Goal: Task Accomplishment & Management: Manage account settings

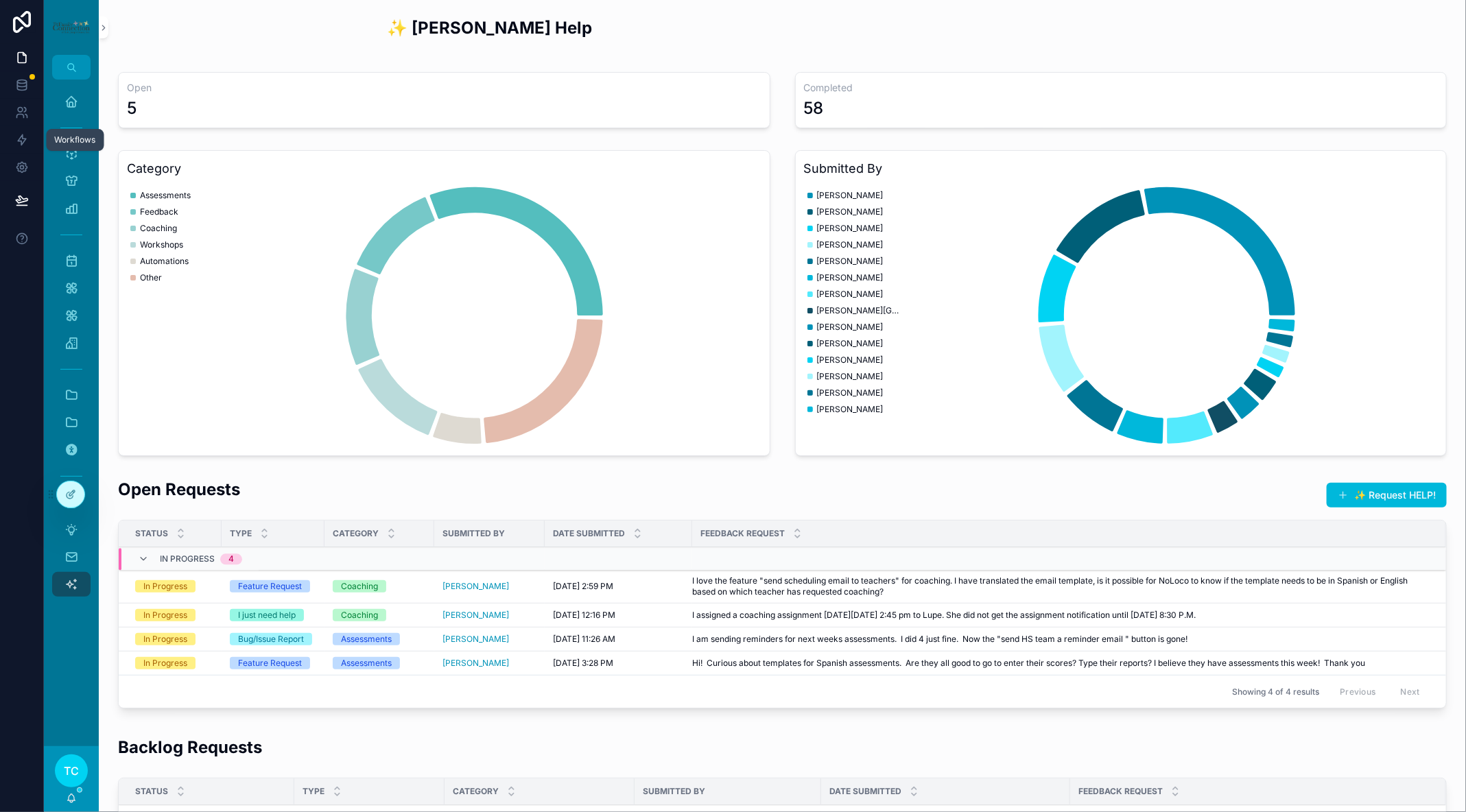
click at [21, 135] on icon at bounding box center [22, 140] width 8 height 10
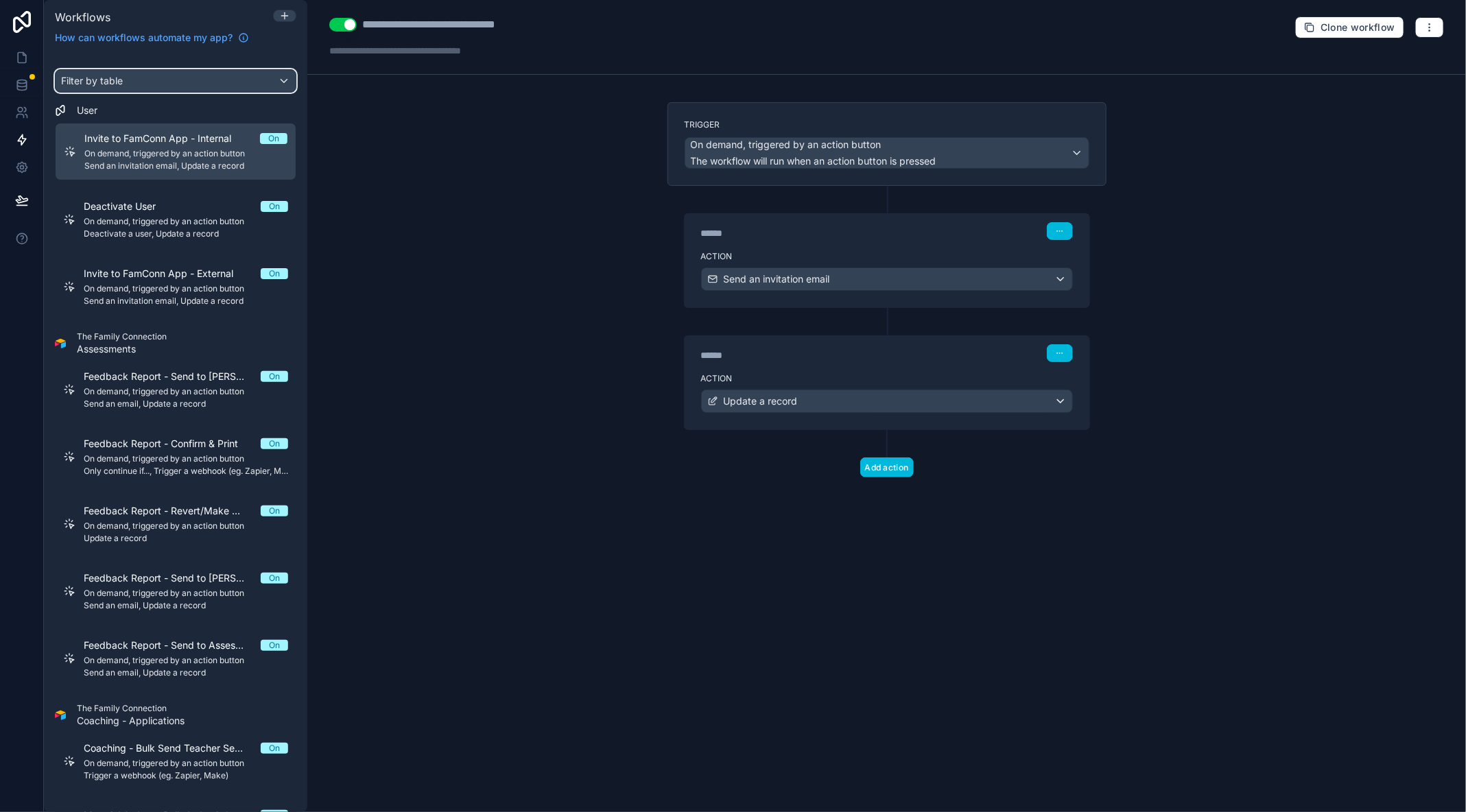
click at [152, 76] on div "Filter by table" at bounding box center [175, 81] width 240 height 22
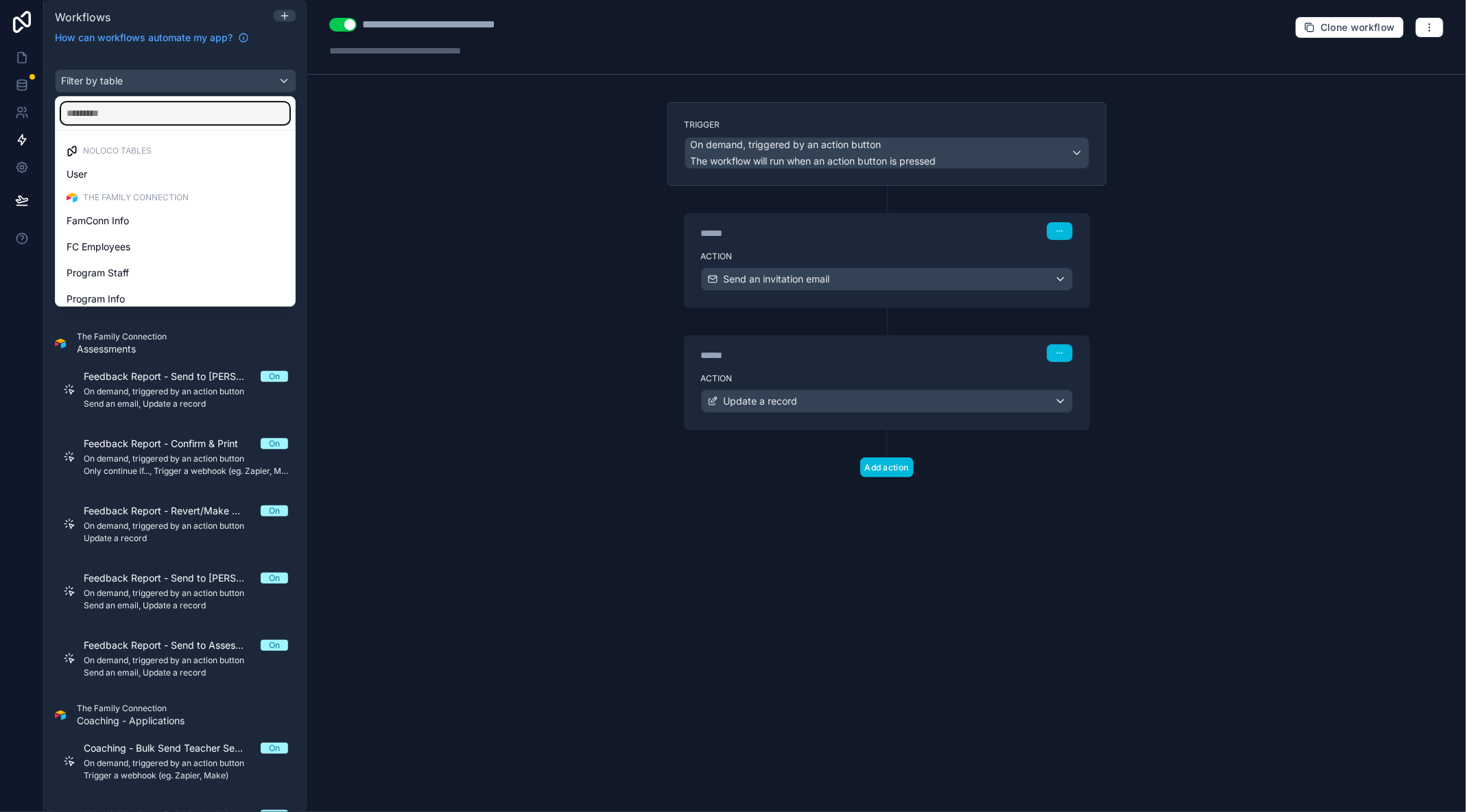
click at [155, 116] on input "text" at bounding box center [175, 113] width 229 height 22
click at [164, 510] on div "scrollable content" at bounding box center [733, 406] width 1466 height 812
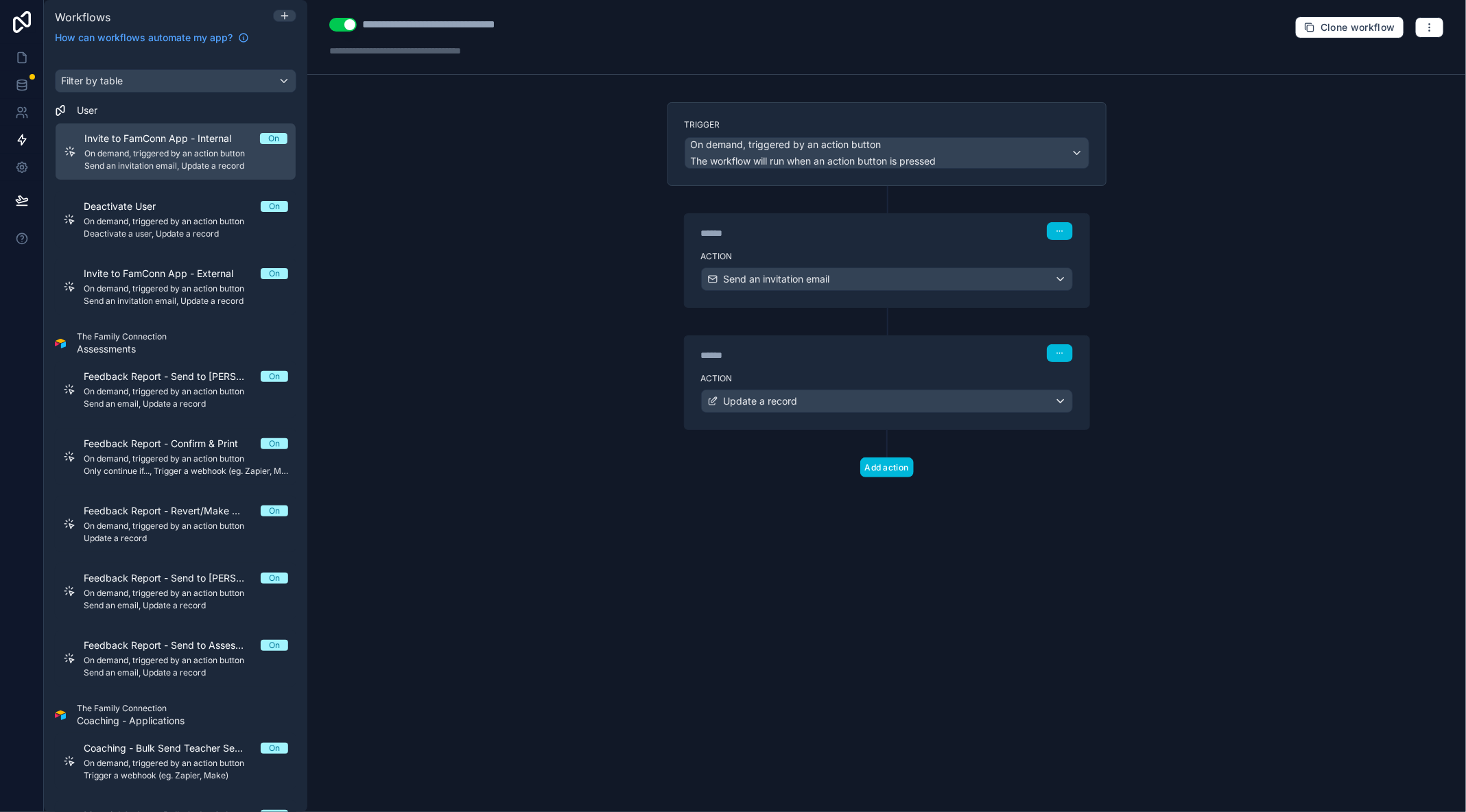
click at [143, 658] on span "On demand, triggered by an action button" at bounding box center [186, 660] width 205 height 11
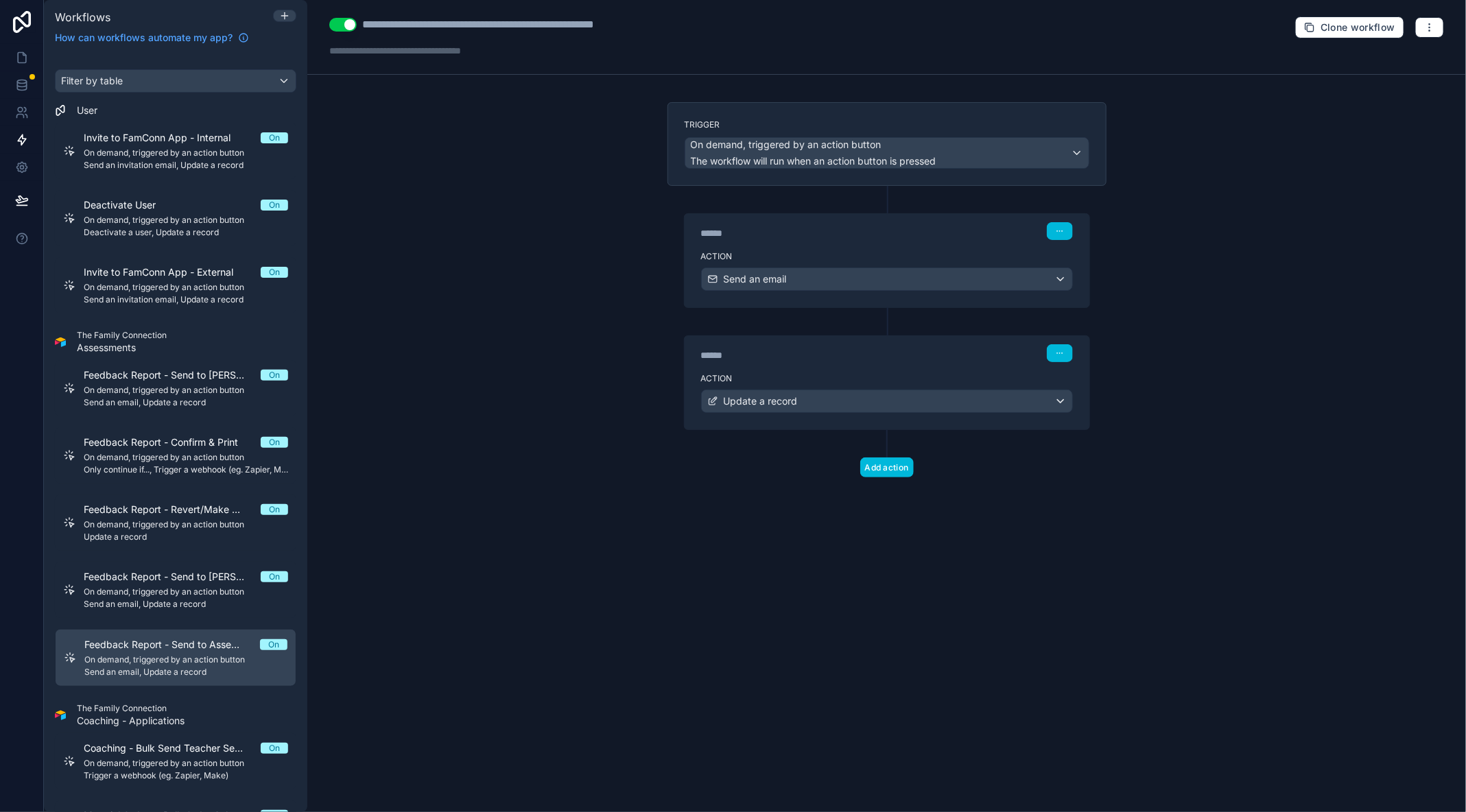
click at [143, 658] on span "On demand, triggered by an action button" at bounding box center [185, 659] width 203 height 11
click at [787, 228] on div "******" at bounding box center [804, 233] width 206 height 14
click at [784, 247] on div "Action Send an email" at bounding box center [886, 276] width 405 height 62
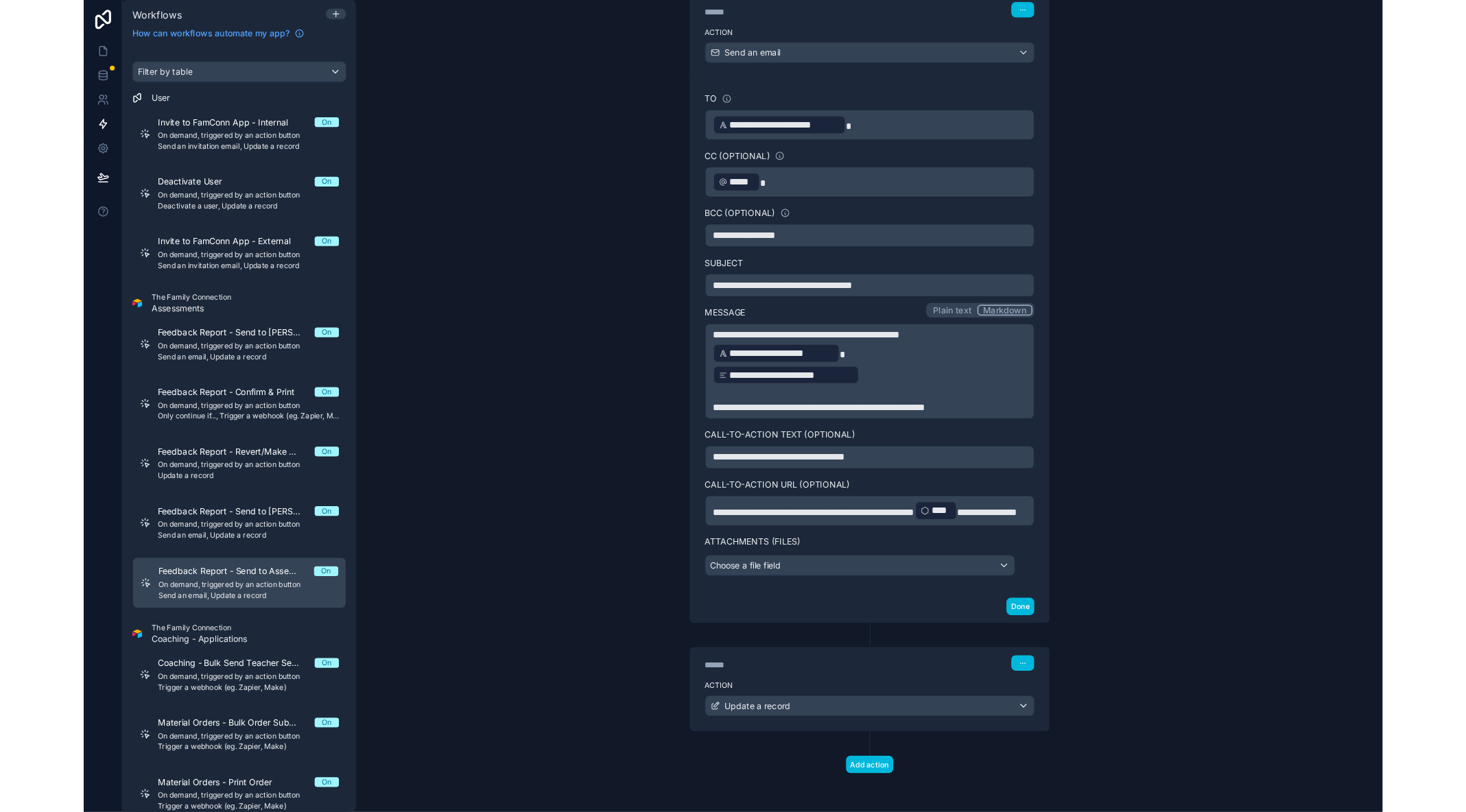
scroll to position [225, 0]
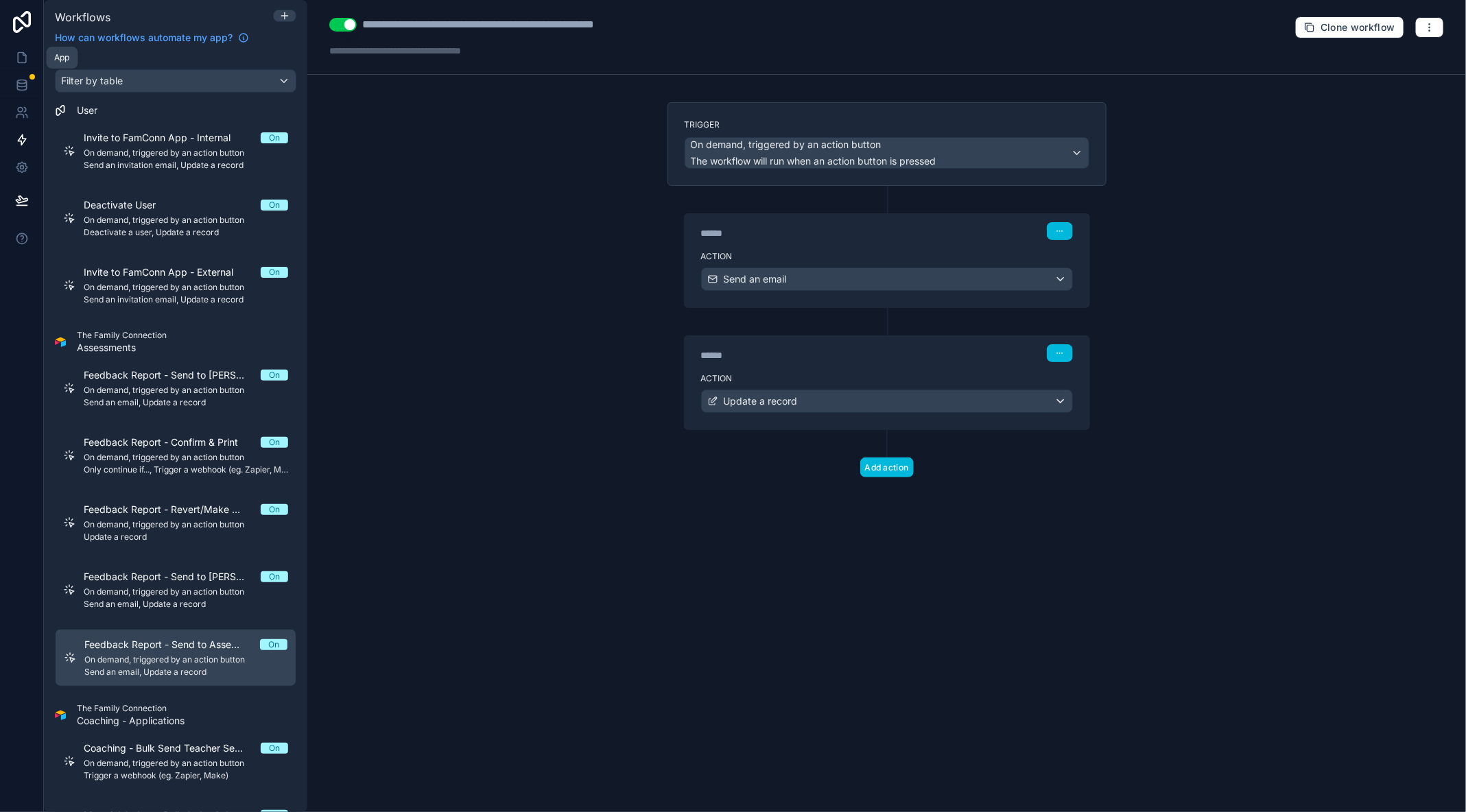
click at [22, 51] on icon at bounding box center [22, 57] width 14 height 14
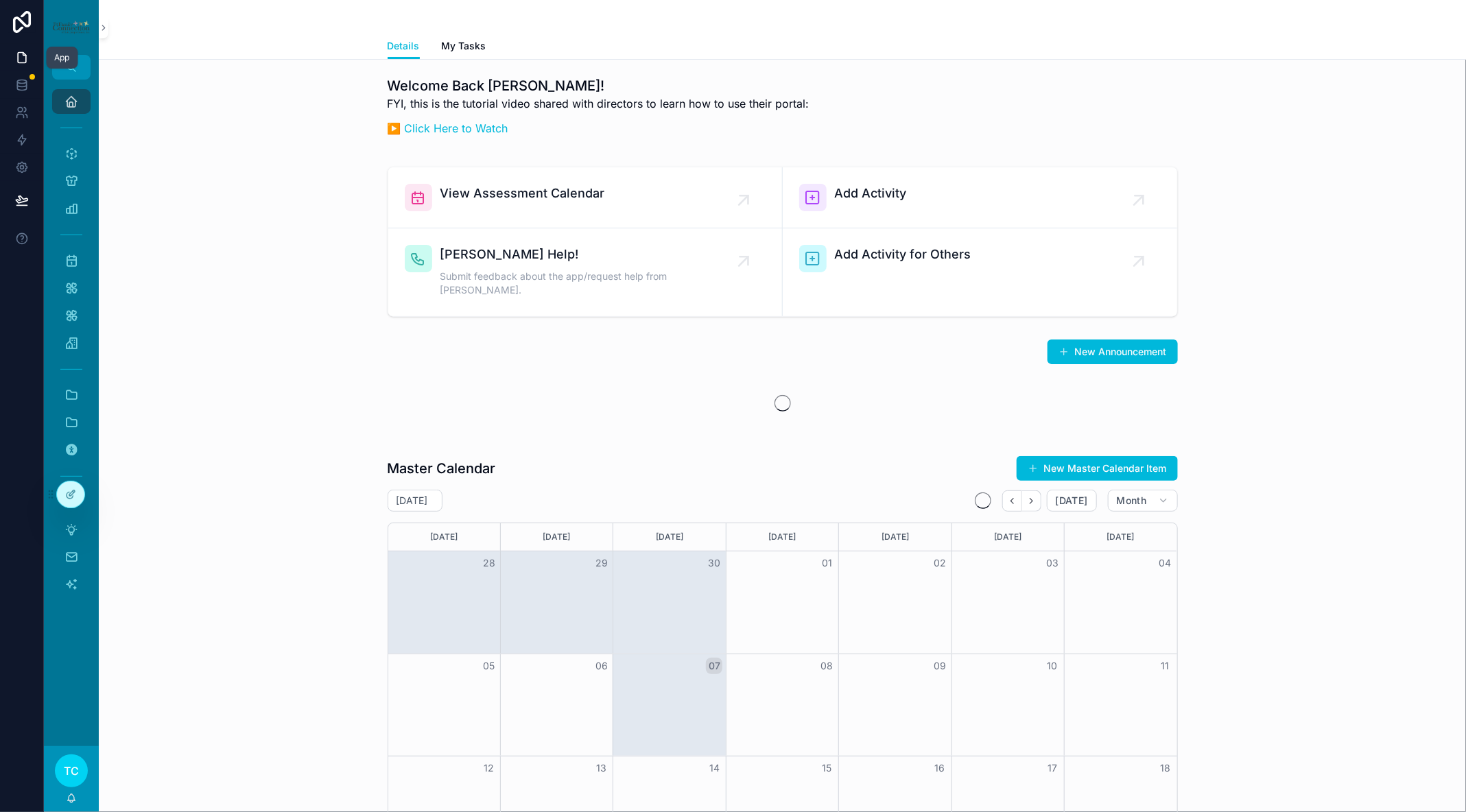
click at [22, 51] on icon at bounding box center [22, 57] width 14 height 14
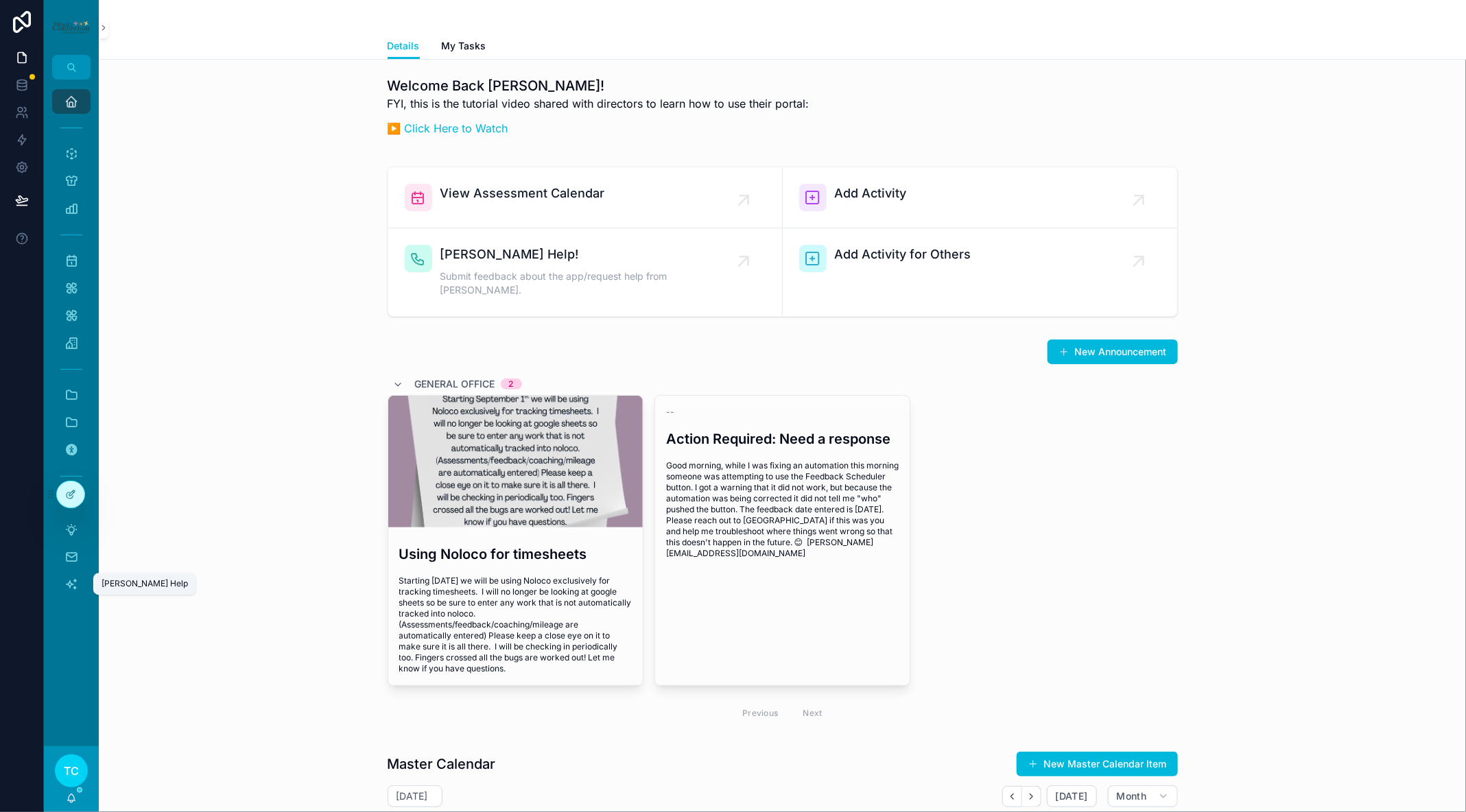
click at [75, 583] on icon "scrollable content" at bounding box center [72, 584] width 14 height 14
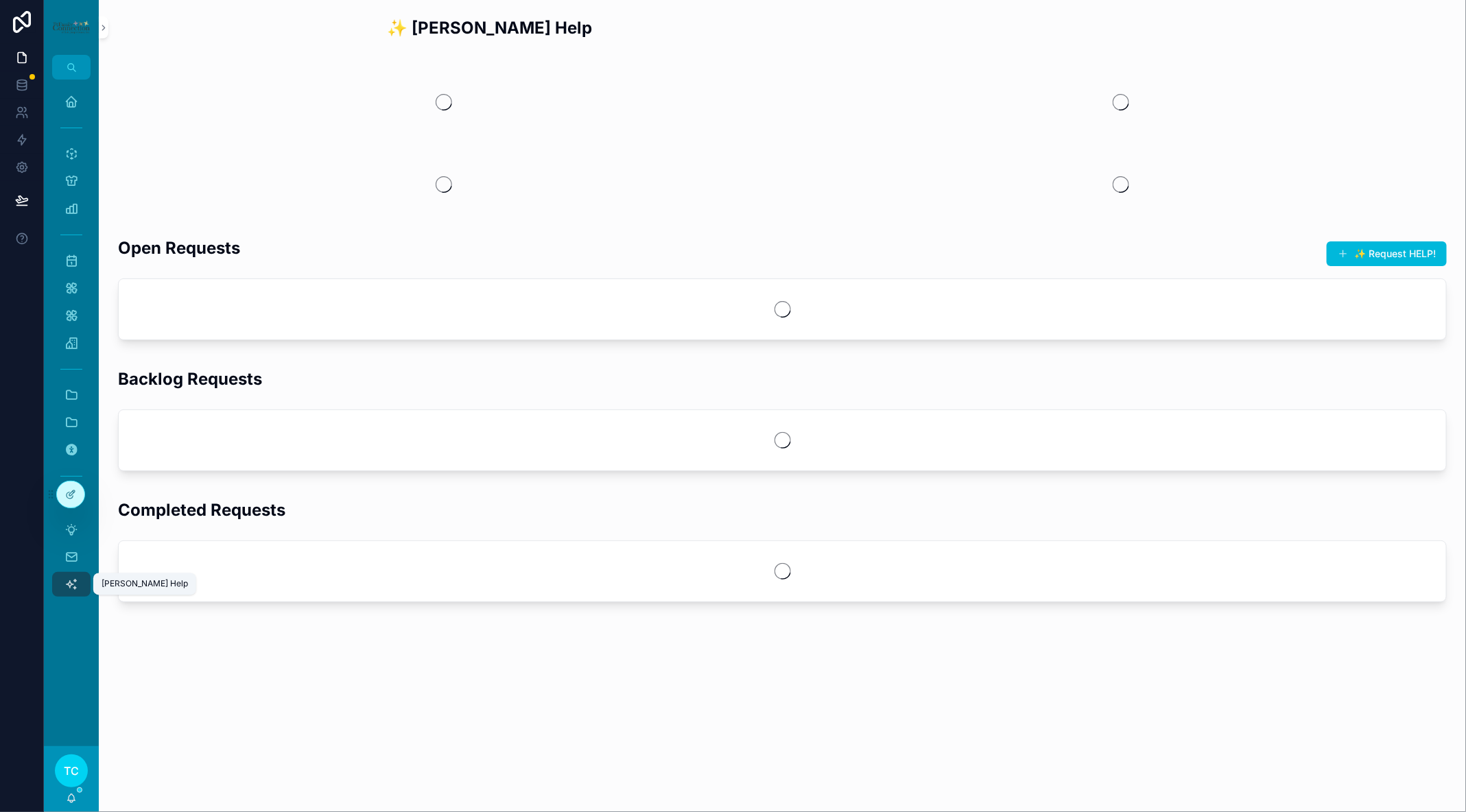
click at [75, 583] on icon "scrollable content" at bounding box center [72, 584] width 14 height 14
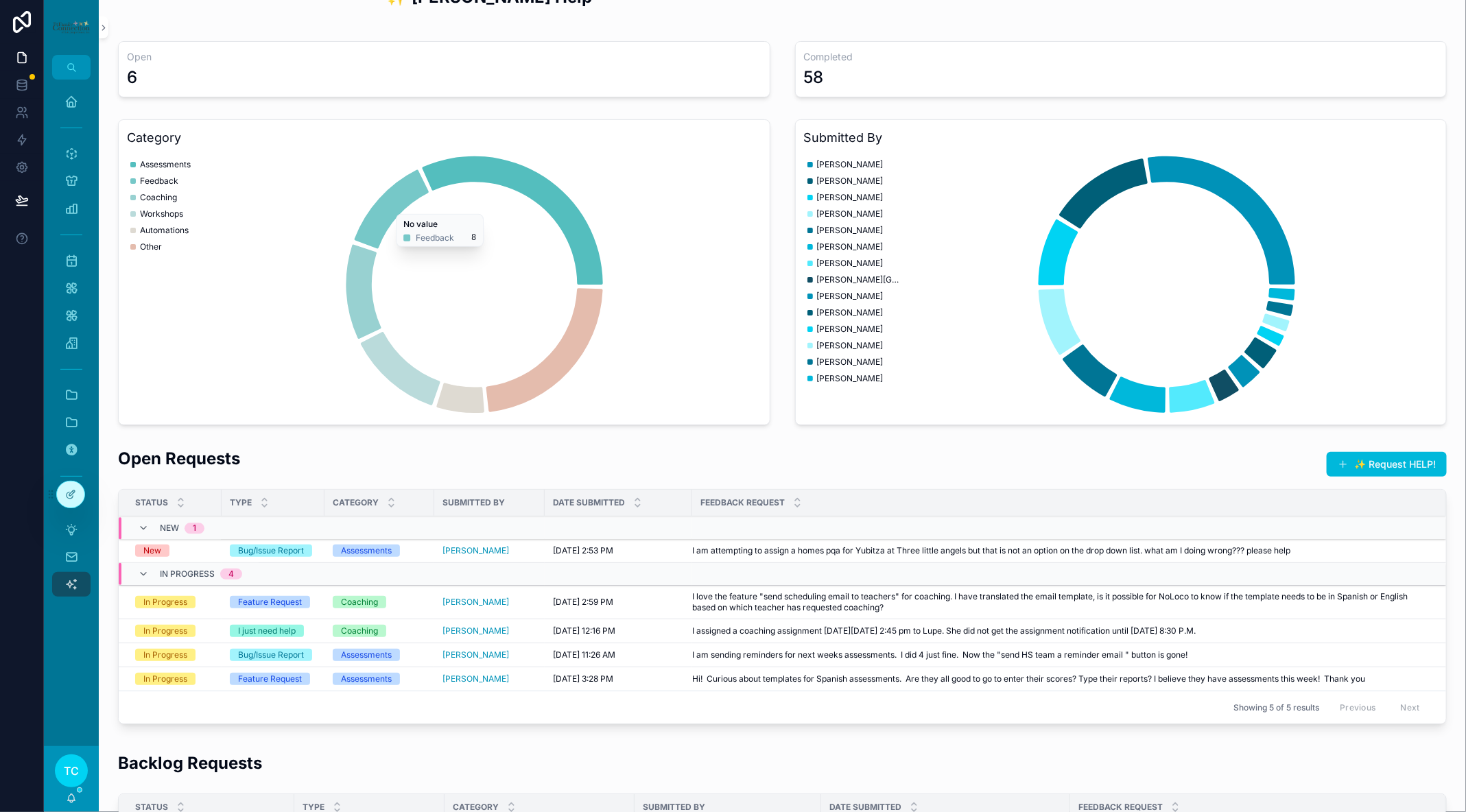
scroll to position [32, 0]
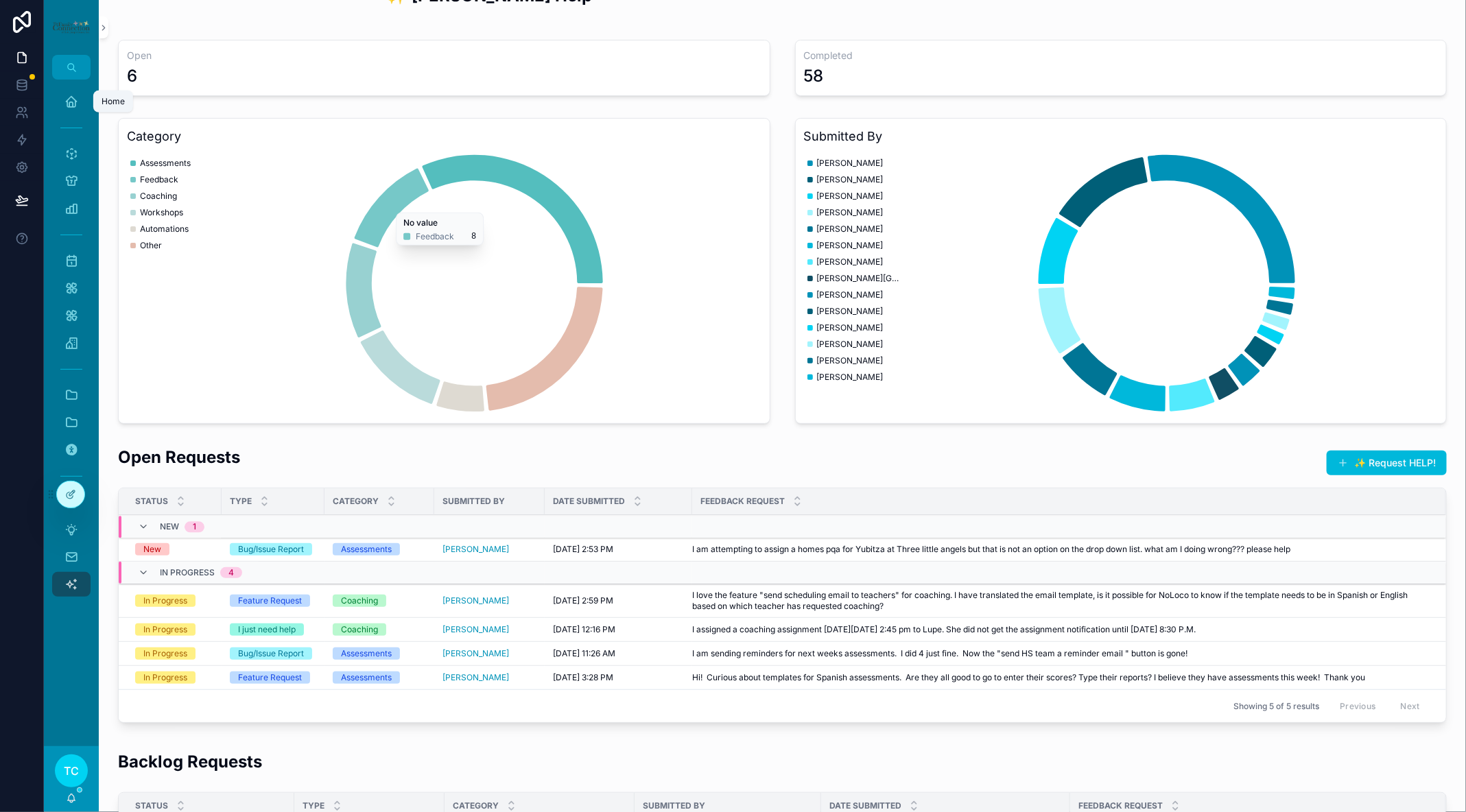
click at [72, 100] on icon "scrollable content" at bounding box center [72, 101] width 14 height 14
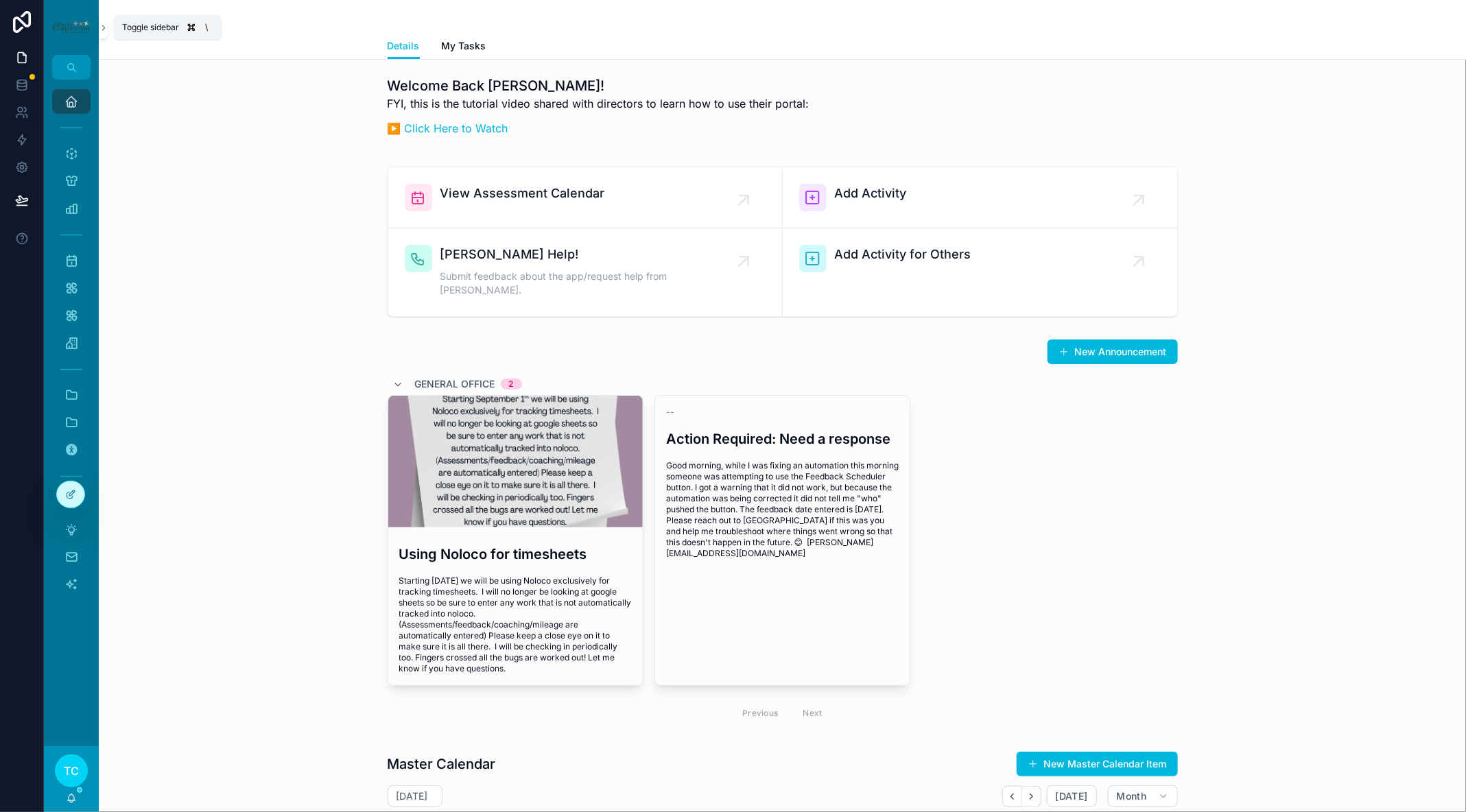
click at [105, 27] on icon "scrollable content" at bounding box center [103, 28] width 2 height 5
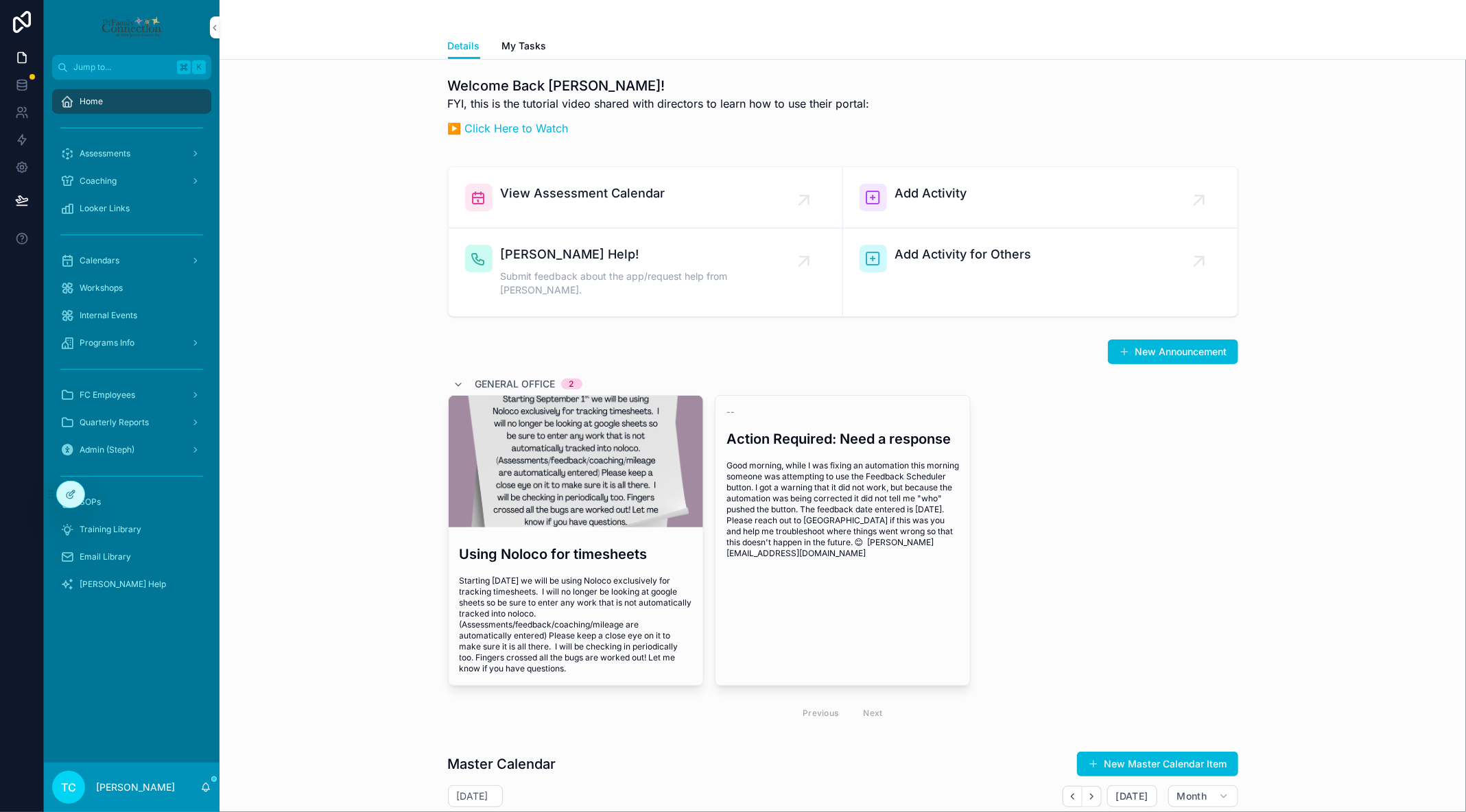
click at [131, 143] on div "Assessments" at bounding box center [132, 154] width 143 height 22
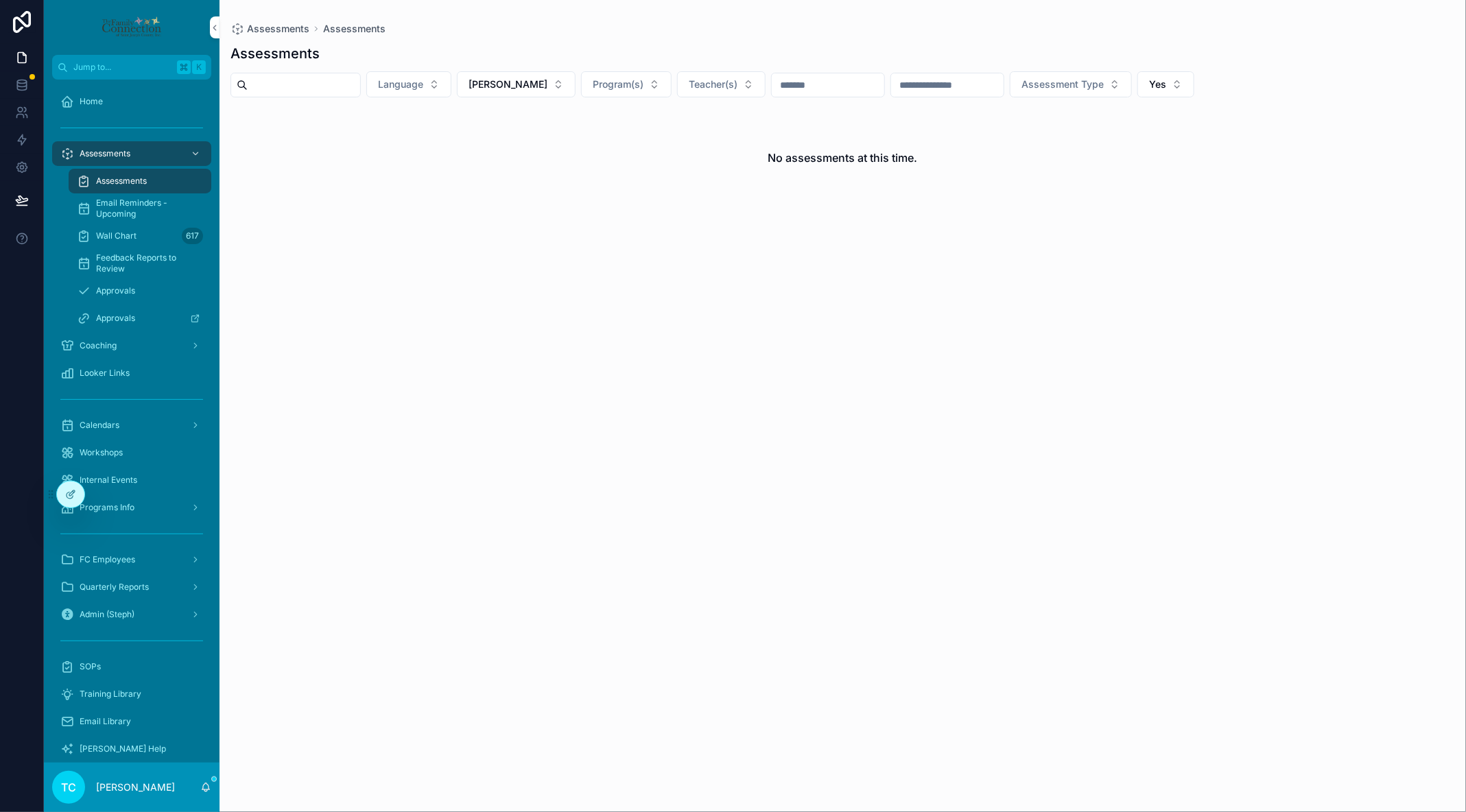
click at [112, 288] on span "Approvals" at bounding box center [116, 290] width 39 height 11
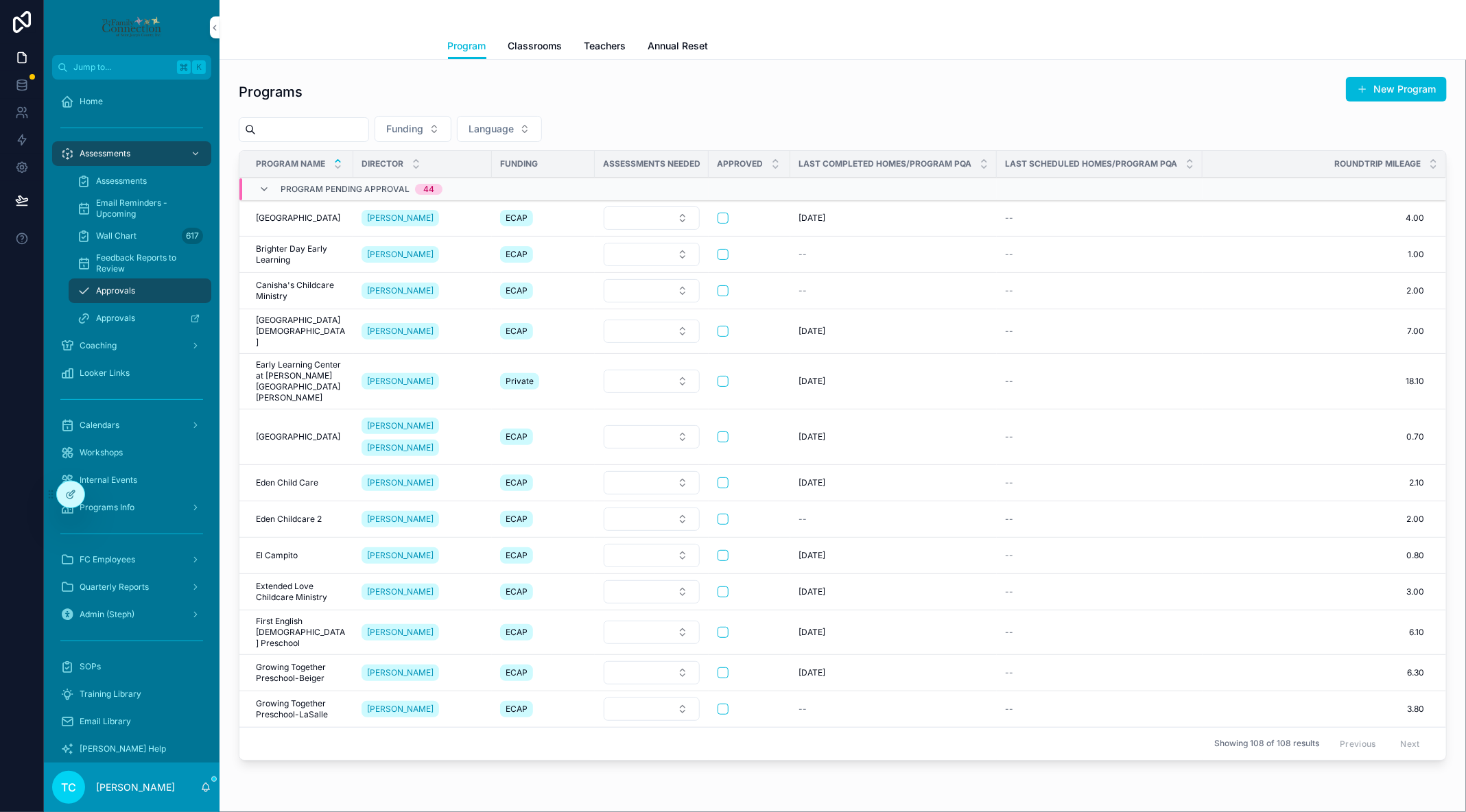
click at [617, 42] on span "Teachers" at bounding box center [605, 46] width 42 height 14
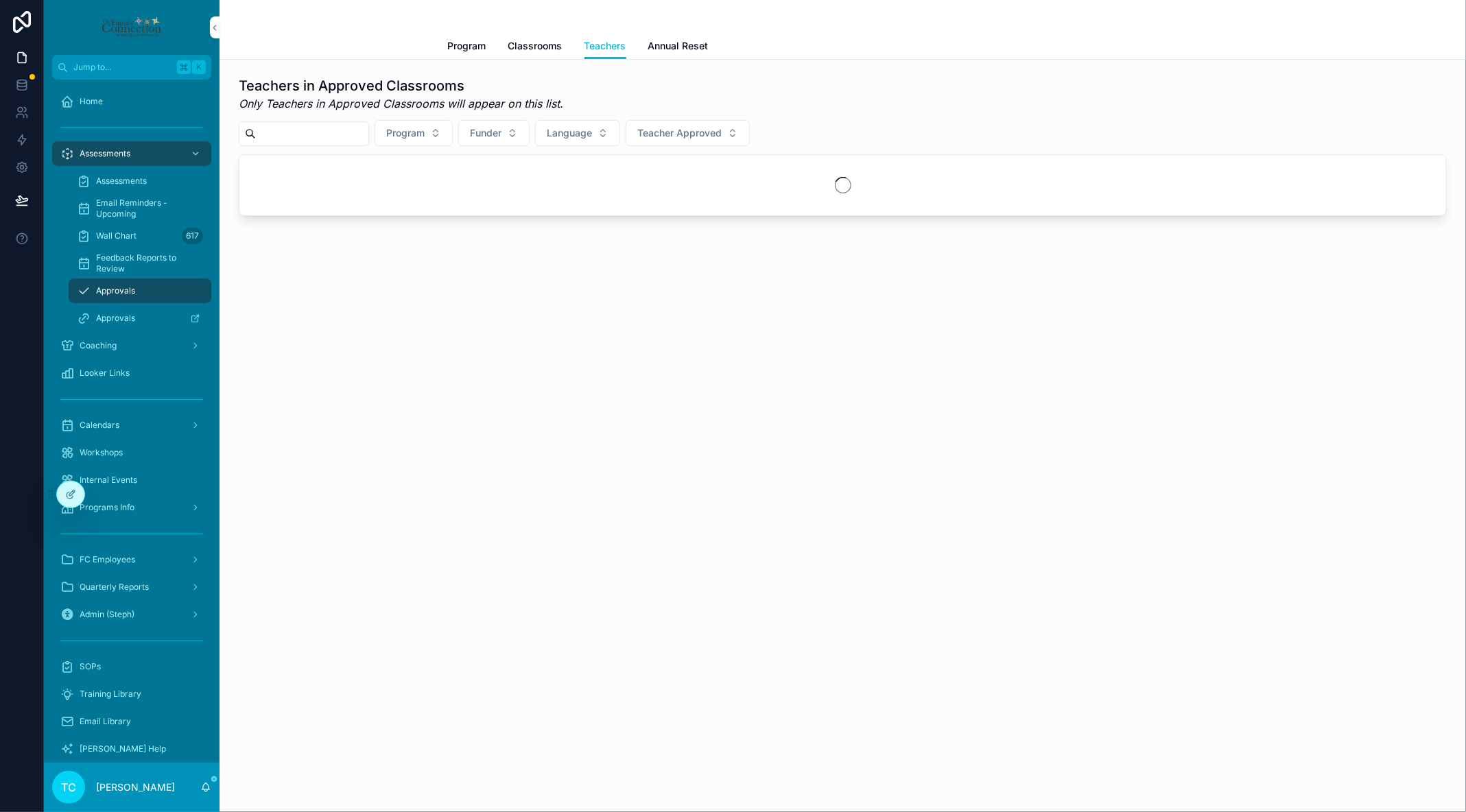
click at [425, 128] on span "Program" at bounding box center [405, 133] width 38 height 14
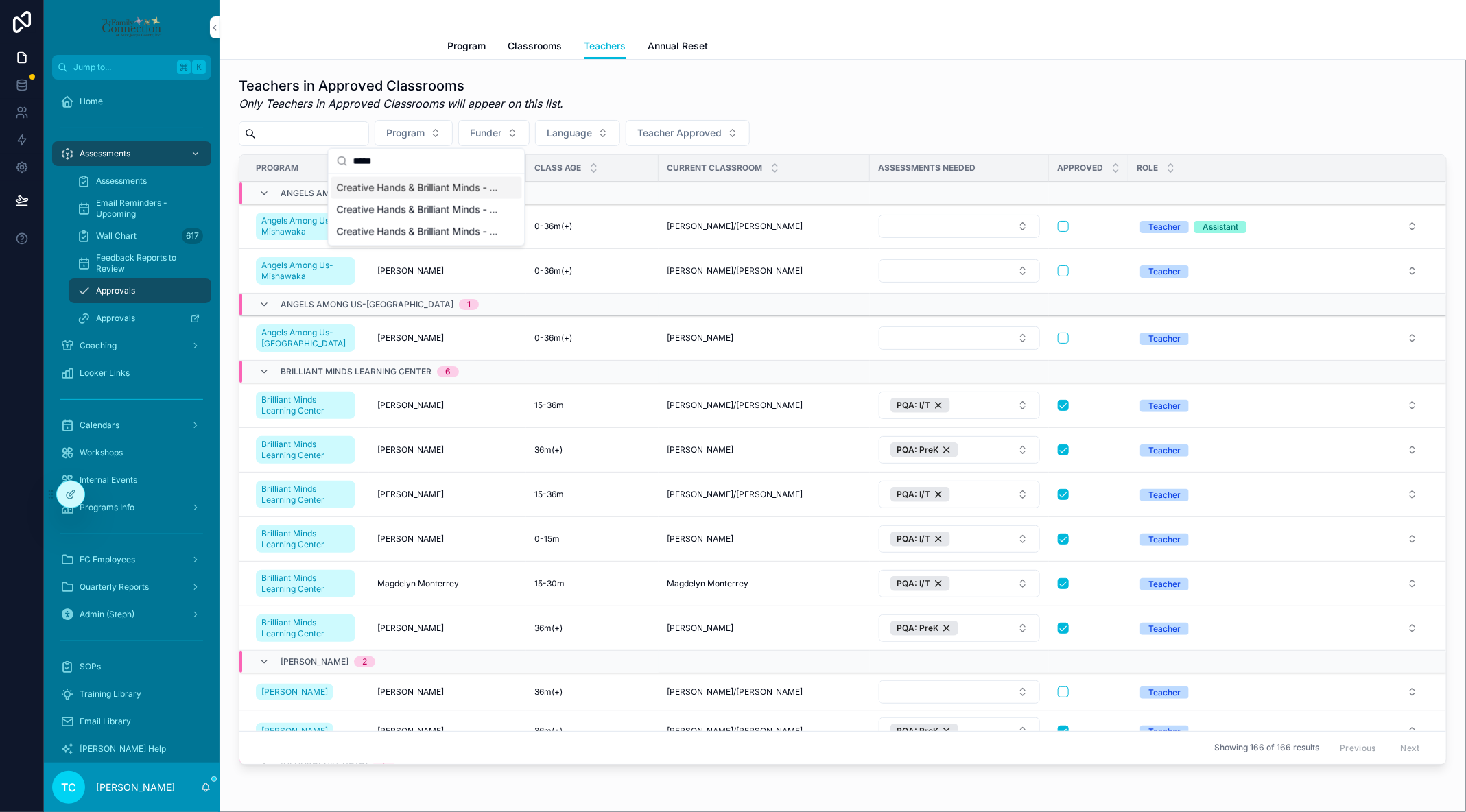
type input "*****"
click at [402, 187] on span "Creative Hands & Brilliant Minds - Infant/Toddler" at bounding box center [418, 188] width 163 height 14
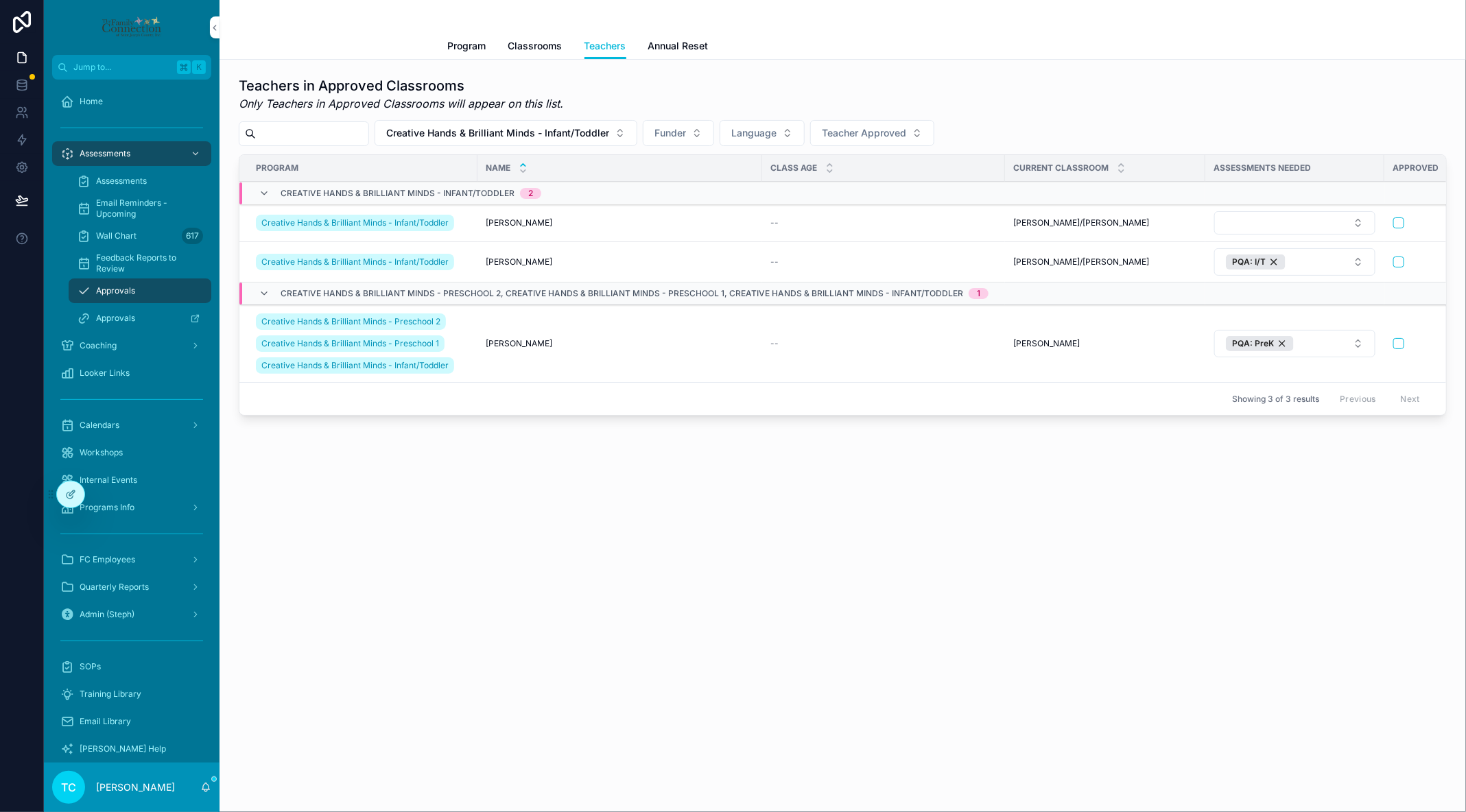
click at [402, 139] on span "Creative Hands & Brilliant Minds - Infant/Toddler" at bounding box center [497, 133] width 223 height 14
click at [594, 96] on div "Teachers in Approved Classrooms Only Teachers in Approved Classrooms will appea…" at bounding box center [842, 94] width 1208 height 36
click at [620, 133] on button "Creative Hands & Brilliant Minds - Infant/Toddler" at bounding box center [506, 132] width 263 height 26
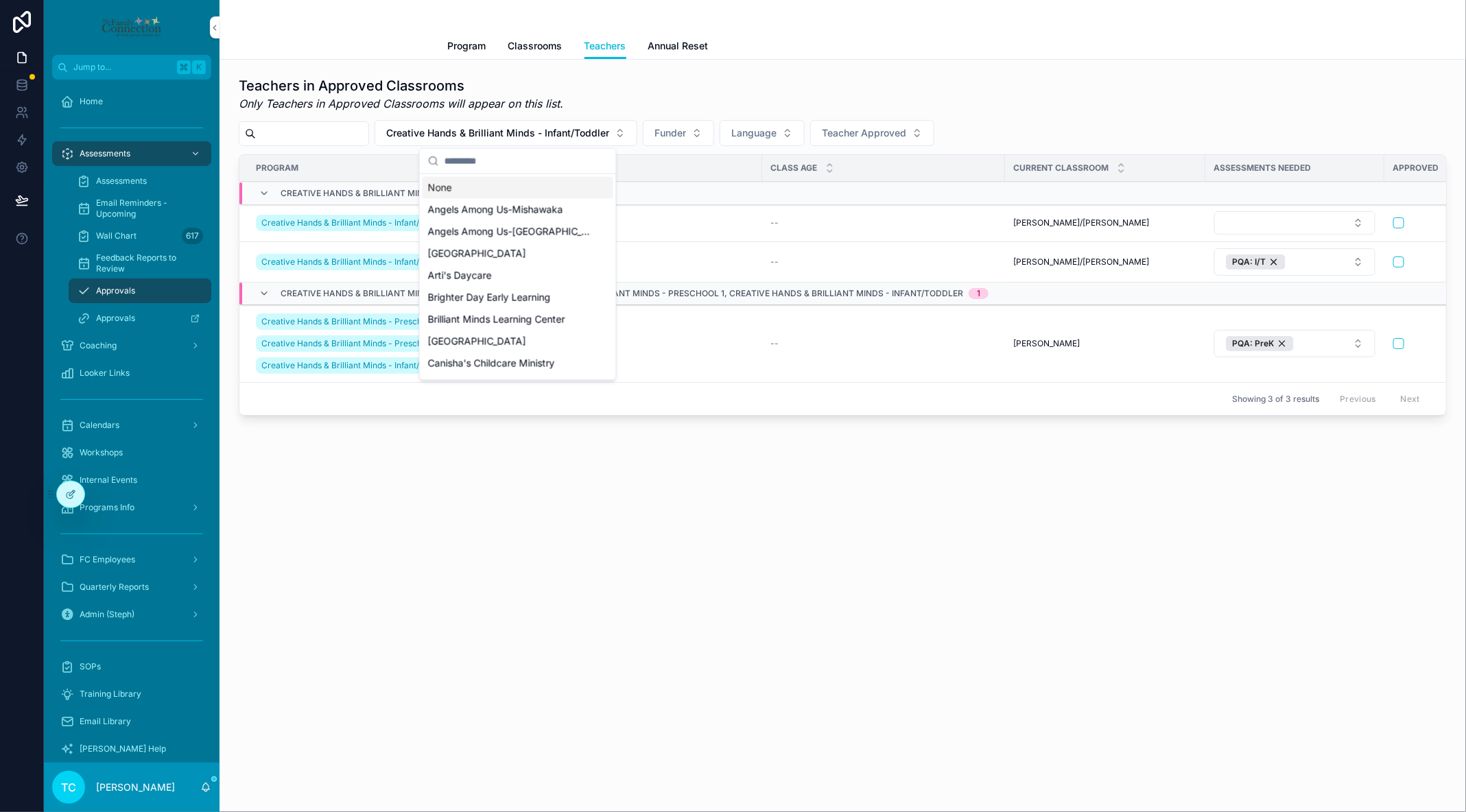
click at [610, 135] on span "Creative Hands & Brilliant Minds - Infant/Toddler" at bounding box center [497, 133] width 223 height 14
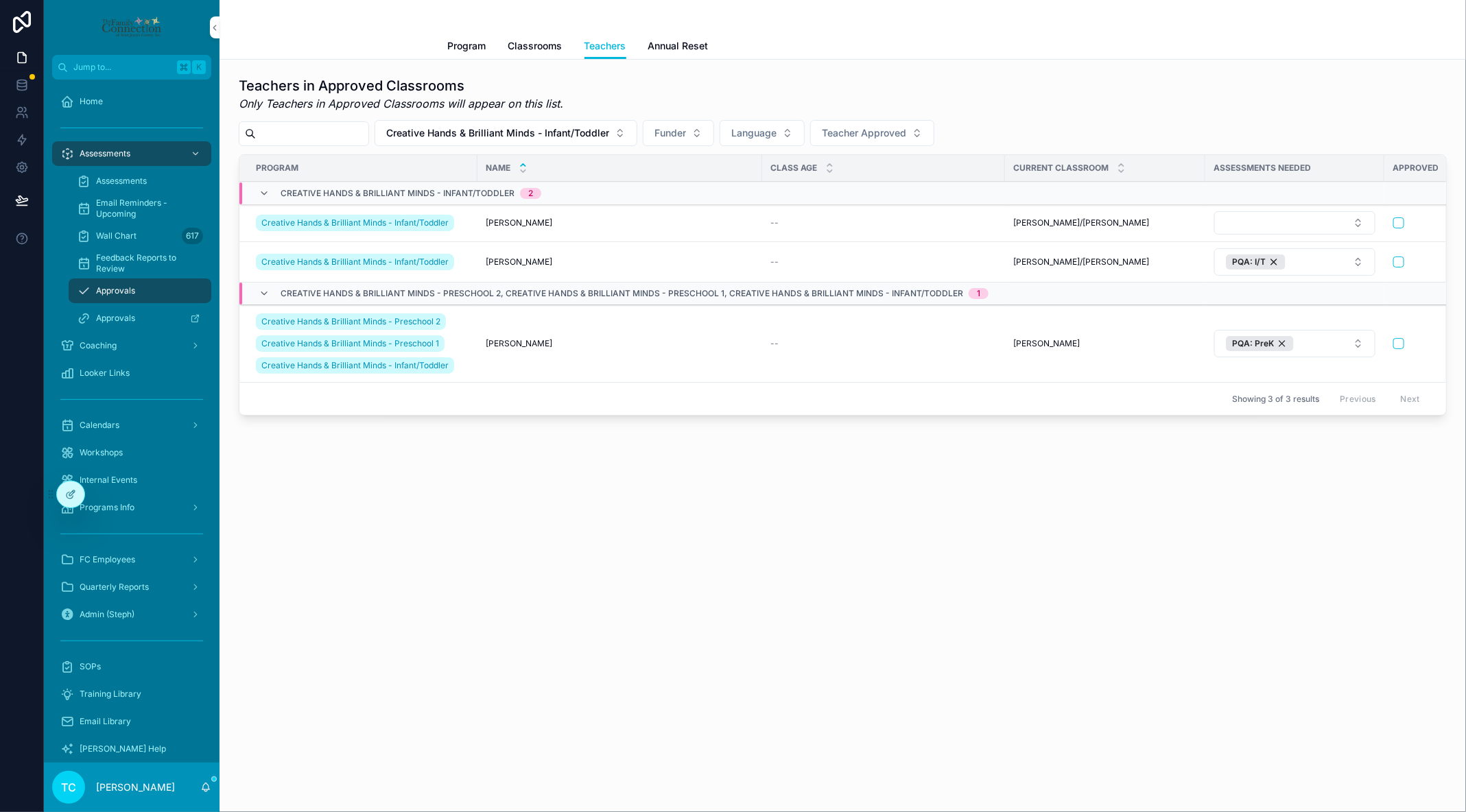
click at [594, 130] on span "Creative Hands & Brilliant Minds - Infant/Toddler" at bounding box center [497, 133] width 223 height 14
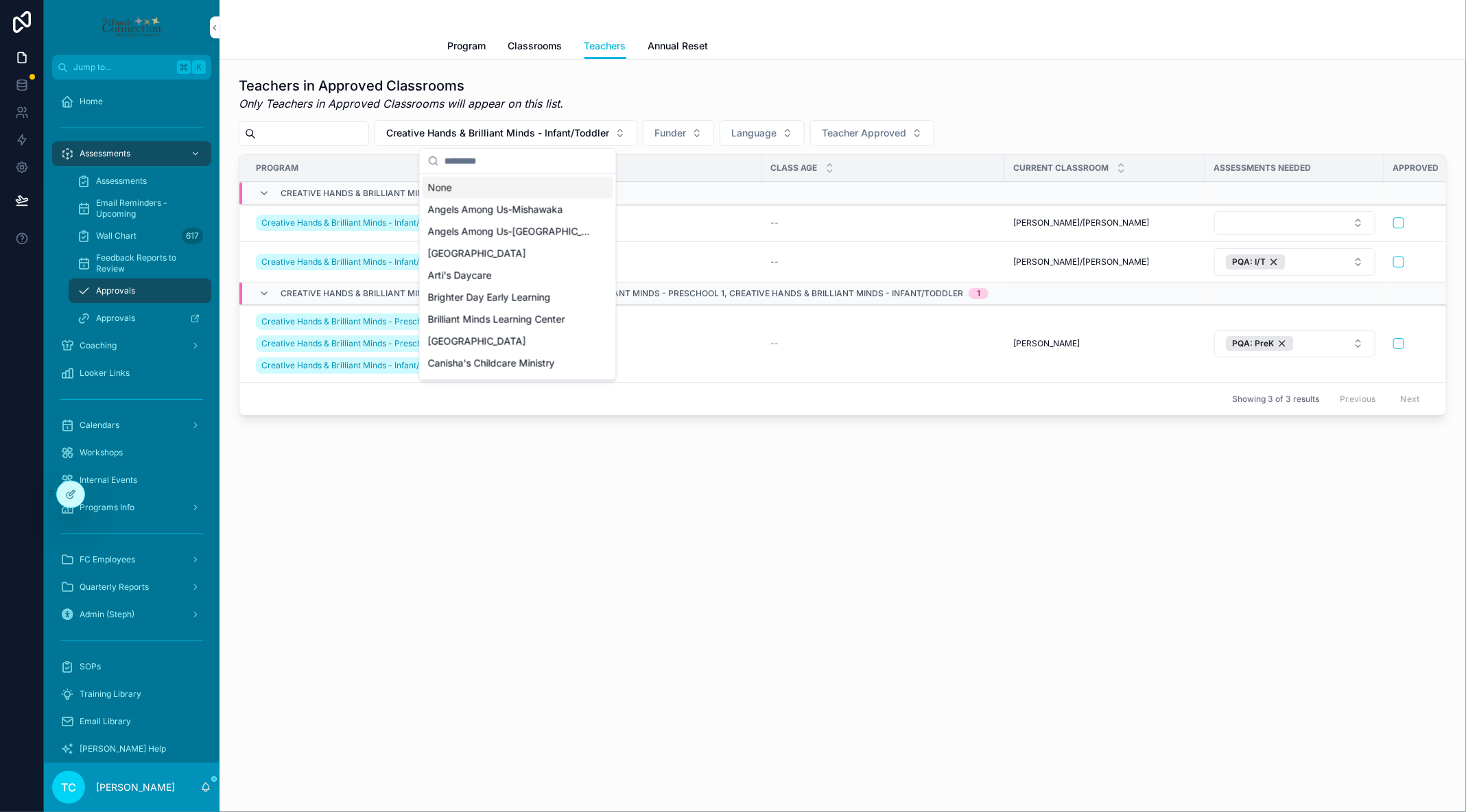
click at [539, 189] on div "None" at bounding box center [517, 188] width 190 height 22
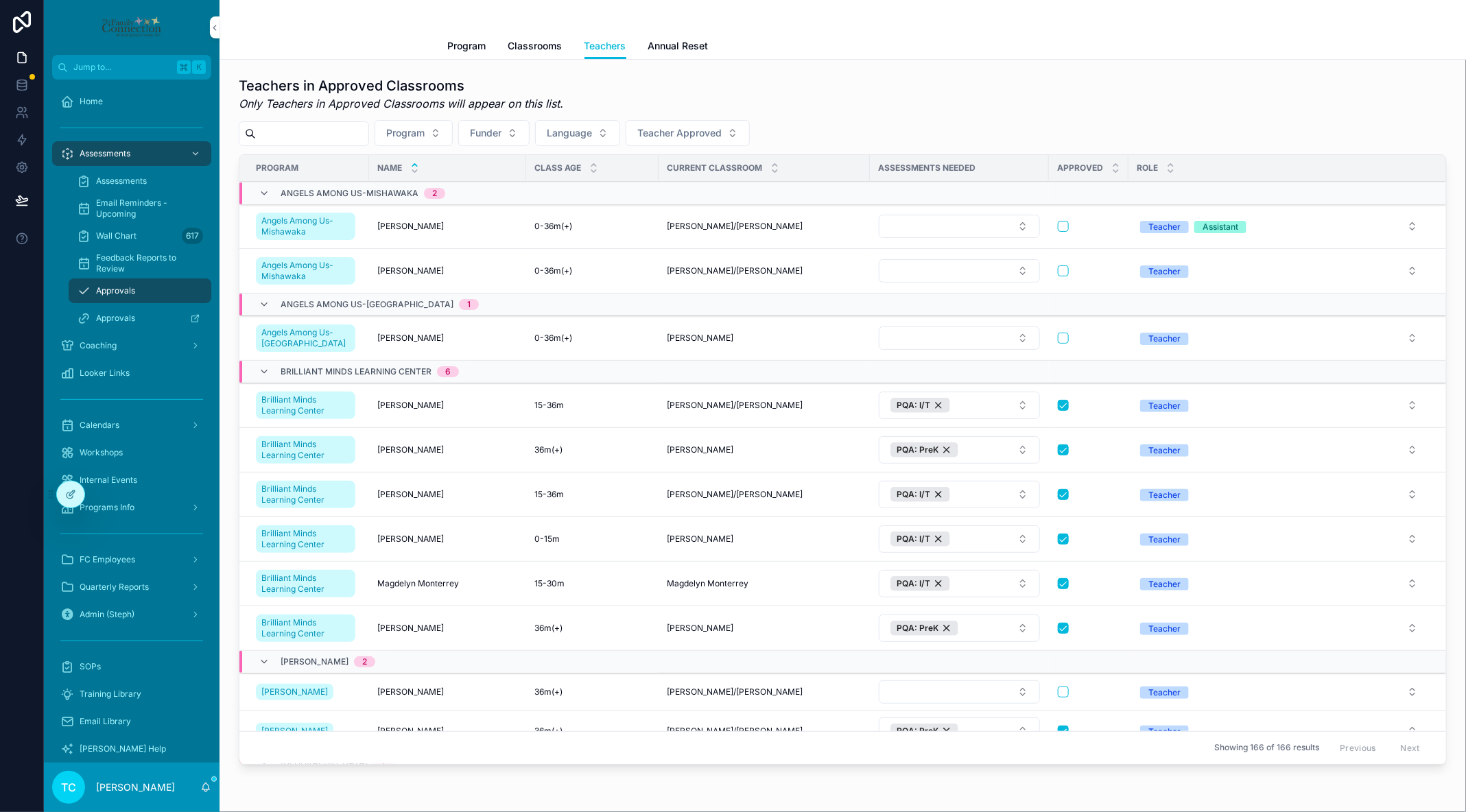
click at [606, 131] on button "Language" at bounding box center [578, 132] width 85 height 26
click at [549, 208] on div "Spanish" at bounding box center [590, 209] width 190 height 22
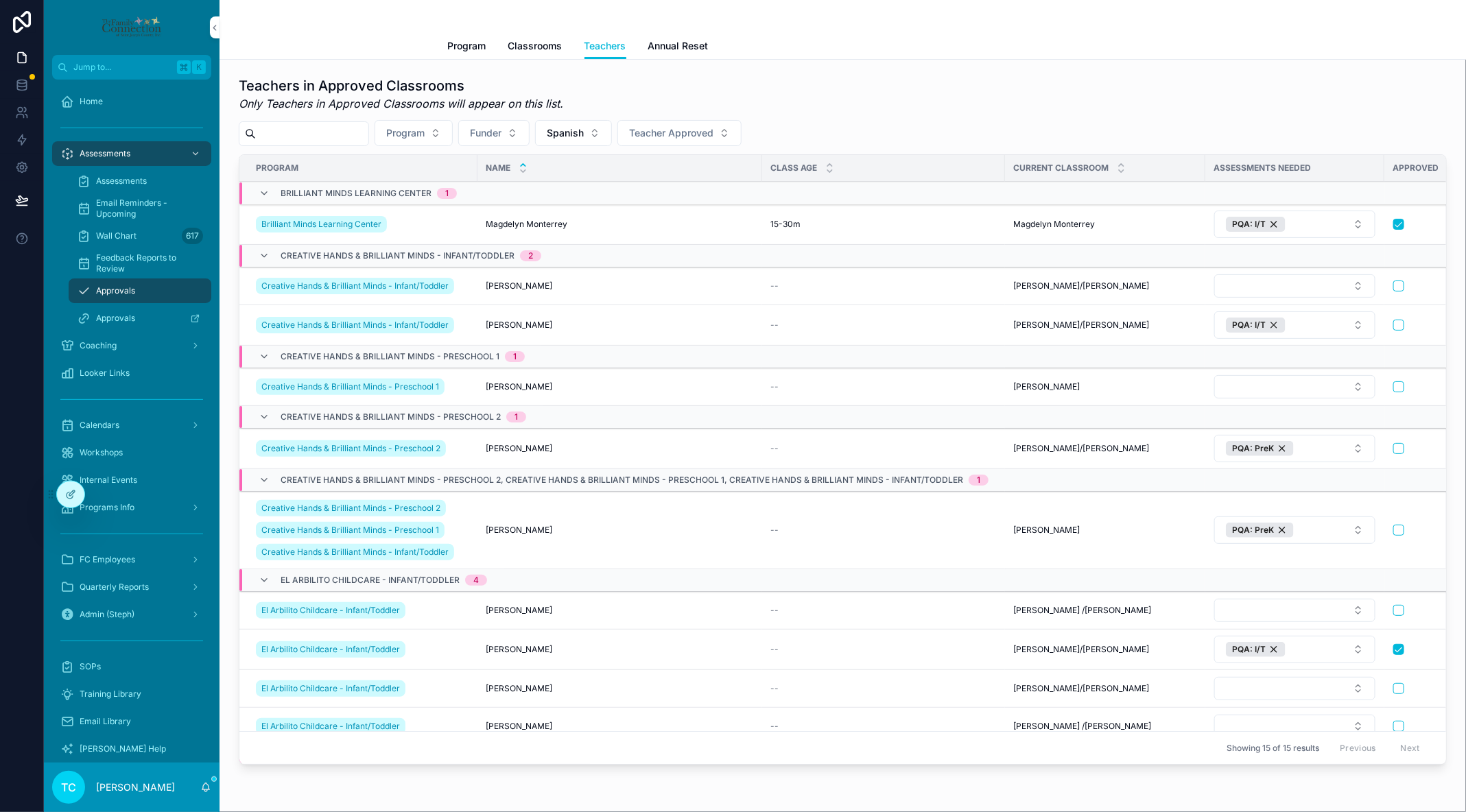
click at [358, 445] on span "Creative Hands & Brilliant Minds - Preschool 2" at bounding box center [350, 448] width 179 height 11
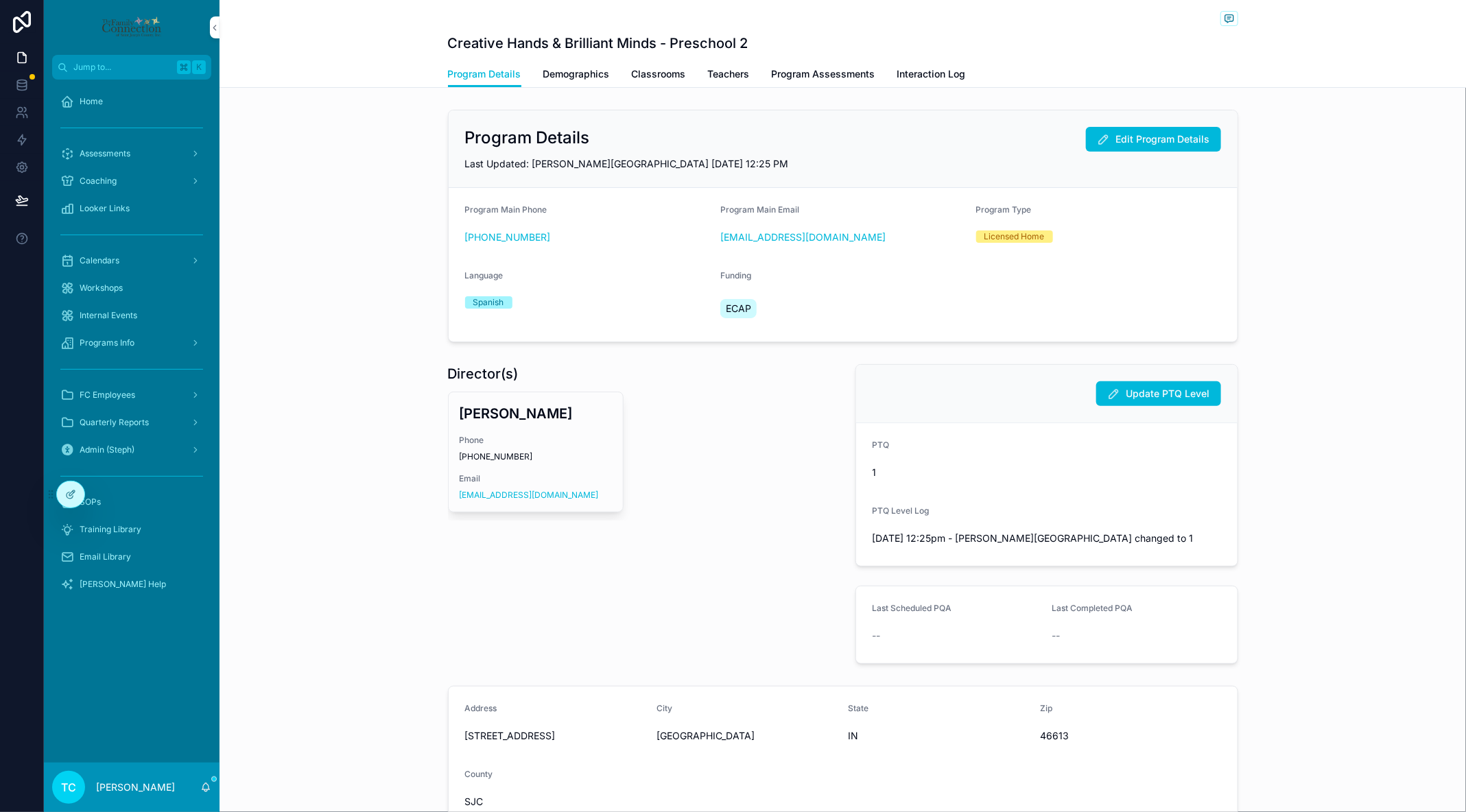
click at [732, 79] on span "Teachers" at bounding box center [728, 74] width 42 height 14
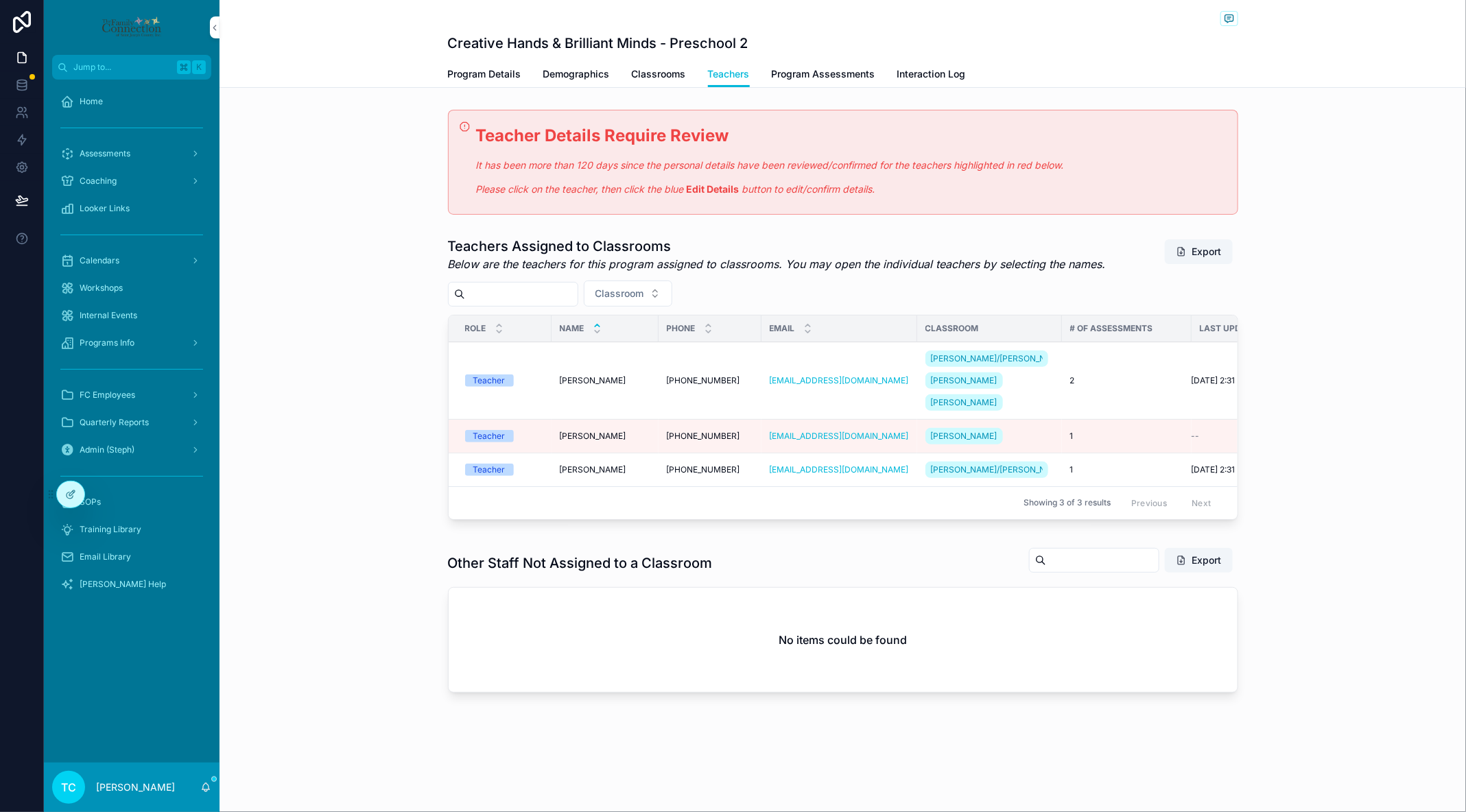
click at [600, 441] on span "Martha Avila" at bounding box center [593, 436] width 67 height 11
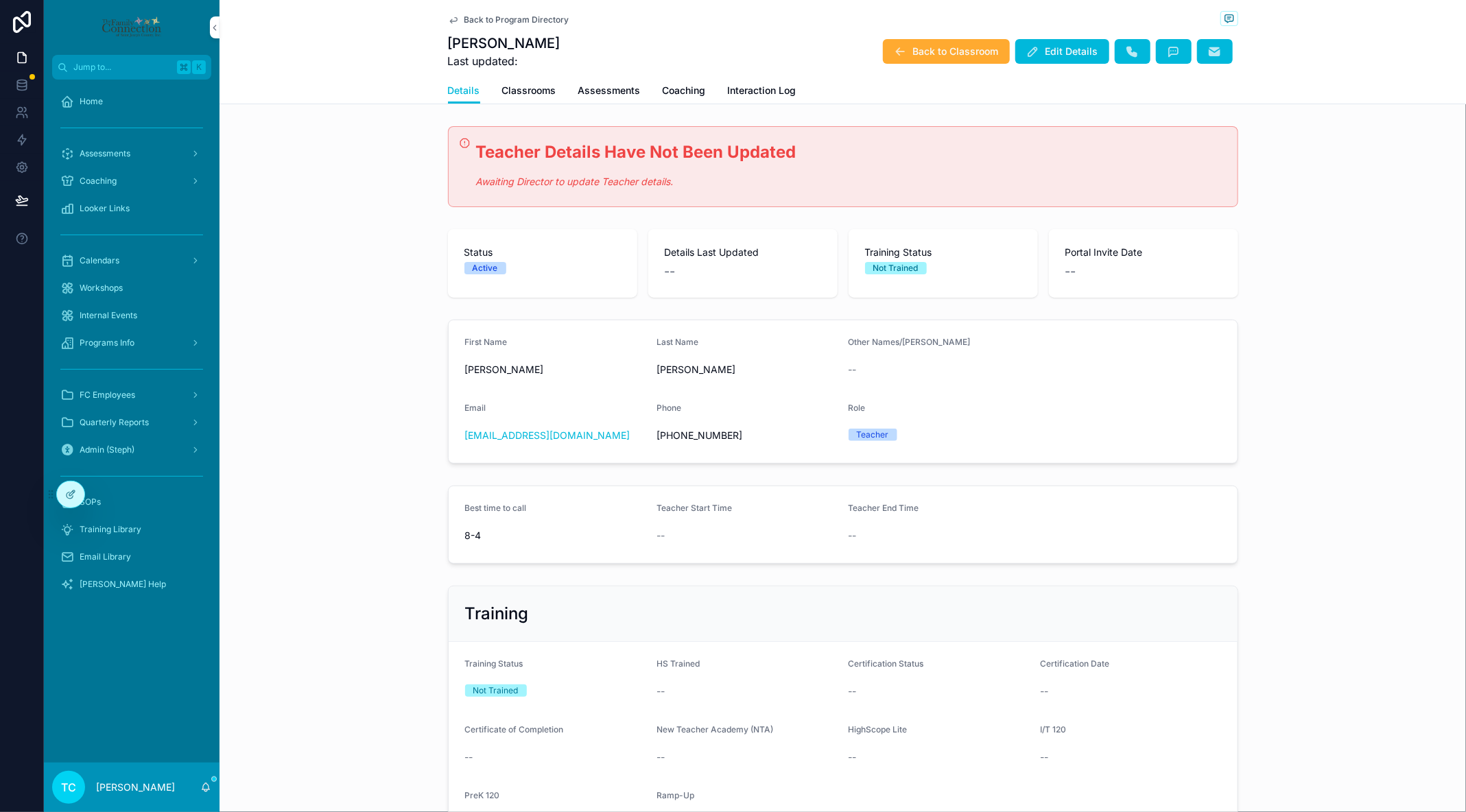
click at [1069, 53] on span "Edit Details" at bounding box center [1072, 52] width 53 height 14
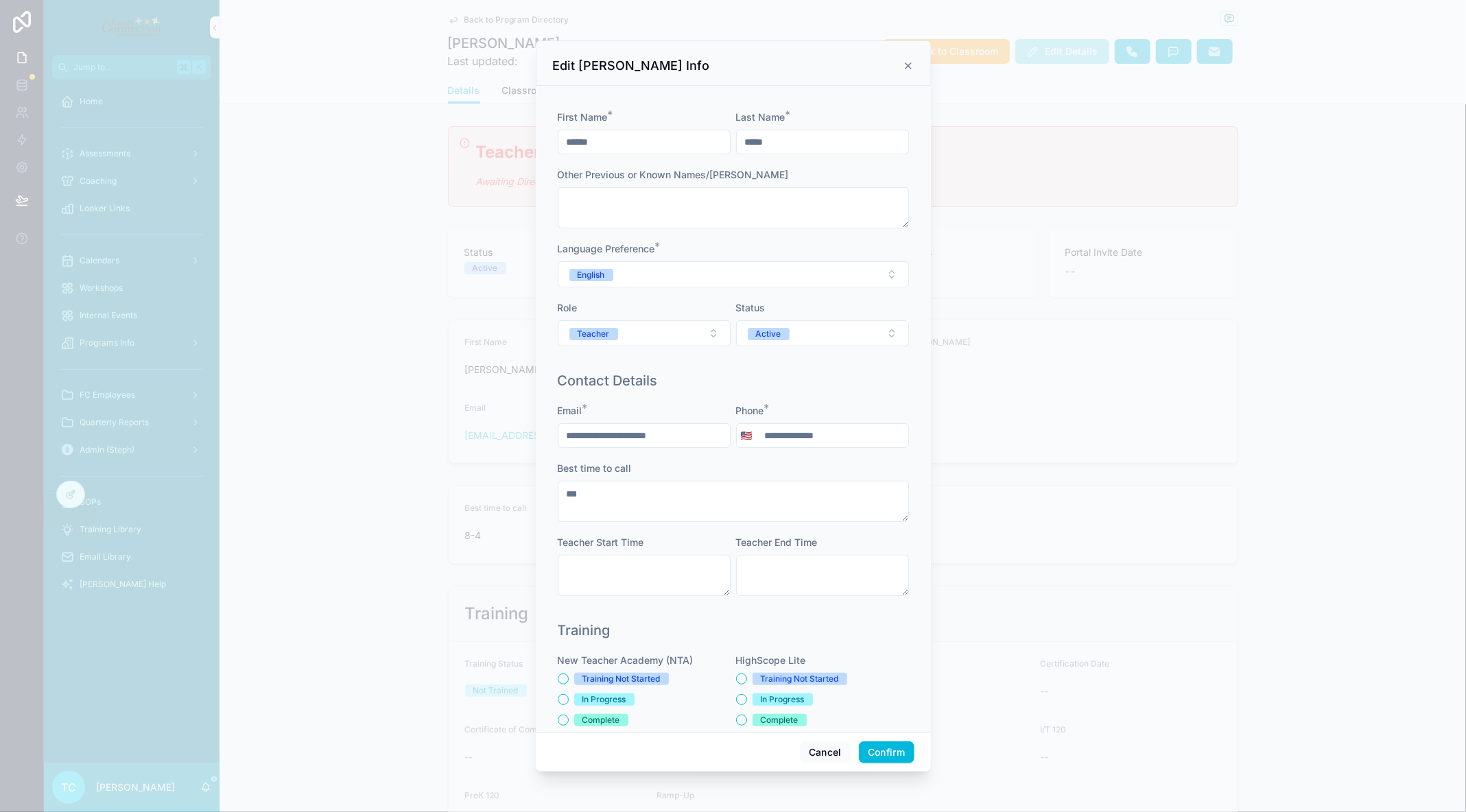
click at [884, 758] on button "Confirm" at bounding box center [886, 752] width 55 height 22
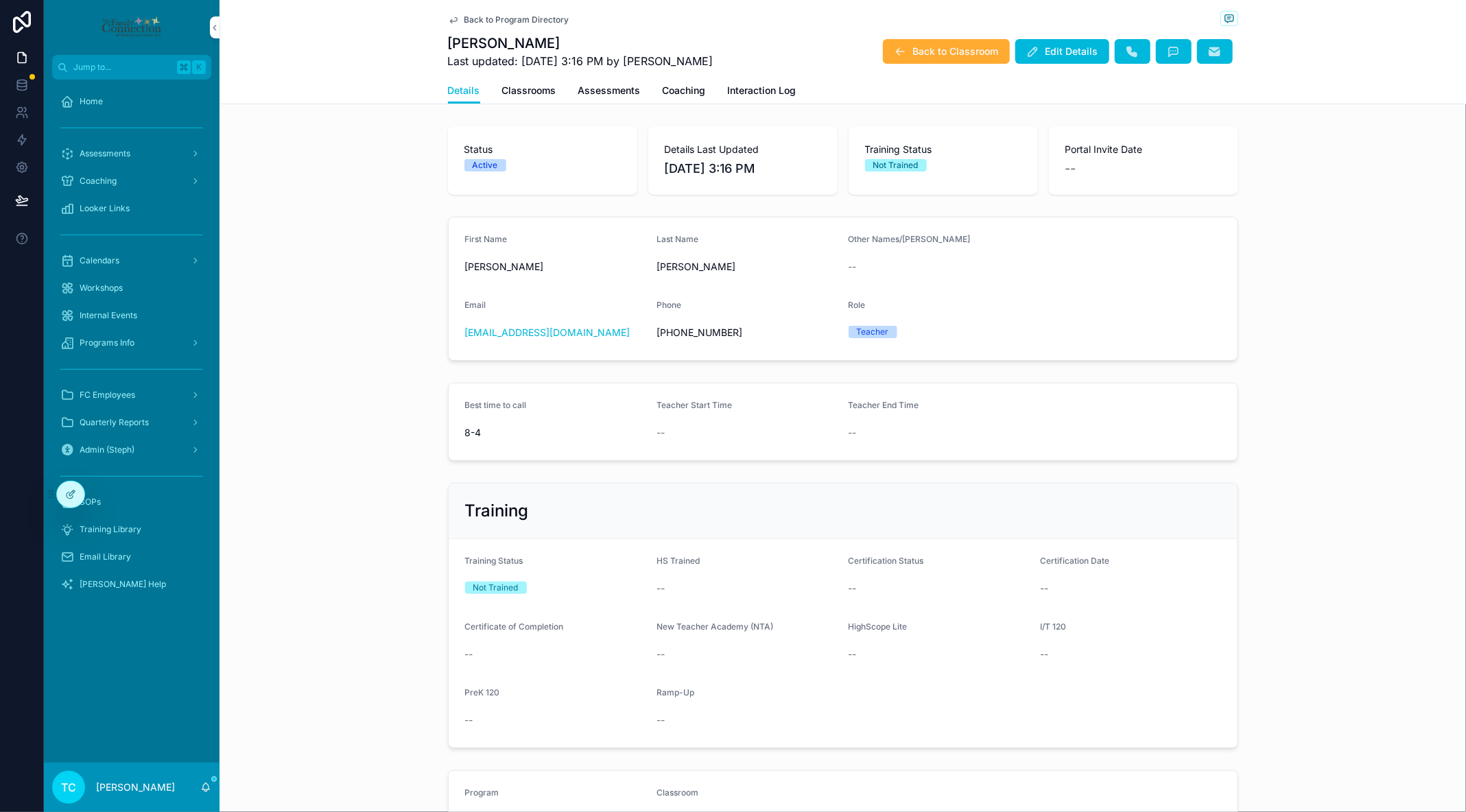
click at [960, 49] on span "Back to Classroom" at bounding box center [955, 52] width 86 height 14
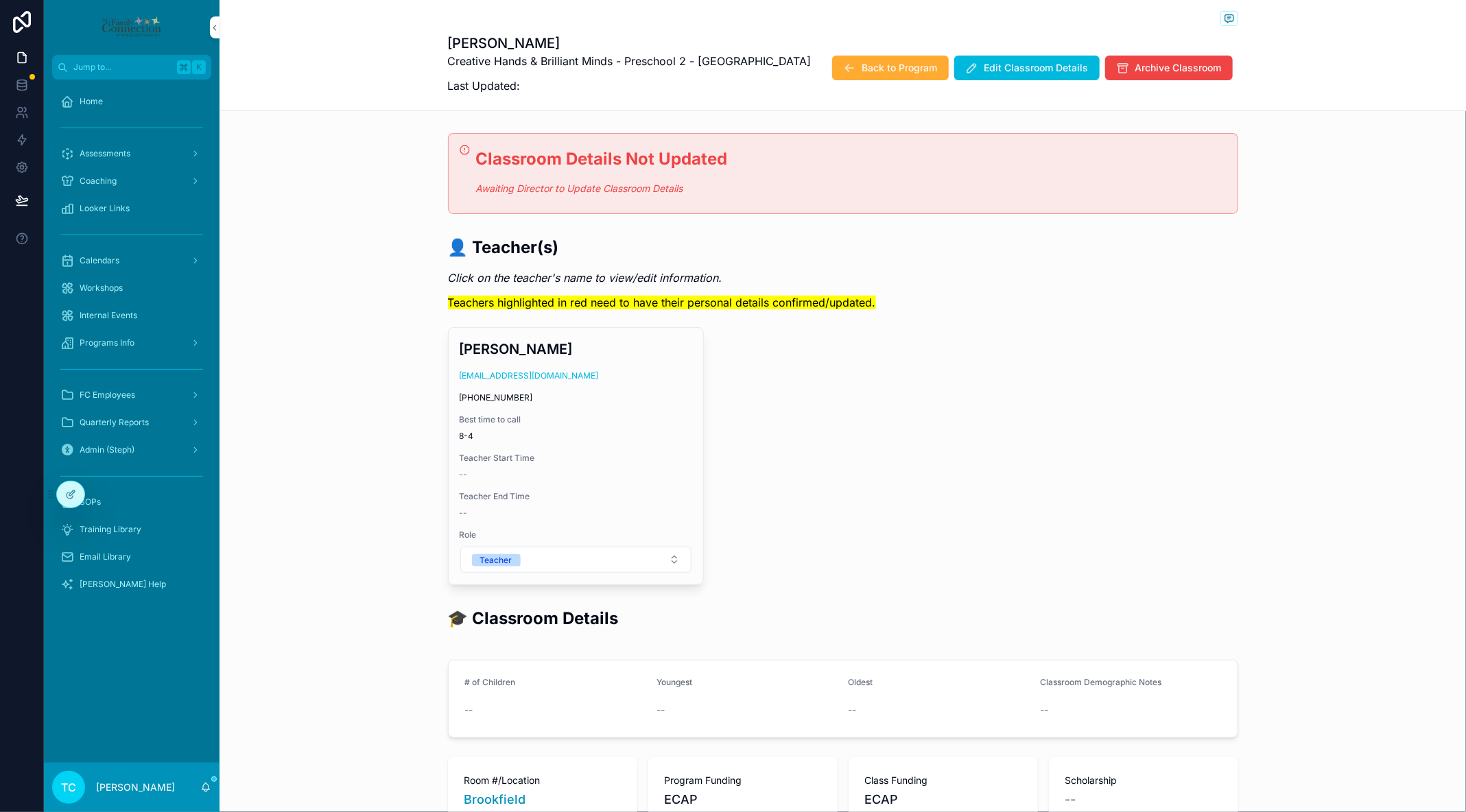
click at [1022, 66] on span "Edit Classroom Details" at bounding box center [1036, 67] width 104 height 14
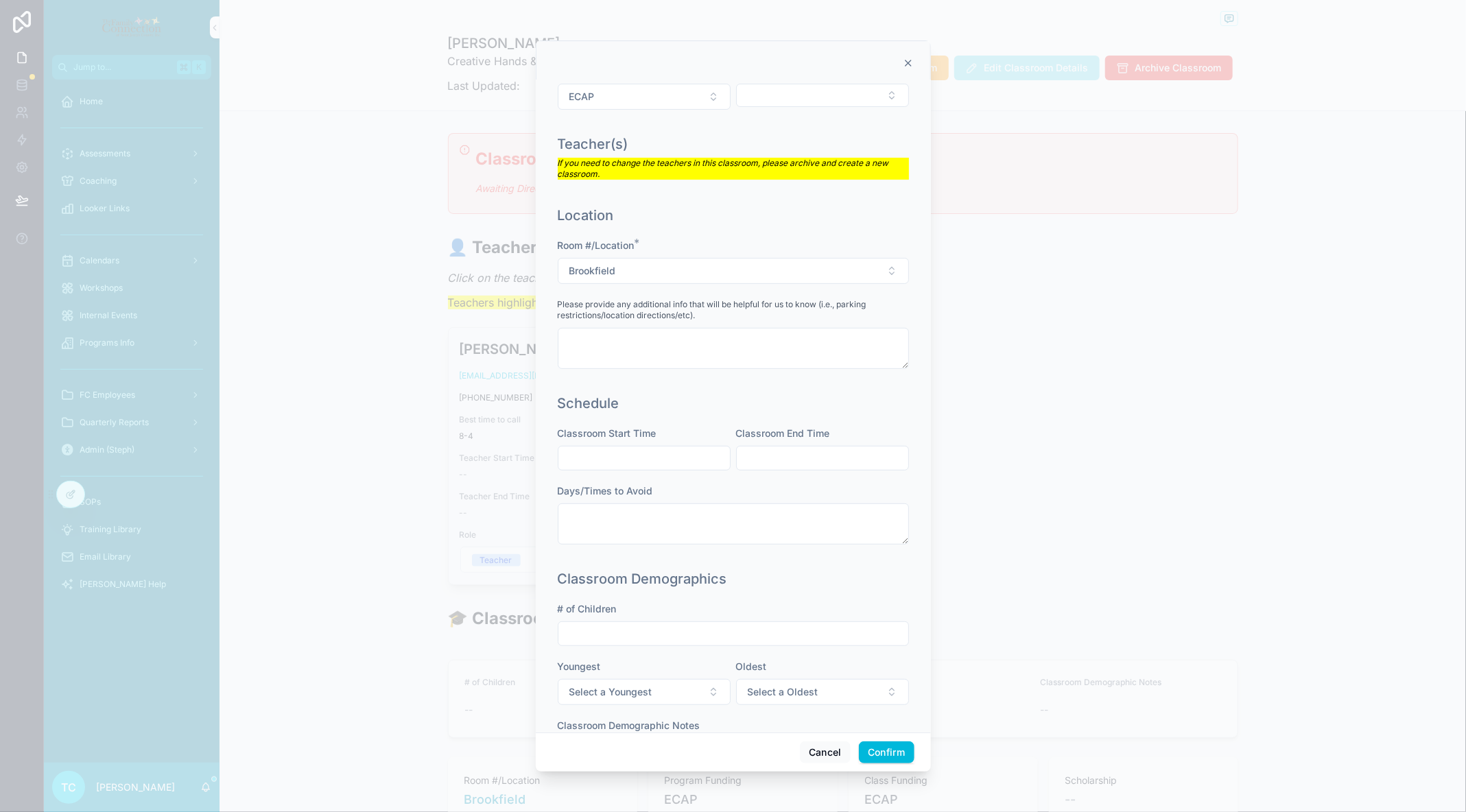
scroll to position [204, 0]
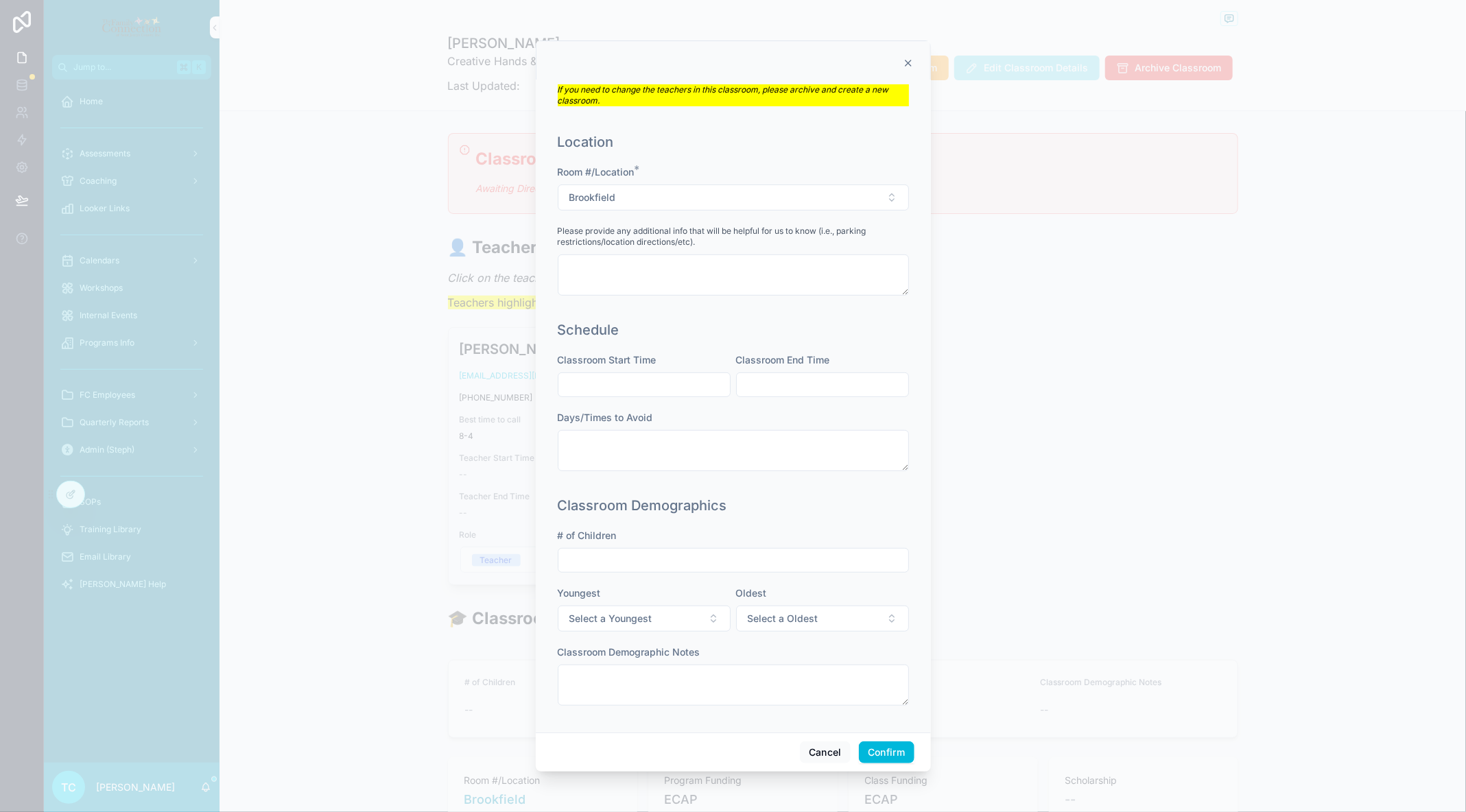
click at [898, 752] on button "Confirm" at bounding box center [886, 752] width 55 height 22
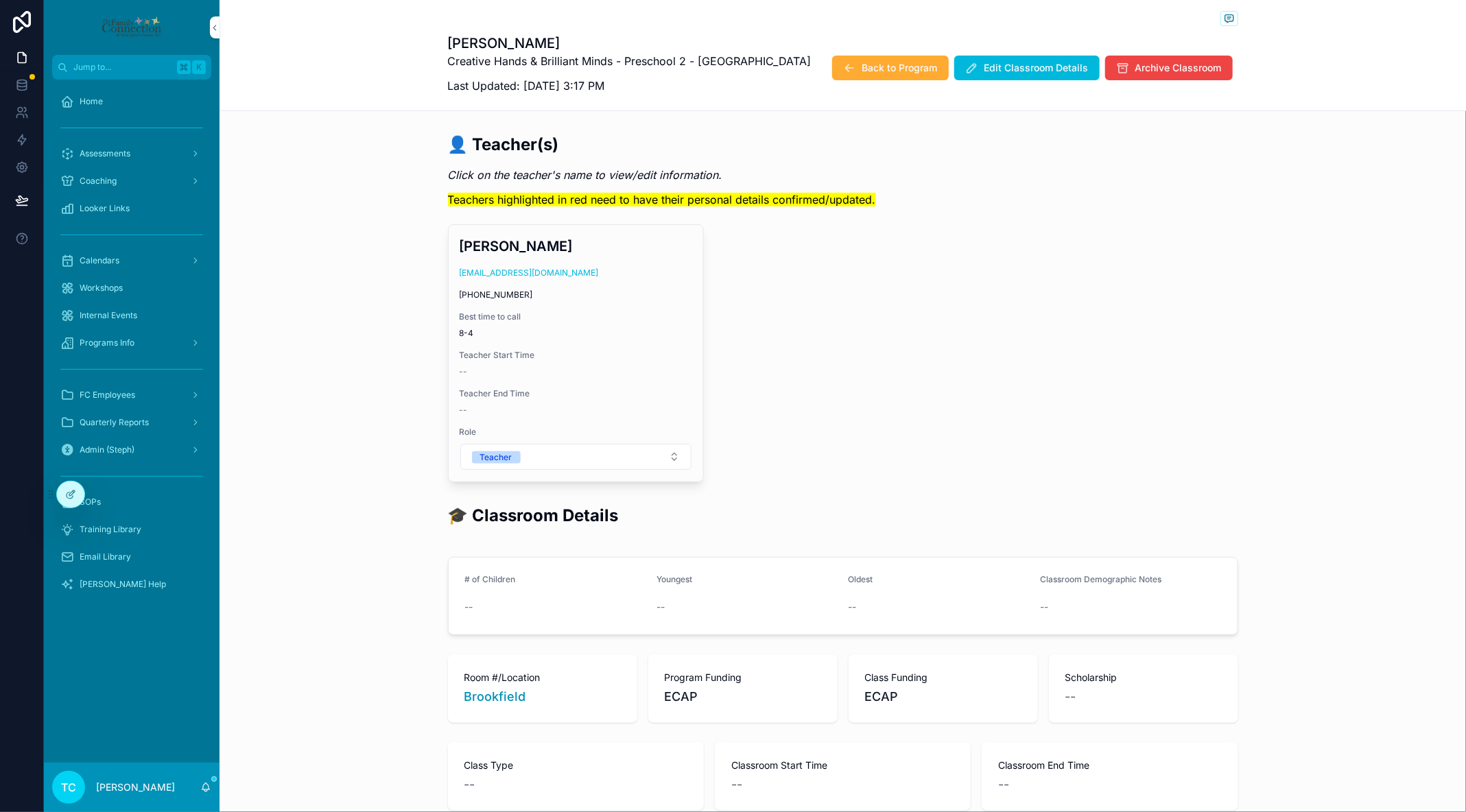
click at [876, 70] on span "Back to Program" at bounding box center [900, 67] width 76 height 14
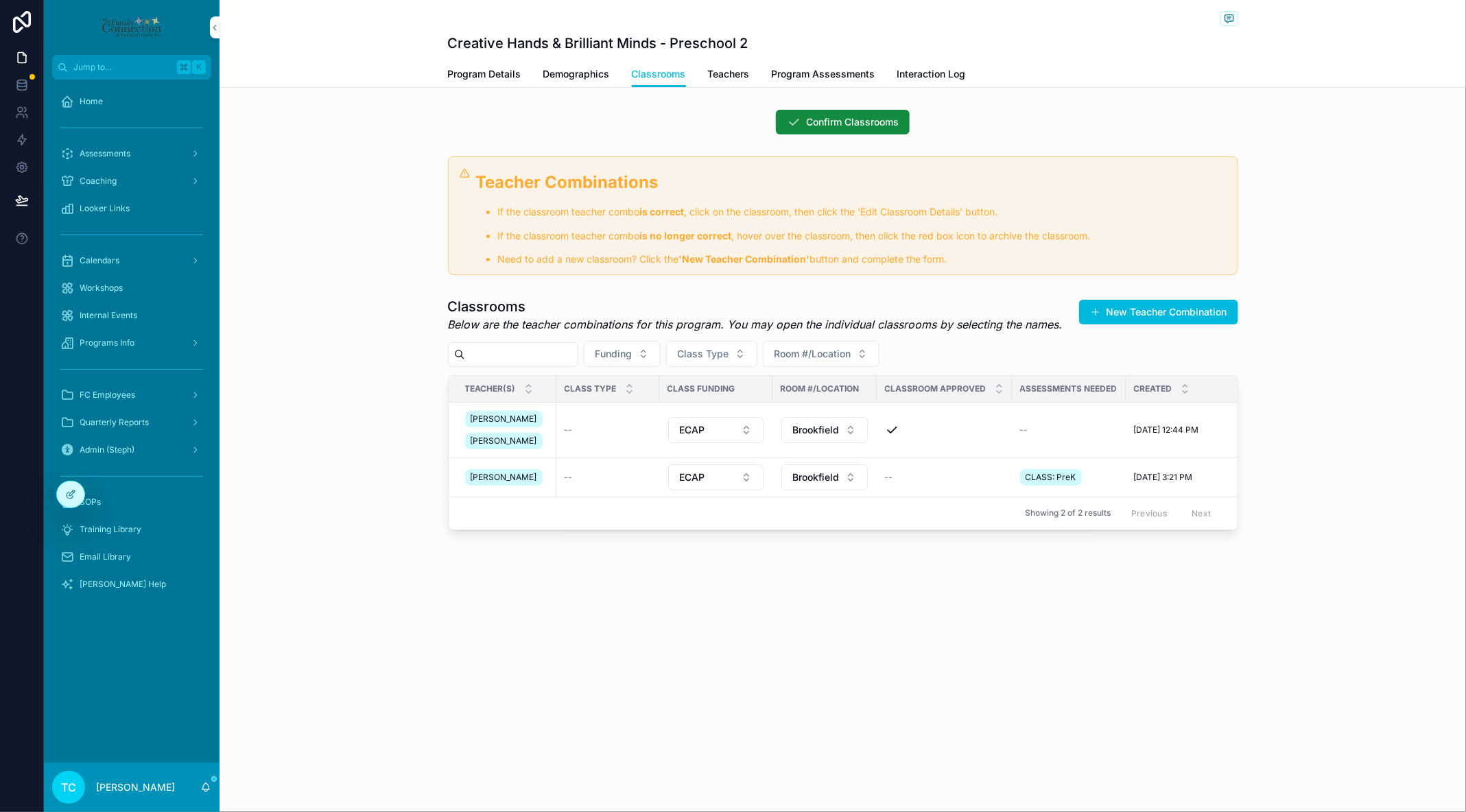
click at [847, 121] on span "Confirm Classrooms" at bounding box center [851, 122] width 92 height 14
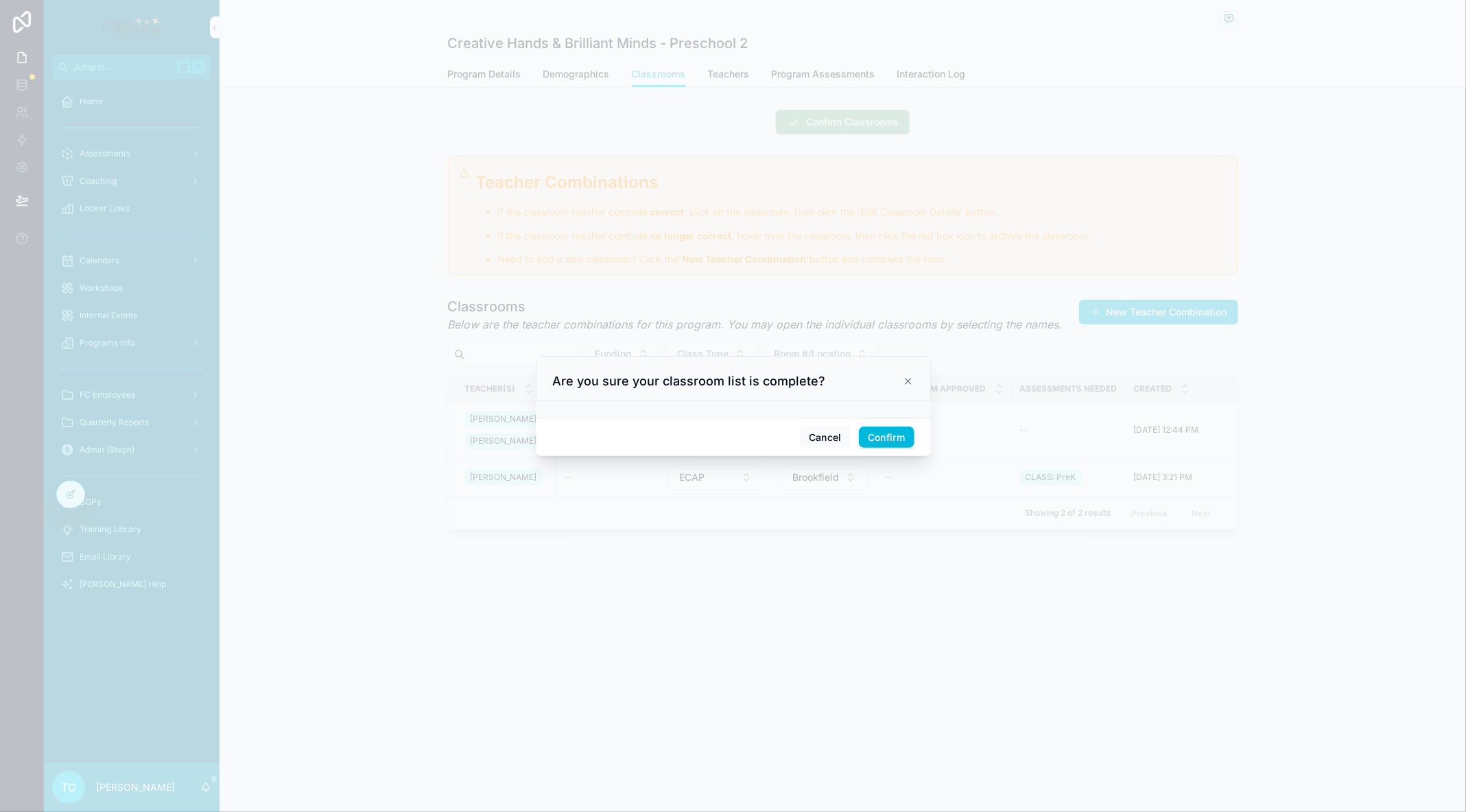
click at [884, 424] on div "Cancel Confirm" at bounding box center [733, 436] width 395 height 39
click at [892, 429] on button "Confirm" at bounding box center [886, 437] width 55 height 22
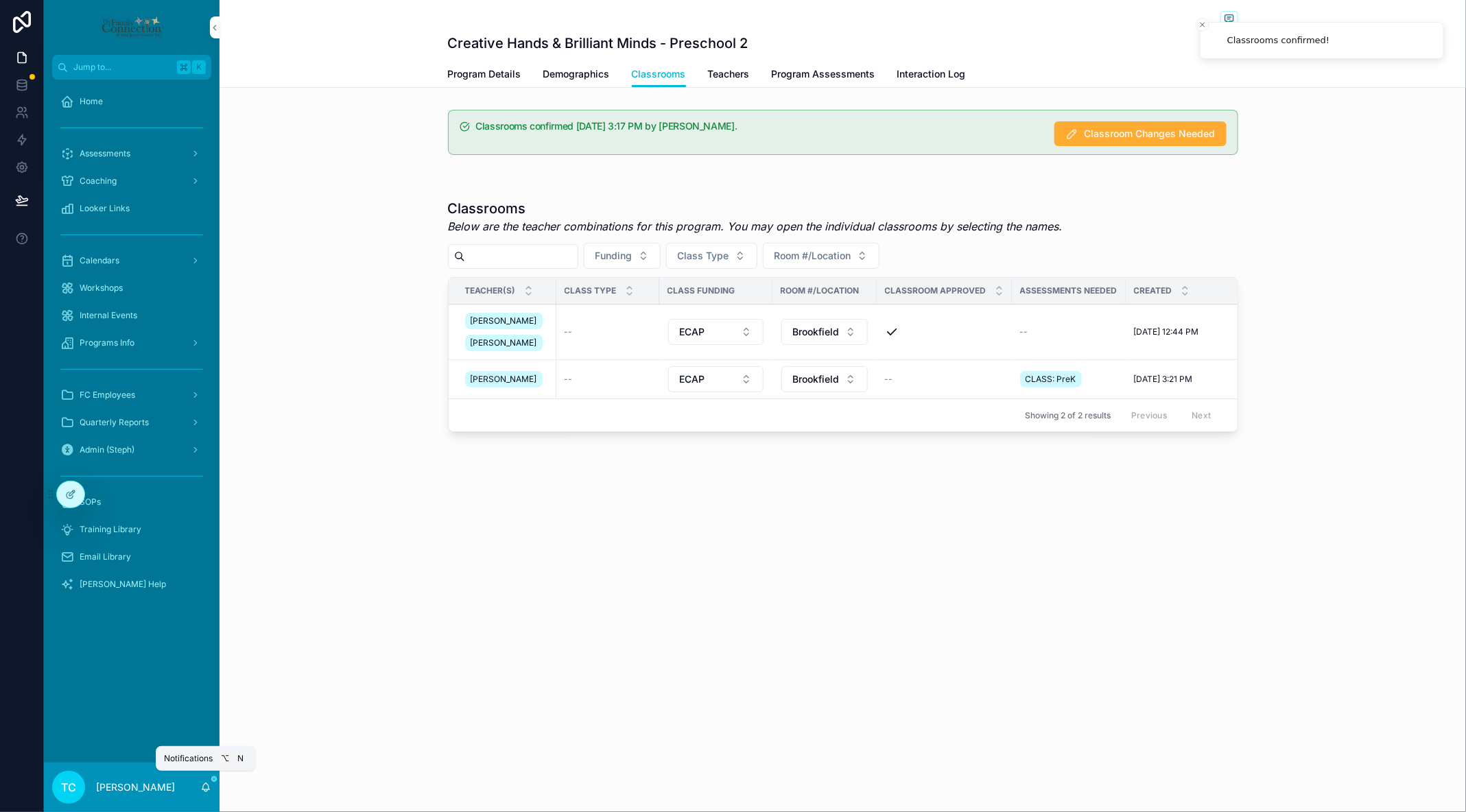
click at [206, 787] on icon "scrollable content" at bounding box center [205, 787] width 11 height 11
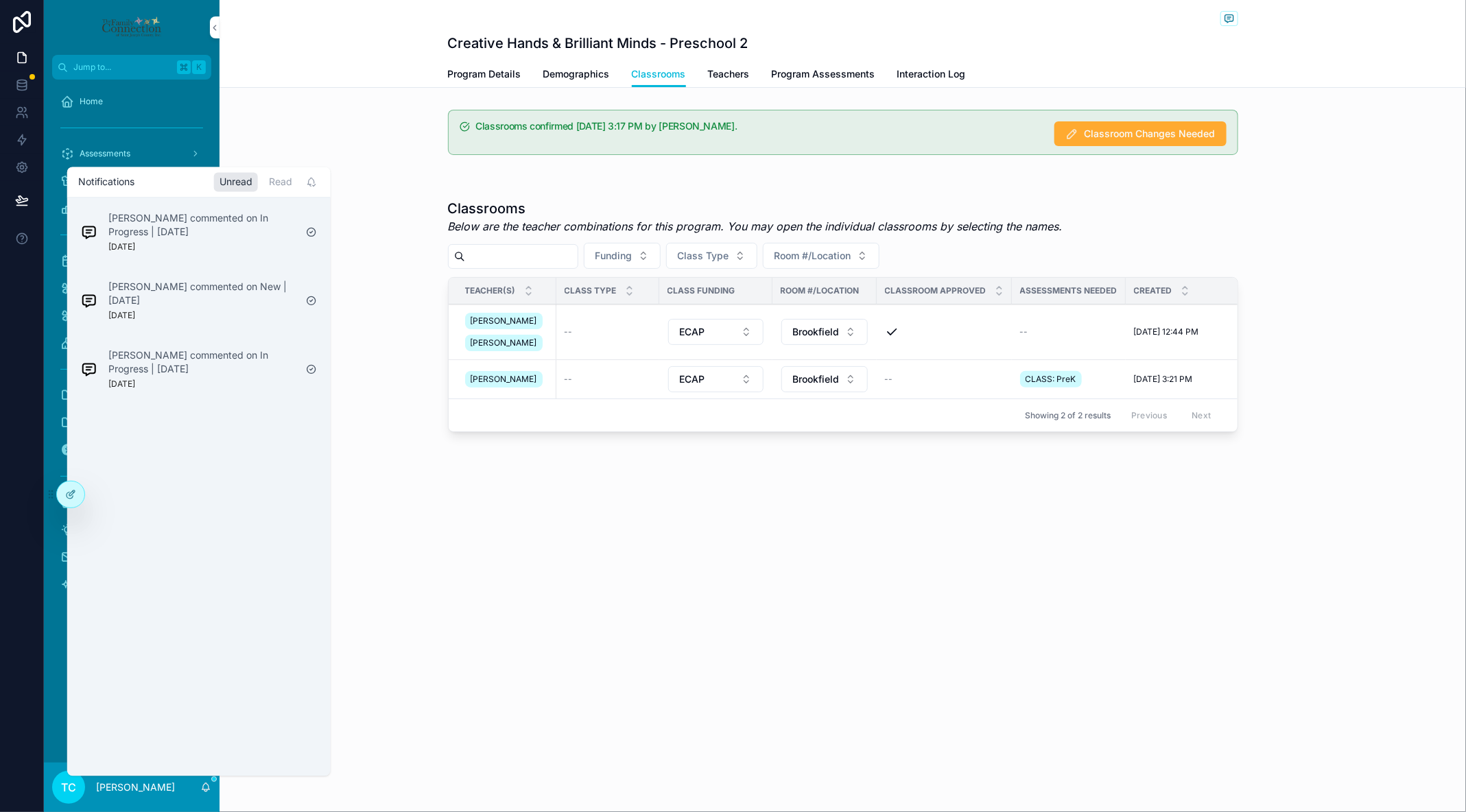
click at [361, 327] on div "Classrooms Below are the teacher combinations for this program. You may open th…" at bounding box center [842, 318] width 1246 height 249
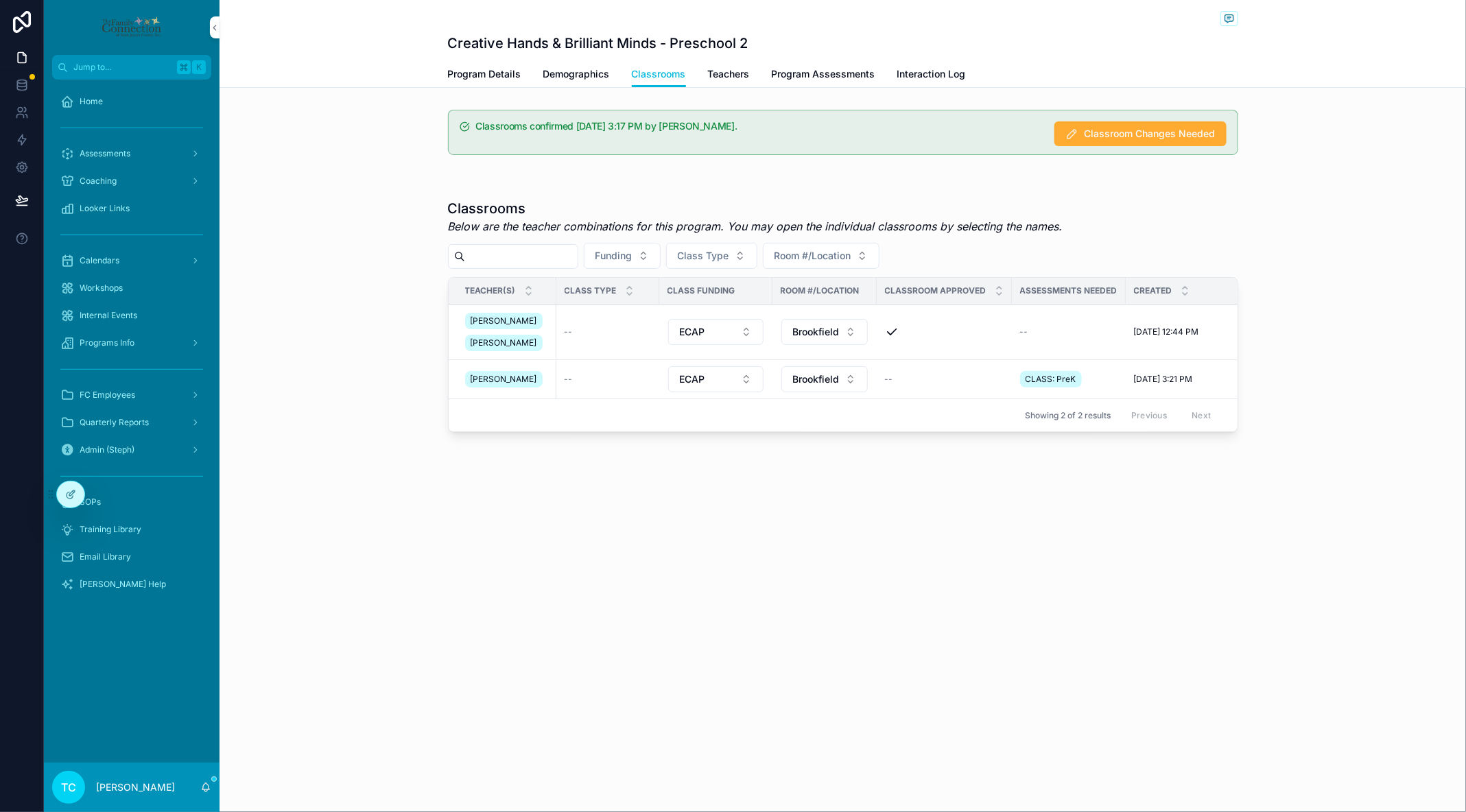
click at [0, 0] on icon at bounding box center [0, 0] width 0 height 0
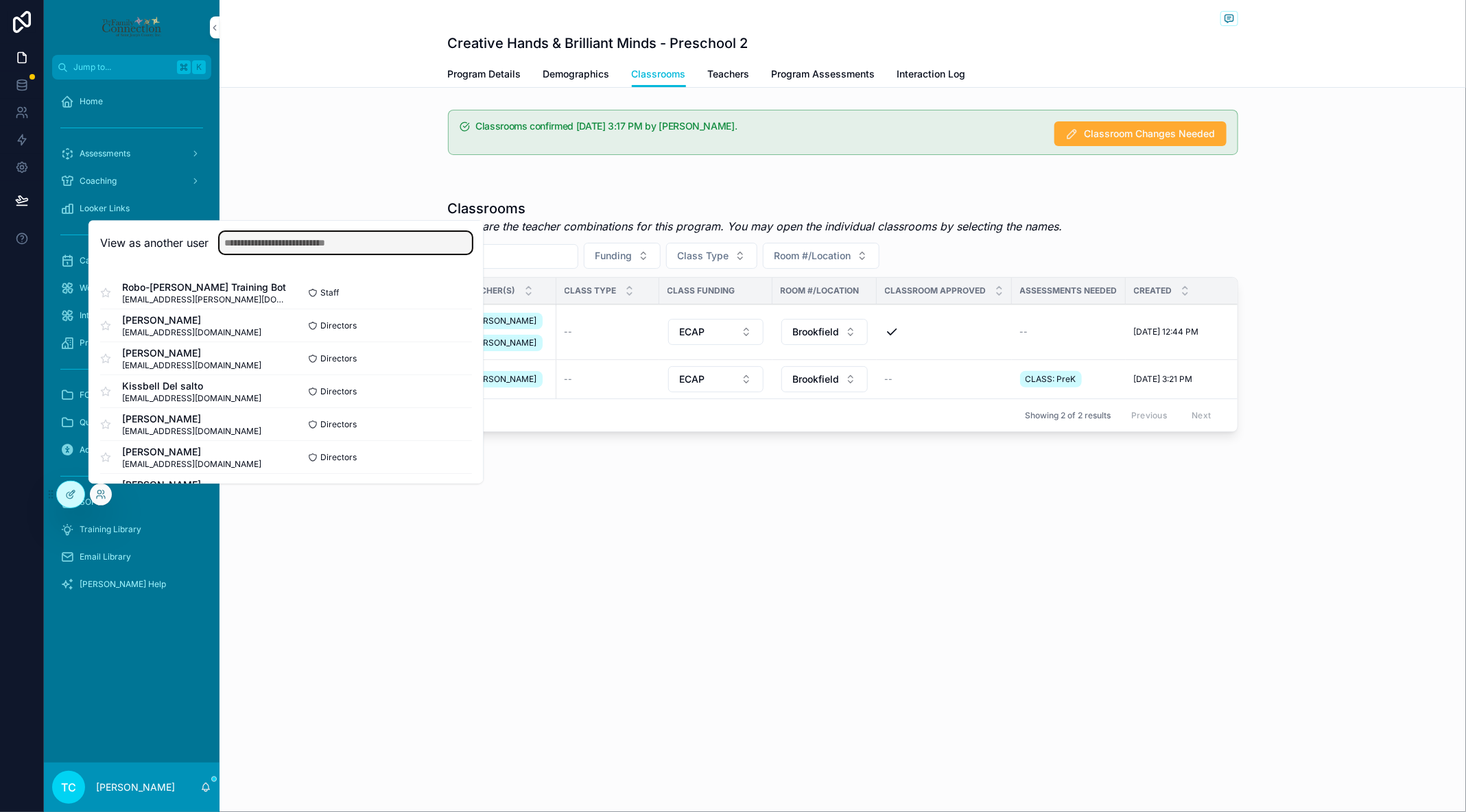
click at [274, 245] on input "text" at bounding box center [346, 243] width 253 height 22
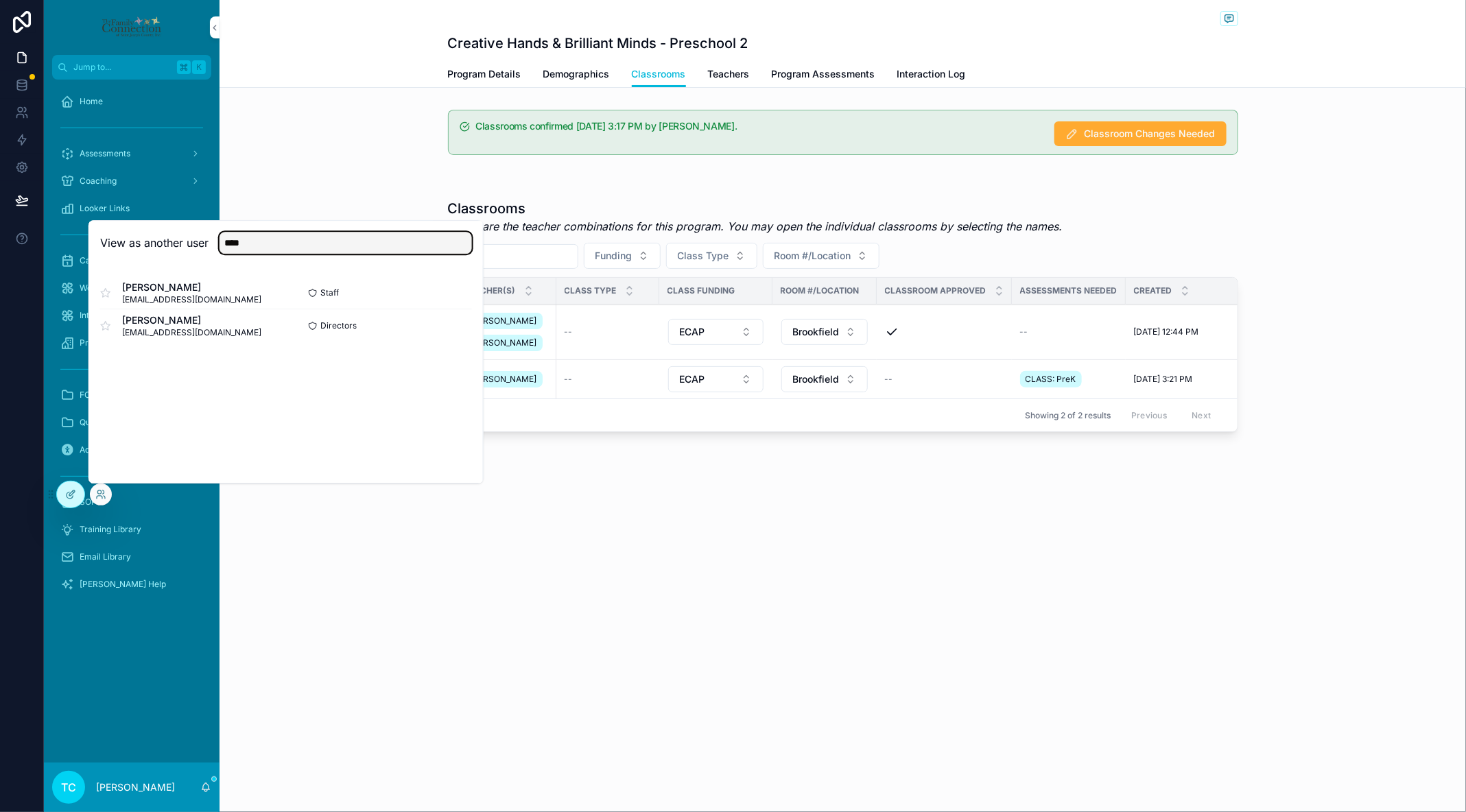
type input "****"
click at [0, 0] on button "Select" at bounding box center [0, 0] width 0 height 0
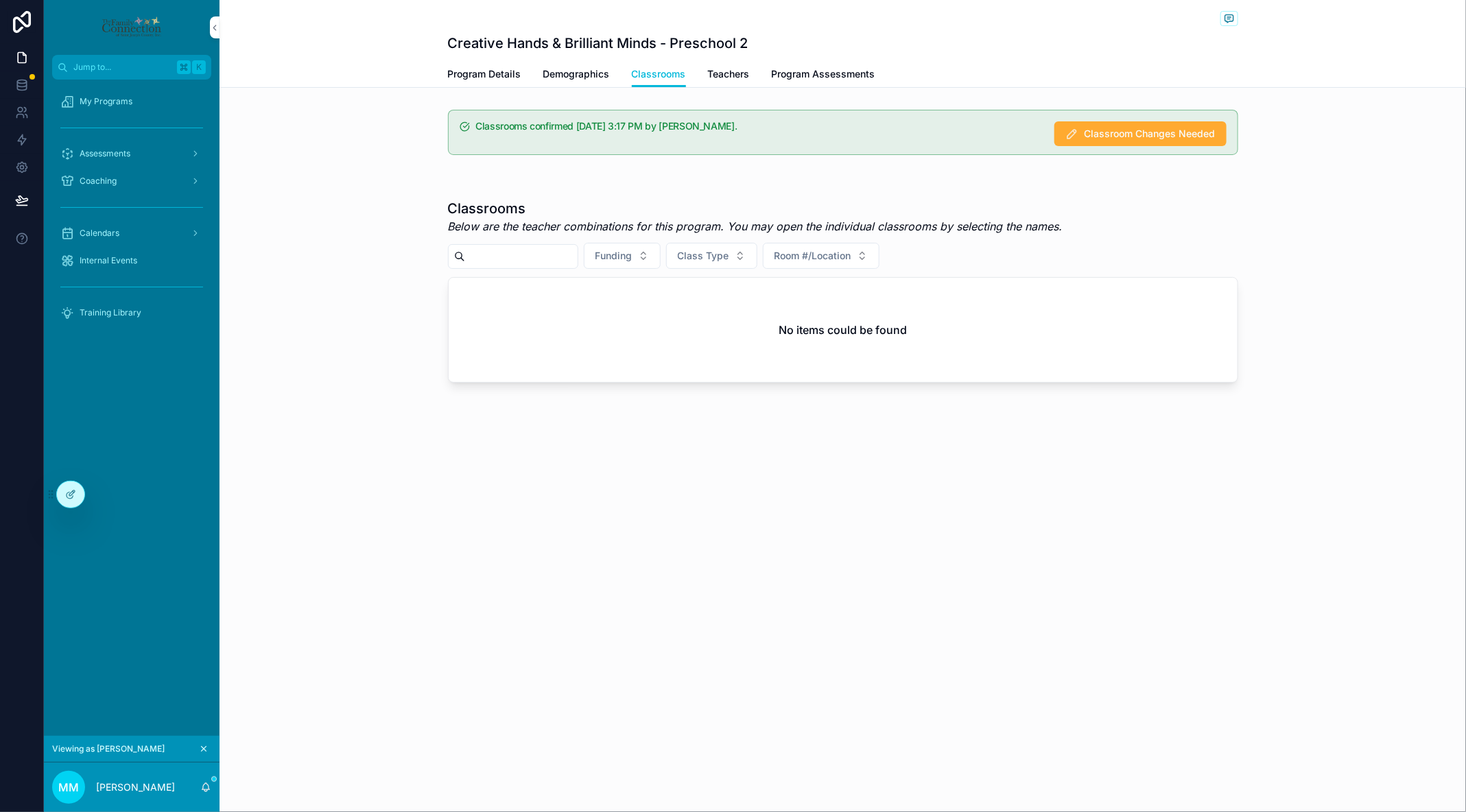
click at [166, 111] on div "My Programs" at bounding box center [132, 101] width 143 height 22
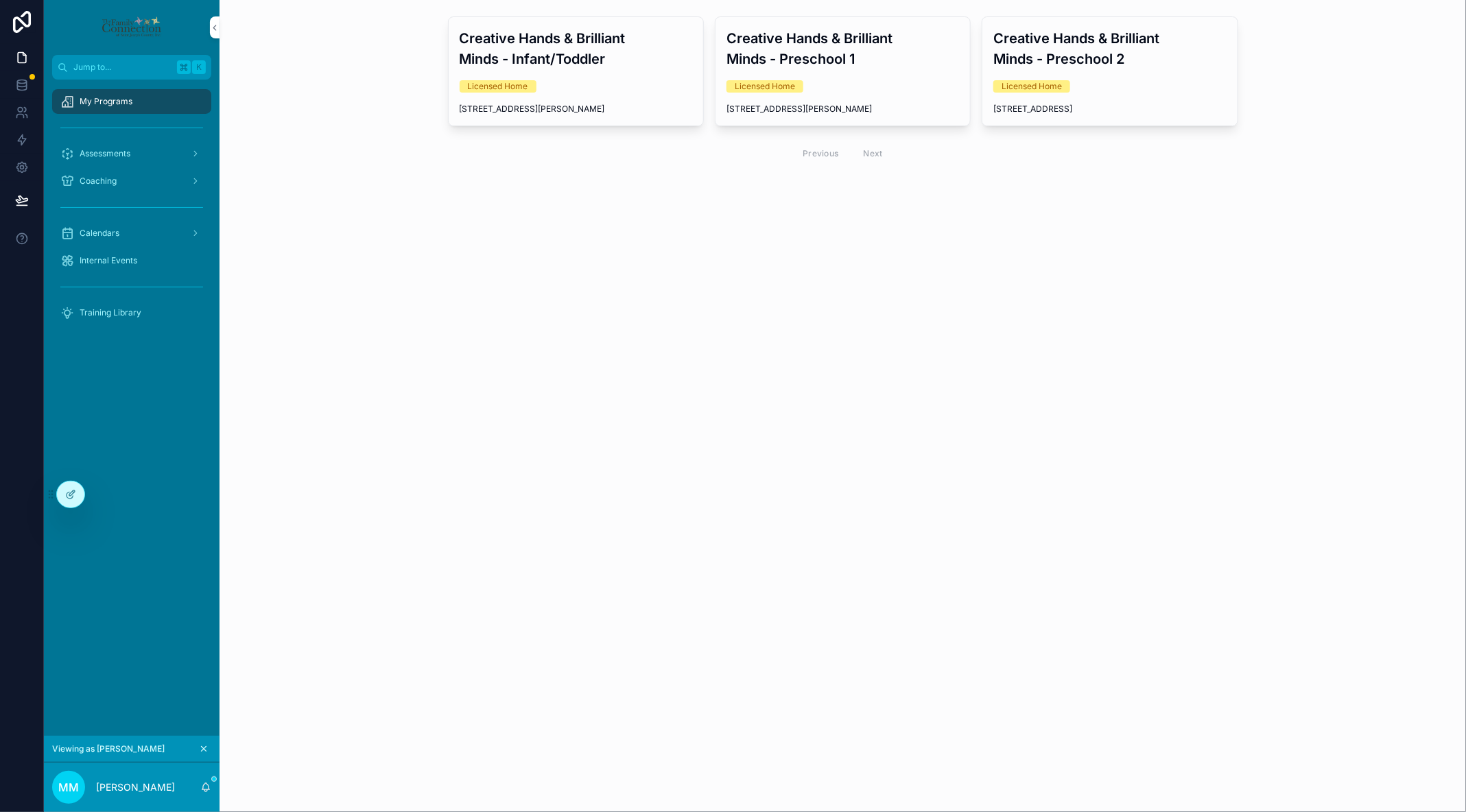
click at [856, 53] on h3 "Creative Hands & Brilliant Minds - Preschool 1" at bounding box center [843, 49] width 233 height 42
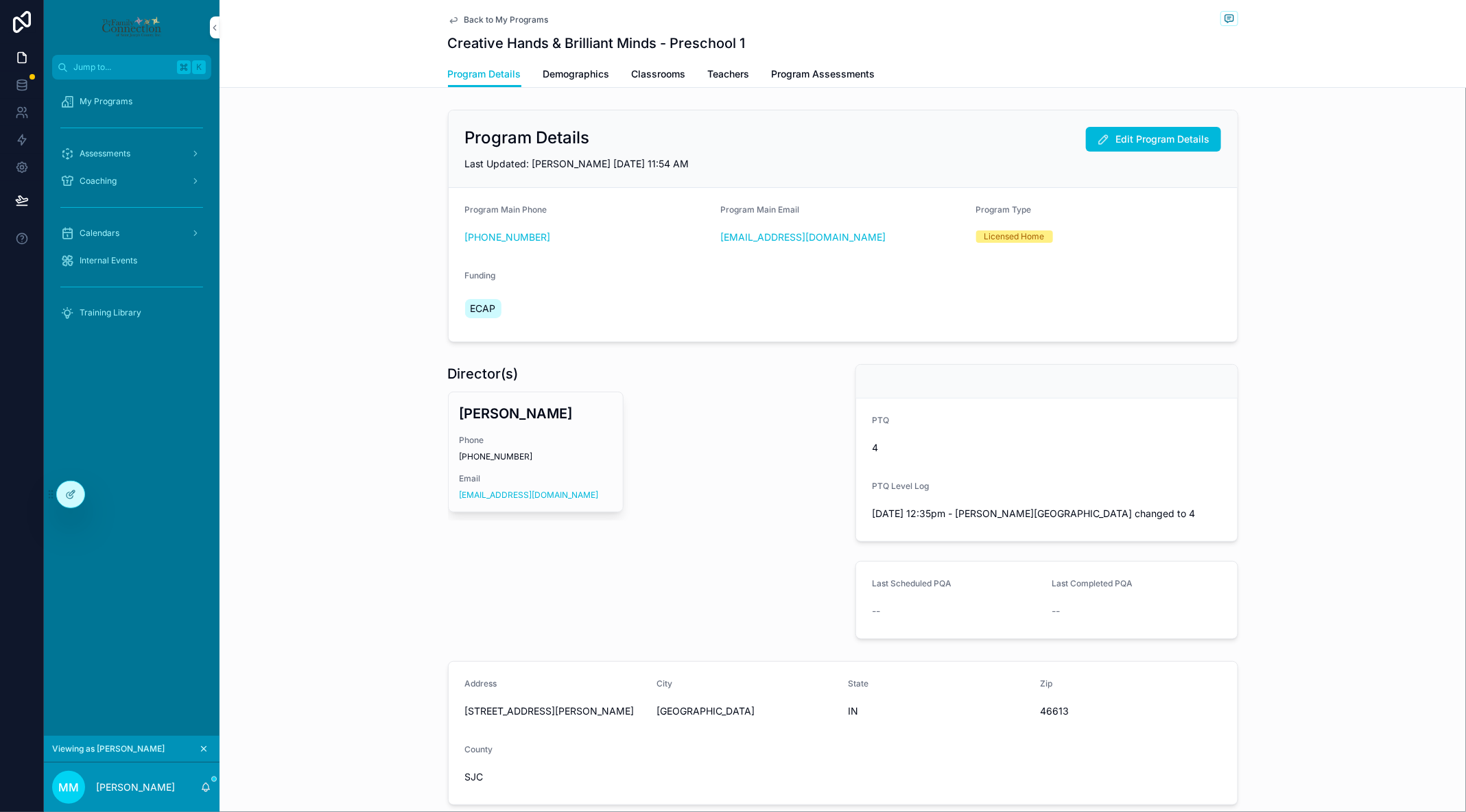
click at [666, 72] on span "Classrooms" at bounding box center [659, 74] width 54 height 14
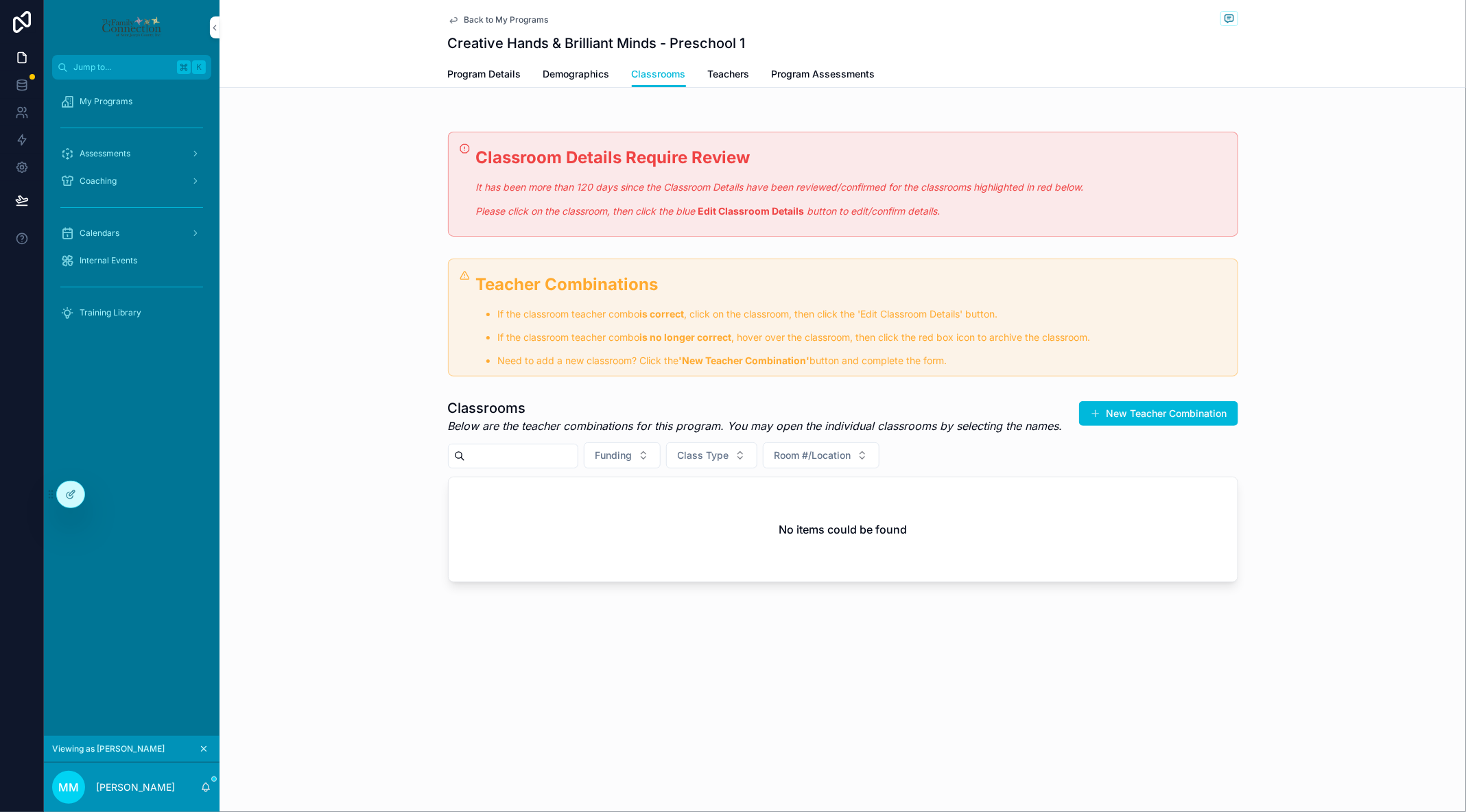
click at [725, 78] on span "Teachers" at bounding box center [728, 74] width 42 height 14
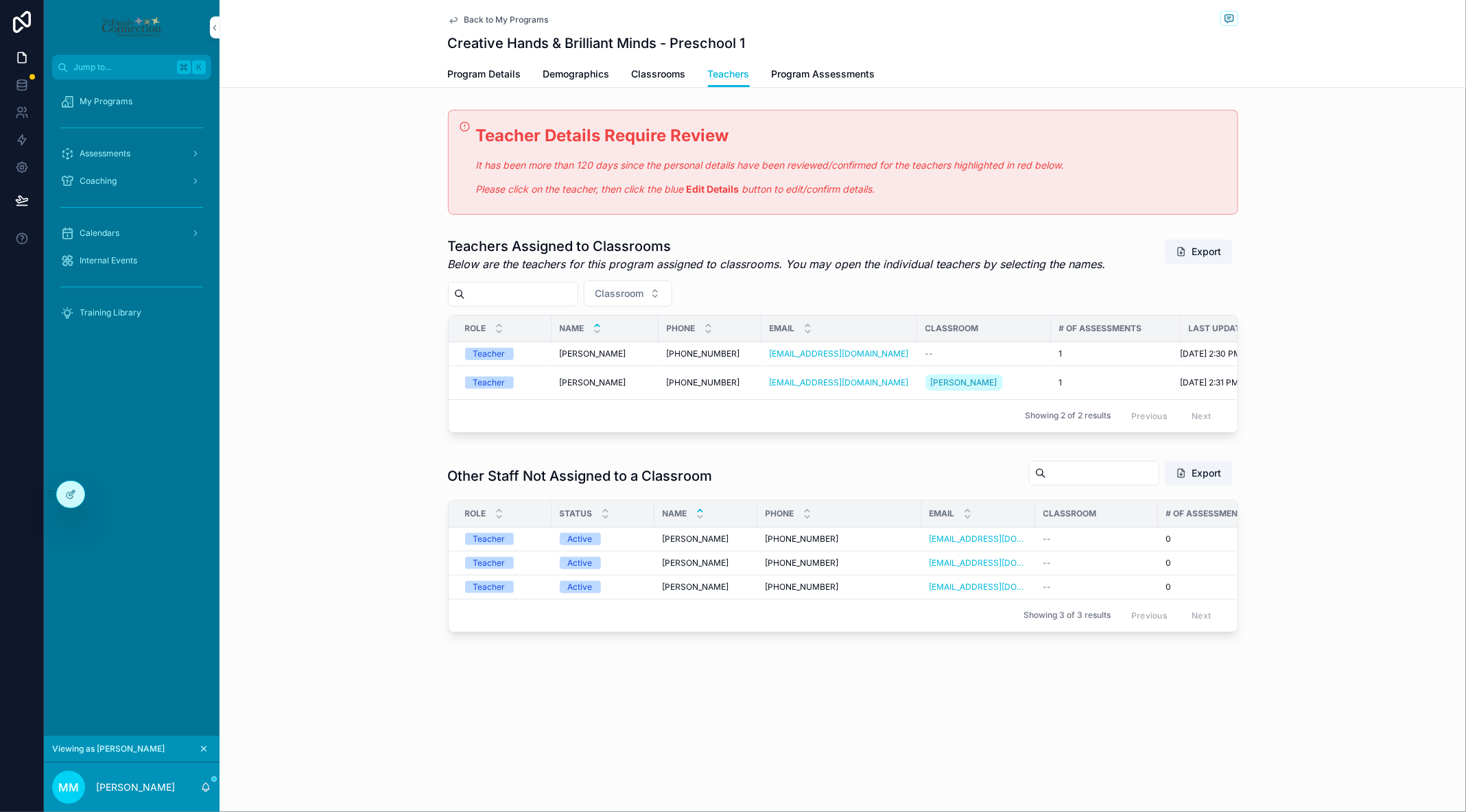
click at [666, 65] on link "Classrooms" at bounding box center [659, 75] width 54 height 27
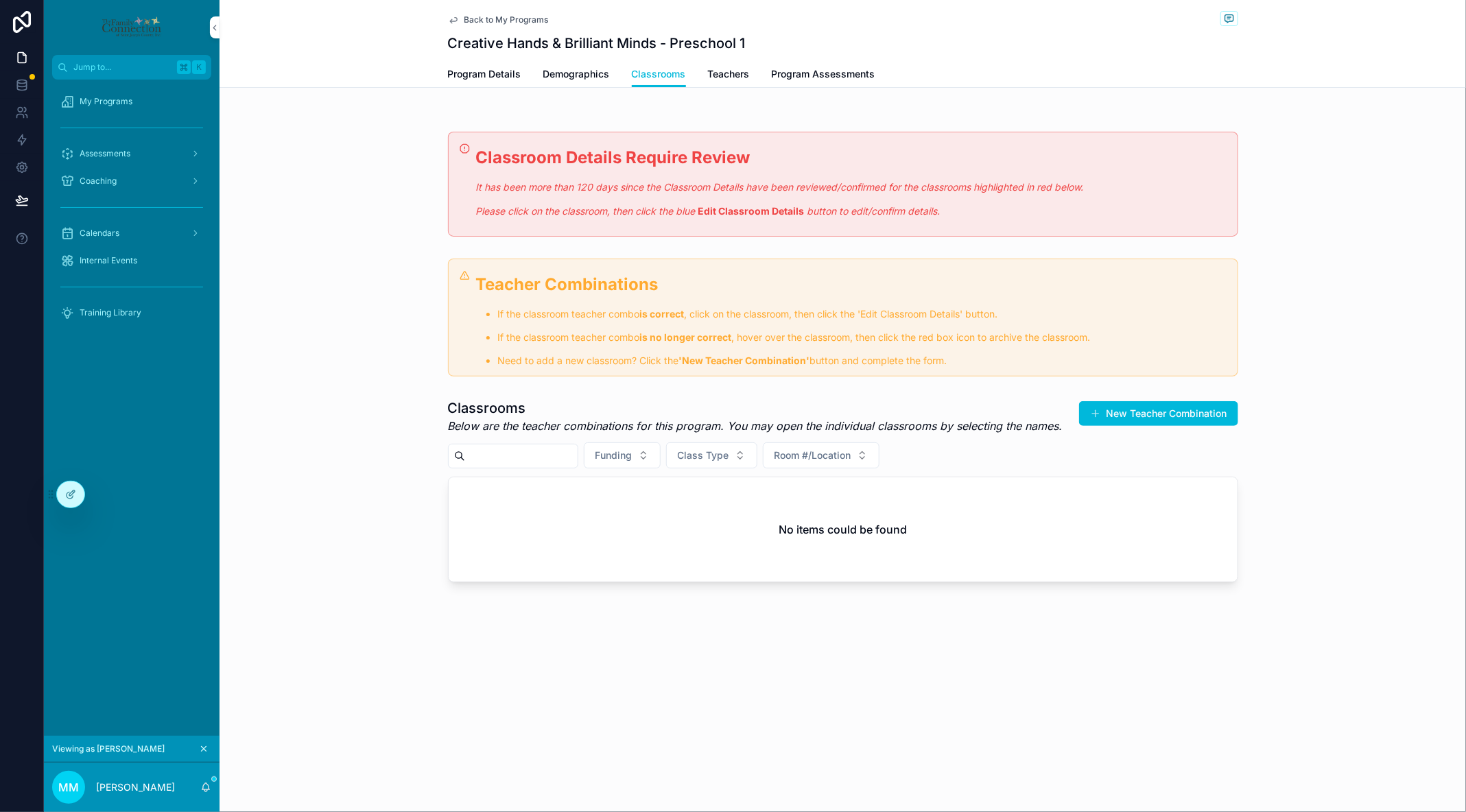
click at [1182, 413] on button "New Teacher Combination" at bounding box center [1158, 414] width 159 height 25
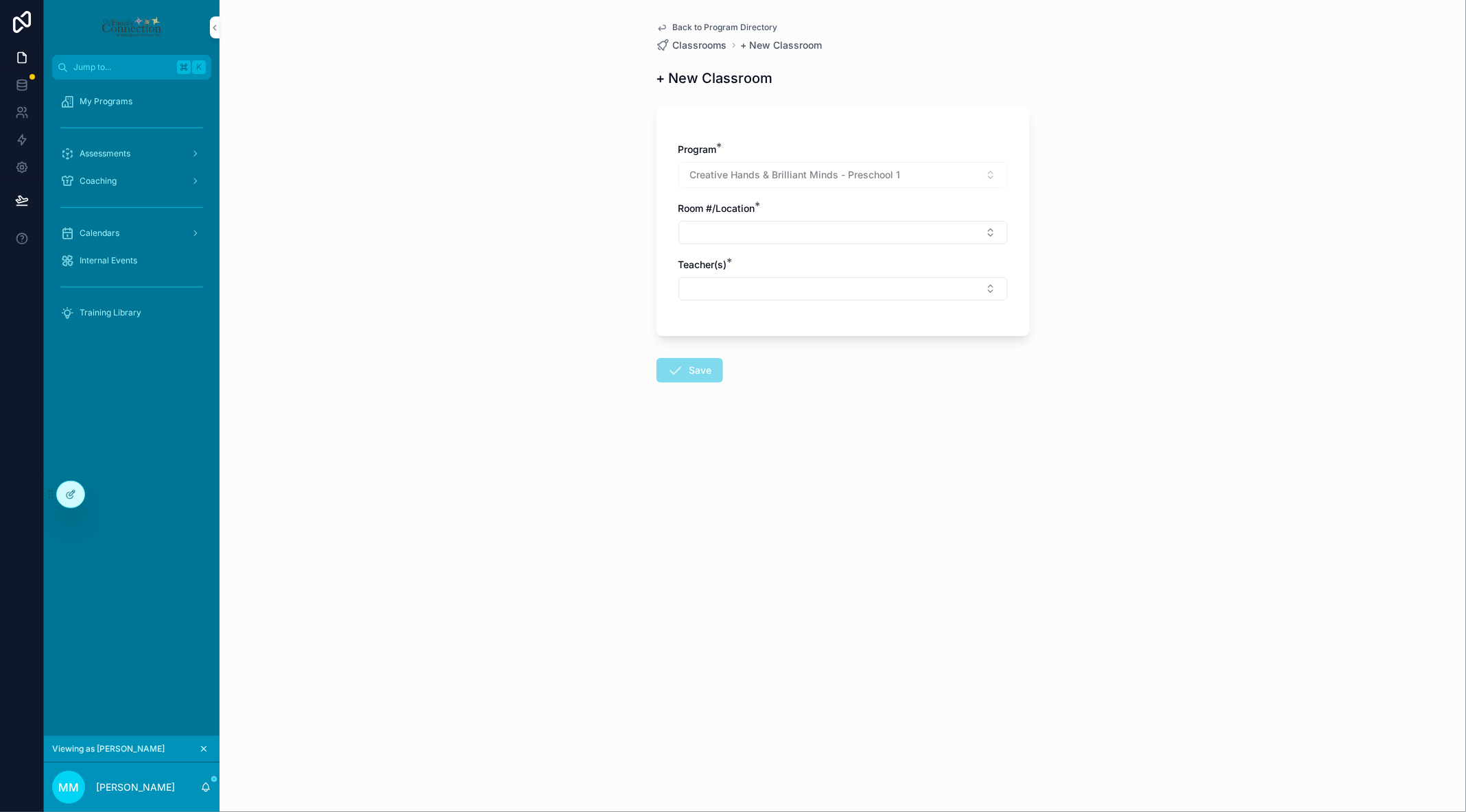
click at [935, 236] on button "Select Button" at bounding box center [843, 233] width 329 height 23
click at [779, 284] on span "[PERSON_NAME]" at bounding box center [792, 286] width 79 height 14
click at [765, 288] on button "Select Button" at bounding box center [843, 292] width 329 height 23
type input "****"
click at [824, 344] on span "[PERSON_NAME]" at bounding box center [792, 344] width 79 height 14
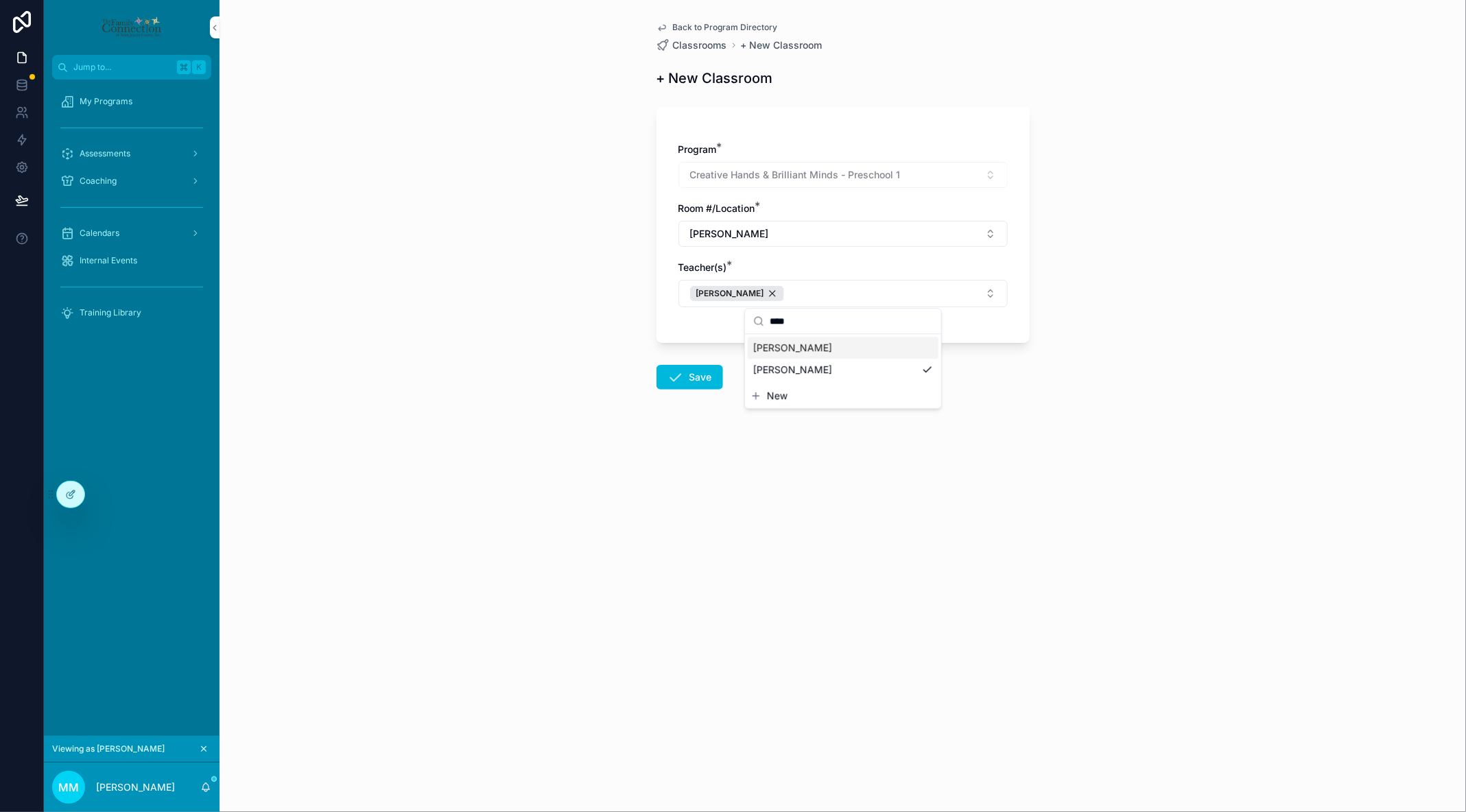
click at [723, 327] on div "Program * Creative Hands & Brilliant Minds - Preschool 1 Room #/Location * Ewin…" at bounding box center [843, 225] width 373 height 236
click at [685, 381] on button "Save" at bounding box center [690, 377] width 67 height 25
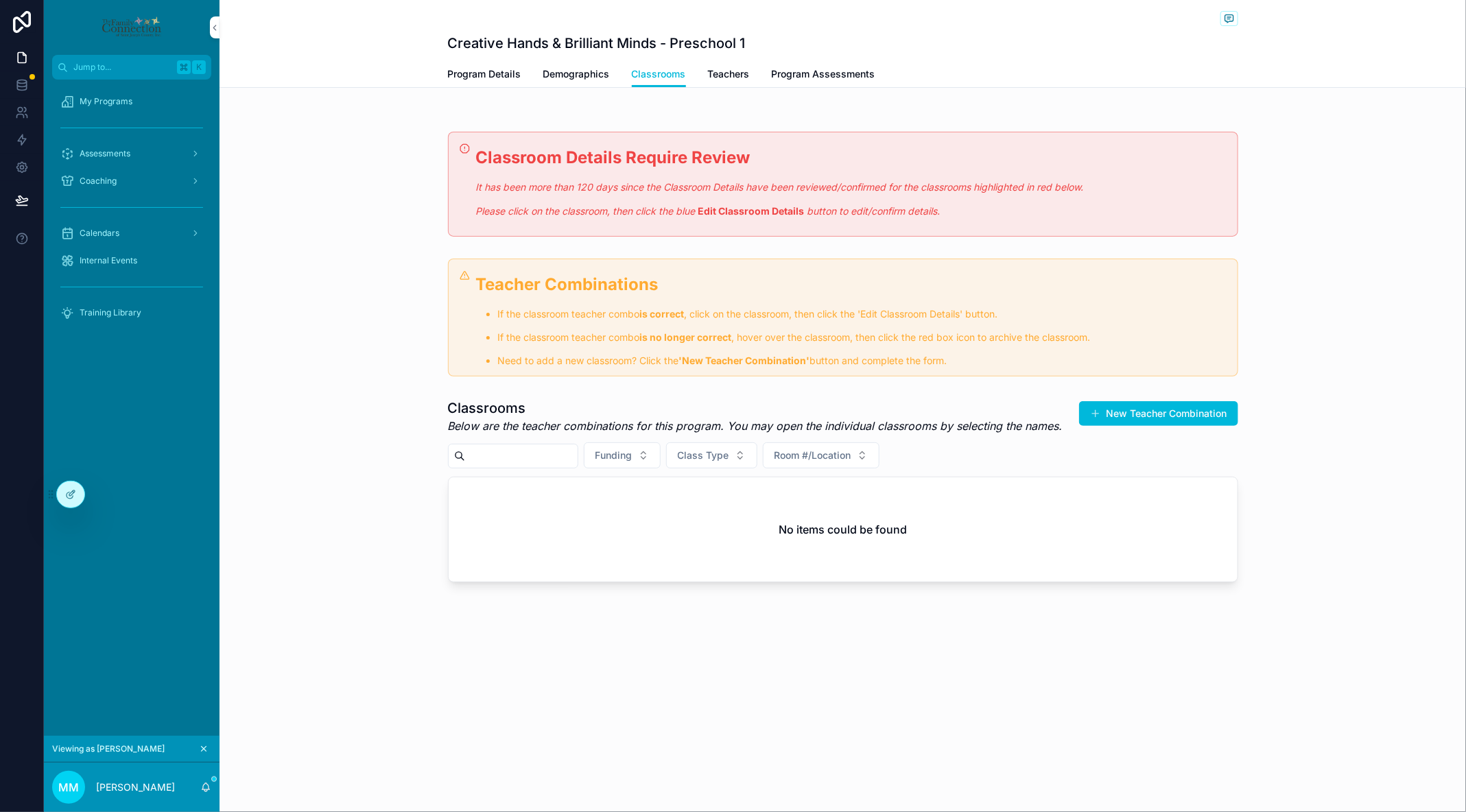
click at [731, 79] on span "Teachers" at bounding box center [728, 74] width 42 height 14
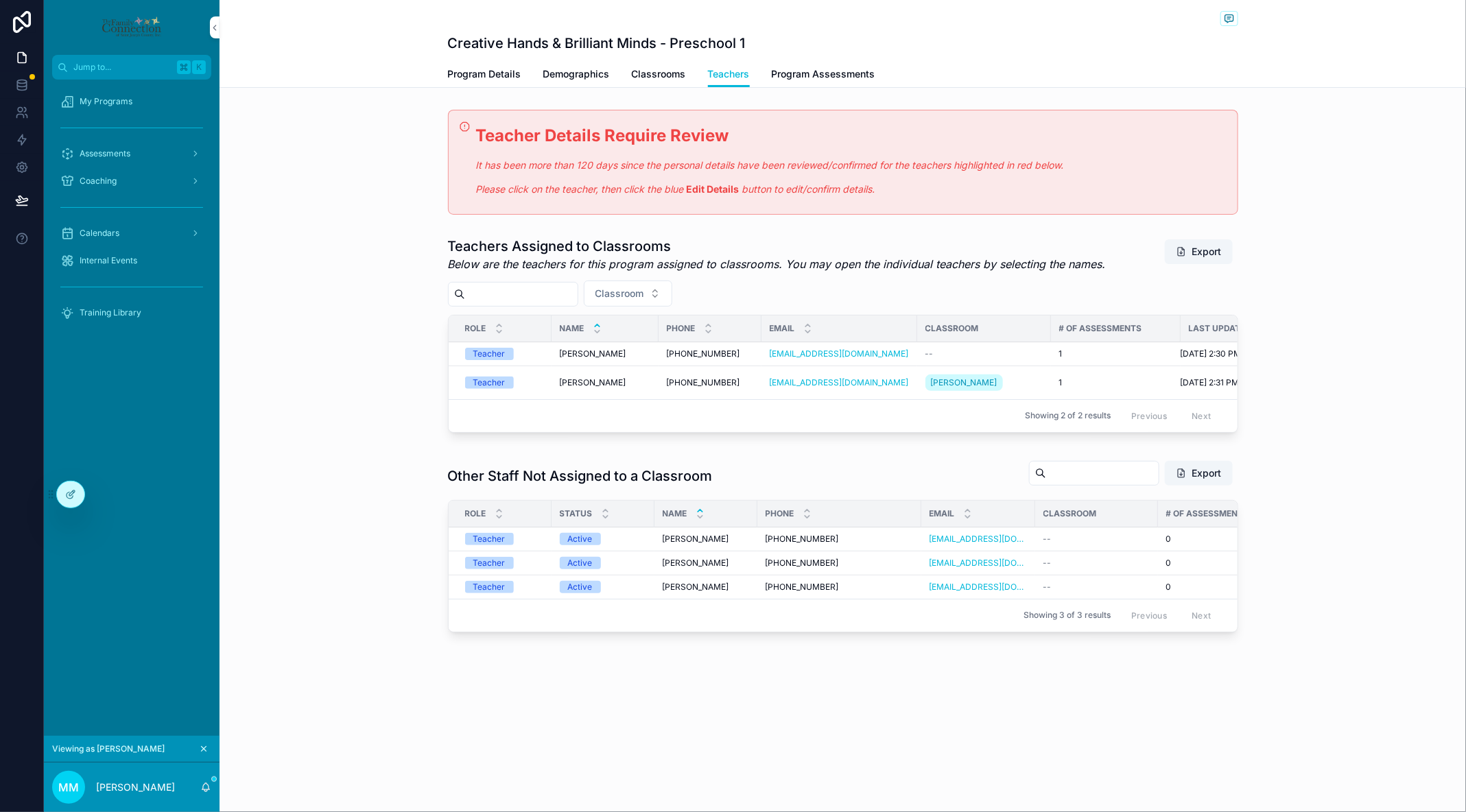
click at [618, 348] on span "Elizabeth Deford" at bounding box center [593, 353] width 67 height 11
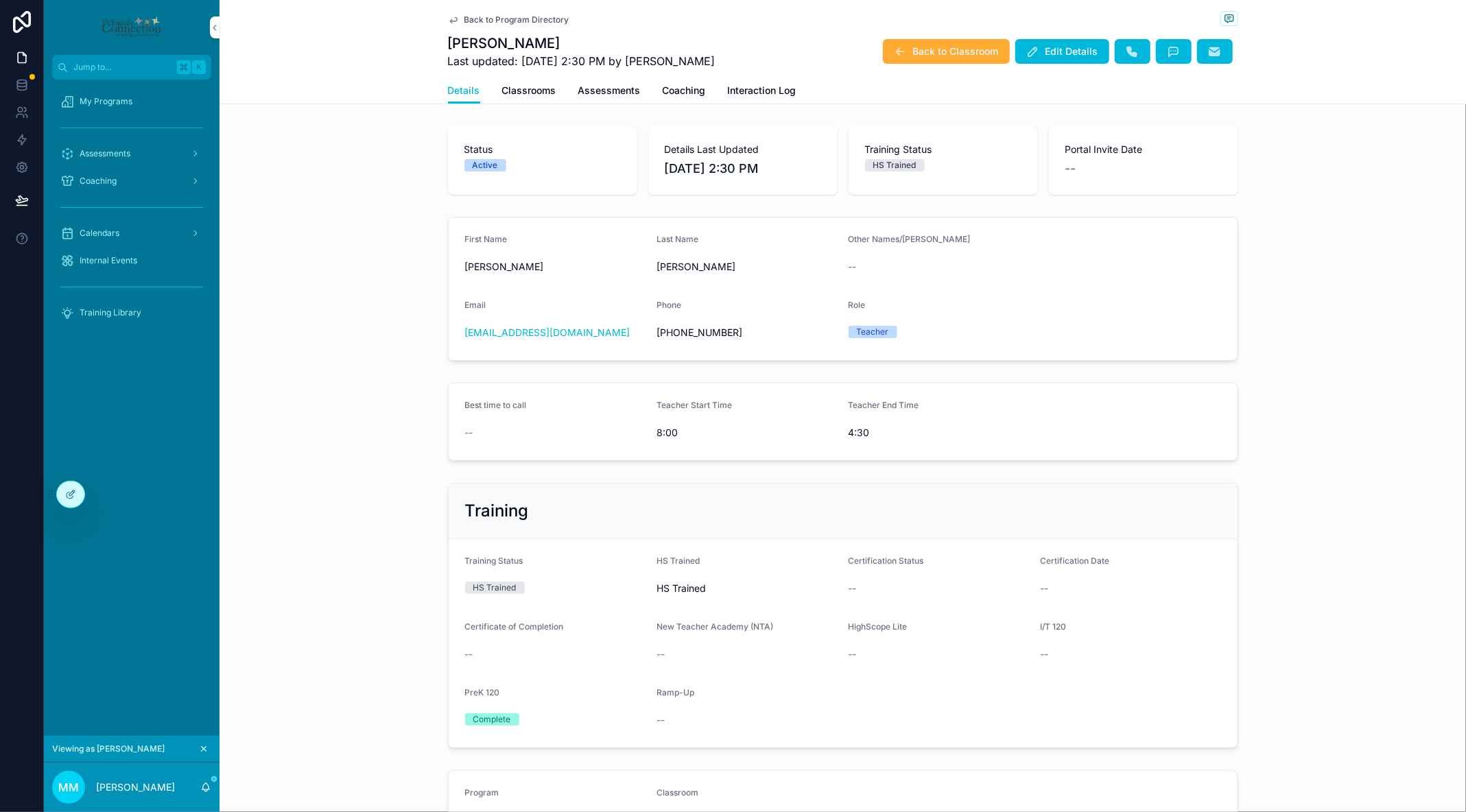
click at [1063, 54] on span "Edit Details" at bounding box center [1072, 52] width 53 height 14
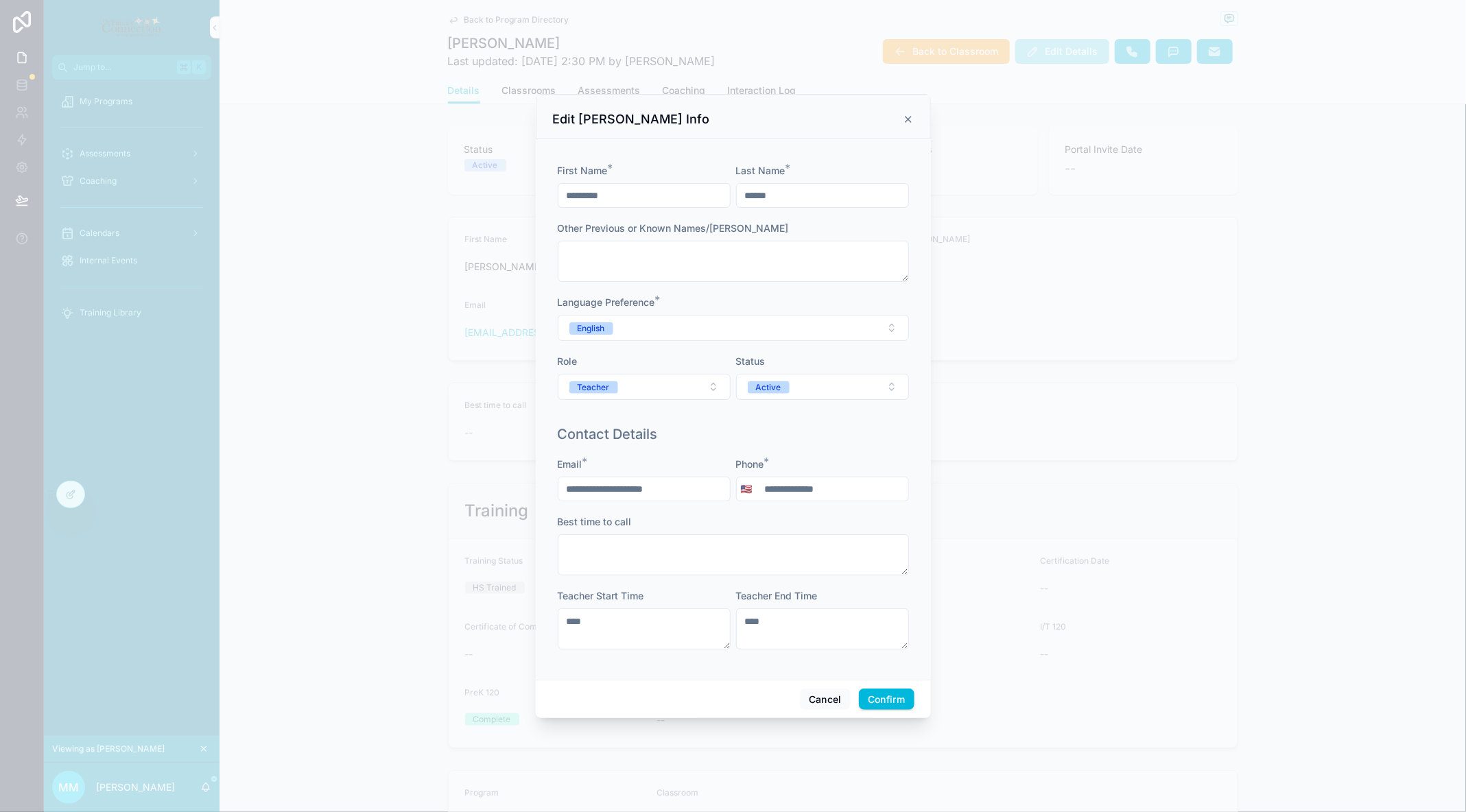
click at [838, 386] on button "Active" at bounding box center [822, 386] width 173 height 26
click at [791, 480] on div "Former" at bounding box center [822, 482] width 190 height 21
click at [885, 428] on div "Contact Details" at bounding box center [733, 434] width 351 height 19
click at [889, 699] on button "Confirm" at bounding box center [886, 699] width 55 height 22
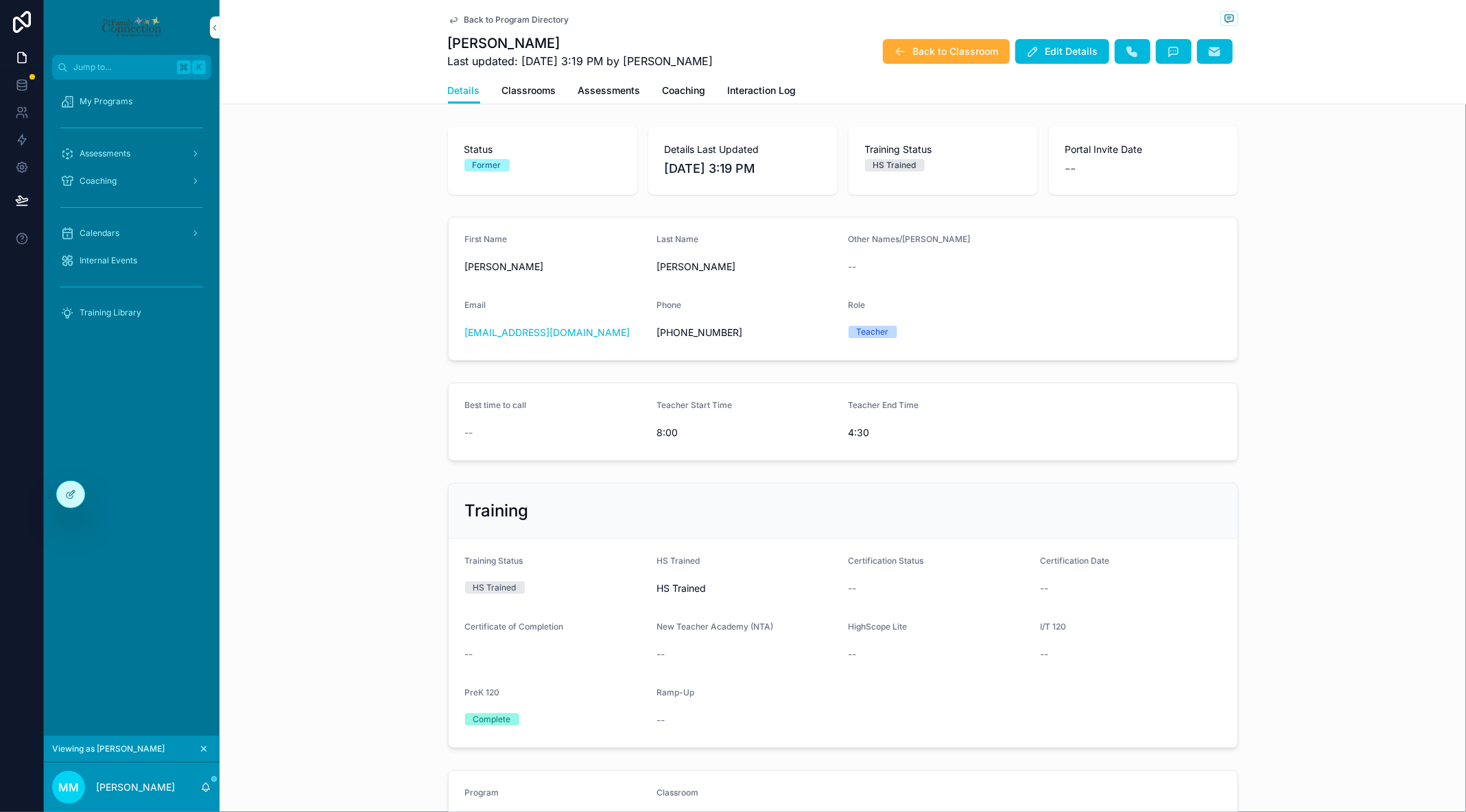
click at [911, 49] on button "Back to Classroom" at bounding box center [946, 52] width 127 height 25
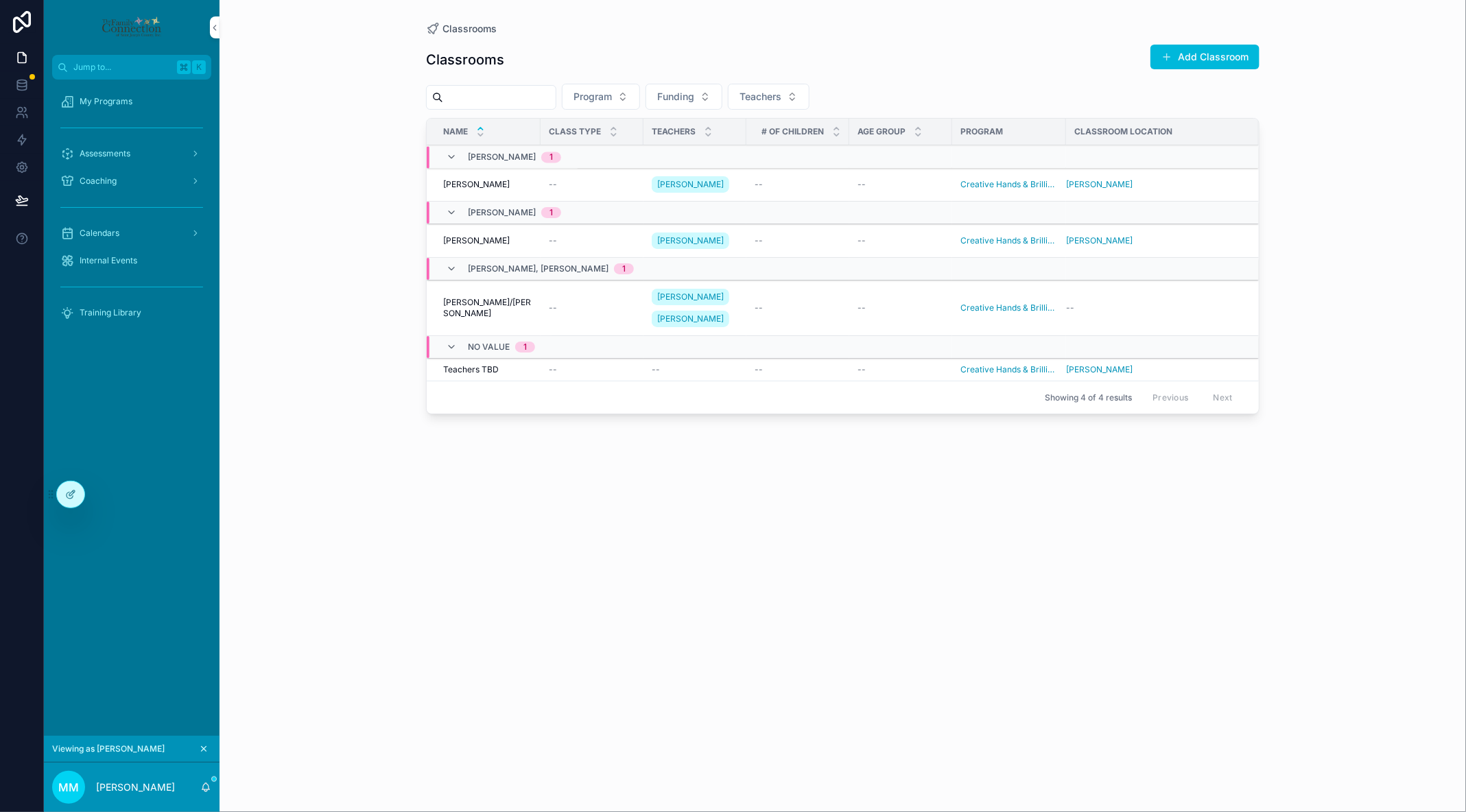
click at [121, 91] on div "My Programs" at bounding box center [132, 101] width 143 height 22
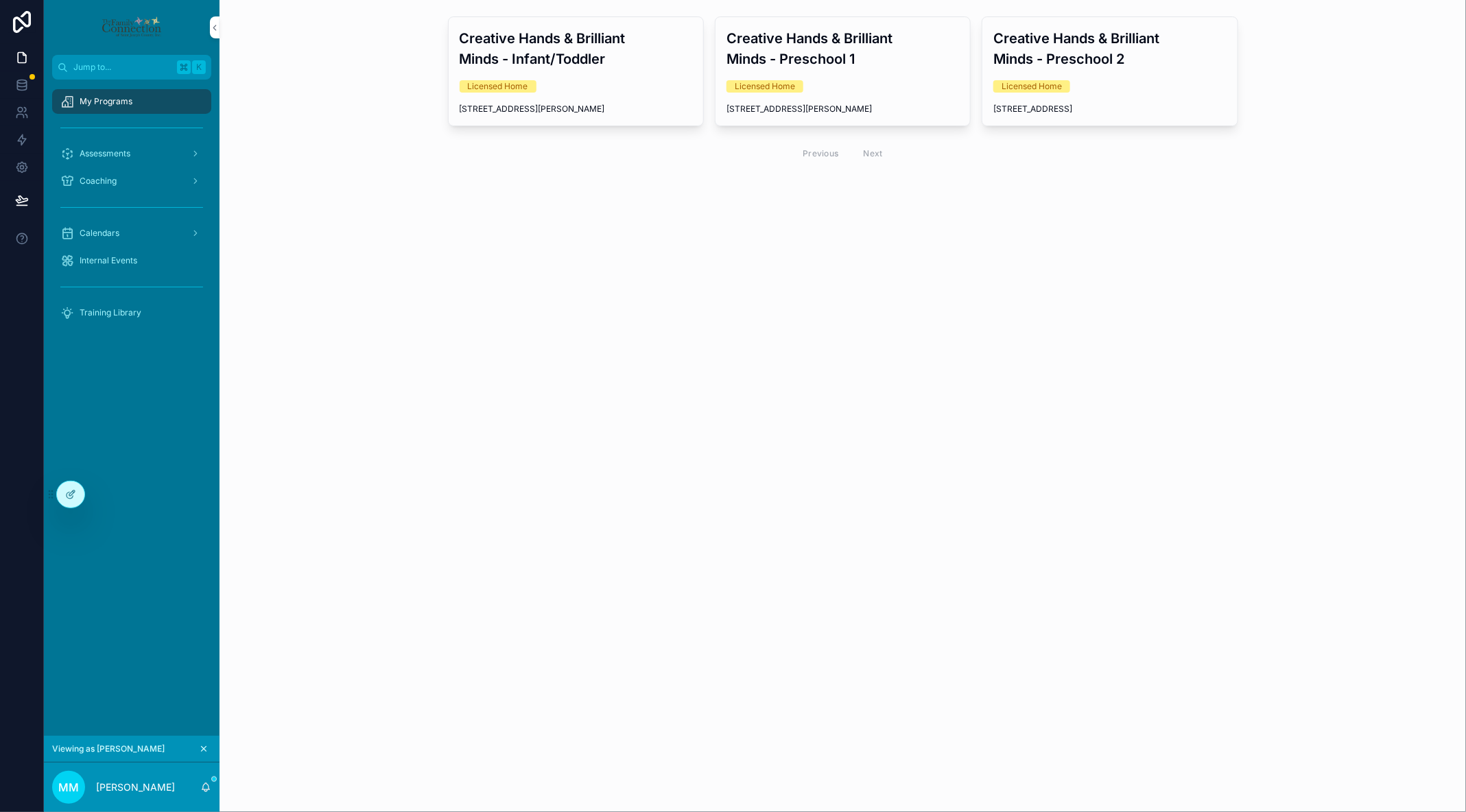
click at [871, 78] on div "Creative Hands & Brilliant Minds - Preschool 1 Licensed Home 1619 W Ewing Ave ,…" at bounding box center [843, 71] width 254 height 108
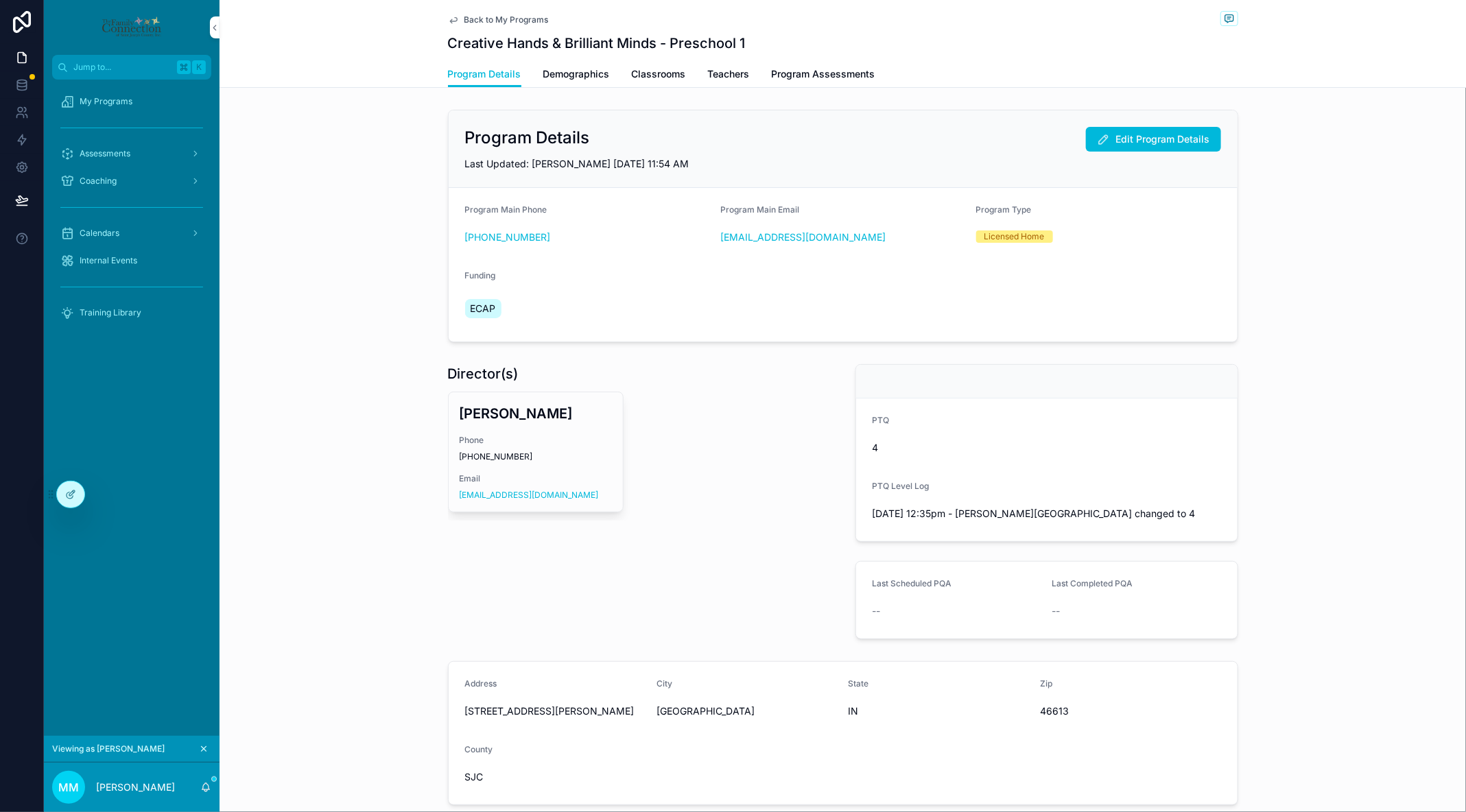
click at [669, 76] on span "Classrooms" at bounding box center [659, 74] width 54 height 14
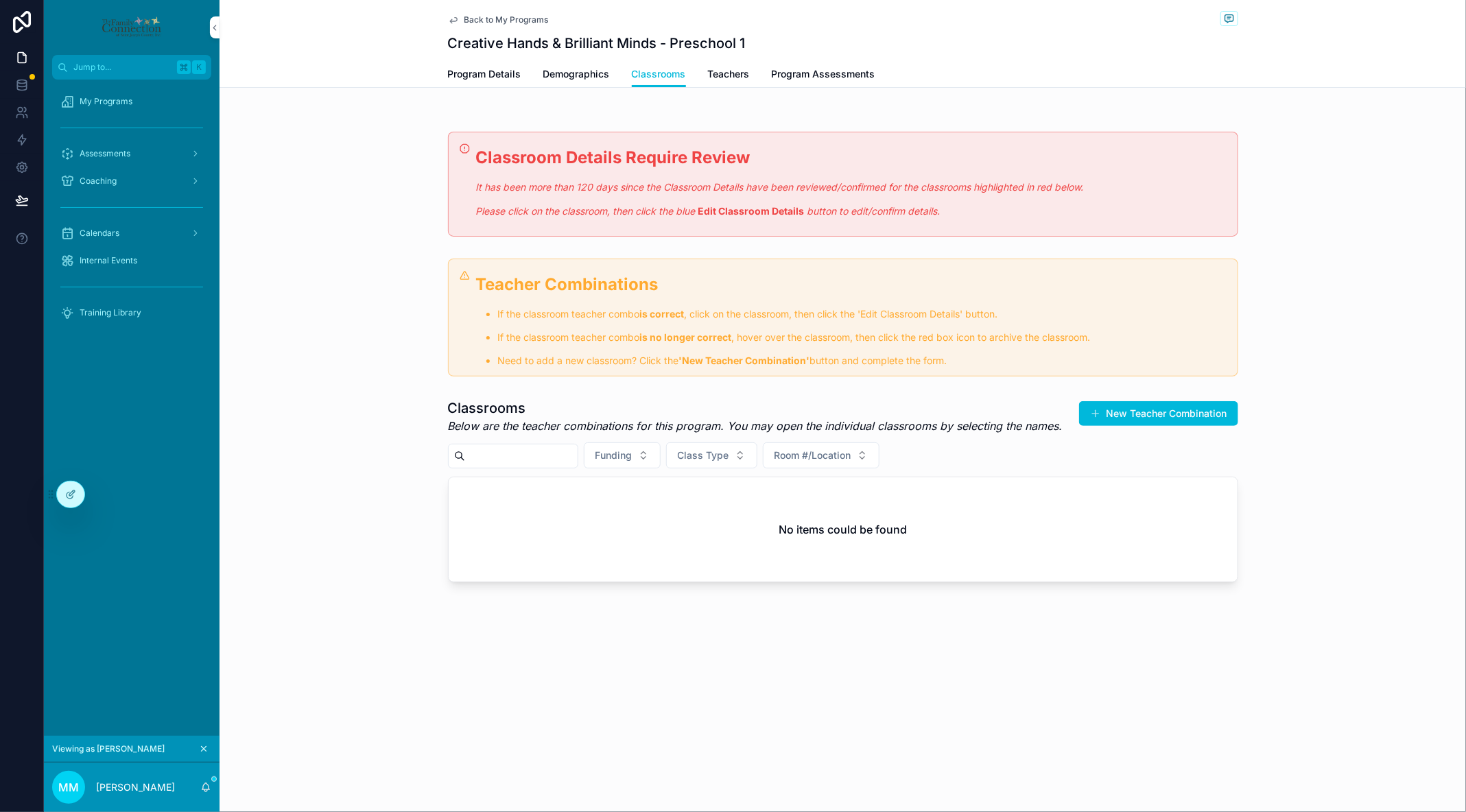
click at [595, 75] on span "Demographics" at bounding box center [576, 74] width 67 height 14
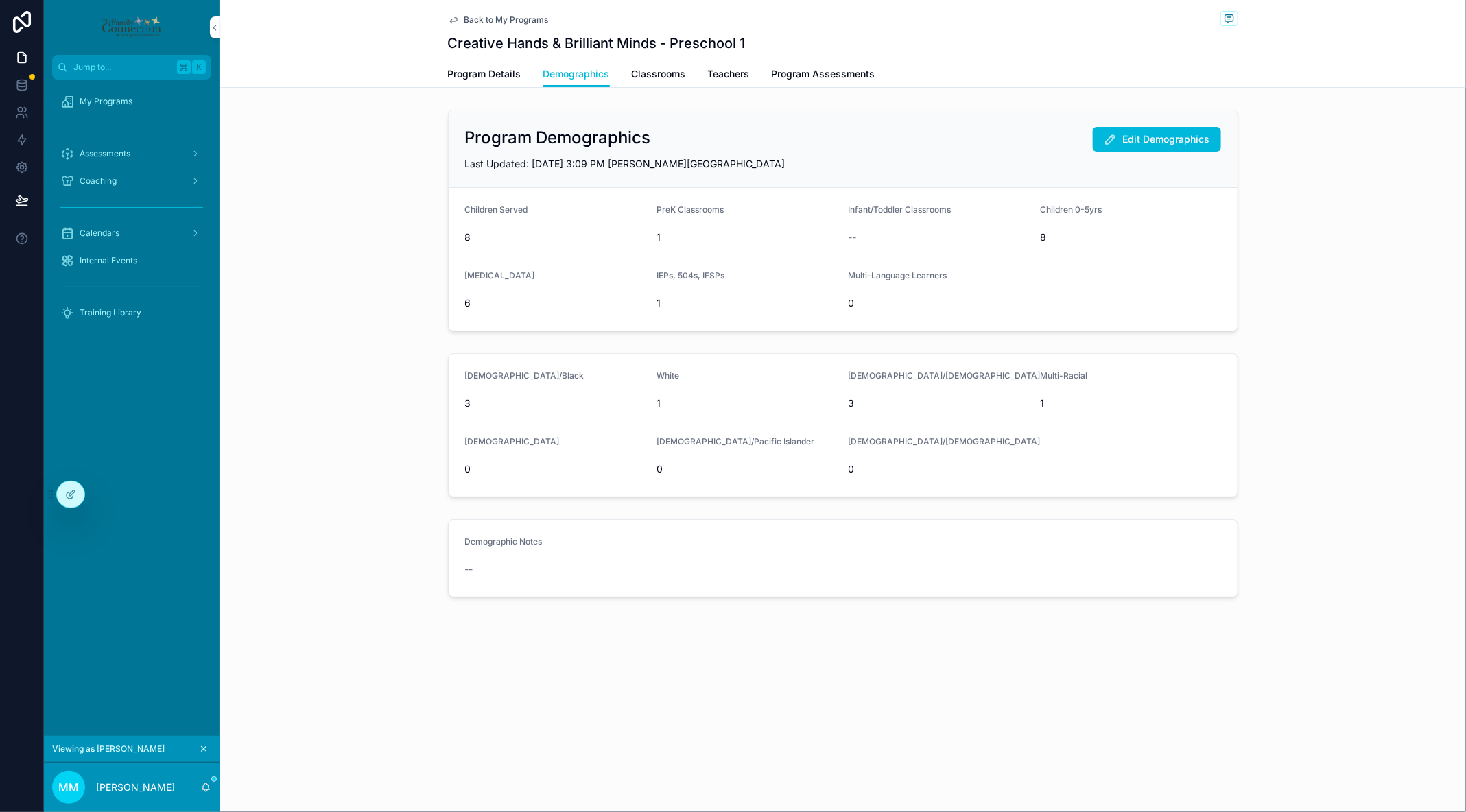
click at [649, 71] on span "Classrooms" at bounding box center [659, 74] width 54 height 14
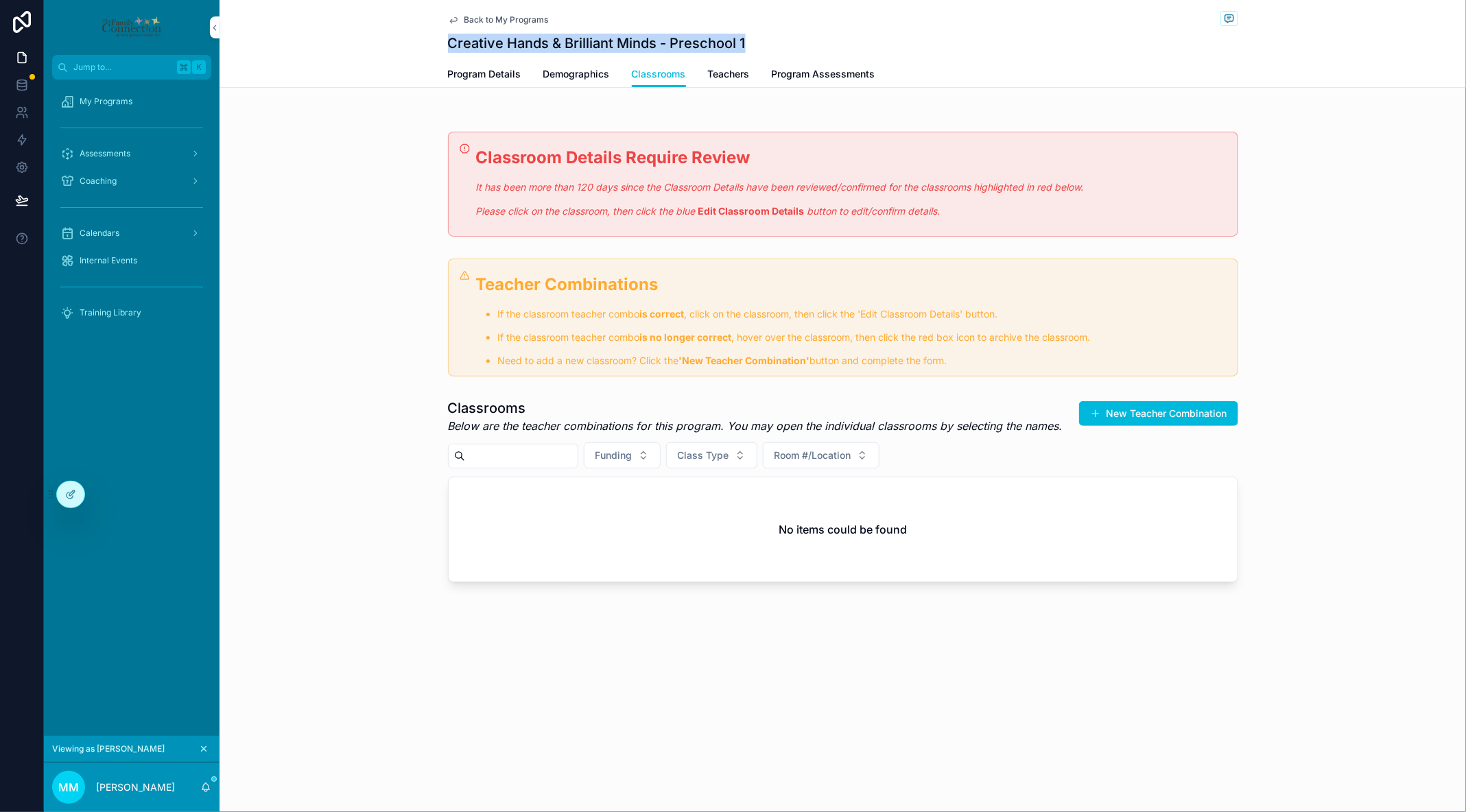
drag, startPoint x: 445, startPoint y: 44, endPoint x: 771, endPoint y: 44, distance: 326.0
click at [771, 44] on div "Back to My Programs Creative Hands & Brilliant Minds - Preschool 1 Classrooms P…" at bounding box center [842, 44] width 1246 height 88
copy h1 "Creative Hands & Brilliant Minds - Preschool 1"
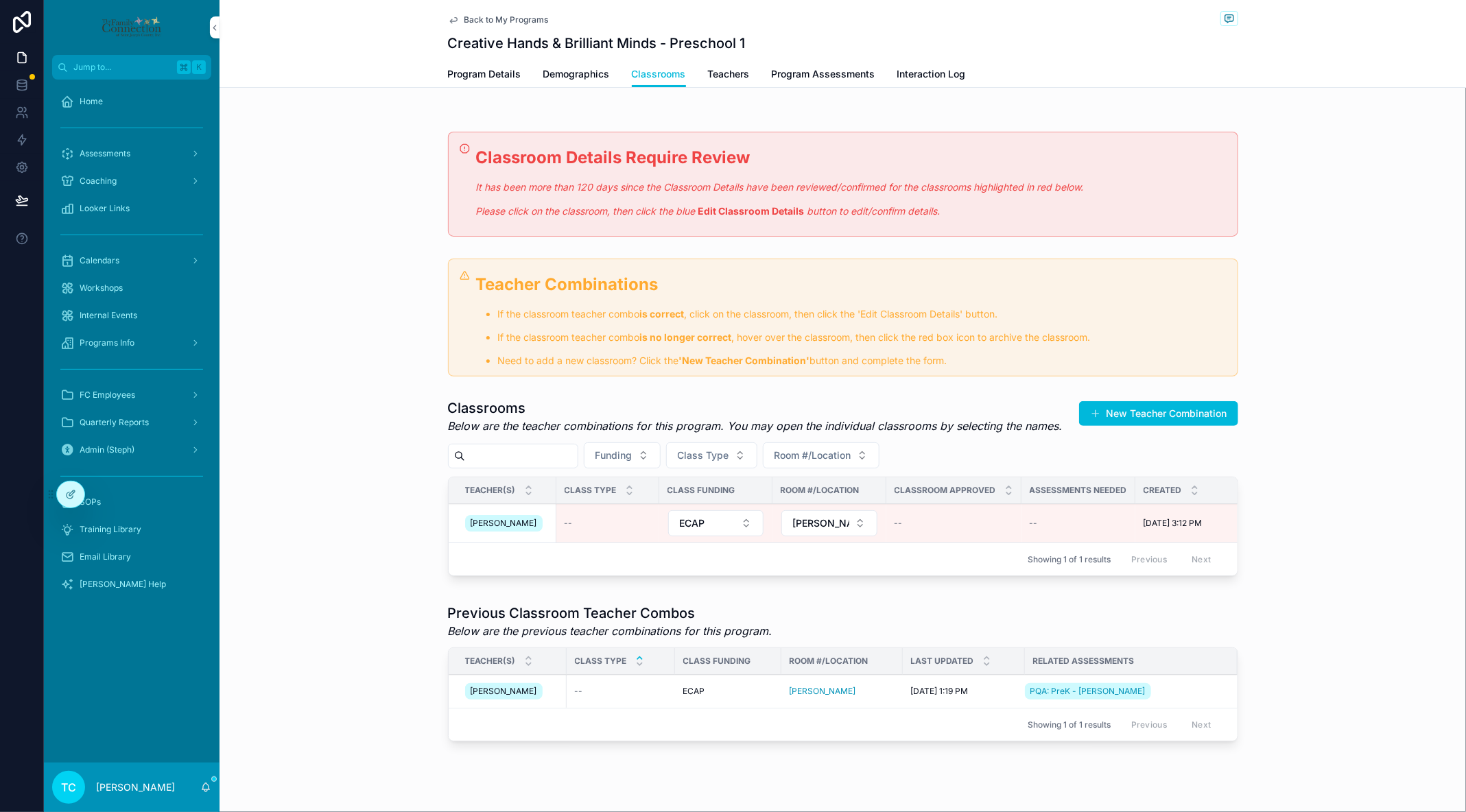
click at [116, 105] on div "Home" at bounding box center [132, 101] width 143 height 22
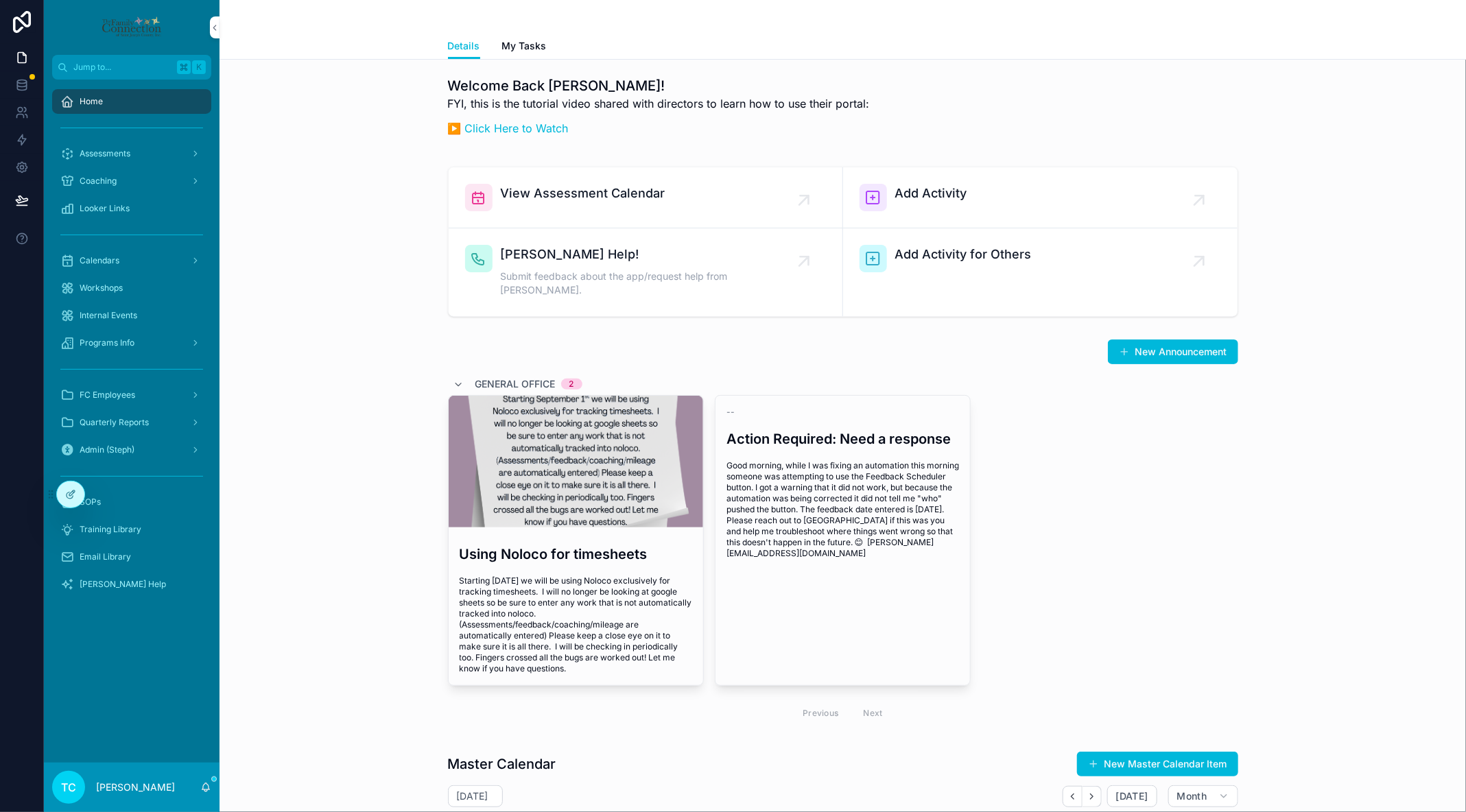
click at [118, 587] on span "Trish Help" at bounding box center [123, 583] width 86 height 11
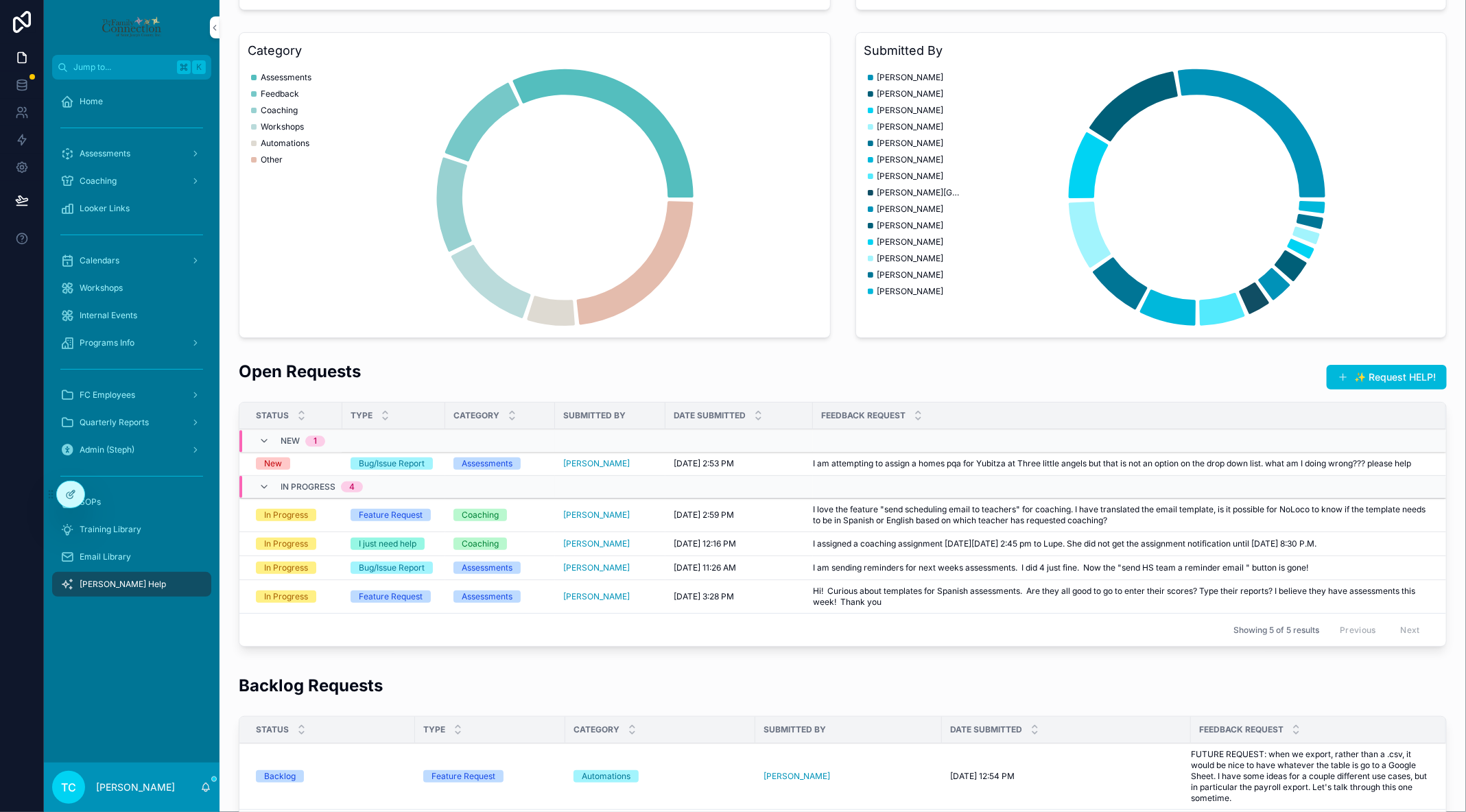
scroll to position [120, 0]
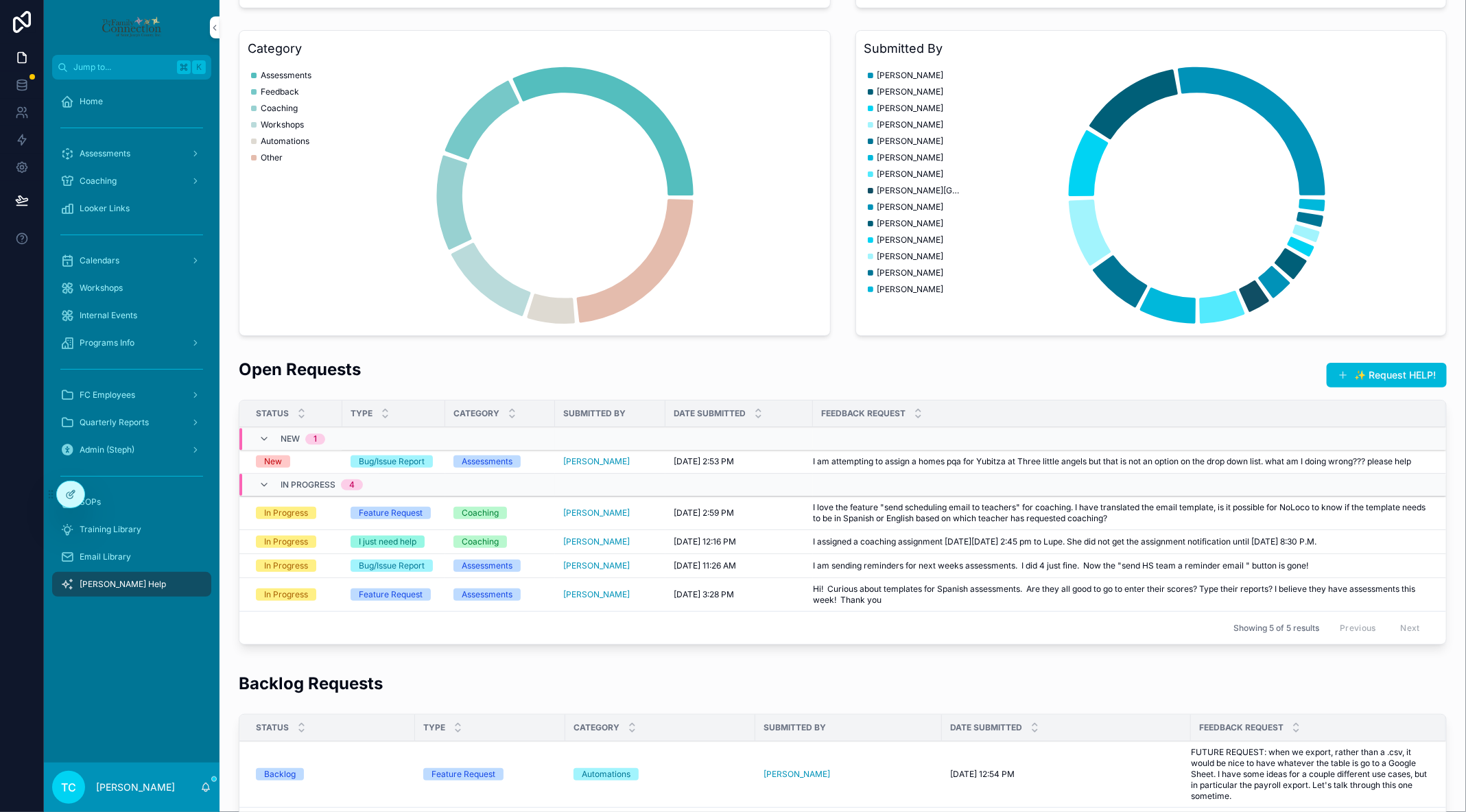
click at [309, 460] on div "New" at bounding box center [295, 461] width 78 height 12
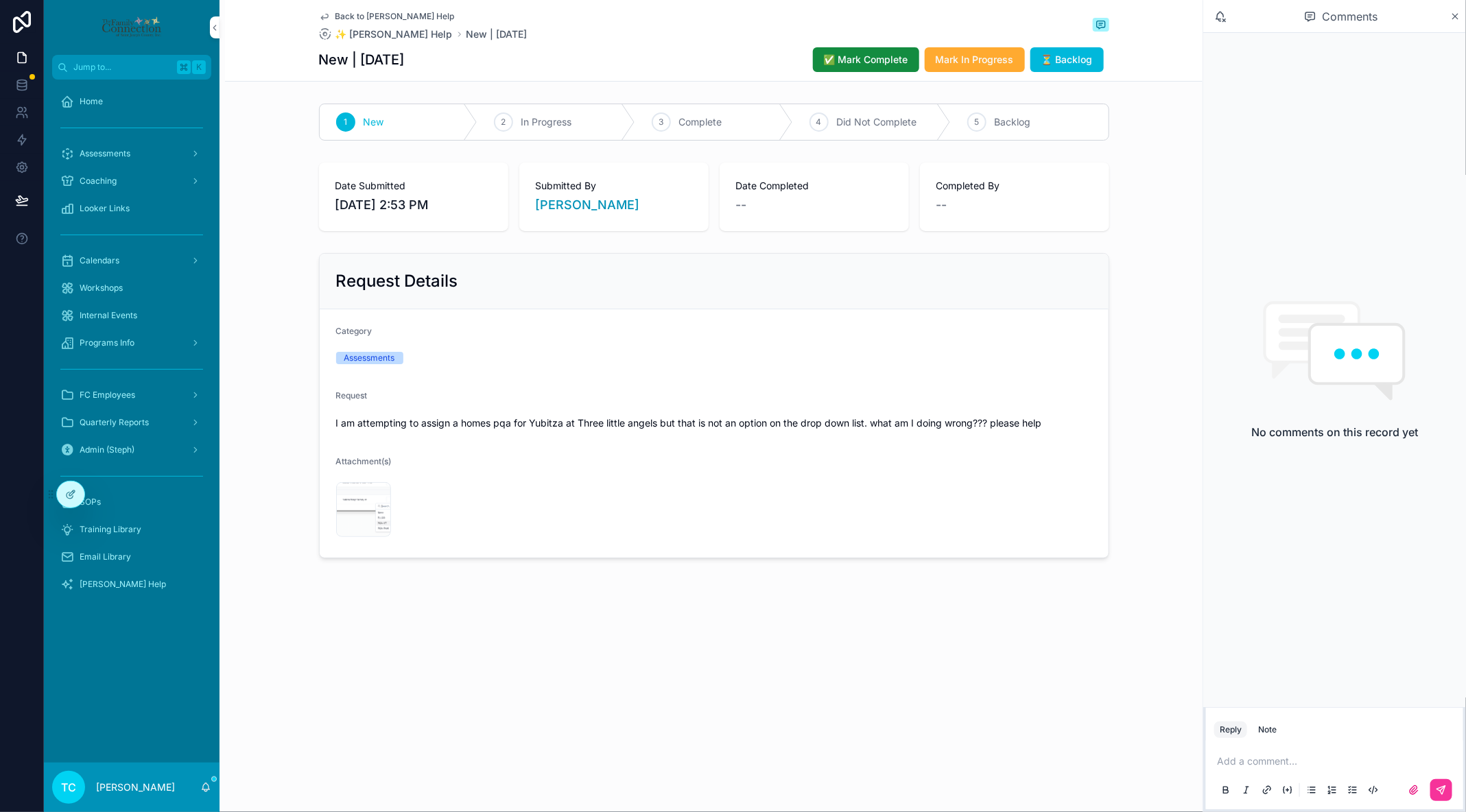
click at [868, 62] on span "✅ Mark Complete" at bounding box center [866, 60] width 84 height 14
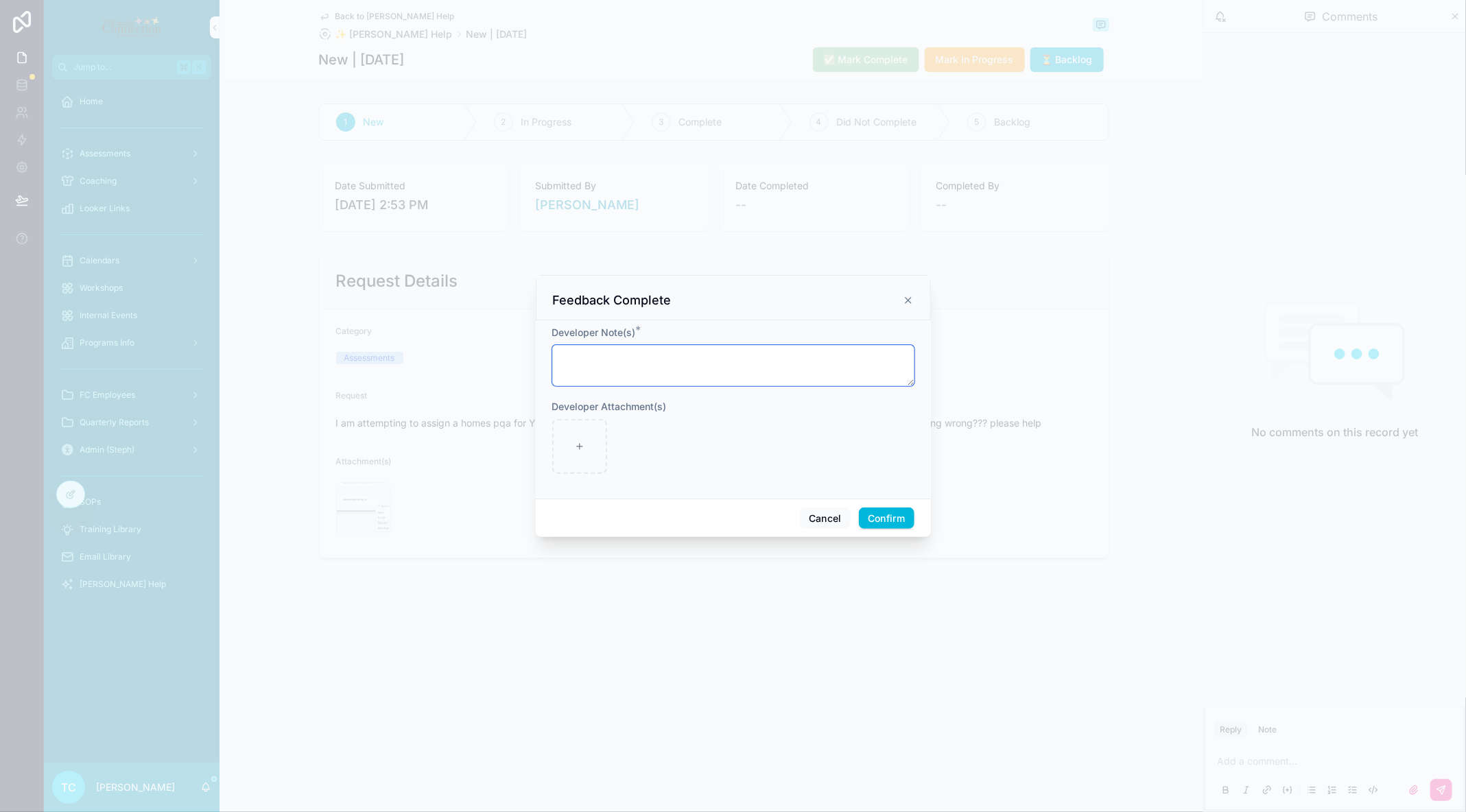
click at [684, 363] on textarea at bounding box center [733, 366] width 363 height 42
type textarea "**********"
click at [891, 513] on button "Confirm" at bounding box center [886, 519] width 55 height 22
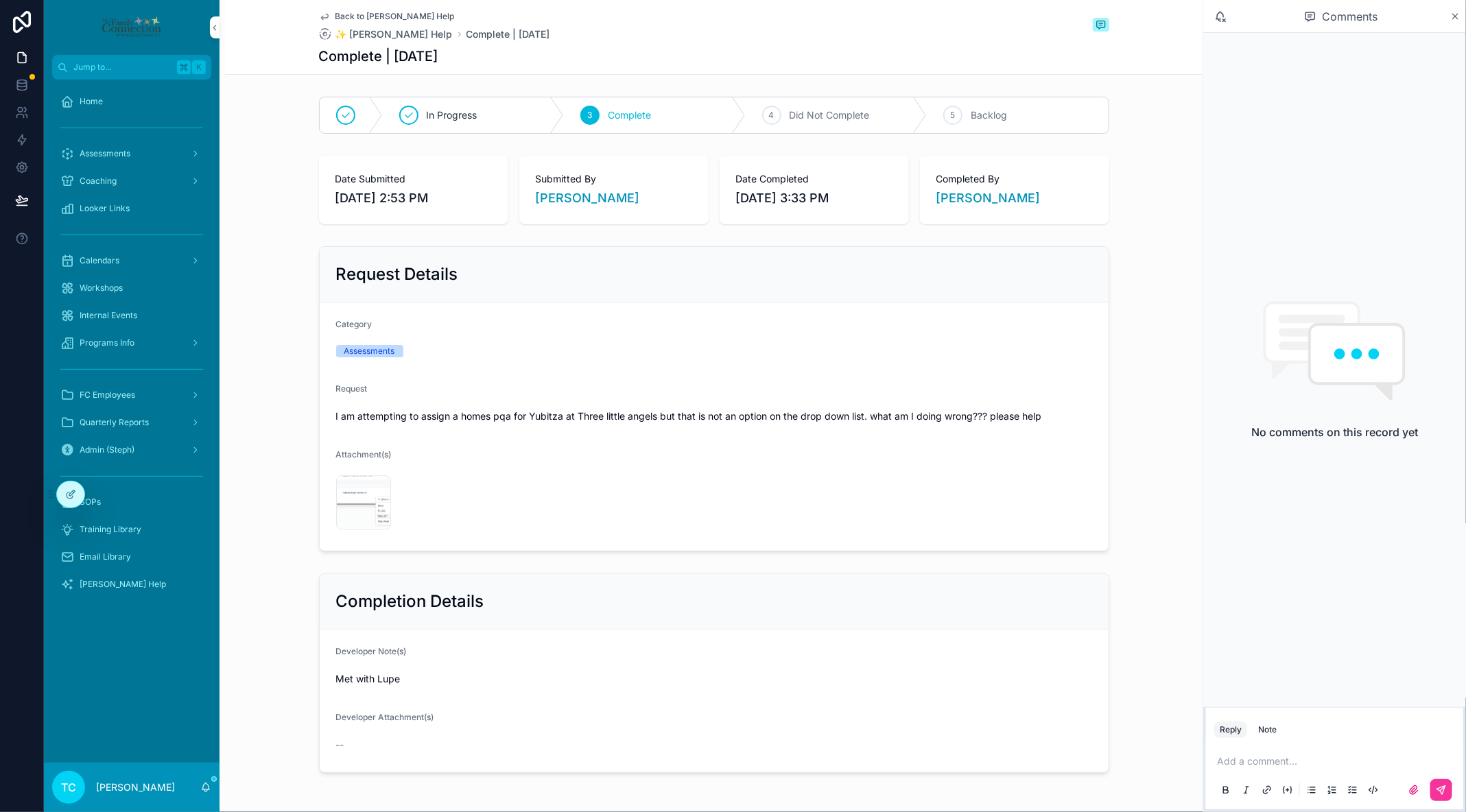
click at [159, 292] on div "Workshops" at bounding box center [132, 288] width 143 height 22
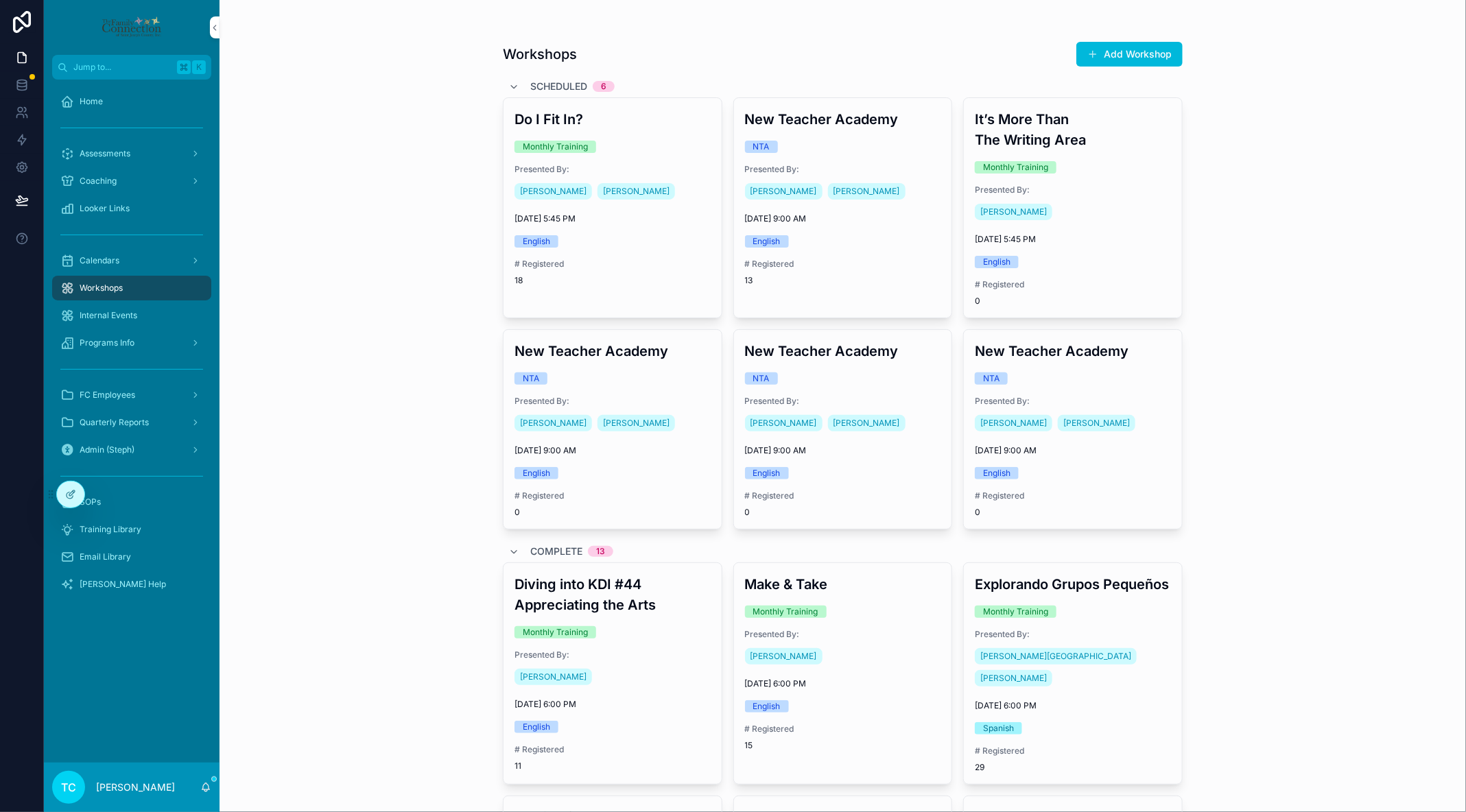
click at [661, 182] on div "Lupe Leal Steph Hooks" at bounding box center [613, 191] width 196 height 22
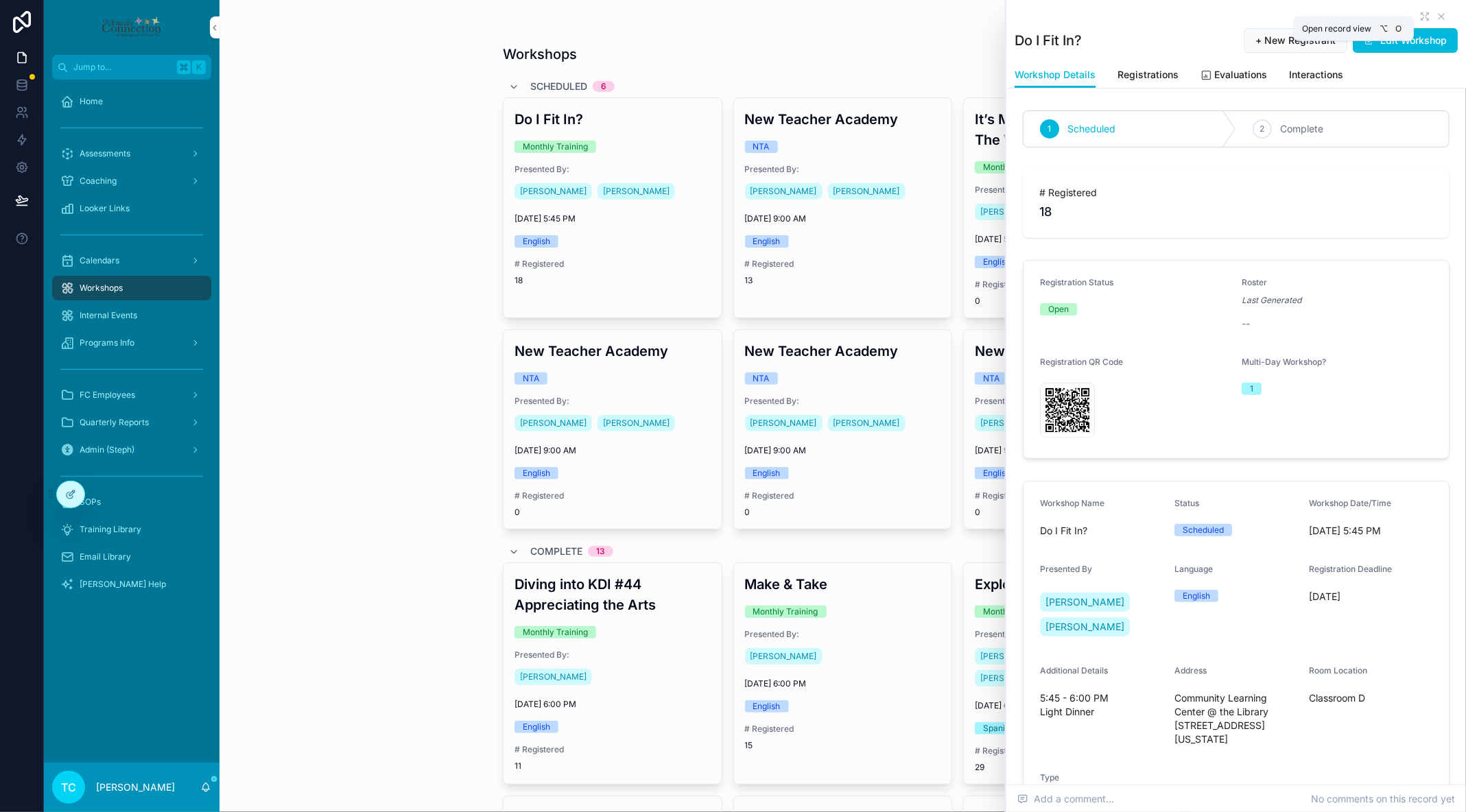
click at [1425, 15] on icon "scrollable content" at bounding box center [1424, 16] width 11 height 11
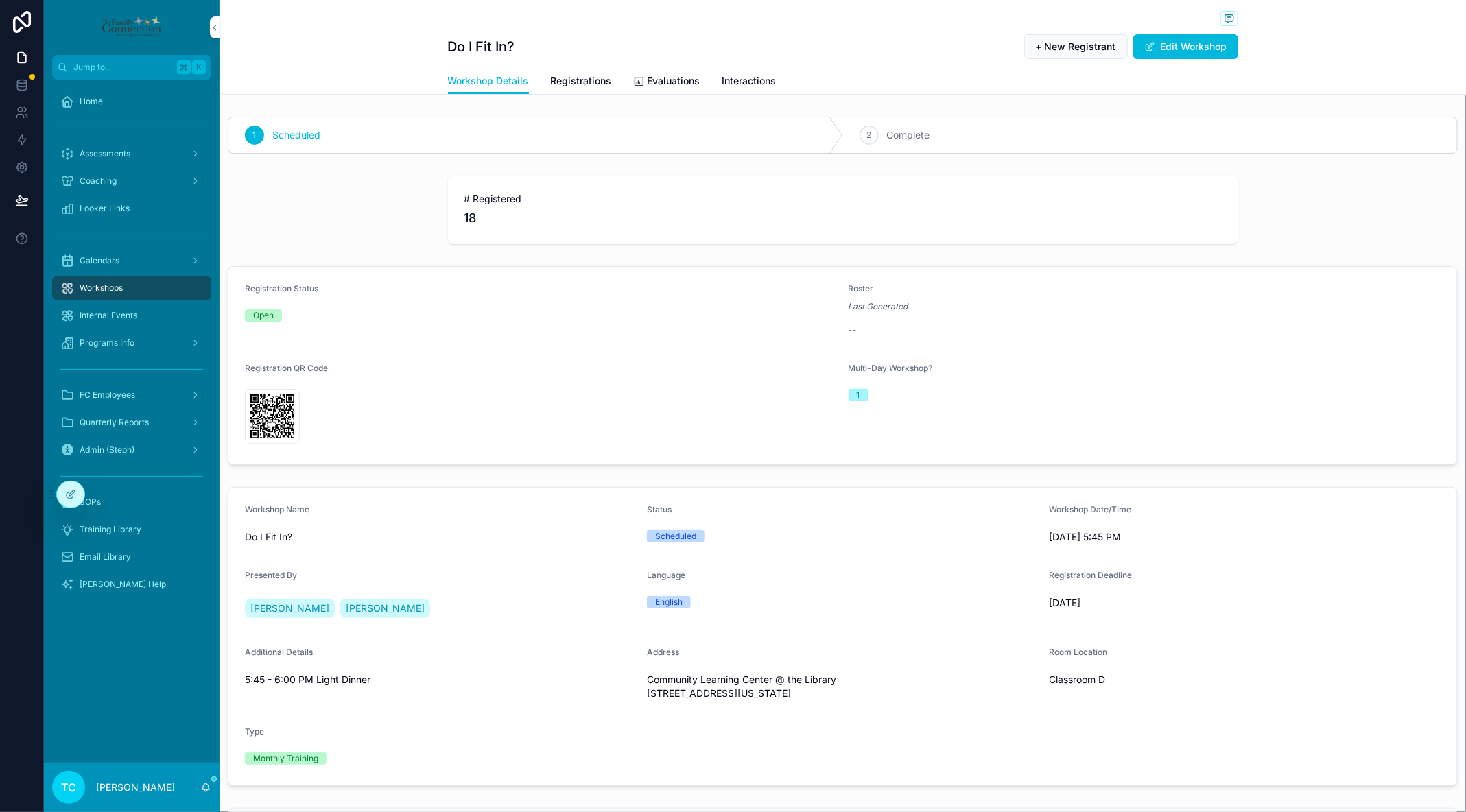
click at [577, 87] on span "Registrations" at bounding box center [581, 81] width 61 height 14
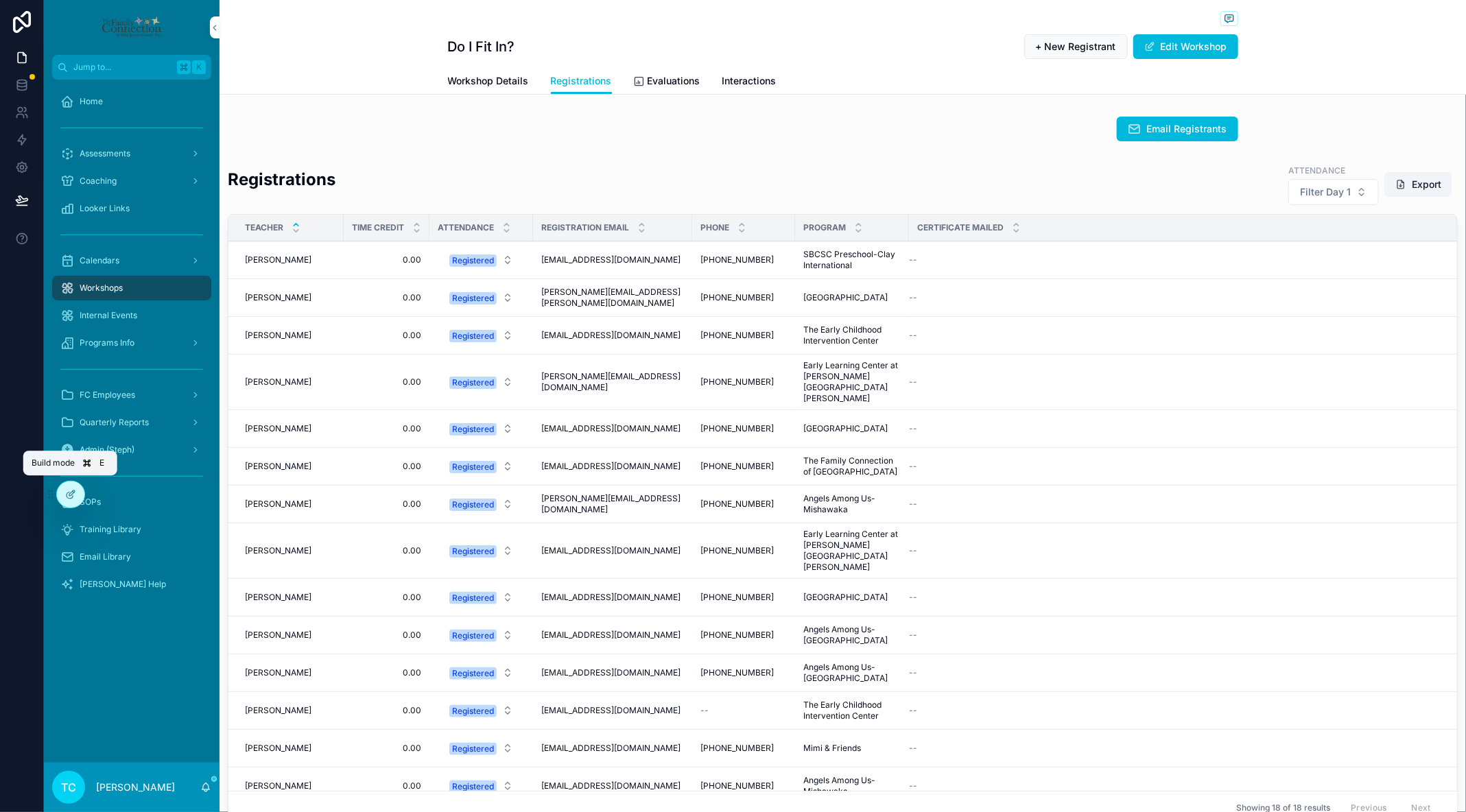
click at [67, 495] on icon at bounding box center [70, 494] width 11 height 11
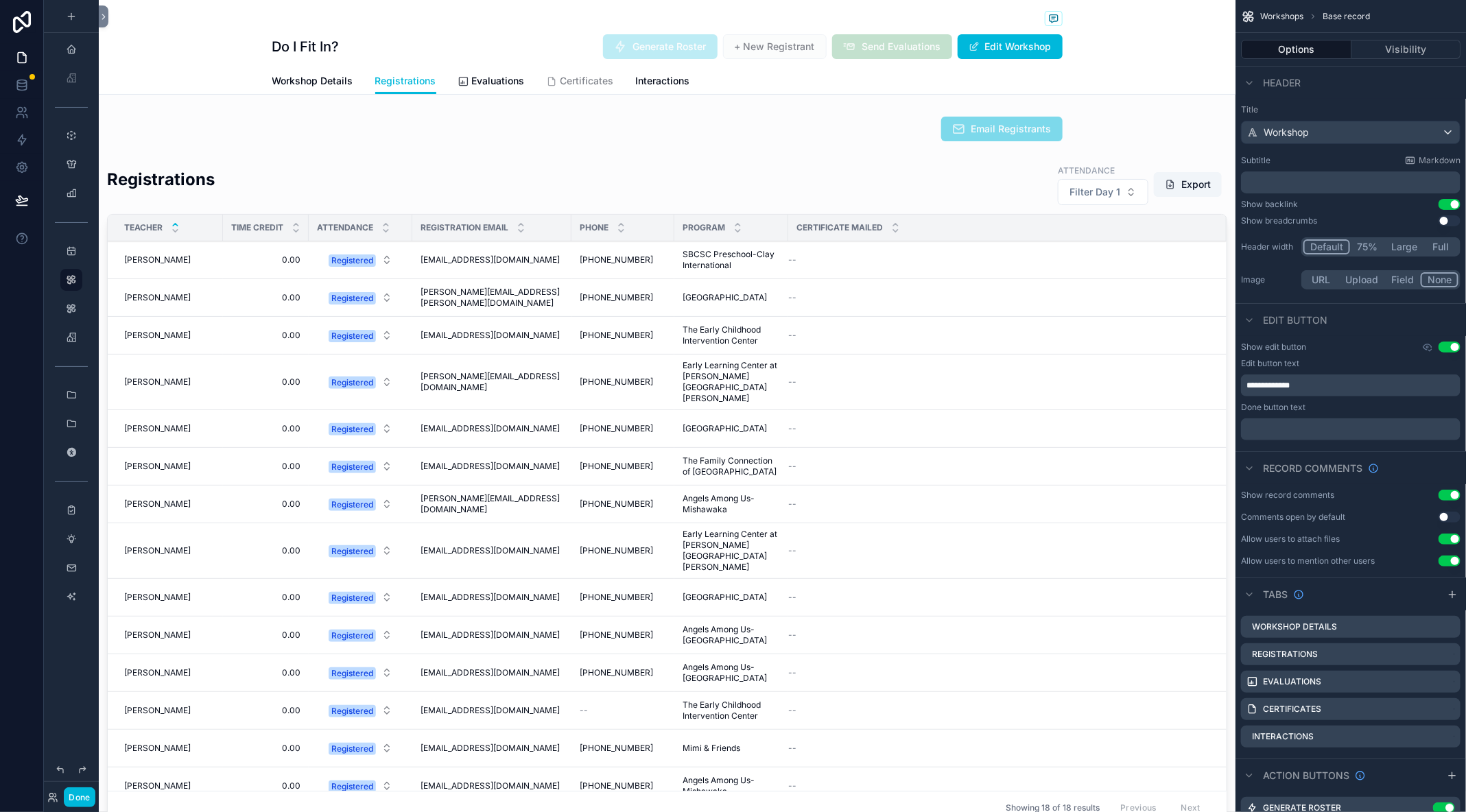
click at [759, 180] on div "scrollable content" at bounding box center [667, 496] width 1137 height 677
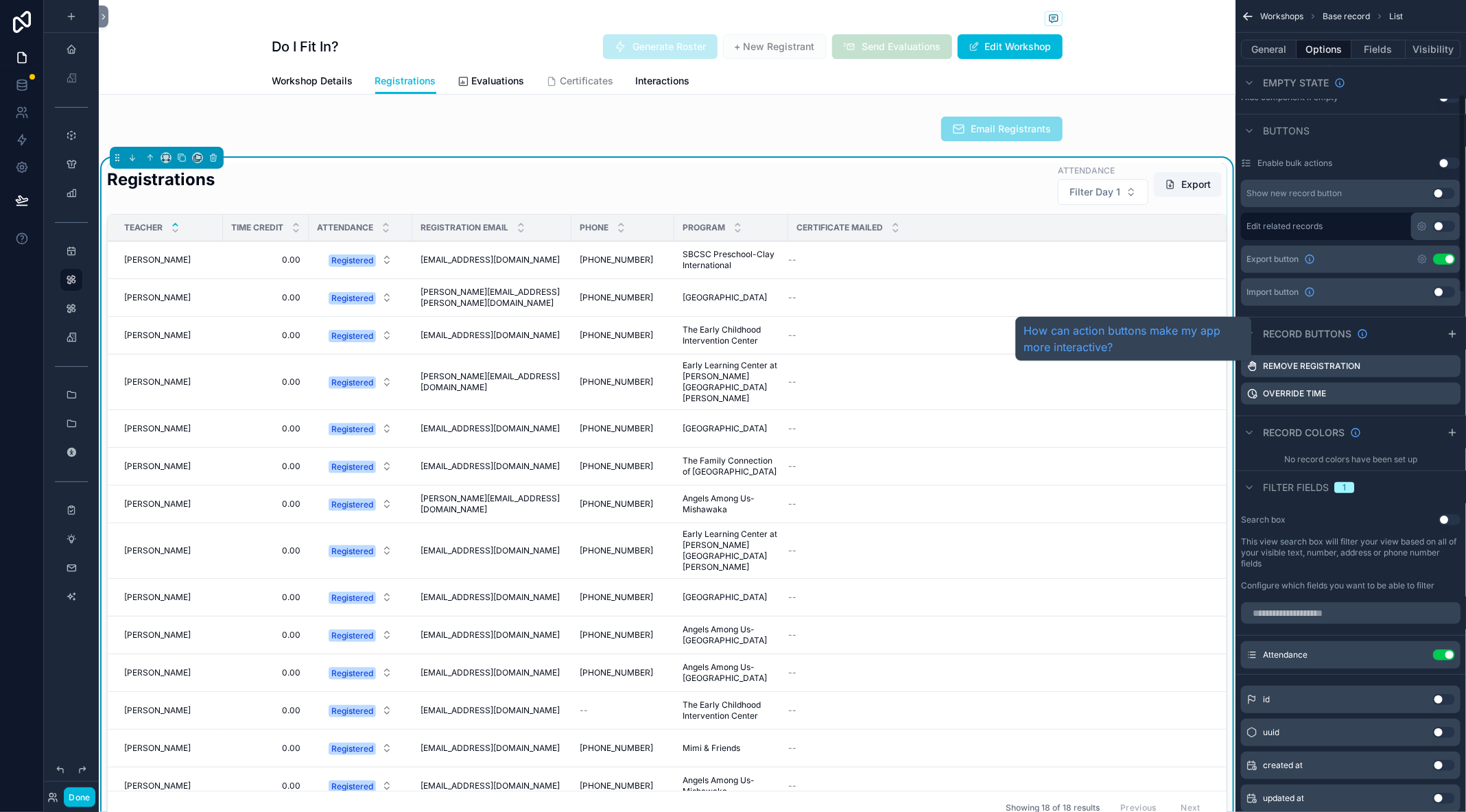
scroll to position [385, 0]
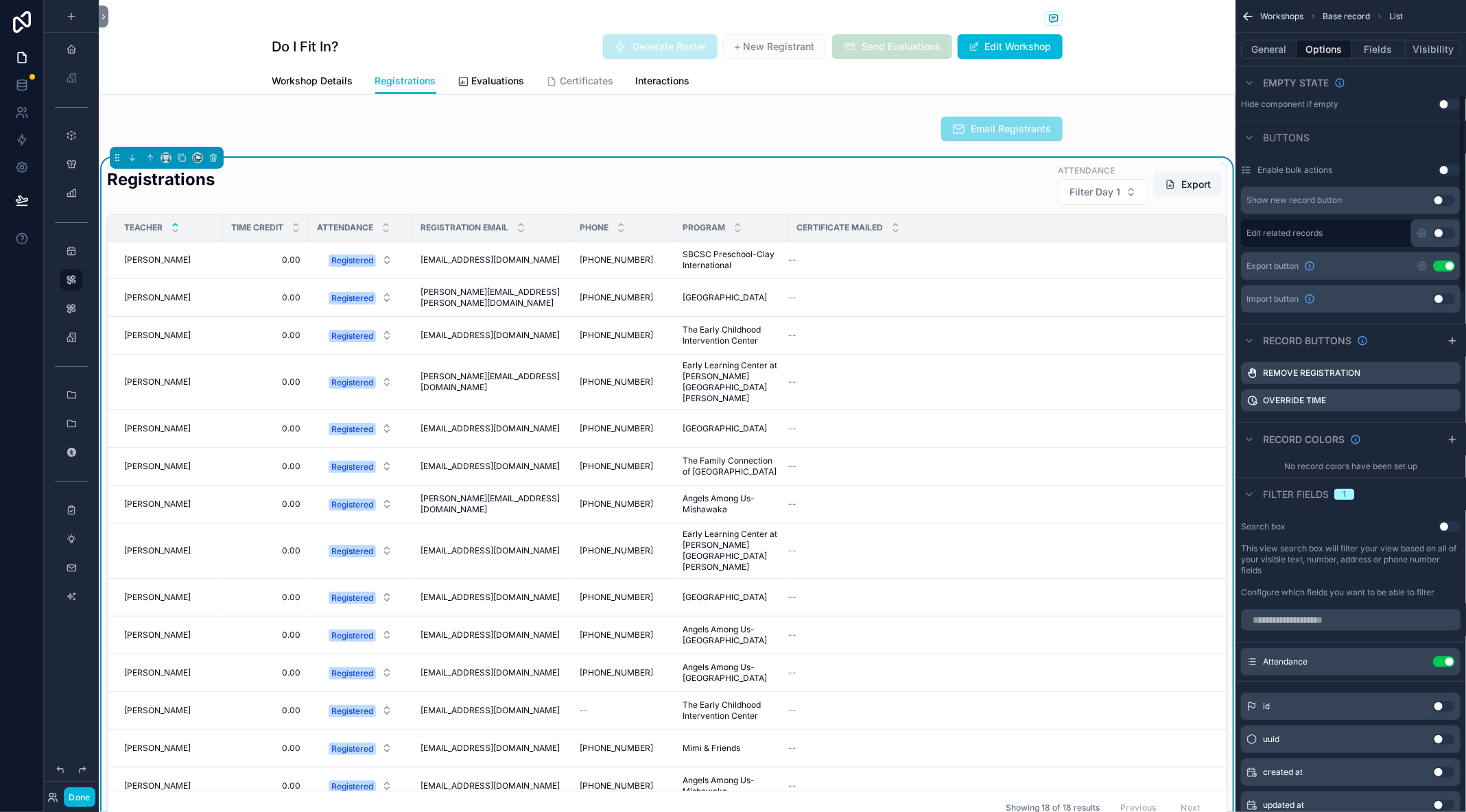
click at [1421, 48] on button "Visibility" at bounding box center [1433, 49] width 55 height 19
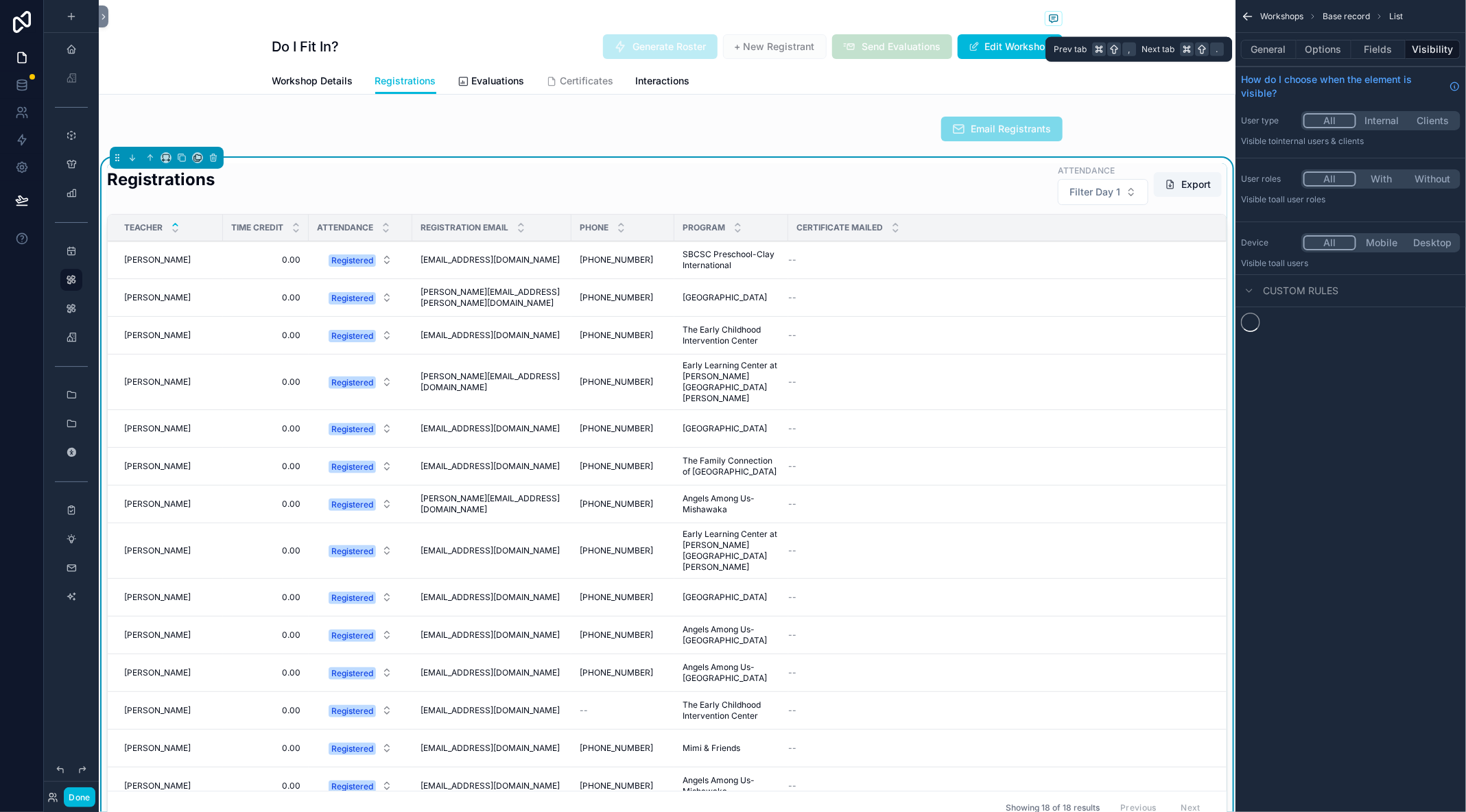
scroll to position [0, 0]
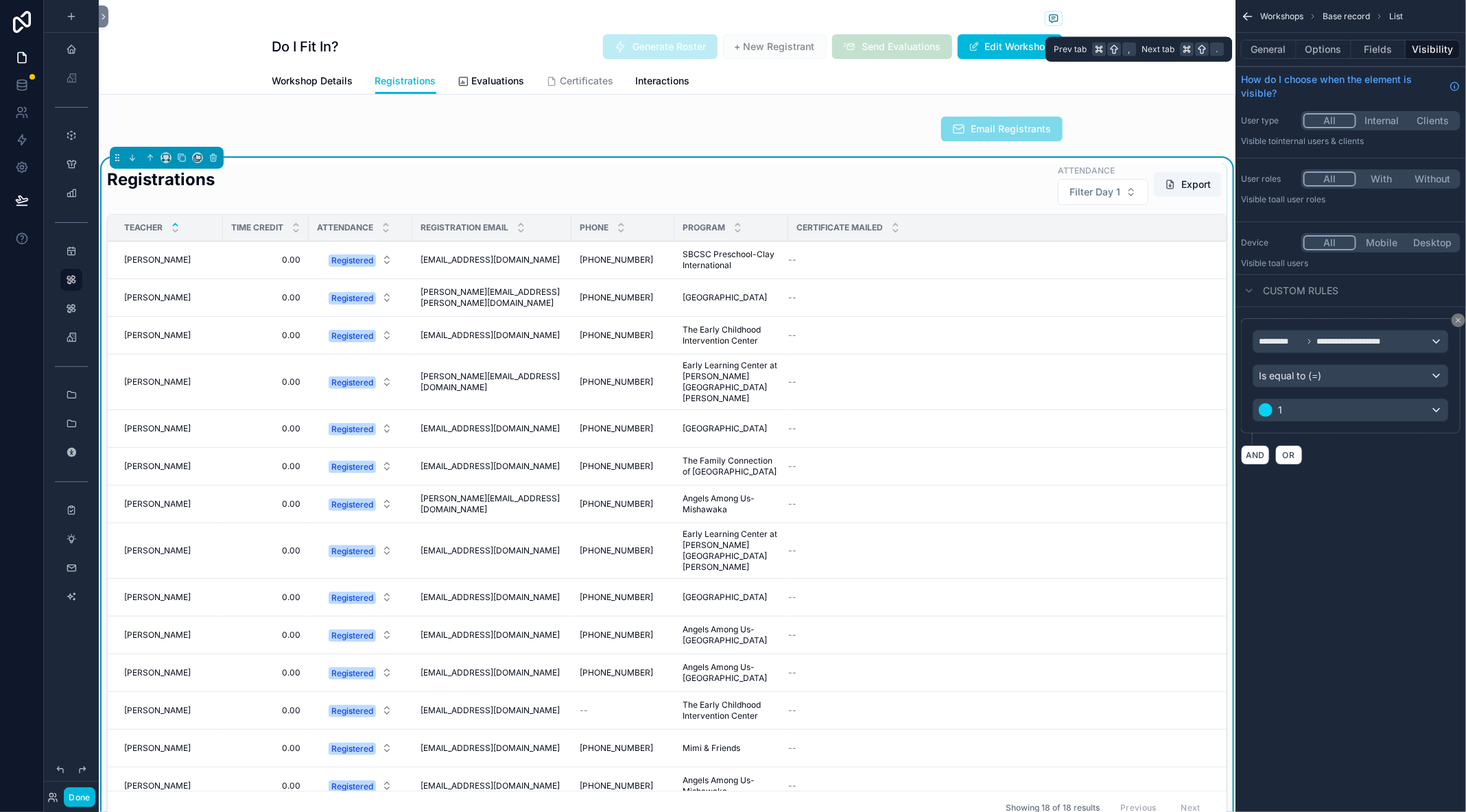
click at [1374, 47] on button "Fields" at bounding box center [1379, 49] width 55 height 19
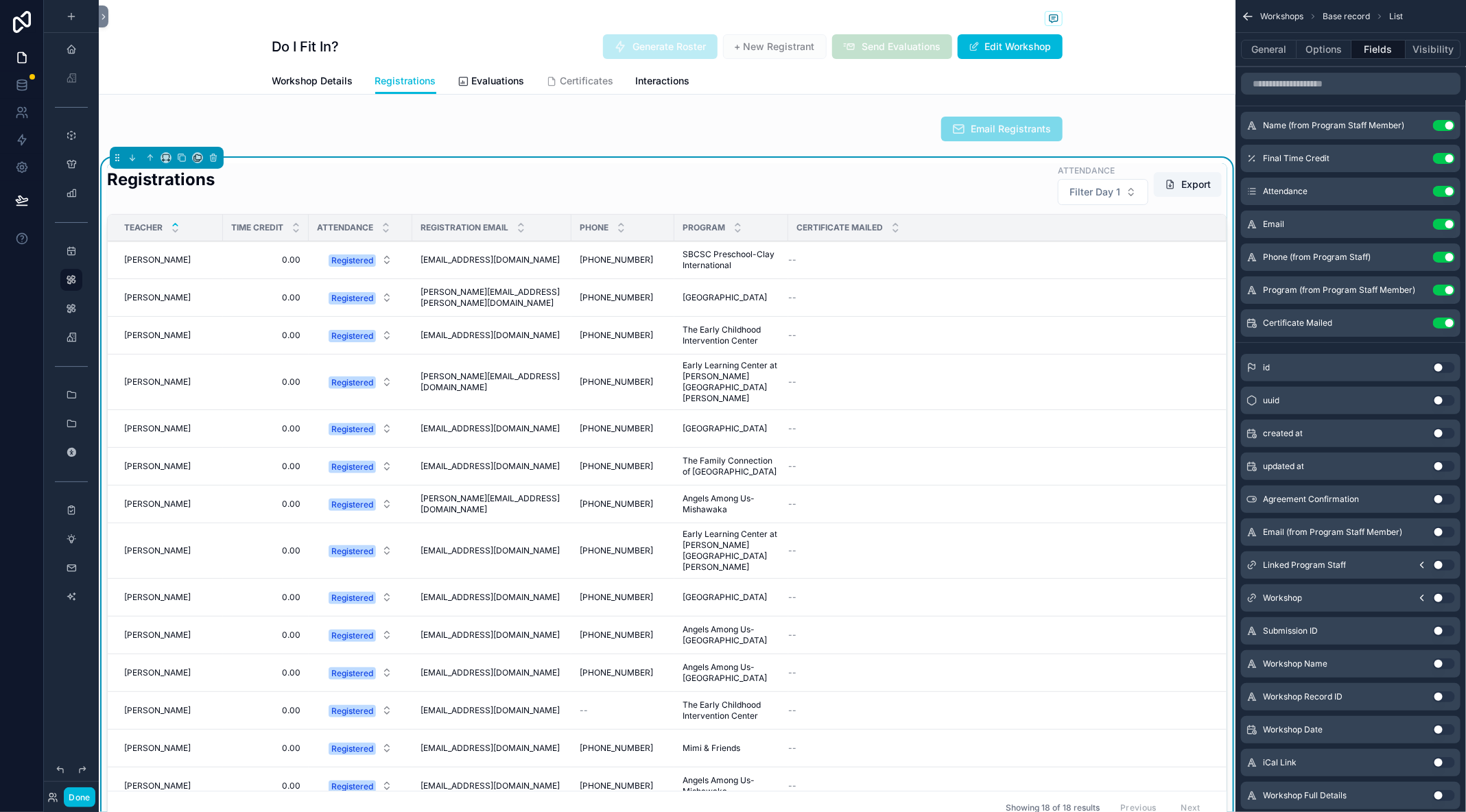
click at [0, 0] on icon "scrollable content" at bounding box center [0, 0] width 0 height 0
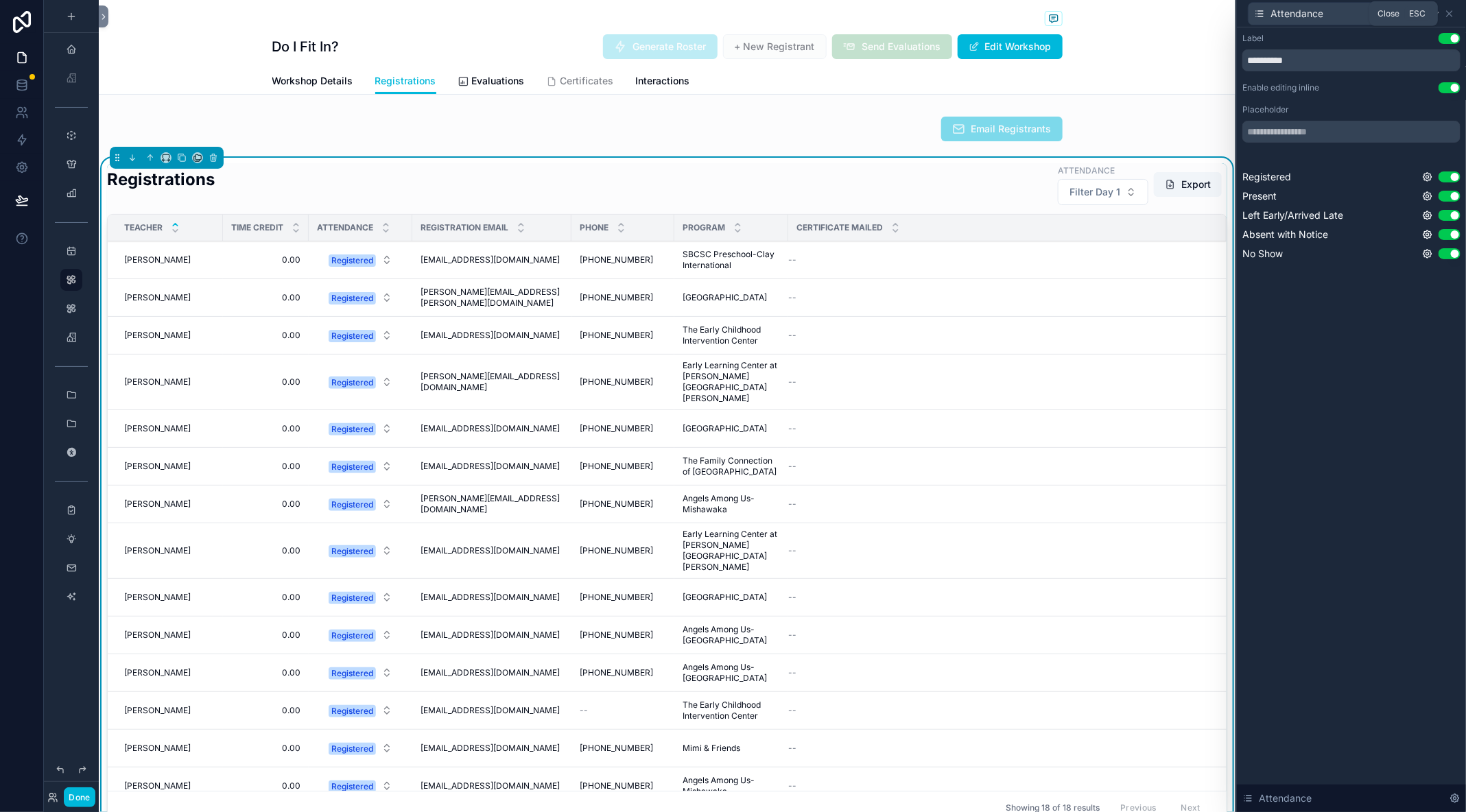
click at [1451, 11] on icon at bounding box center [1449, 13] width 6 height 6
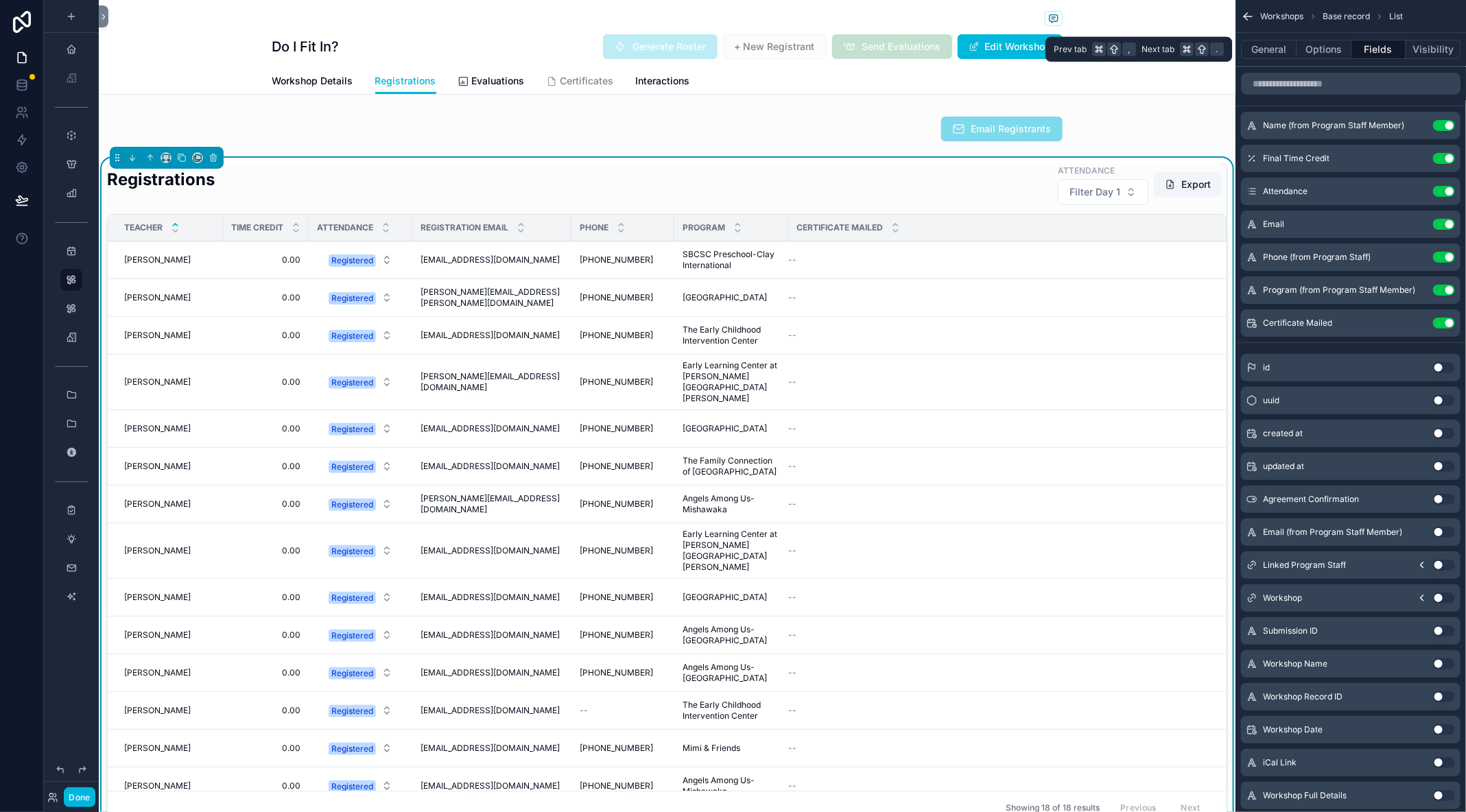
click at [1325, 52] on button "Options" at bounding box center [1324, 49] width 55 height 19
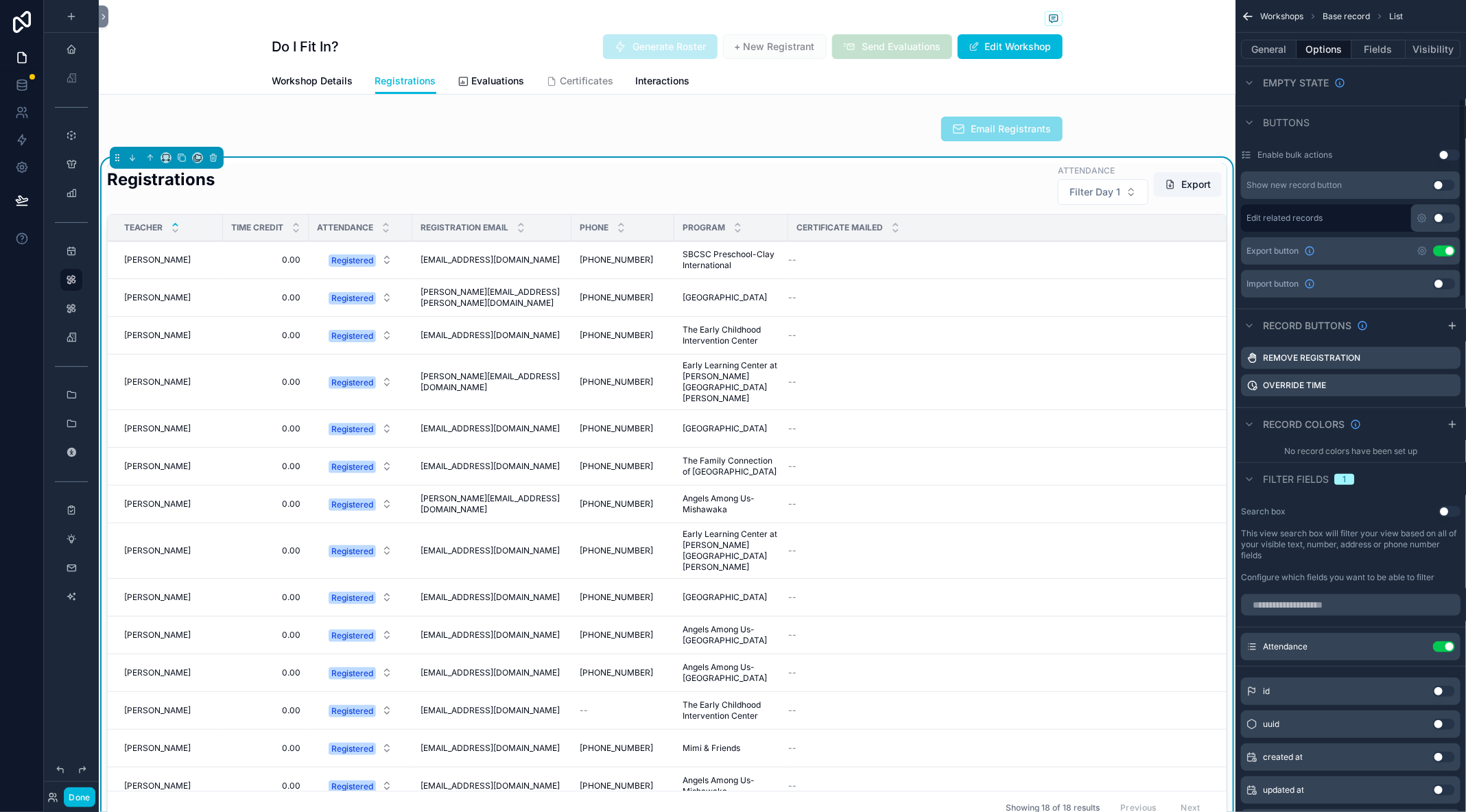
scroll to position [402, 0]
click at [0, 0] on icon "scrollable content" at bounding box center [0, 0] width 0 height 0
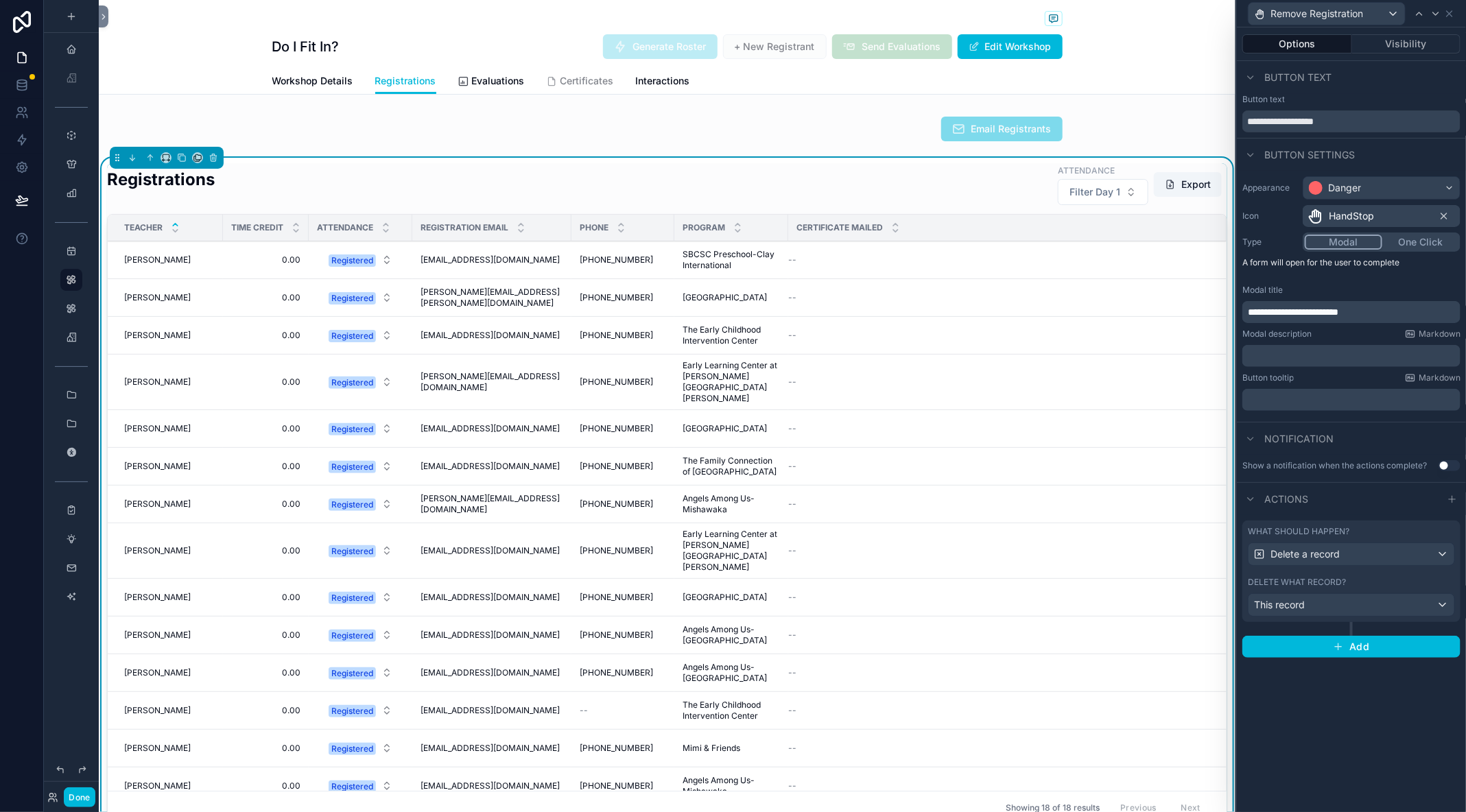
click at [1414, 42] on button "Visibility" at bounding box center [1406, 43] width 109 height 19
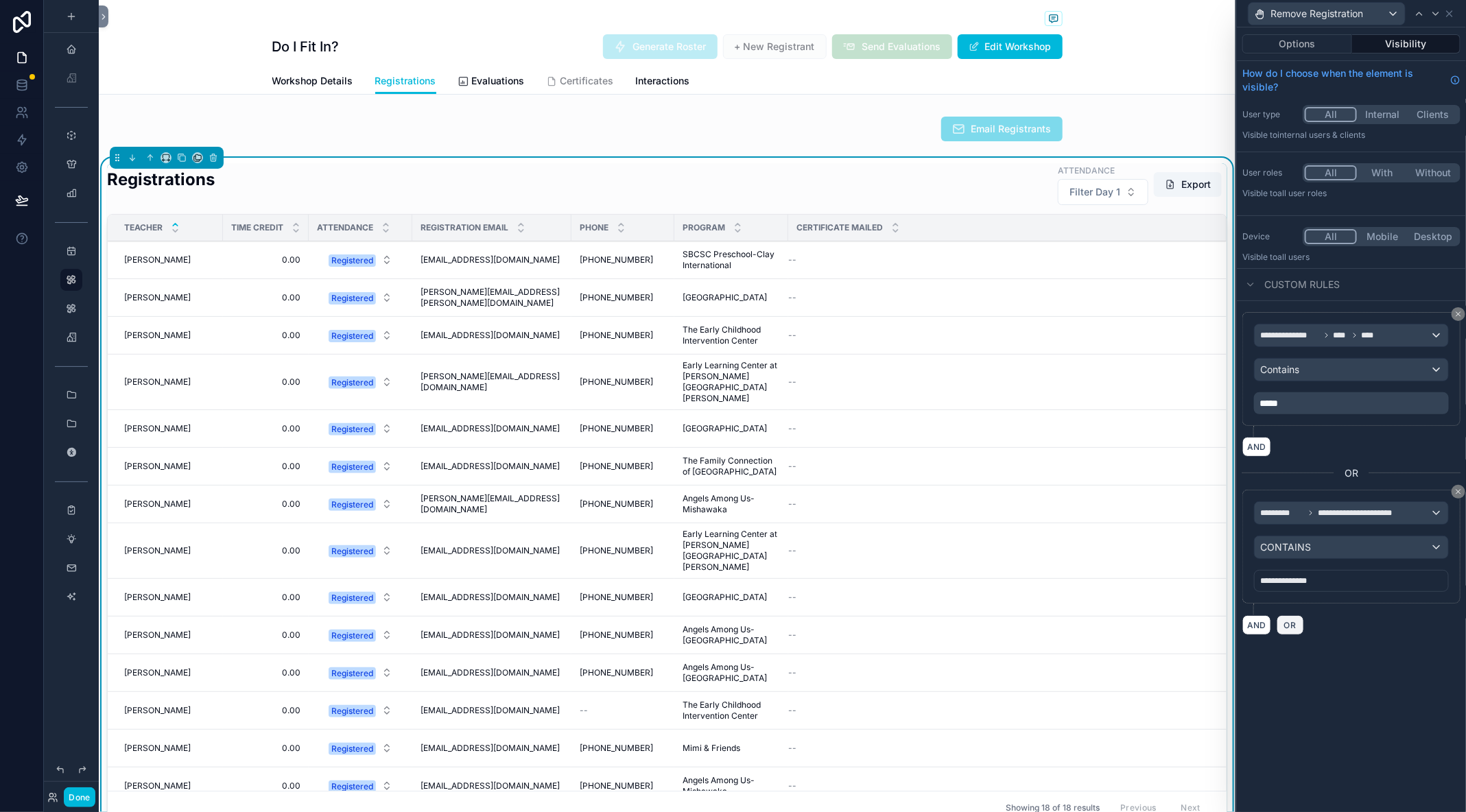
click at [1295, 623] on span "OR" at bounding box center [1290, 625] width 17 height 10
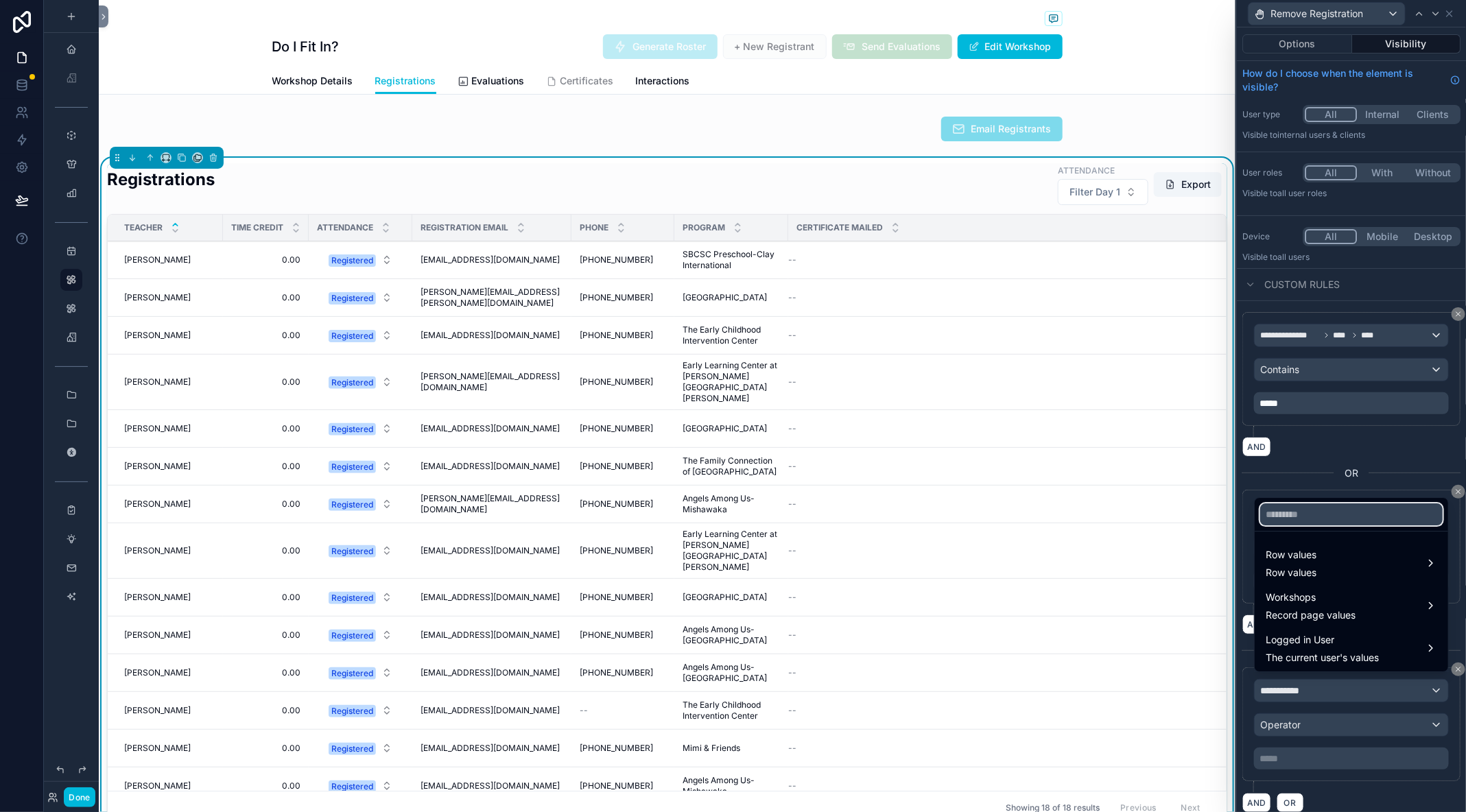
click at [1315, 515] on input "text" at bounding box center [1351, 514] width 182 height 22
type input "********"
click at [1373, 602] on div "Workshops Record page values" at bounding box center [1351, 606] width 171 height 33
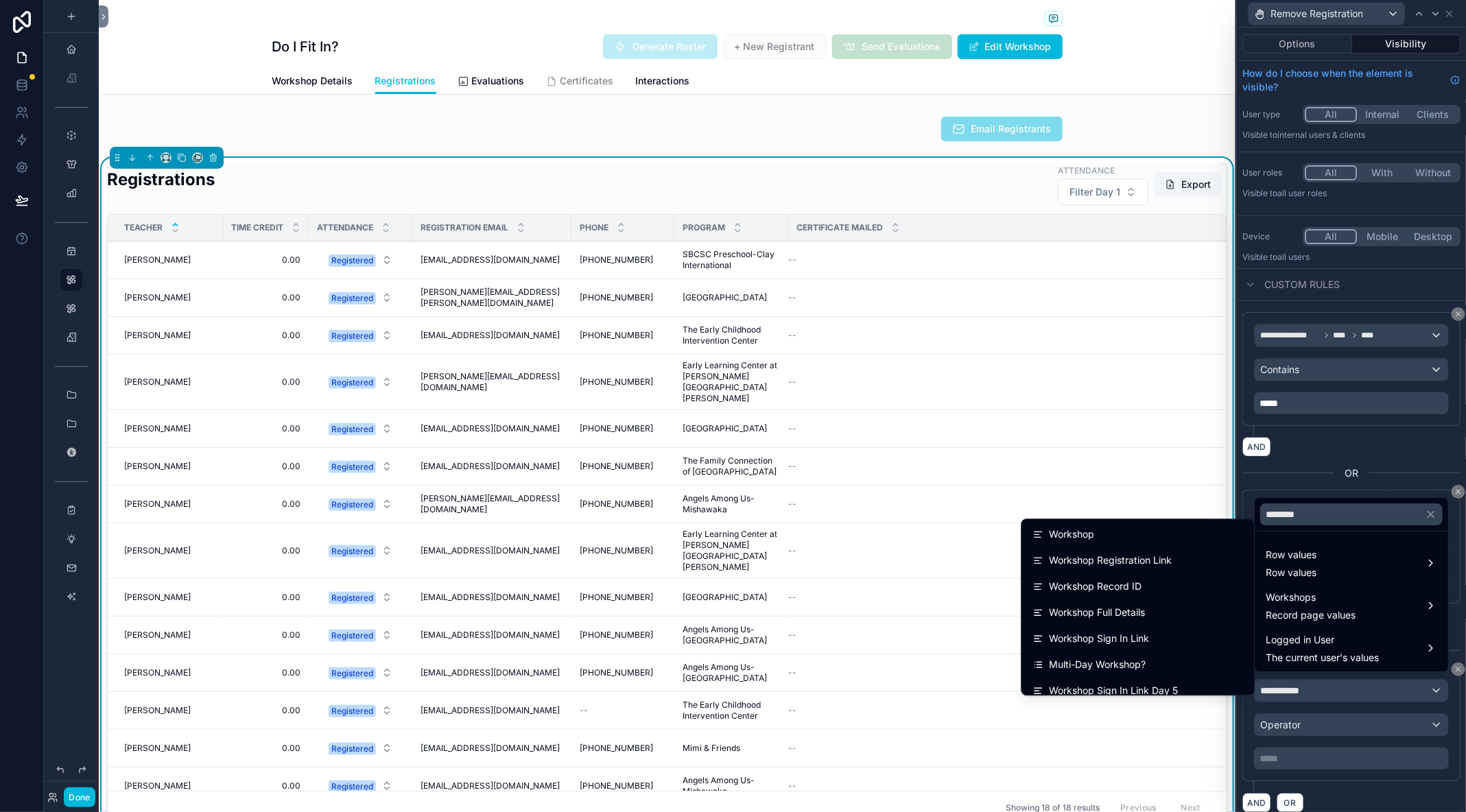
click at [1265, 477] on div at bounding box center [1352, 406] width 230 height 812
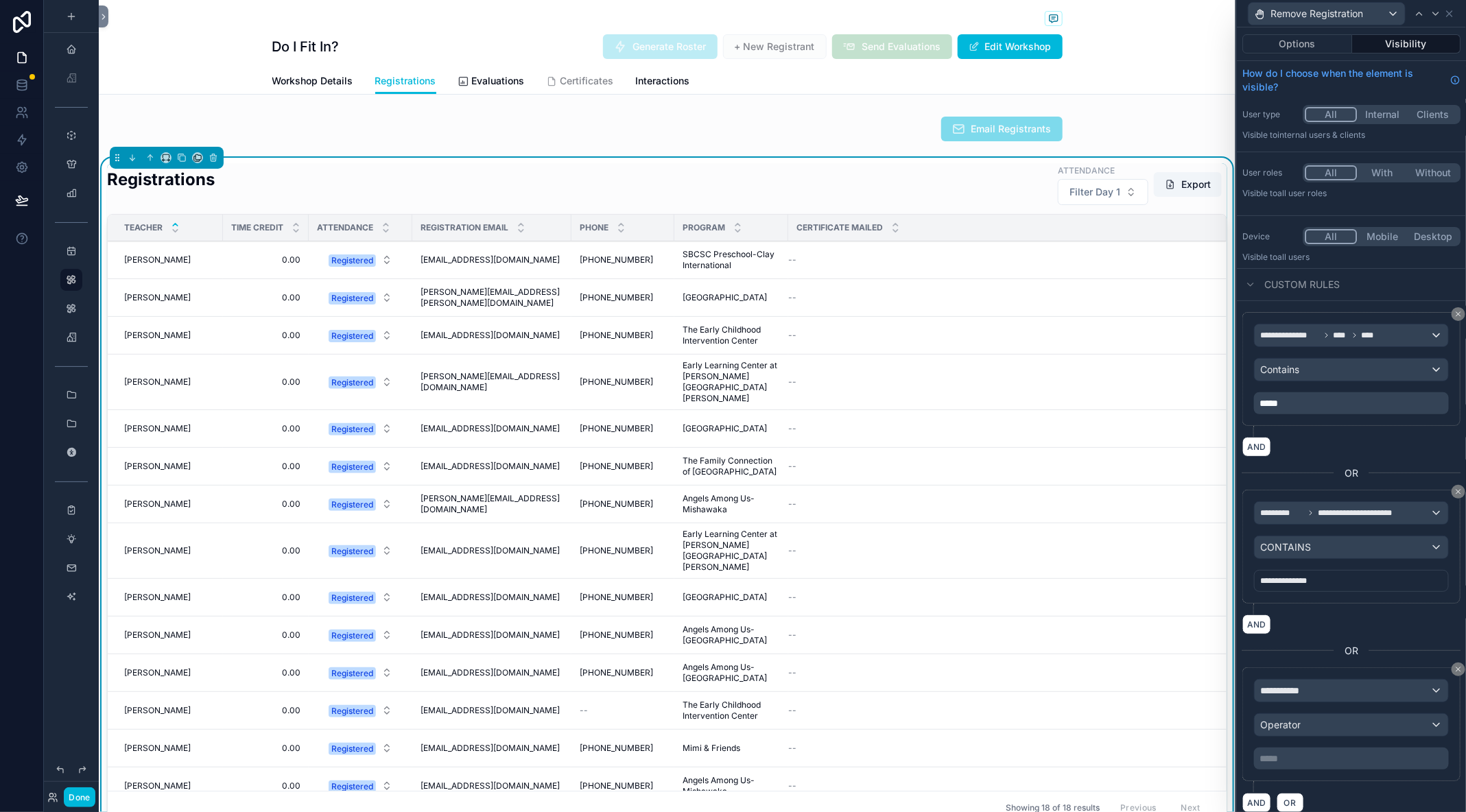
scroll to position [4, 0]
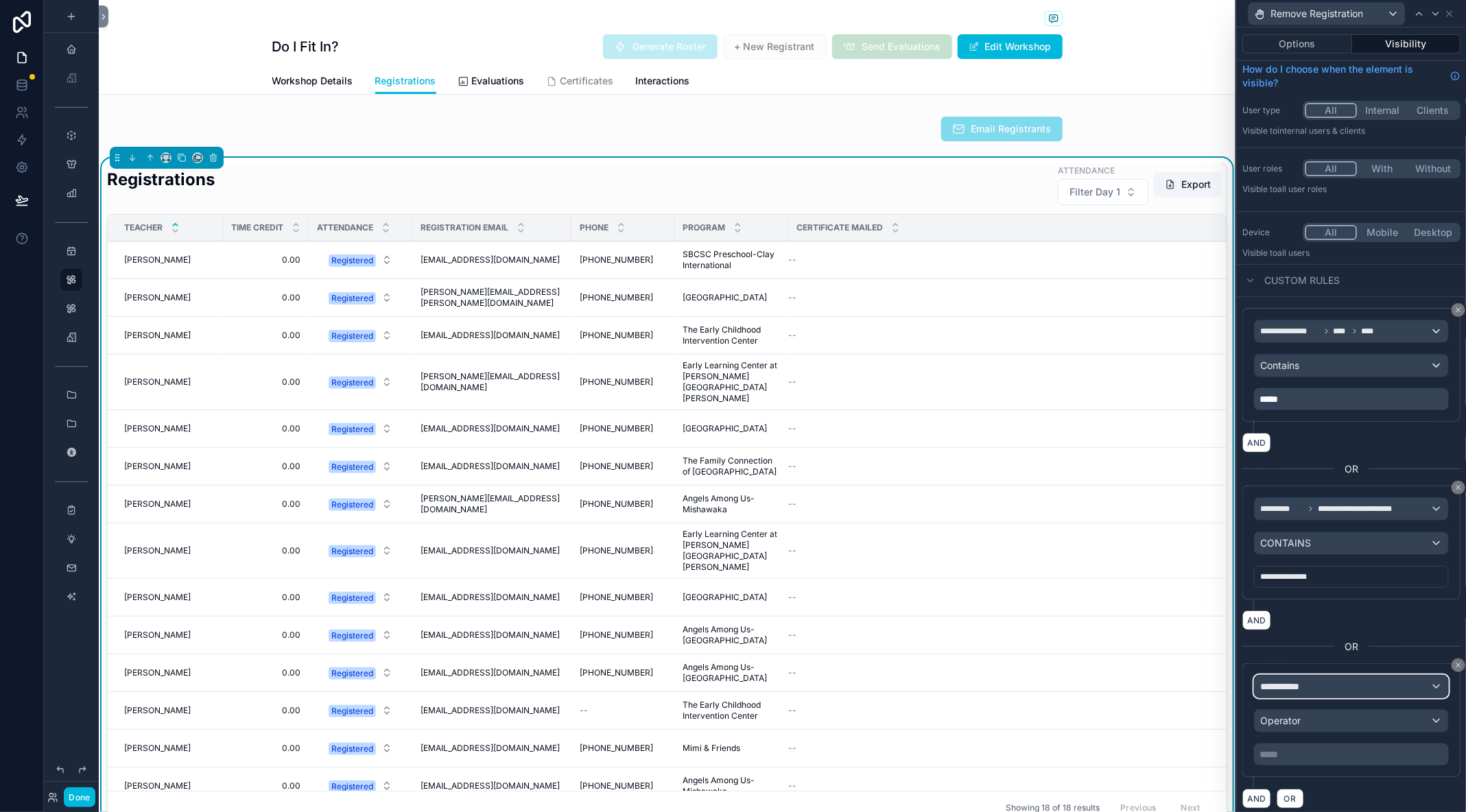
click at [1310, 682] on span "**********" at bounding box center [1286, 687] width 51 height 14
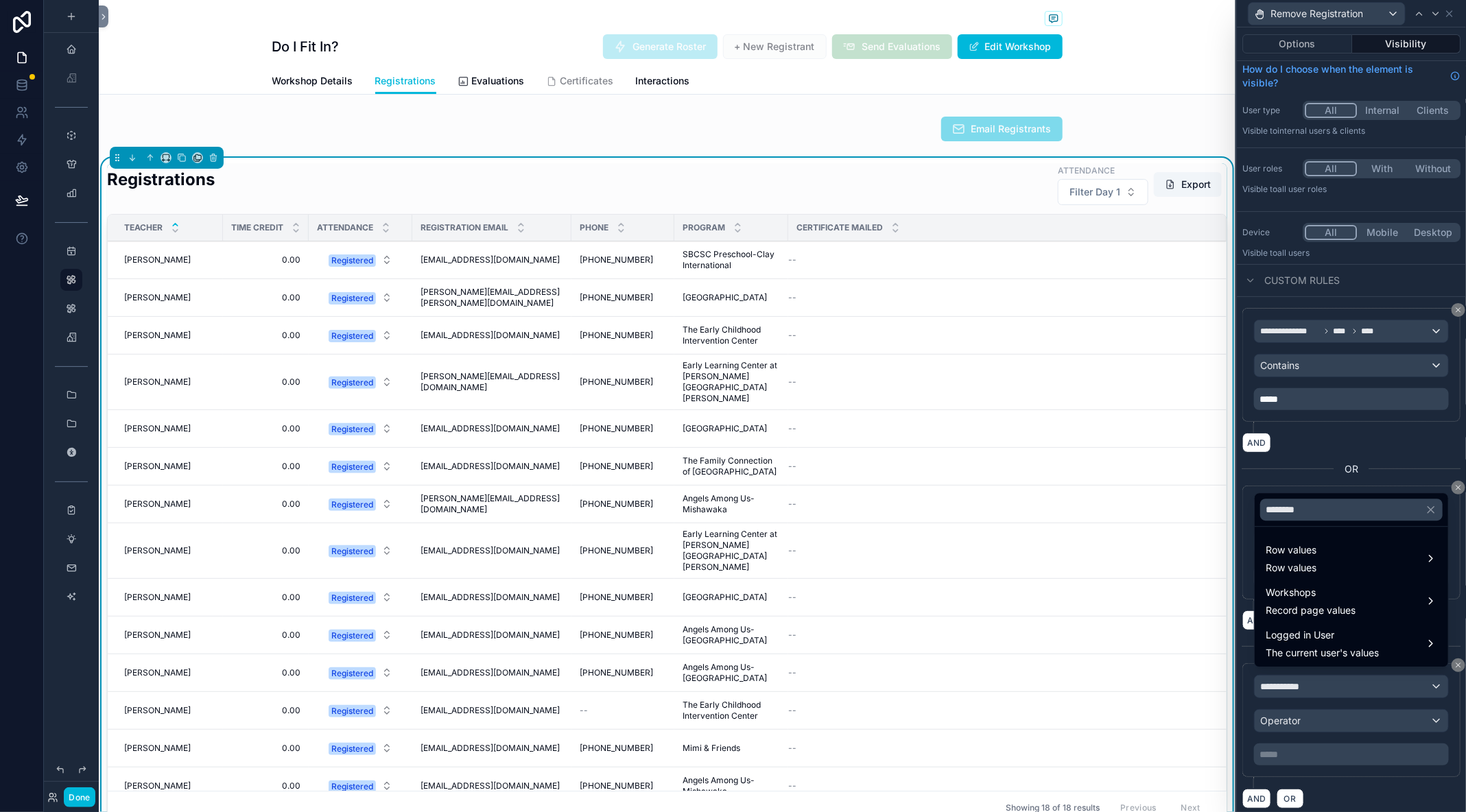
click at [1349, 595] on span "Workshops" at bounding box center [1311, 593] width 90 height 17
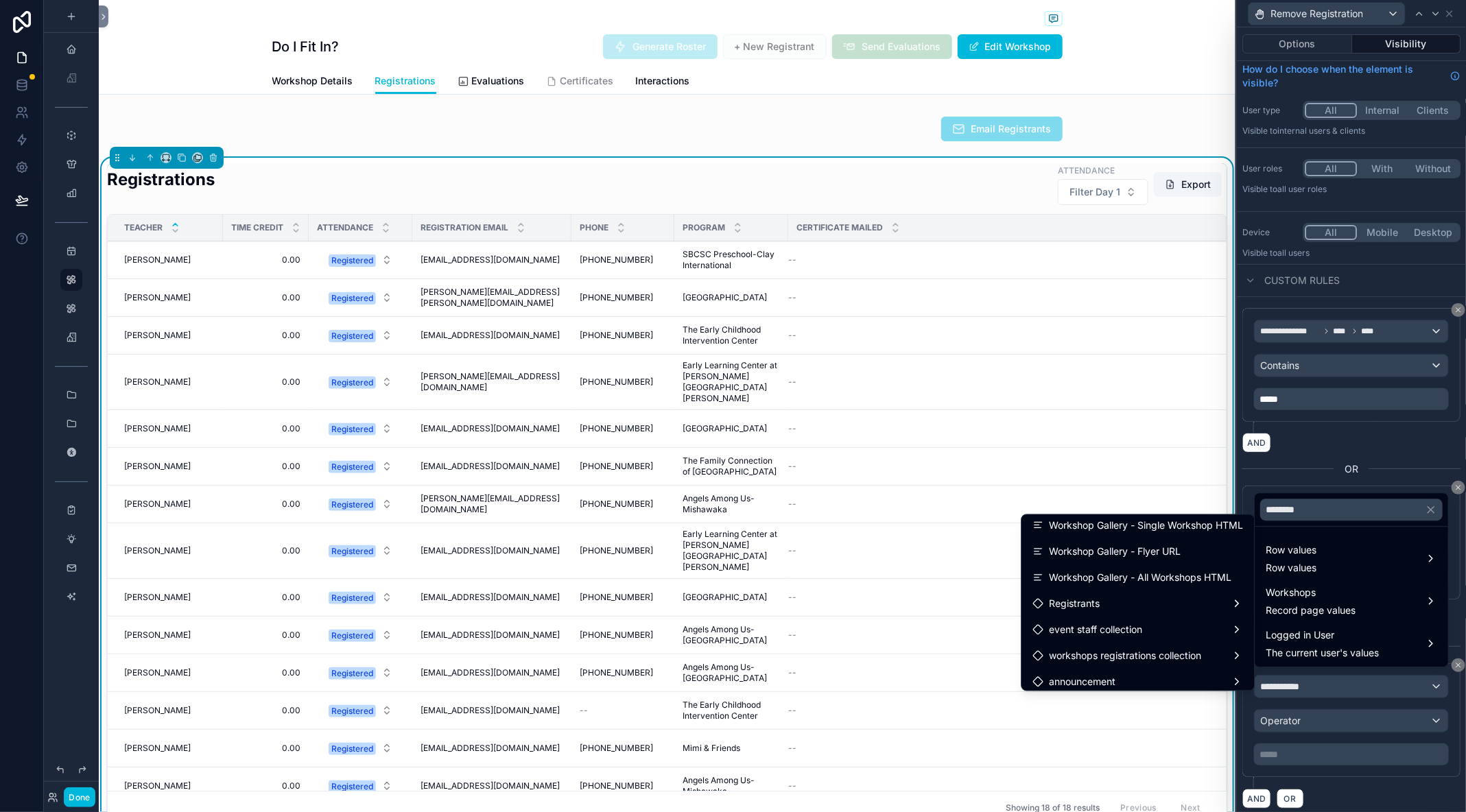
scroll to position [349, 0]
click at [1161, 618] on div "event staff collection" at bounding box center [1138, 624] width 210 height 17
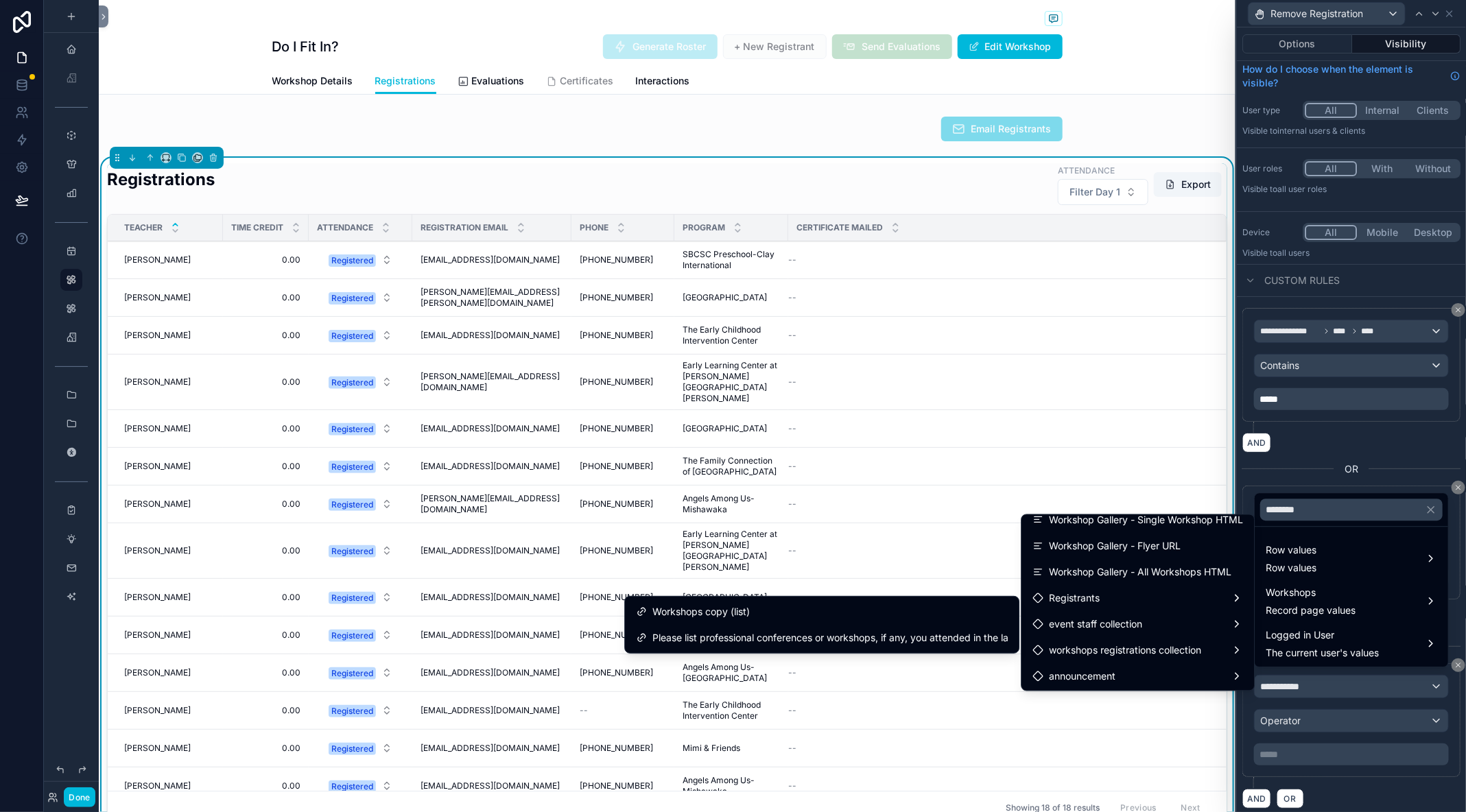
click at [1242, 623] on div "event staff collection" at bounding box center [1138, 624] width 210 height 17
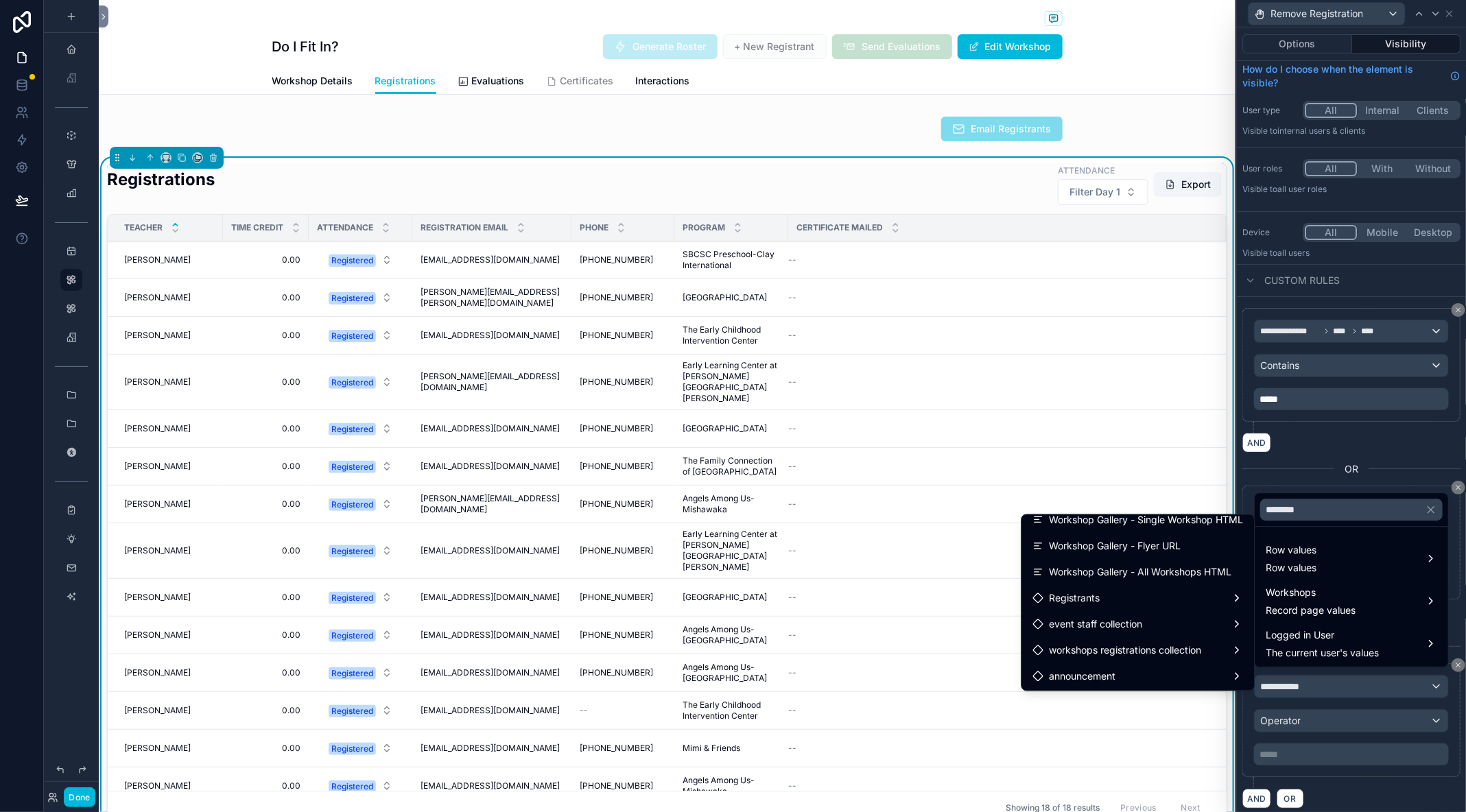
click at [1202, 626] on div "event staff collection" at bounding box center [1138, 624] width 210 height 17
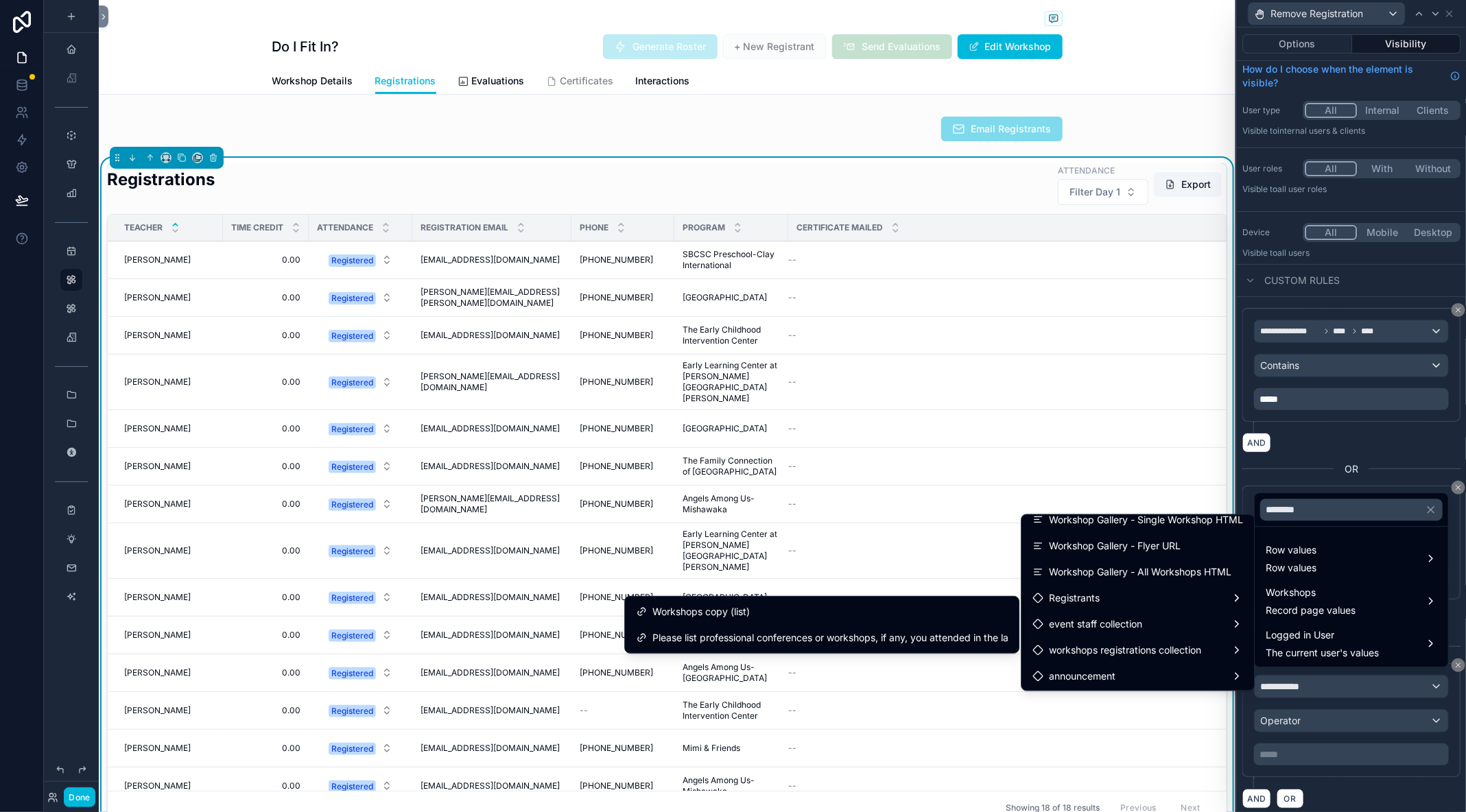
click at [930, 614] on div "Workshops copy (list)" at bounding box center [822, 612] width 372 height 17
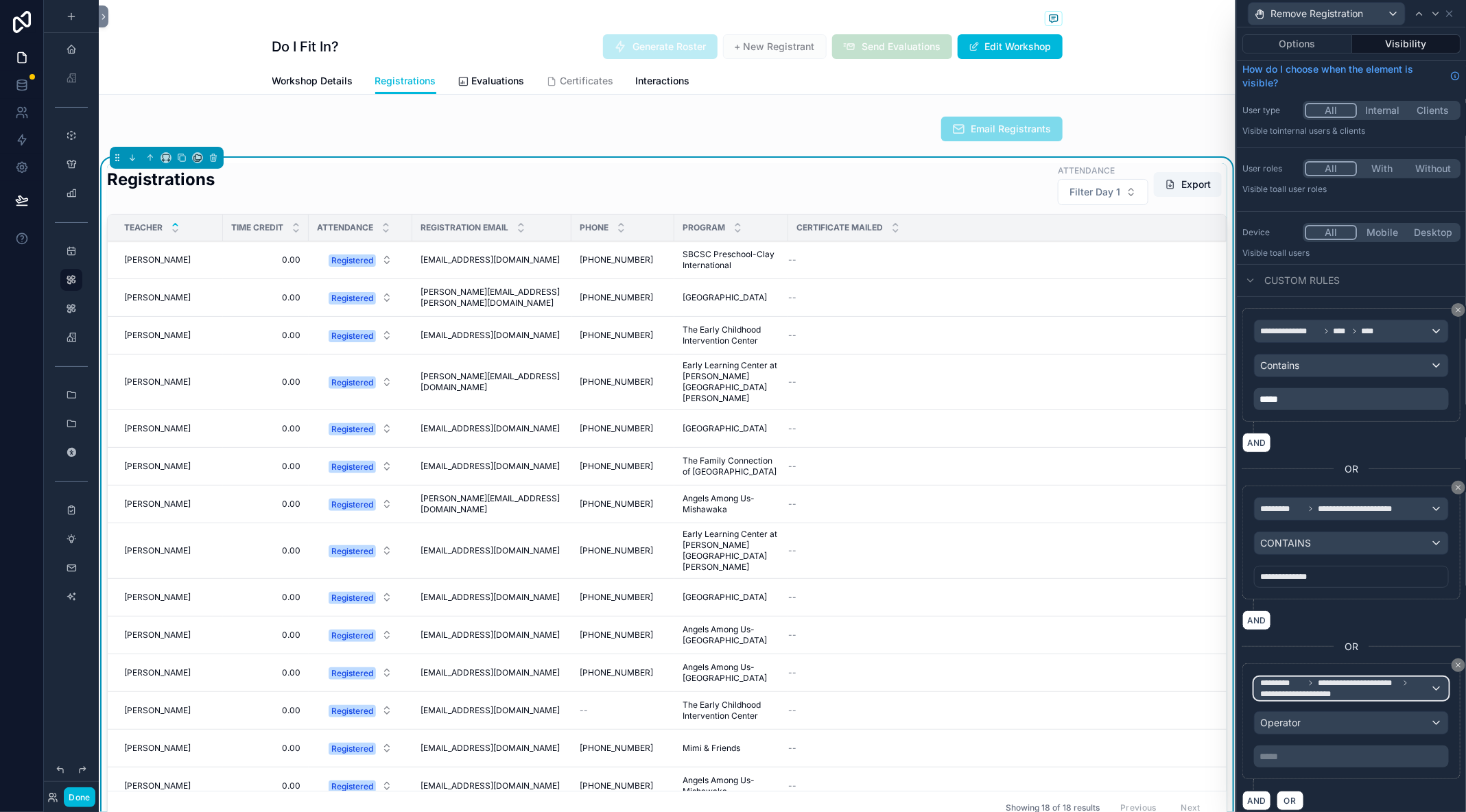
click at [1375, 687] on span "**********" at bounding box center [1345, 688] width 170 height 22
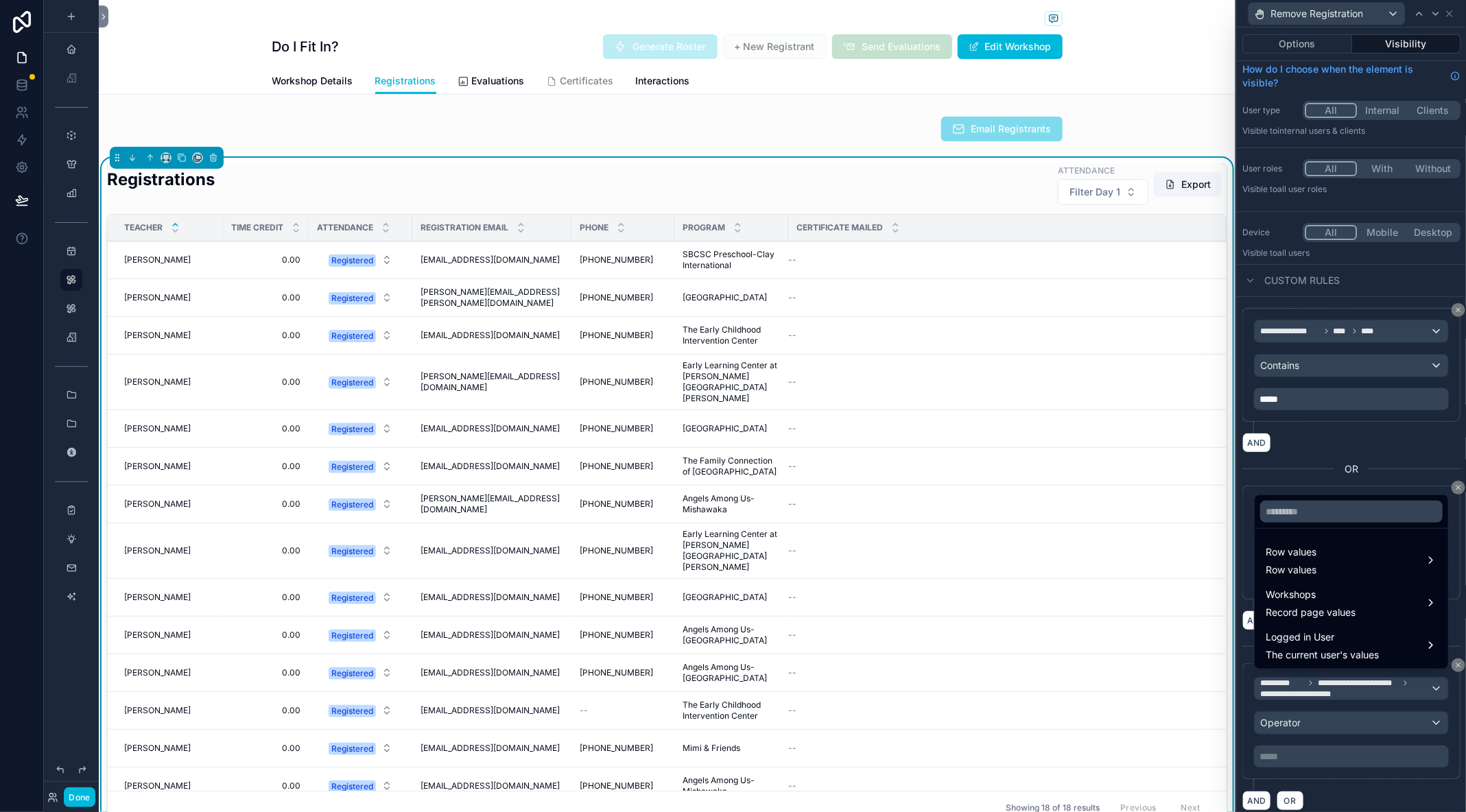
click at [1431, 653] on div "Logged in User The current user's values" at bounding box center [1351, 646] width 171 height 33
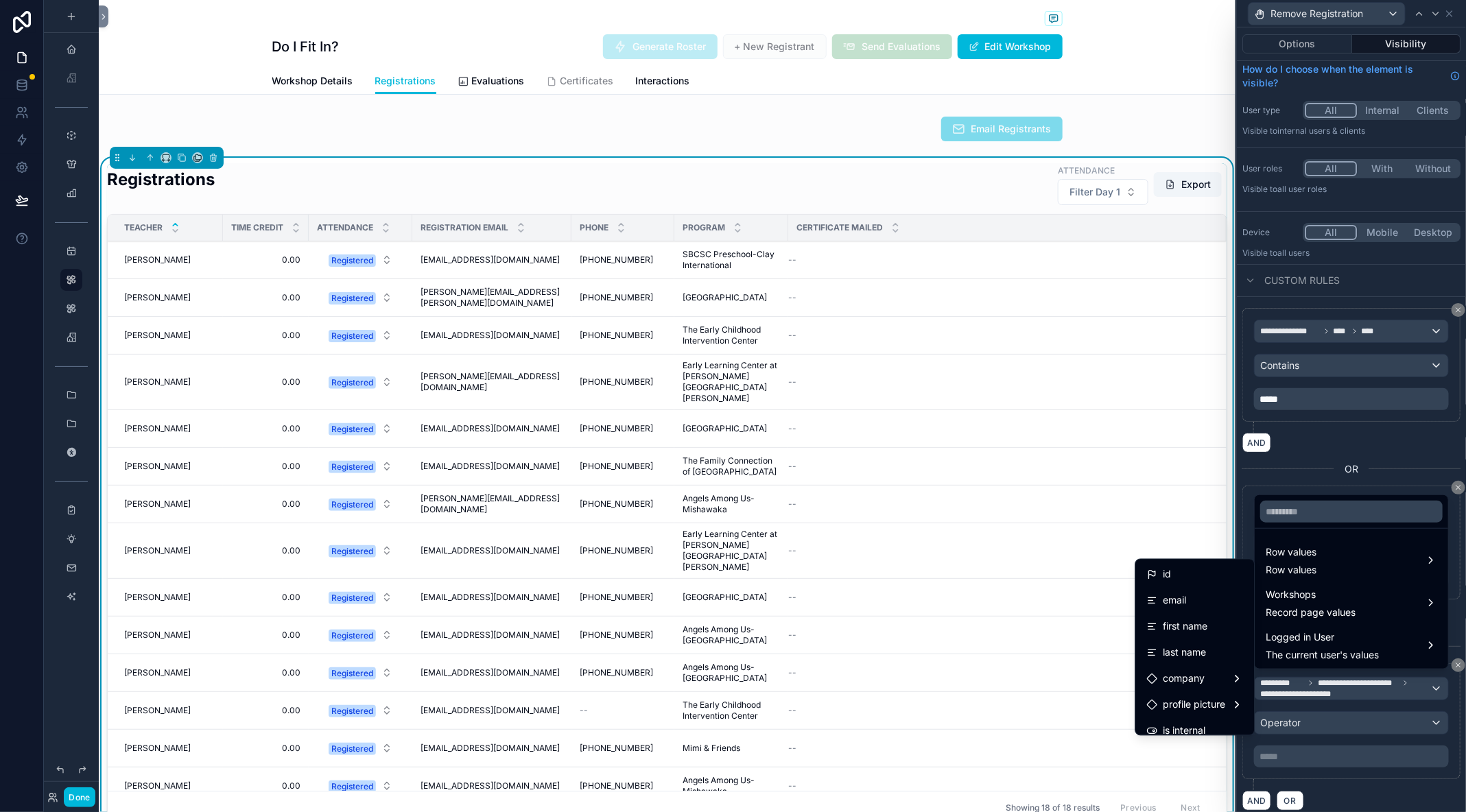
click at [1409, 679] on div at bounding box center [1352, 406] width 230 height 812
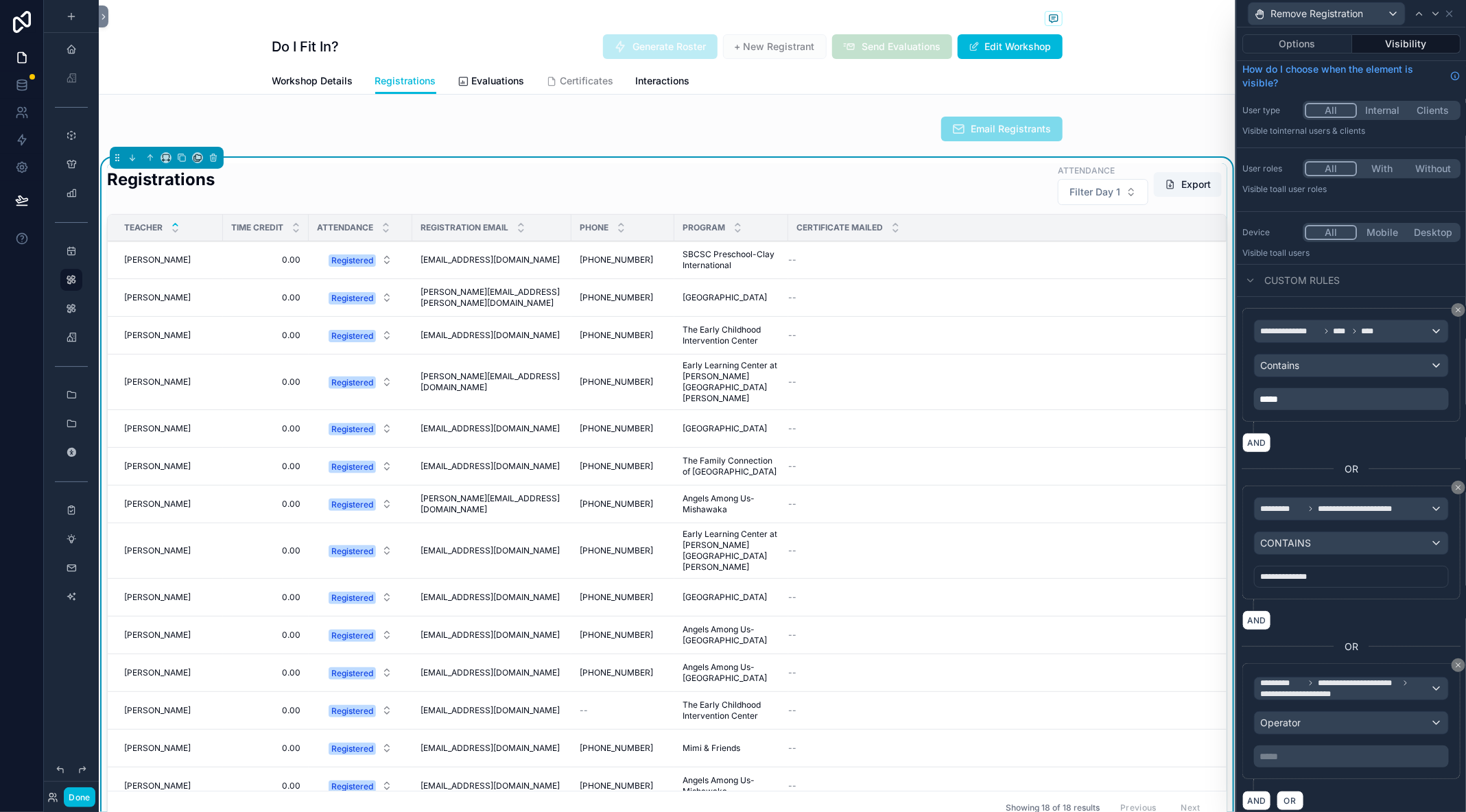
click at [1421, 668] on div "**********" at bounding box center [1351, 721] width 218 height 116
click at [1464, 650] on div "**********" at bounding box center [1352, 559] width 230 height 524
click at [1460, 661] on icon at bounding box center [1459, 665] width 8 height 8
click at [1457, 661] on div "**********" at bounding box center [1352, 420] width 230 height 785
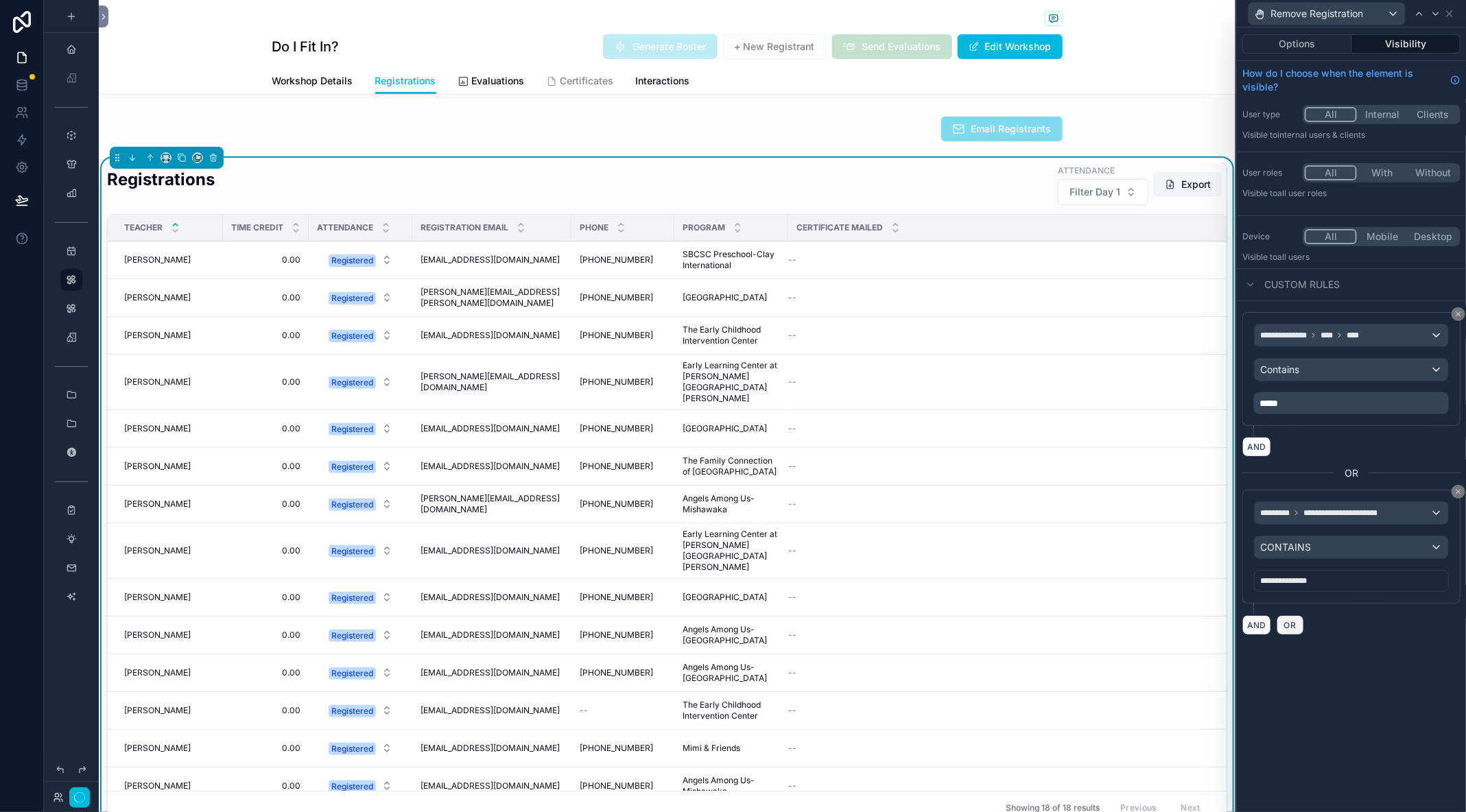
click at [1291, 620] on span "OR" at bounding box center [1290, 625] width 17 height 10
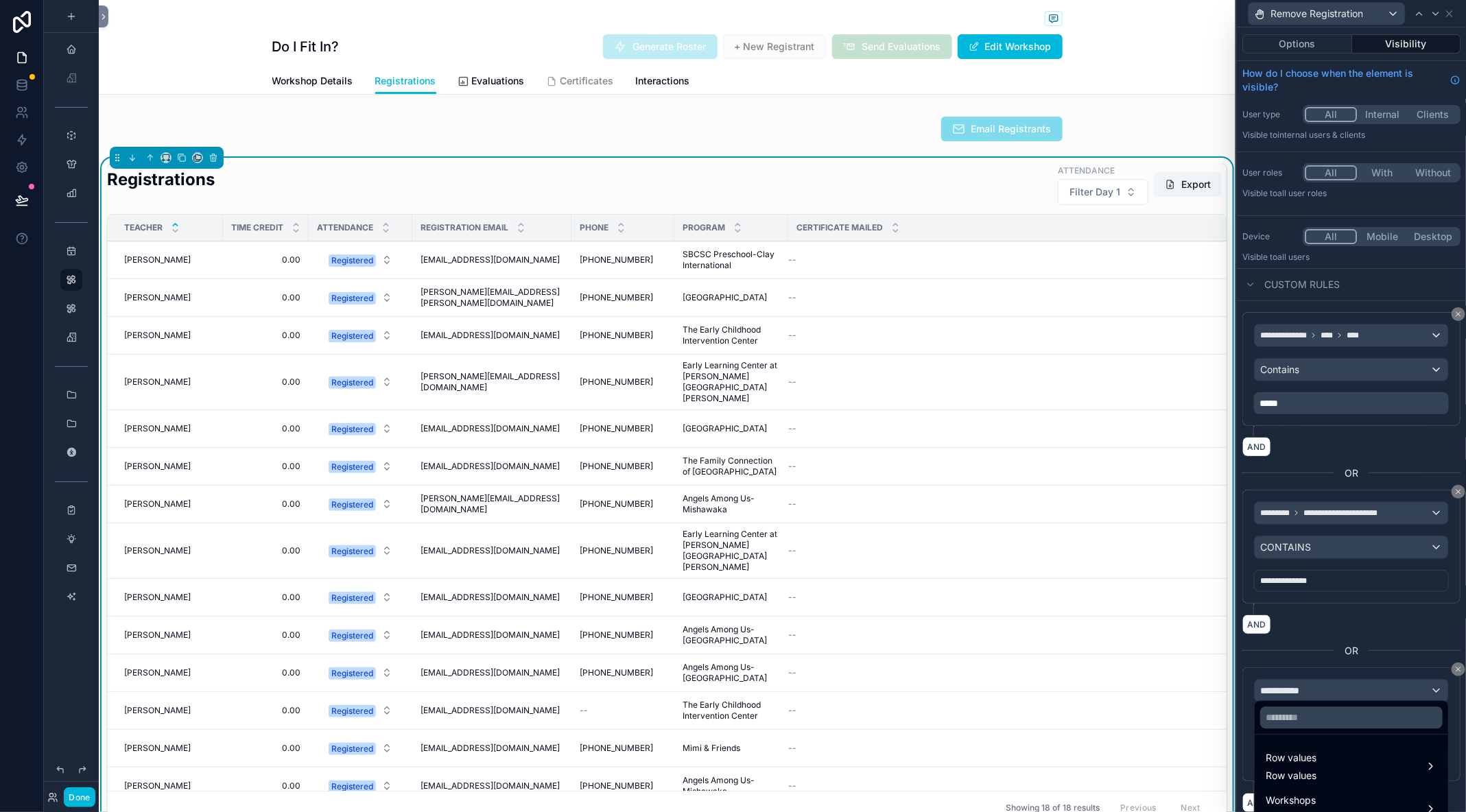
click at [1312, 688] on div at bounding box center [1352, 406] width 230 height 812
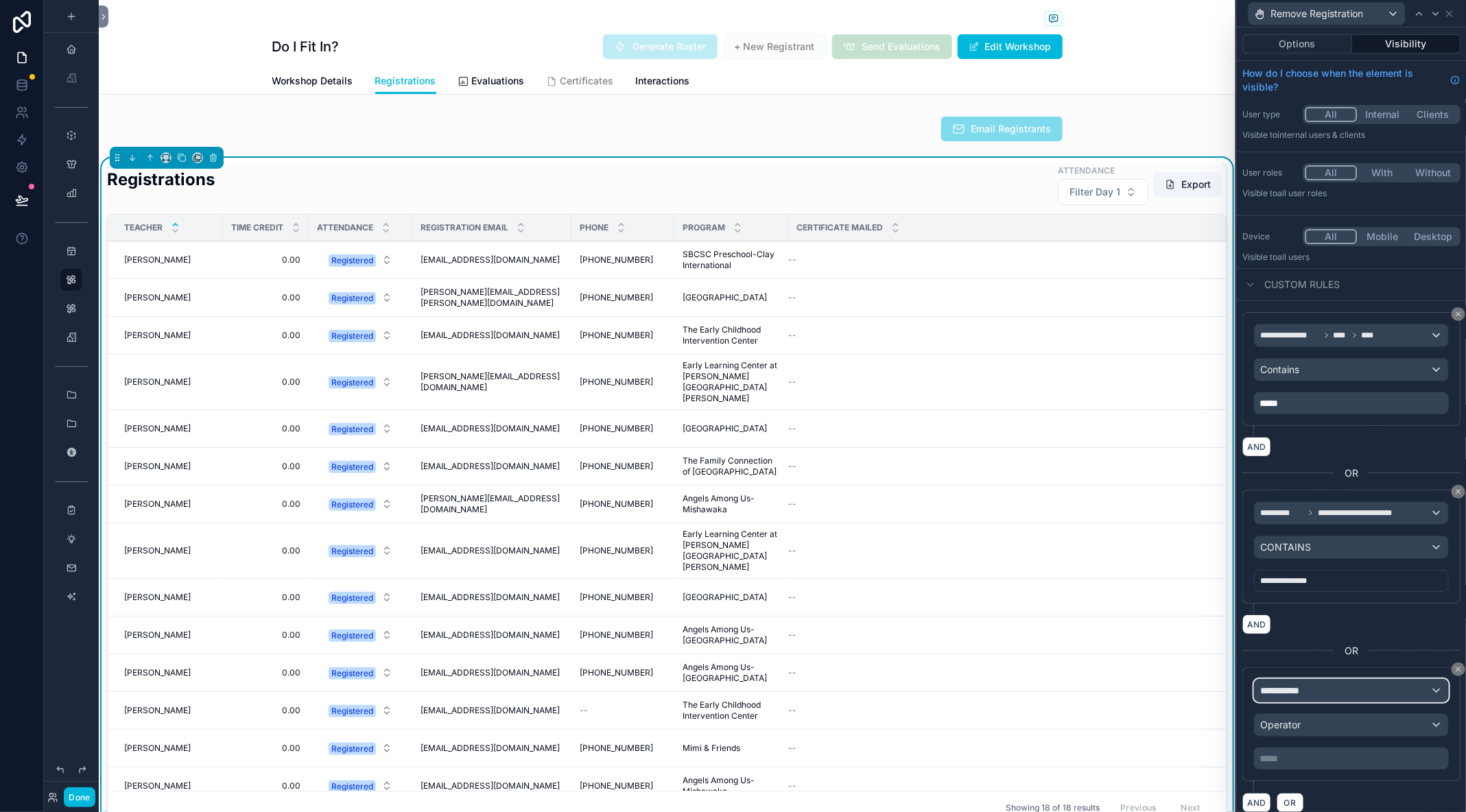
click at [1312, 688] on div "**********" at bounding box center [1351, 691] width 194 height 22
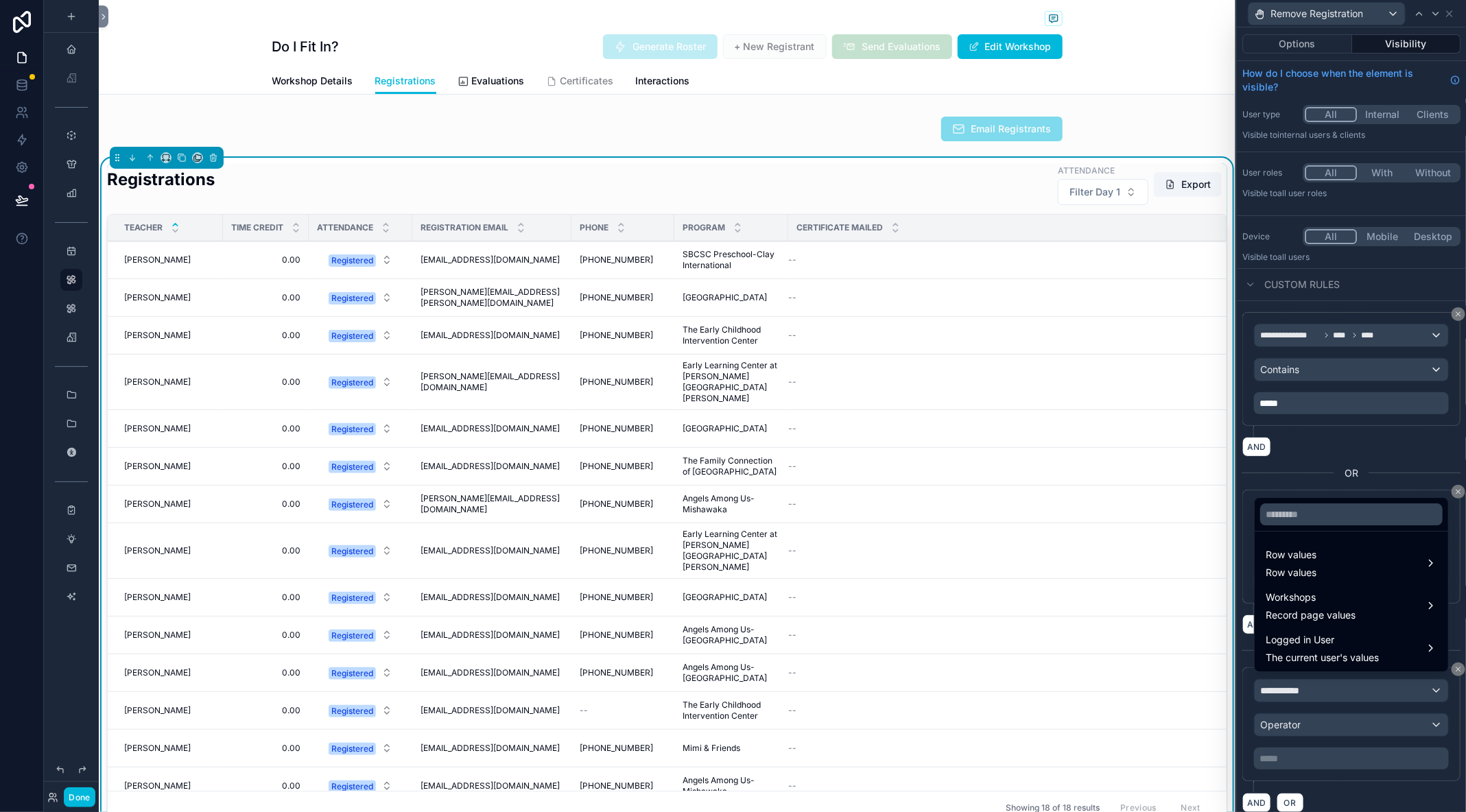
click at [1320, 648] on span "Logged in User" at bounding box center [1322, 640] width 113 height 17
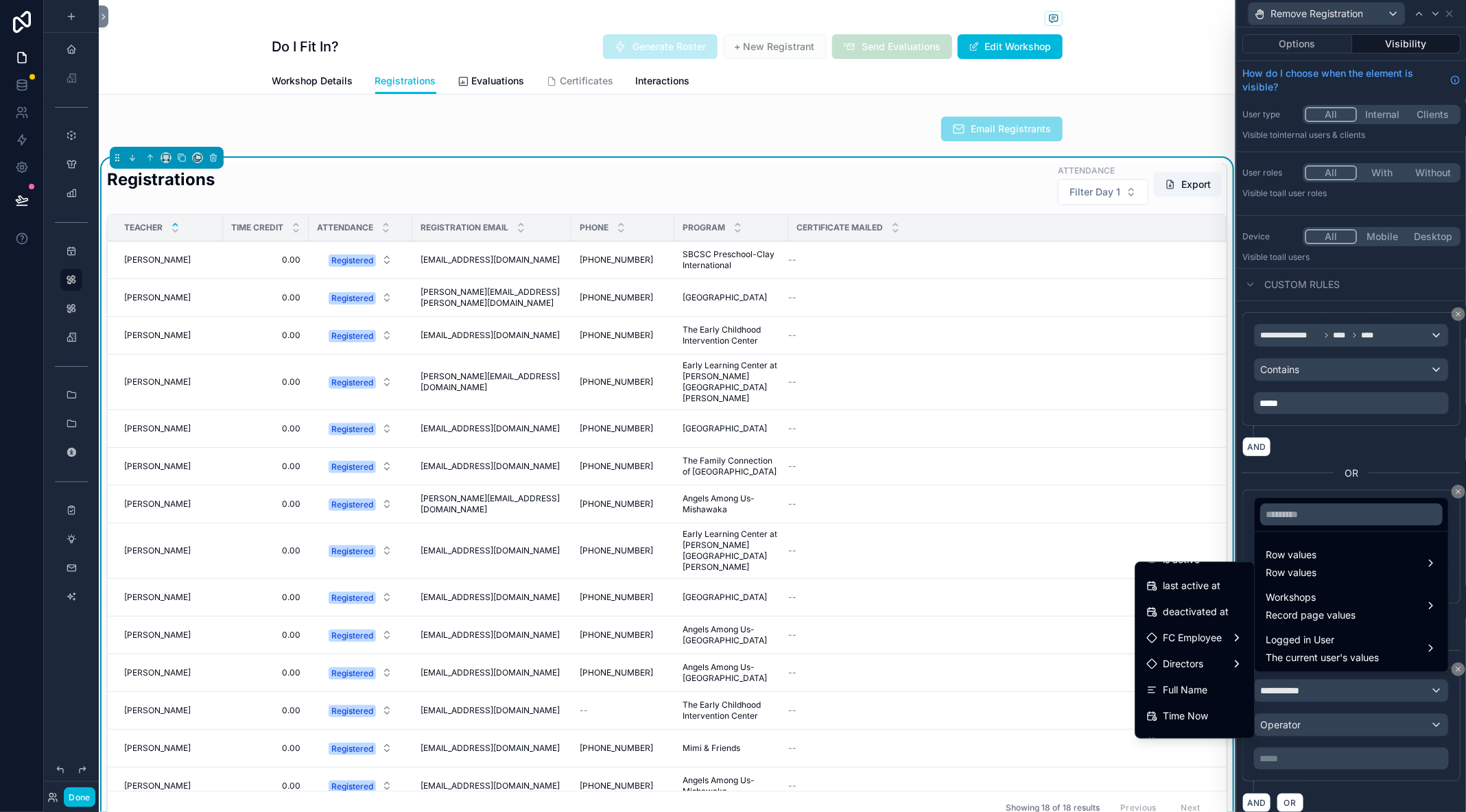
scroll to position [253, 0]
click at [1217, 638] on span "FC Employee" at bounding box center [1192, 637] width 59 height 17
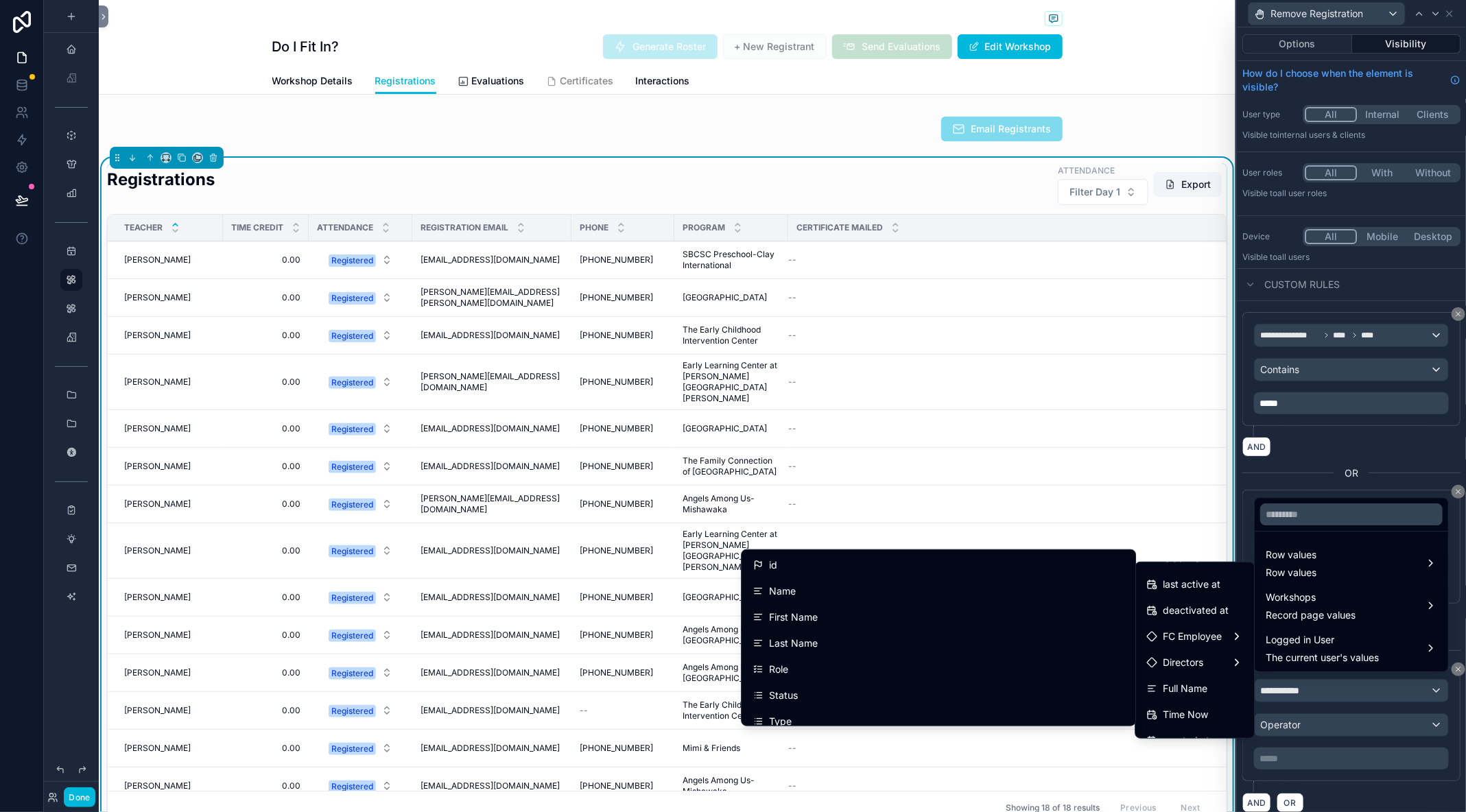
click at [1009, 594] on div "Name" at bounding box center [938, 591] width 372 height 17
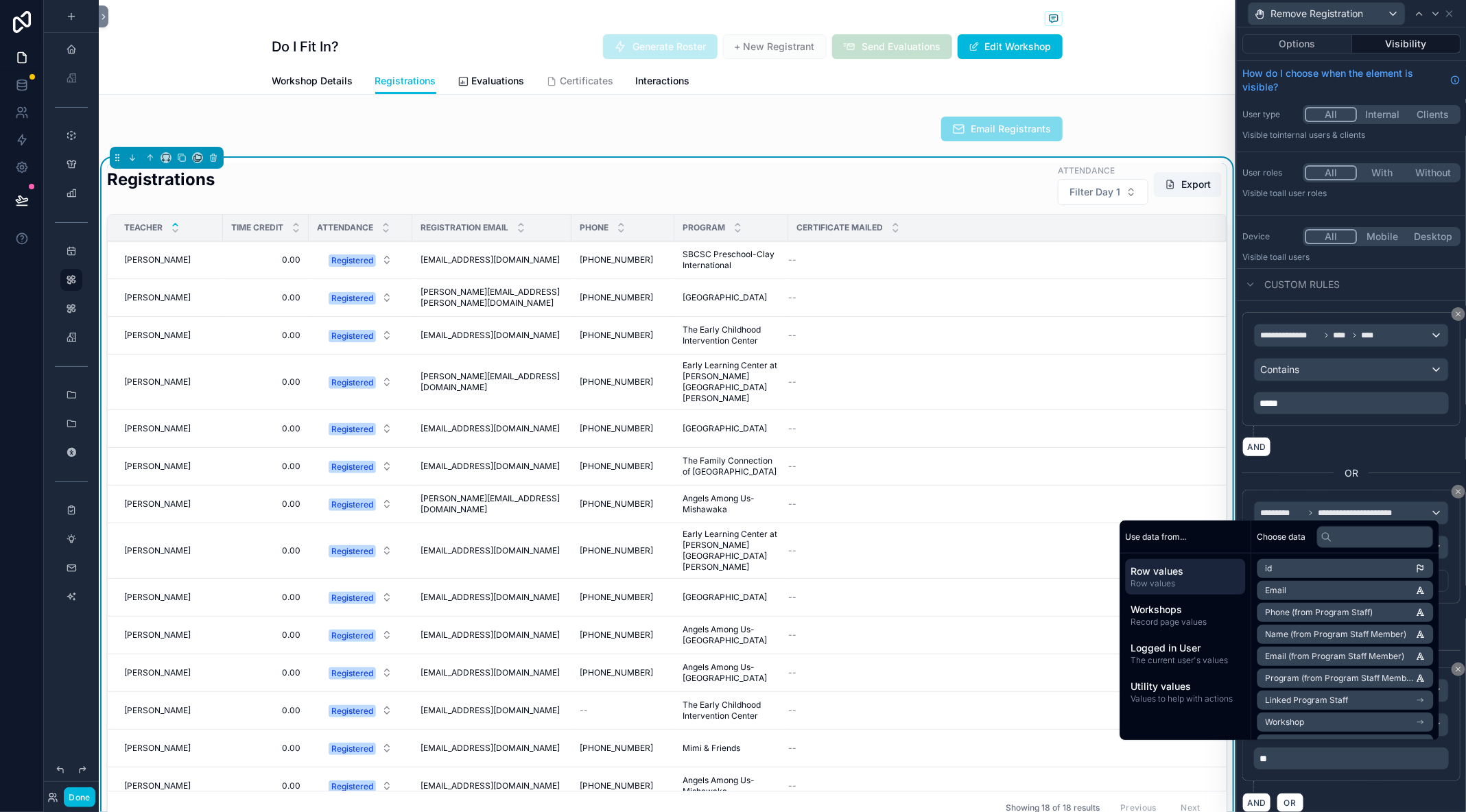
click at [1181, 659] on span "The current user's values" at bounding box center [1185, 660] width 109 height 11
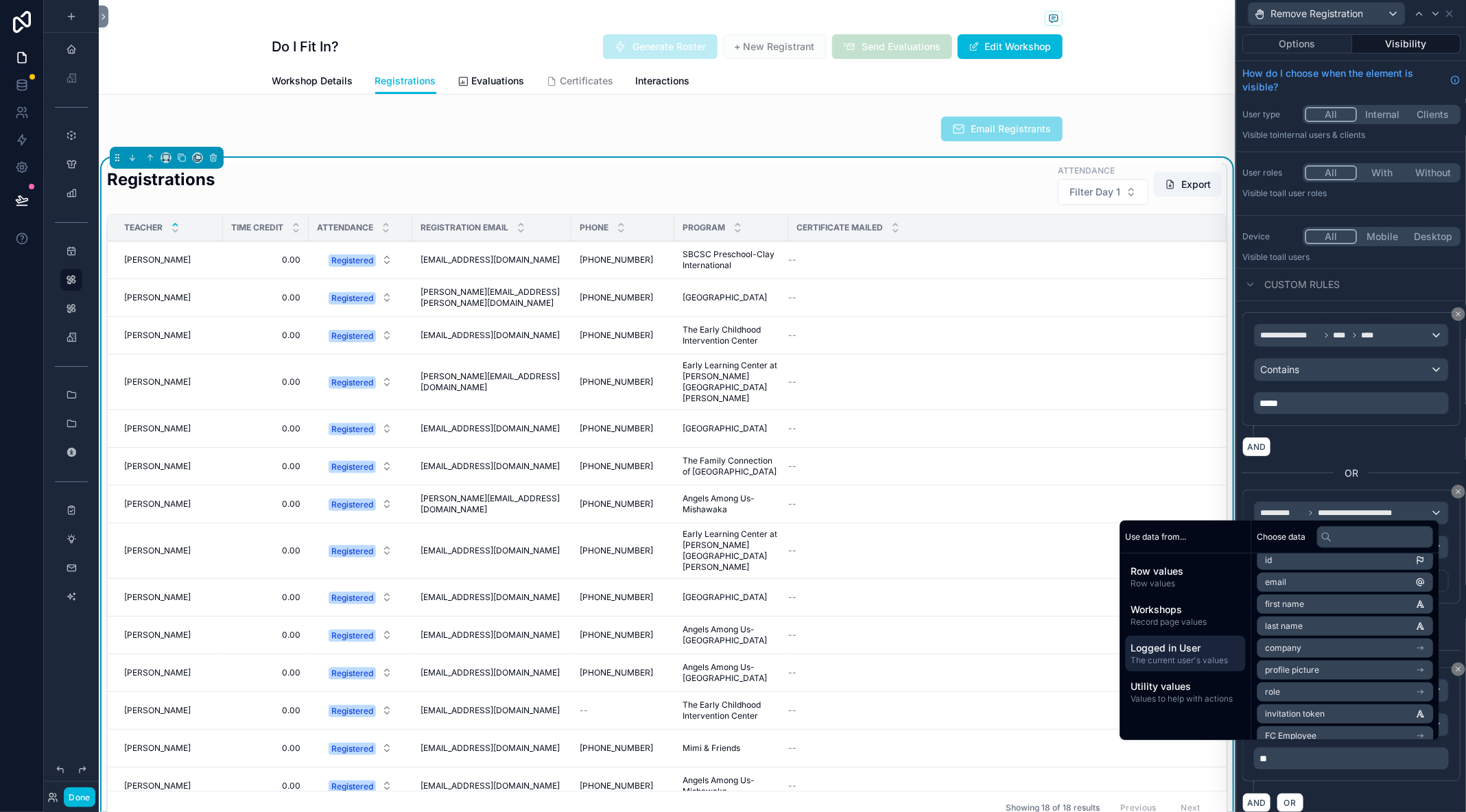
scroll to position [0, 0]
click at [1202, 648] on span "Logged in User" at bounding box center [1185, 647] width 109 height 14
click at [1299, 588] on li "email" at bounding box center [1345, 590] width 176 height 19
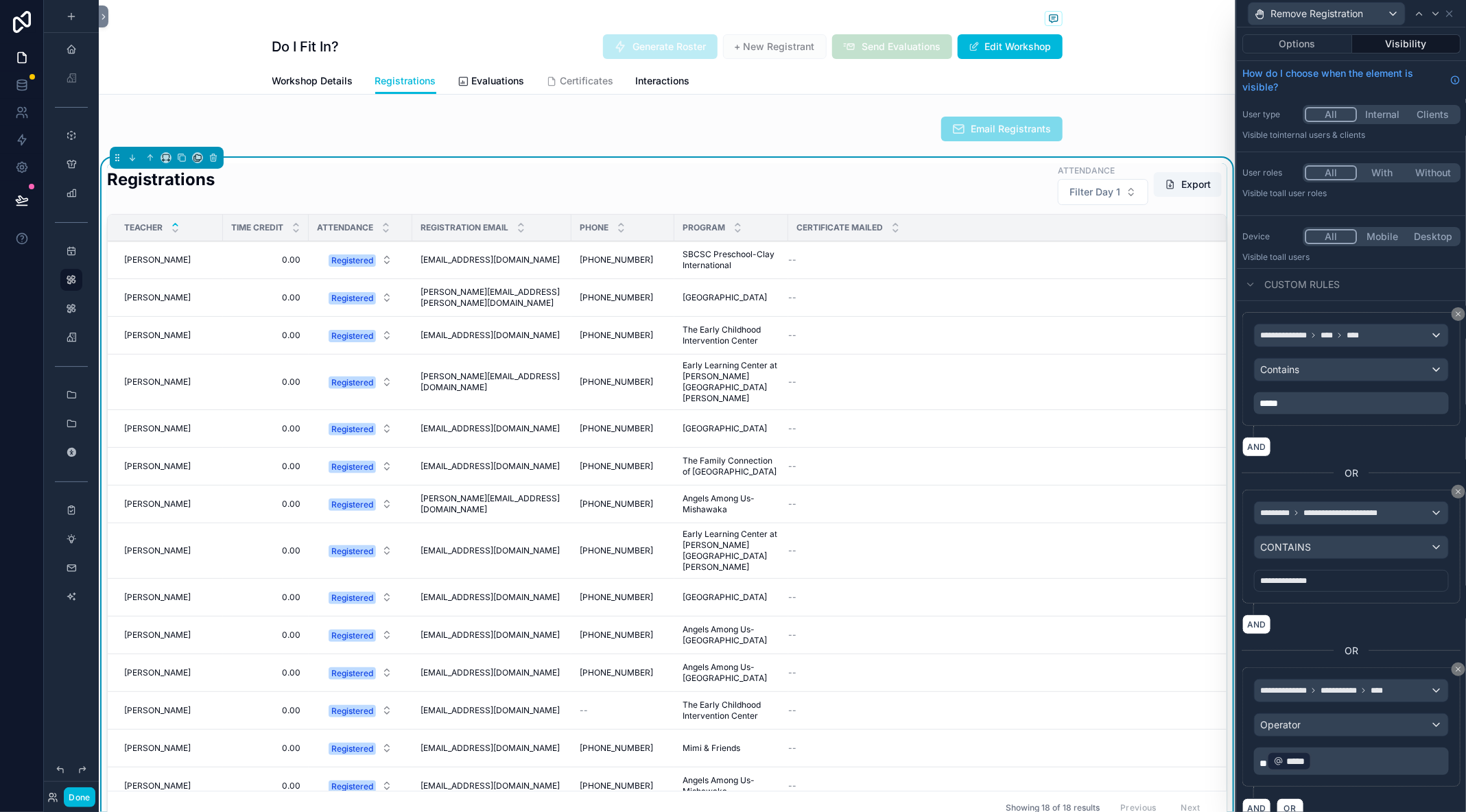
click at [1339, 762] on p "** ***** ﻿ ﻿" at bounding box center [1353, 761] width 186 height 22
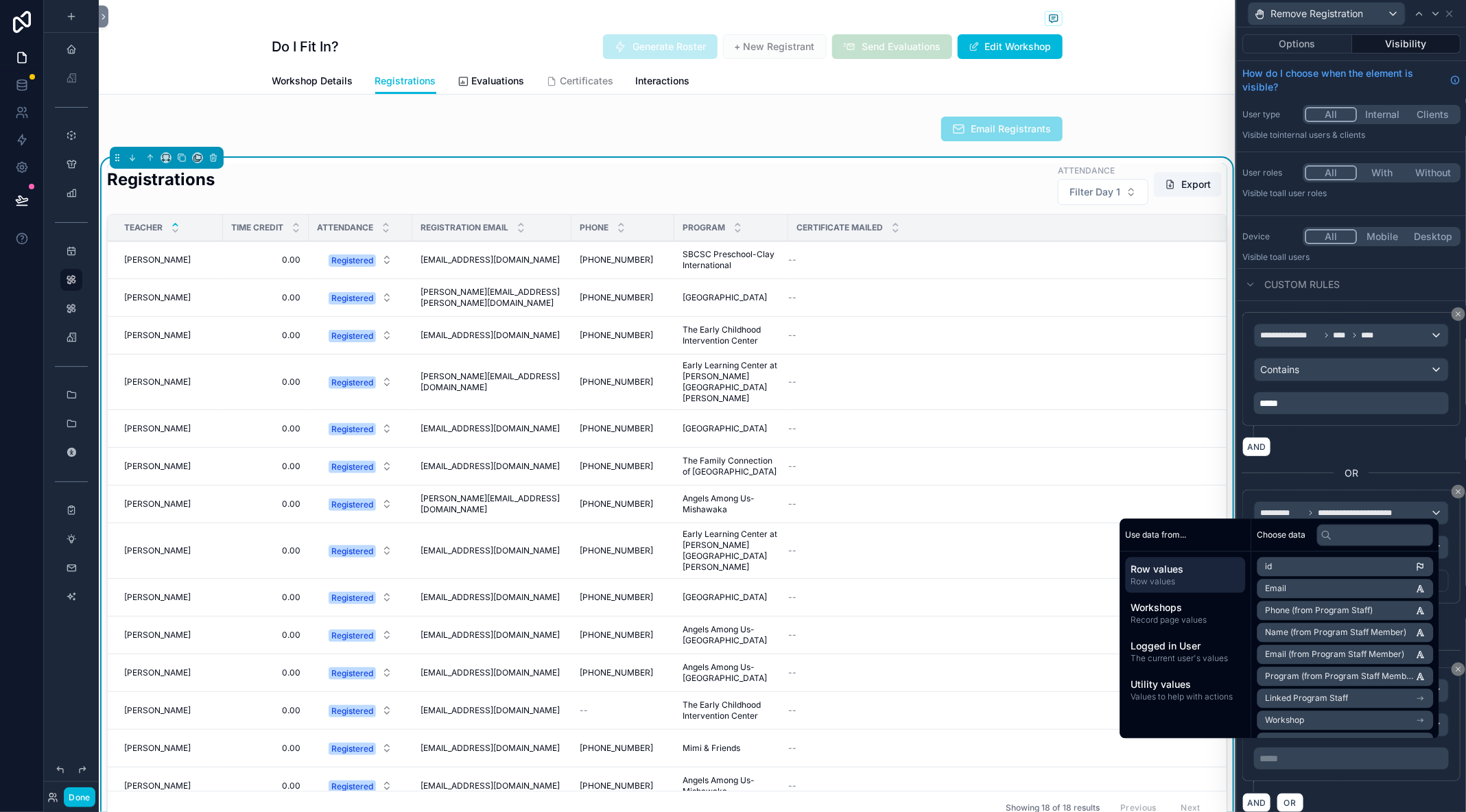
click at [1386, 792] on div "AND OR" at bounding box center [1351, 802] width 218 height 21
click at [1394, 782] on div "**********" at bounding box center [1351, 730] width 218 height 125
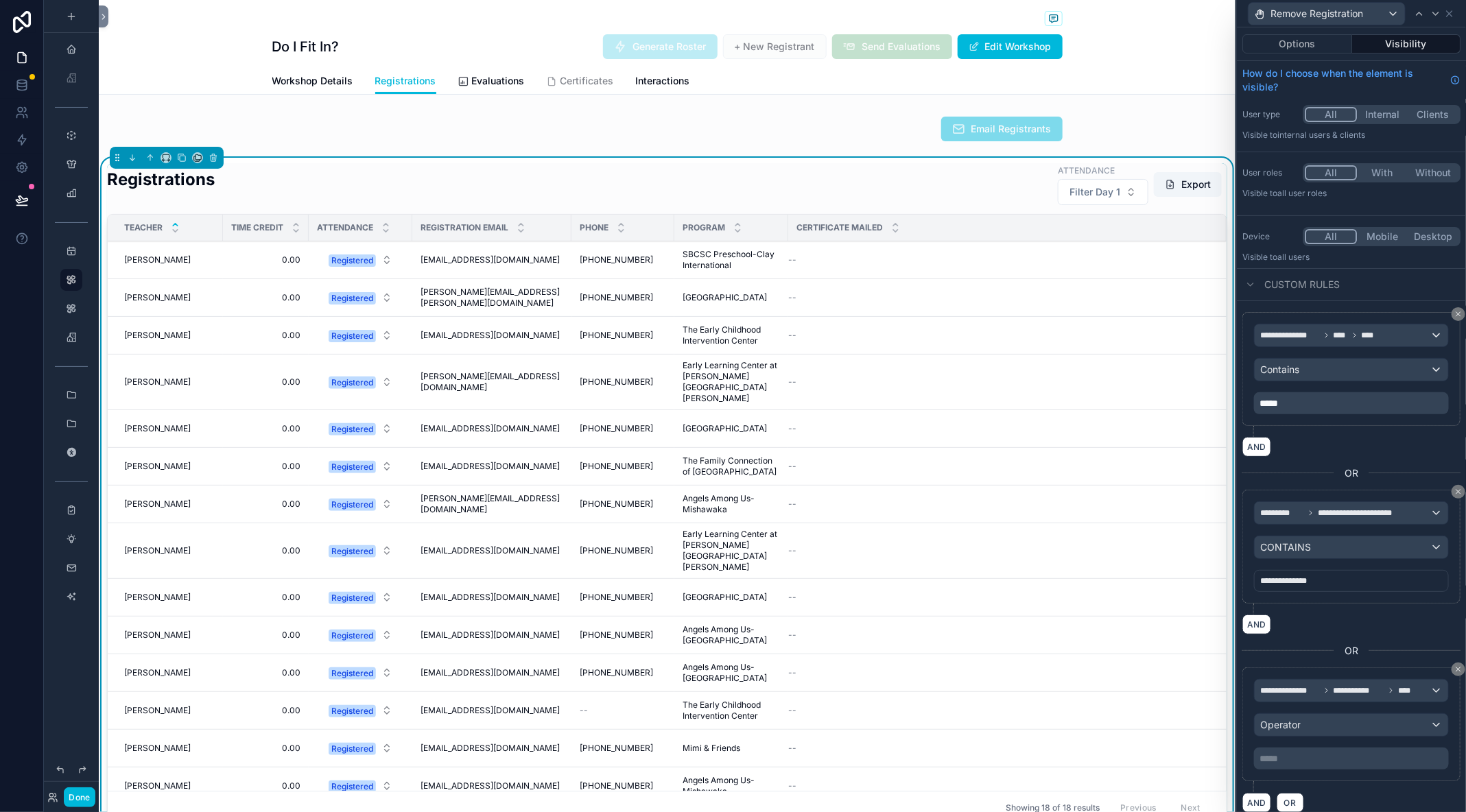
click at [1412, 747] on div "***** ﻿" at bounding box center [1351, 758] width 195 height 22
click at [1429, 716] on div "Operator" at bounding box center [1351, 725] width 194 height 22
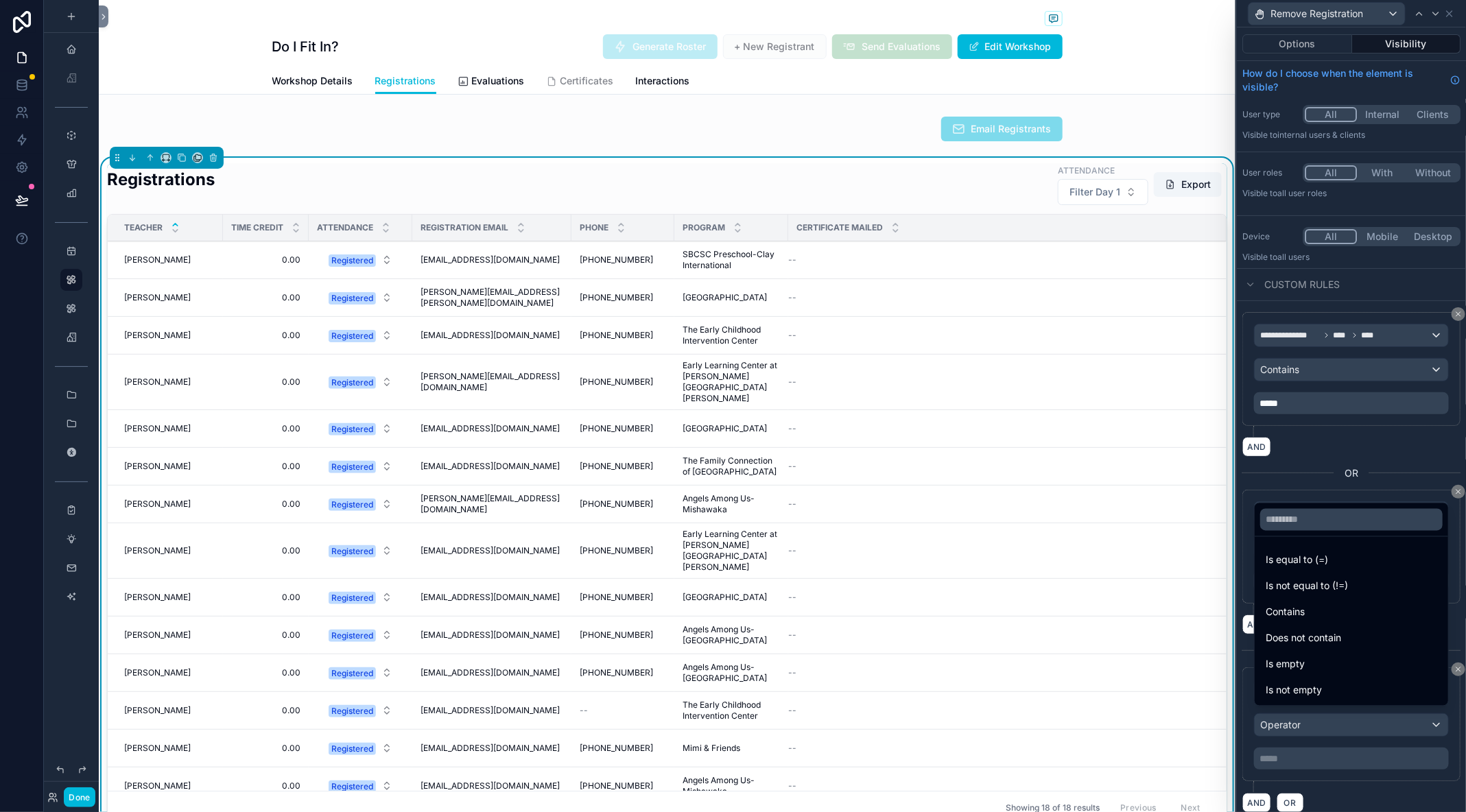
click at [1364, 555] on div "Is equal to (=)" at bounding box center [1351, 560] width 171 height 17
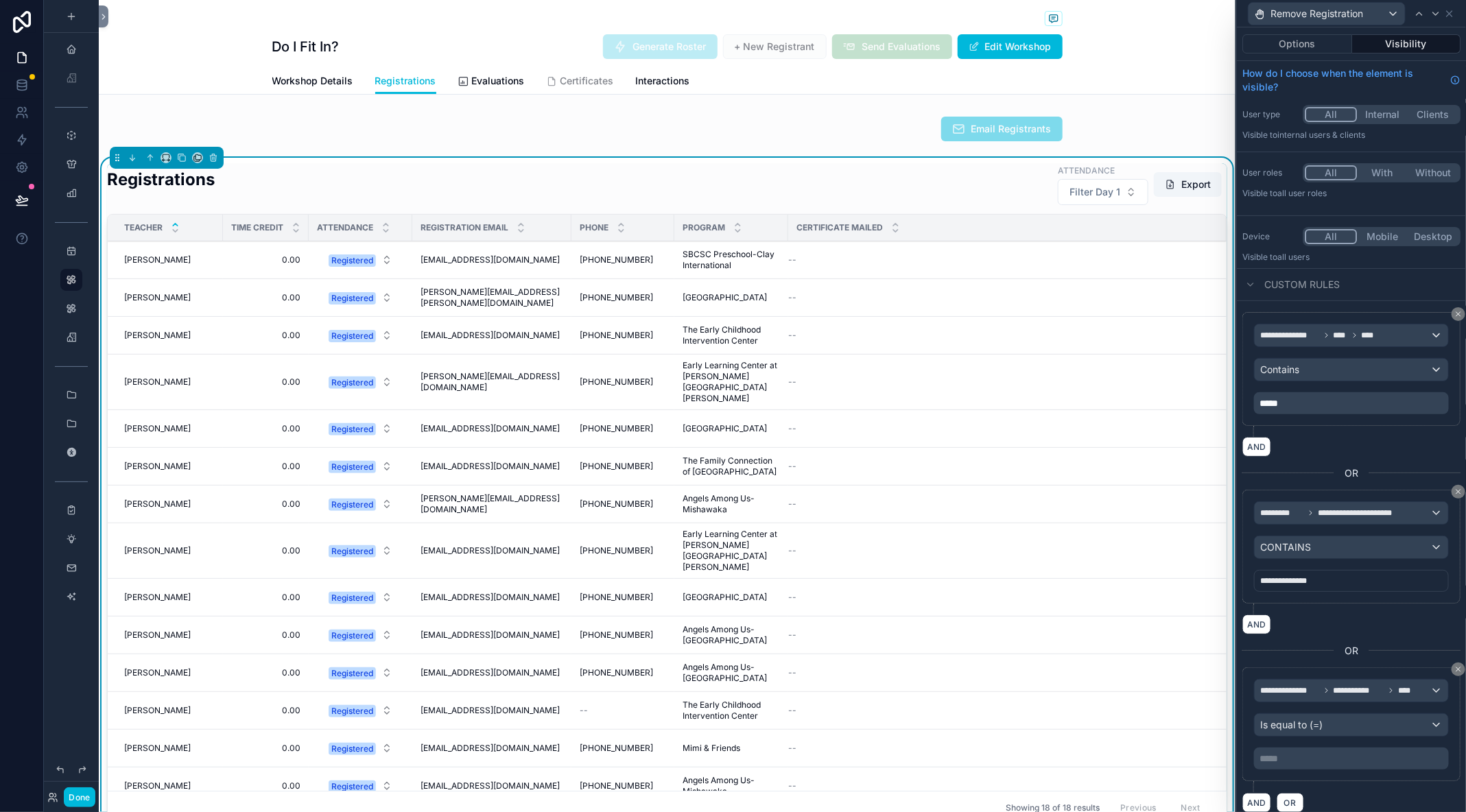
click at [1336, 747] on div "***** ﻿" at bounding box center [1351, 758] width 195 height 22
click at [1327, 755] on p "***** ﻿" at bounding box center [1353, 758] width 186 height 14
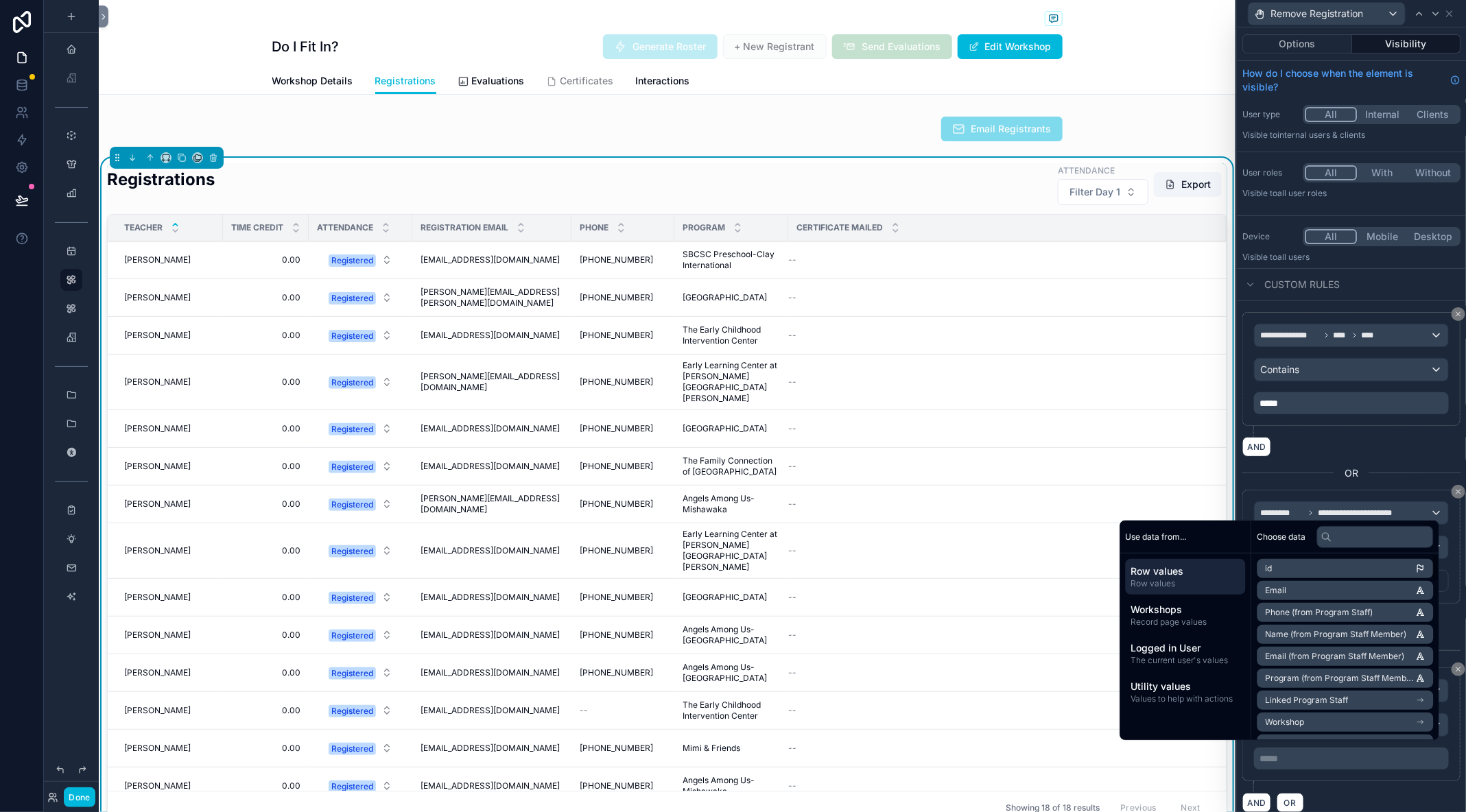
click at [1209, 690] on span "Utility values" at bounding box center [1185, 687] width 109 height 14
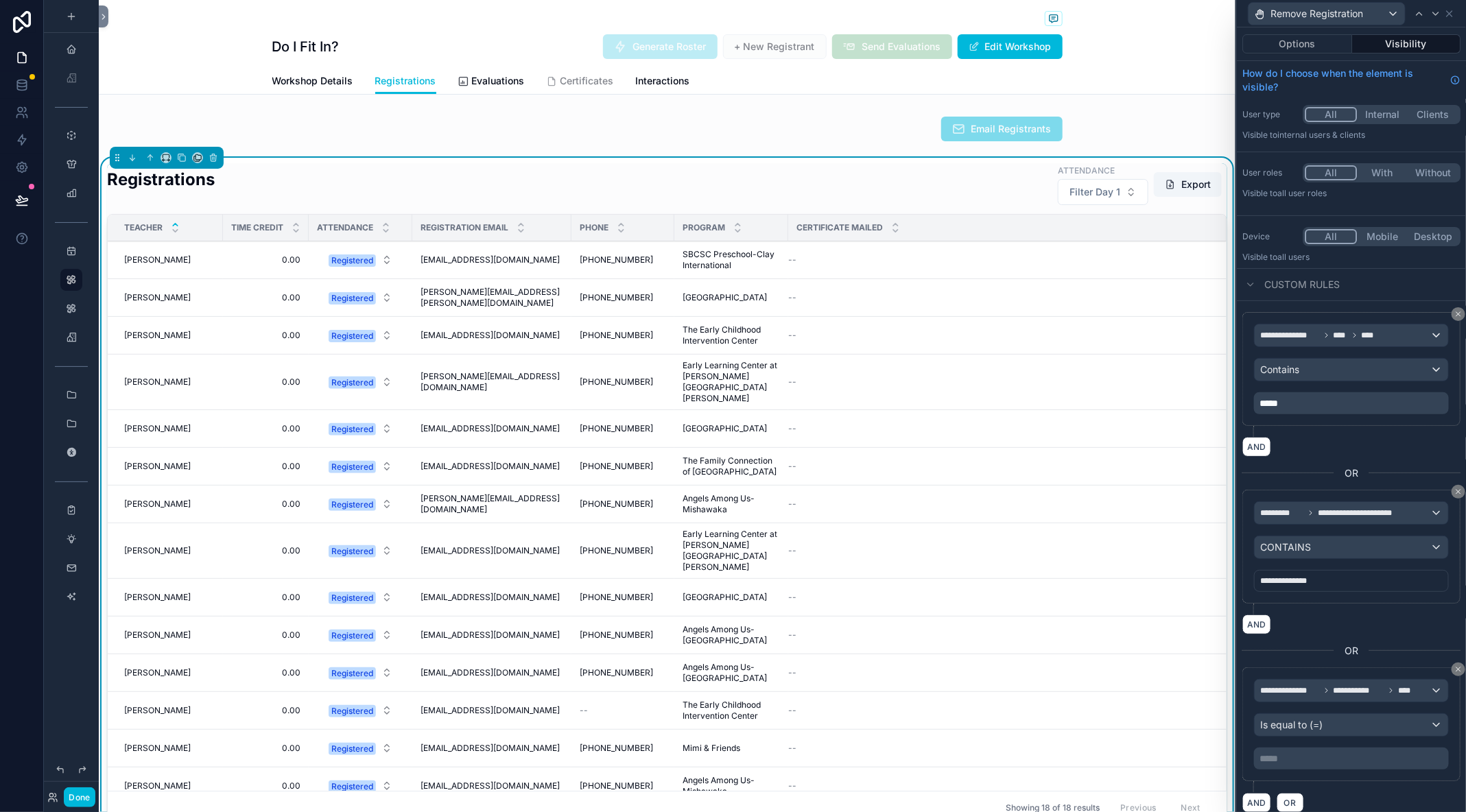
click at [1296, 755] on p "***** ﻿" at bounding box center [1353, 758] width 186 height 14
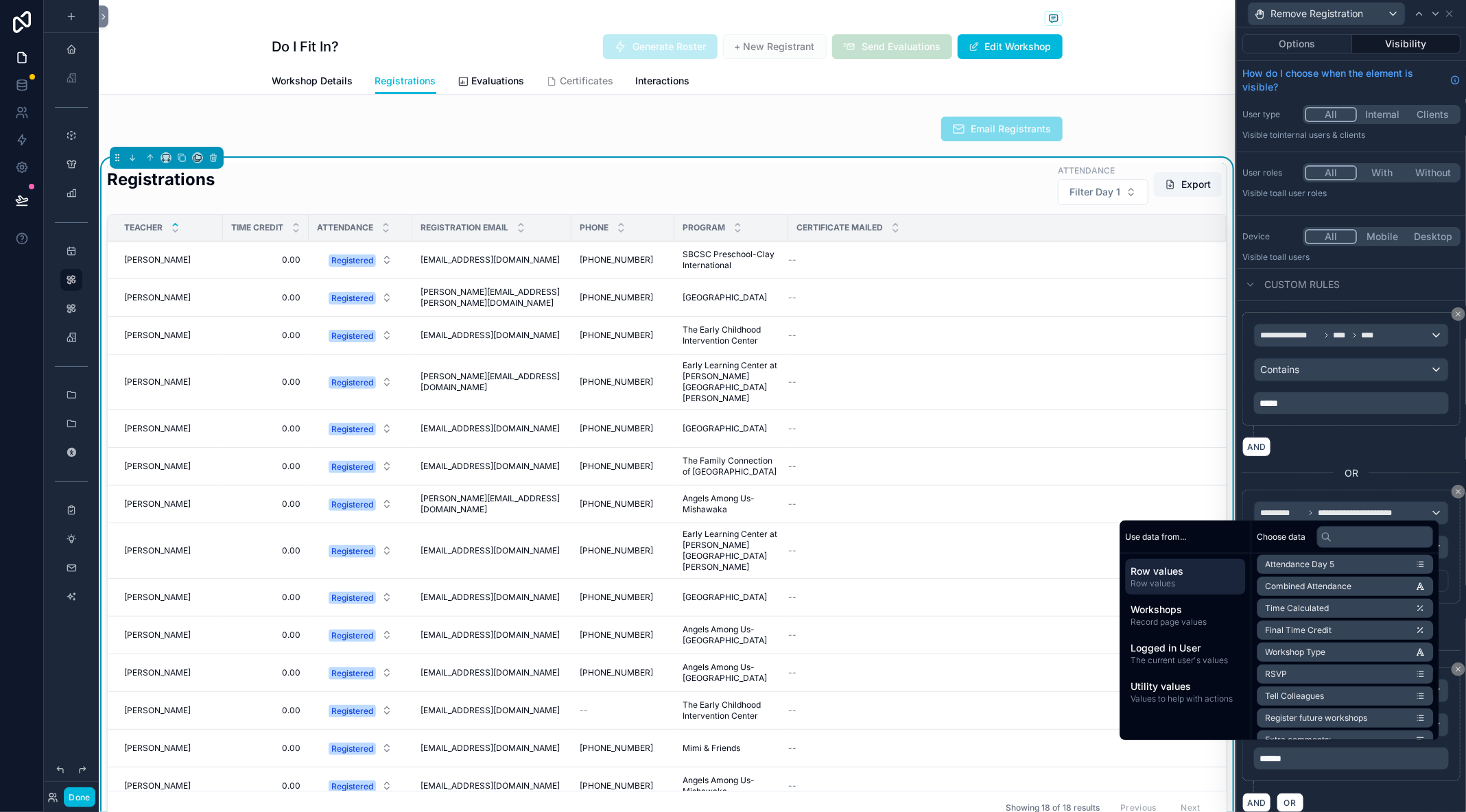
scroll to position [773, 0]
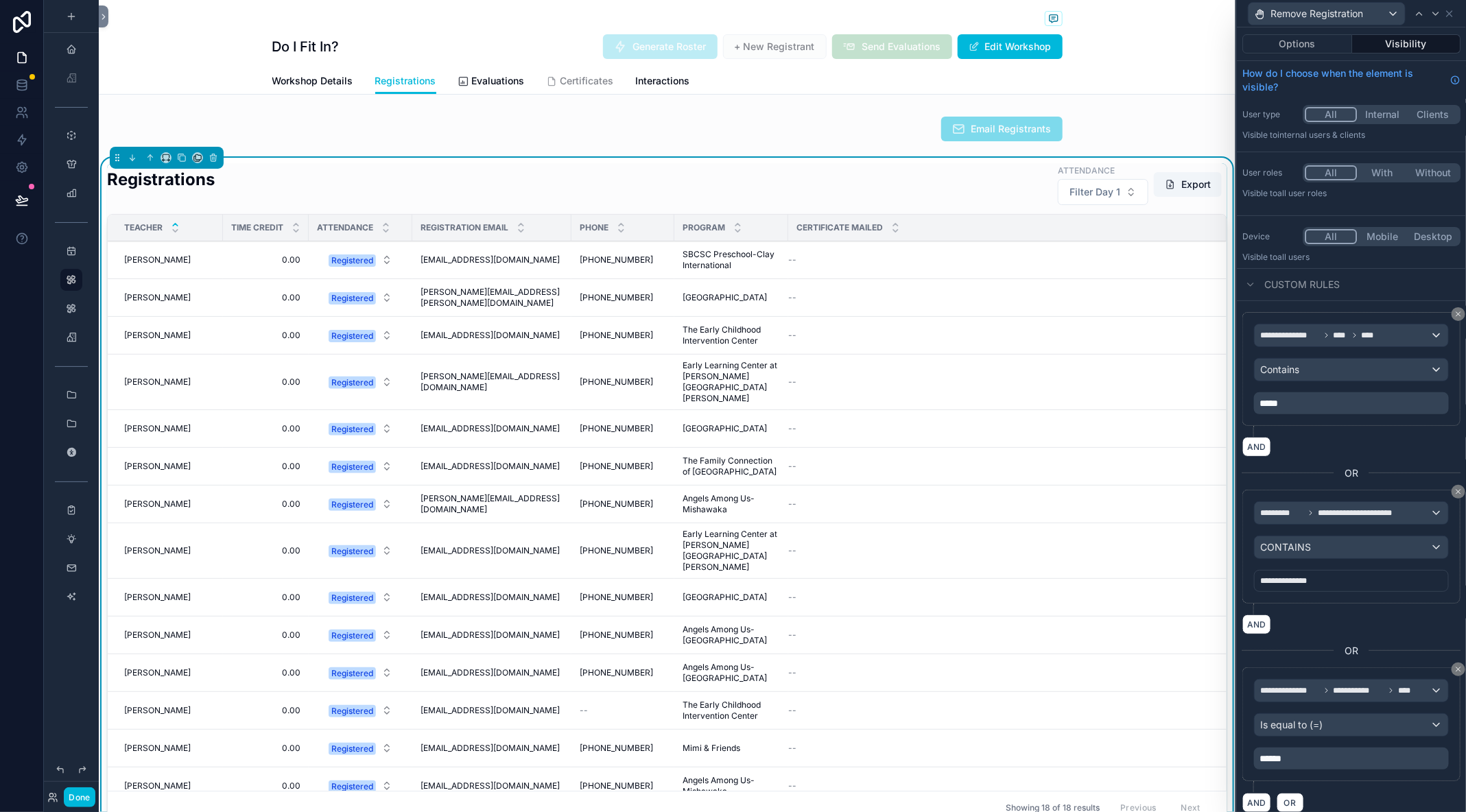
click at [1311, 755] on p "******" at bounding box center [1353, 758] width 186 height 14
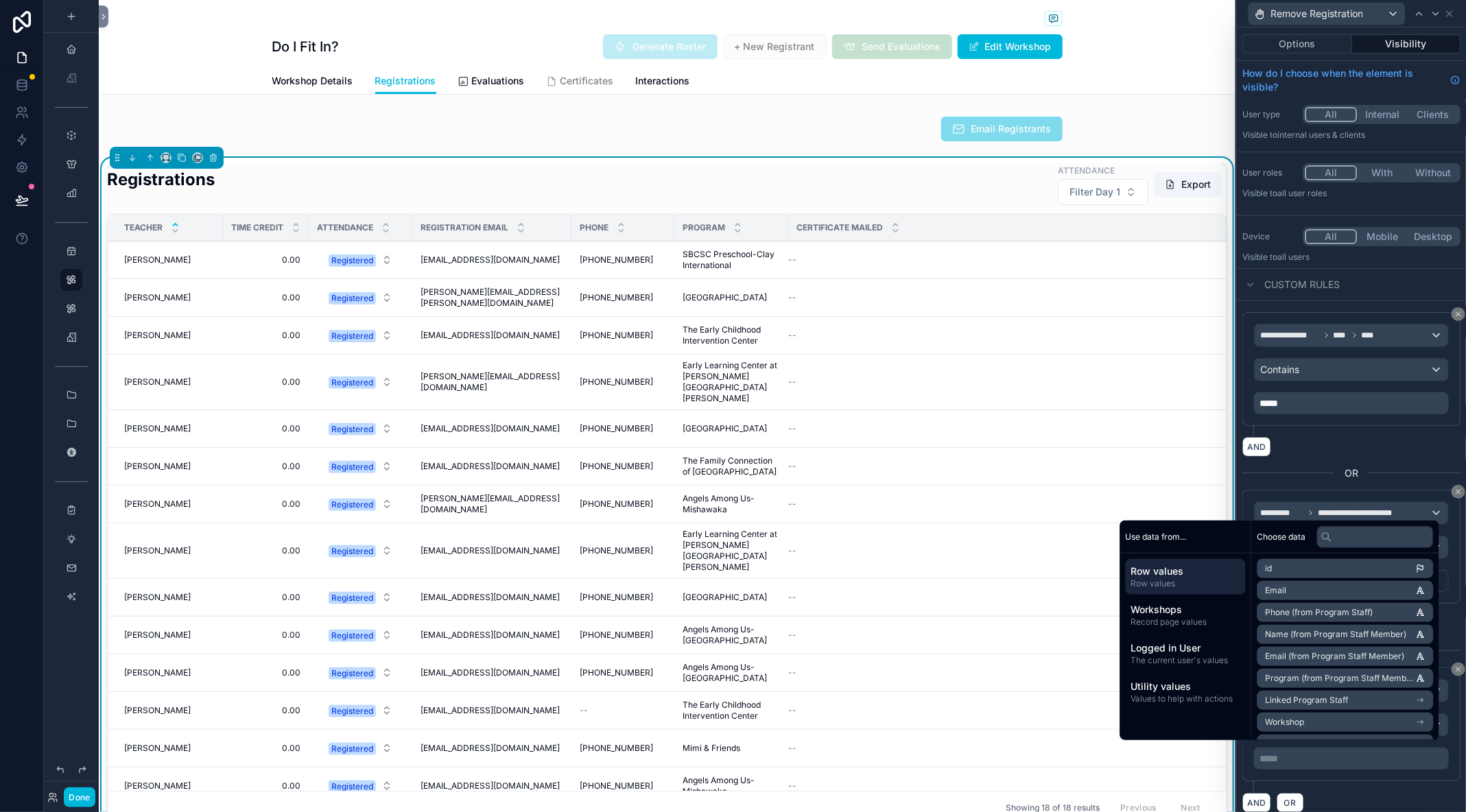
click at [1346, 792] on div "AND OR" at bounding box center [1351, 802] width 218 height 21
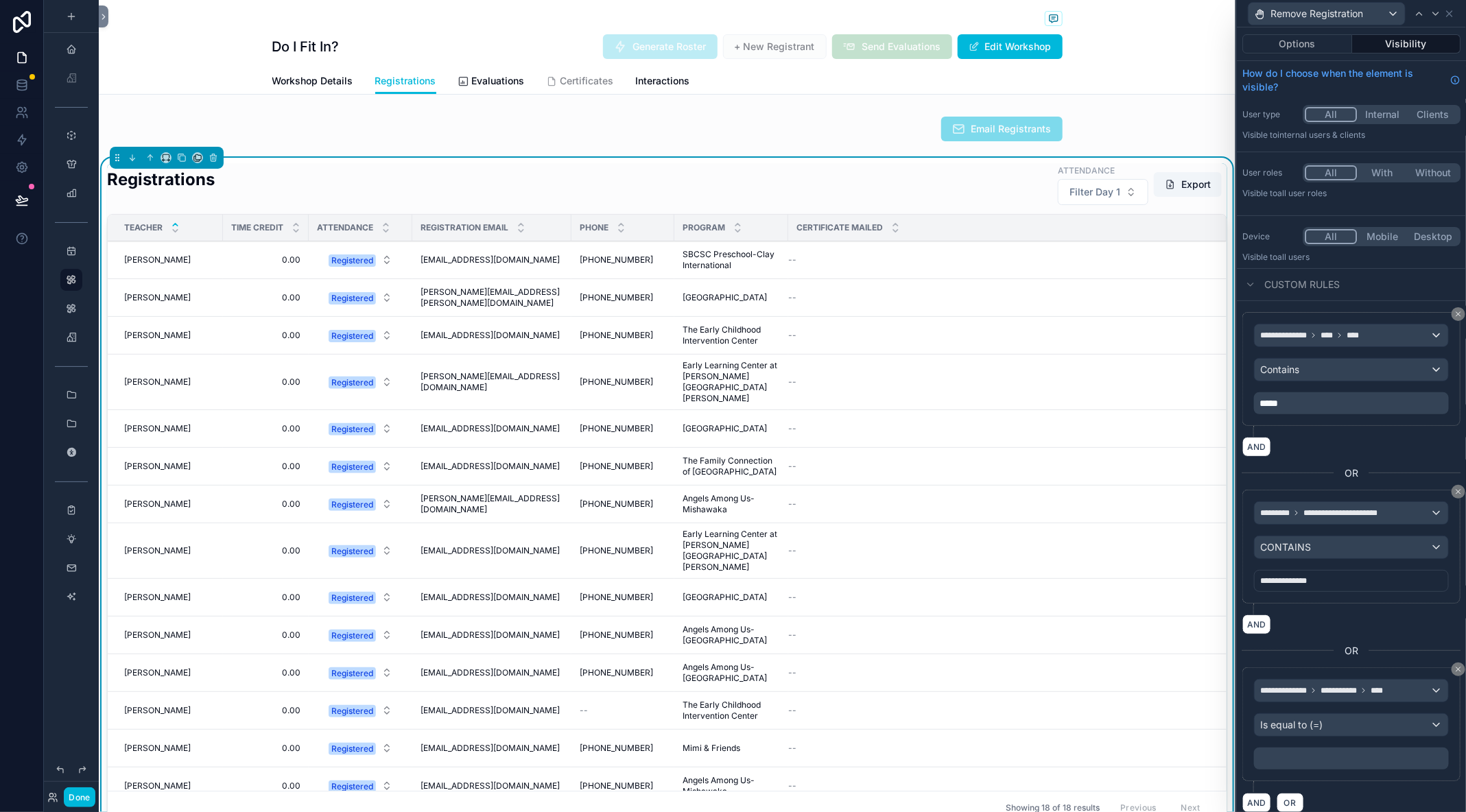
click at [1381, 451] on div "AND" at bounding box center [1351, 447] width 218 height 20
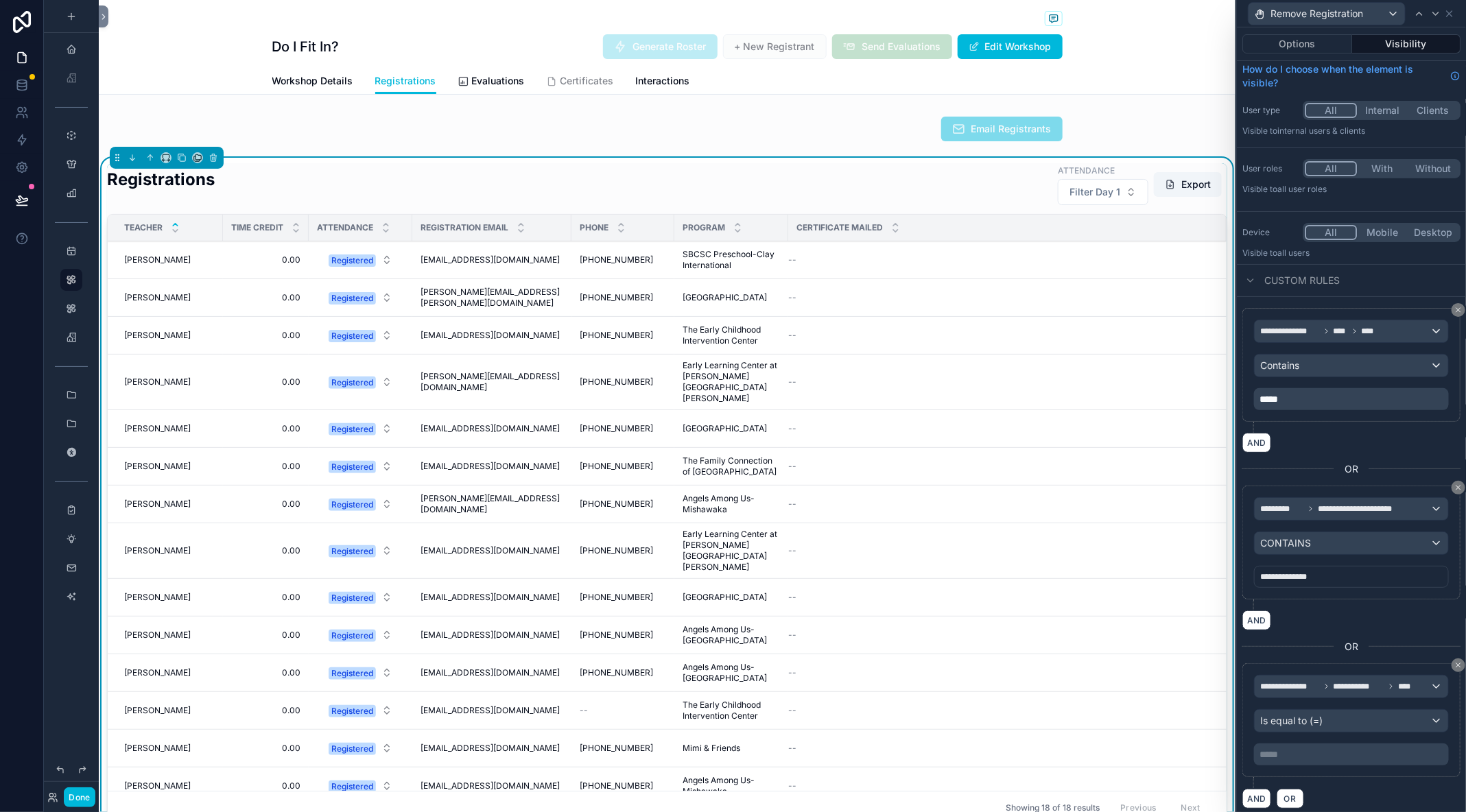
click at [1456, 661] on icon at bounding box center [1459, 665] width 8 height 8
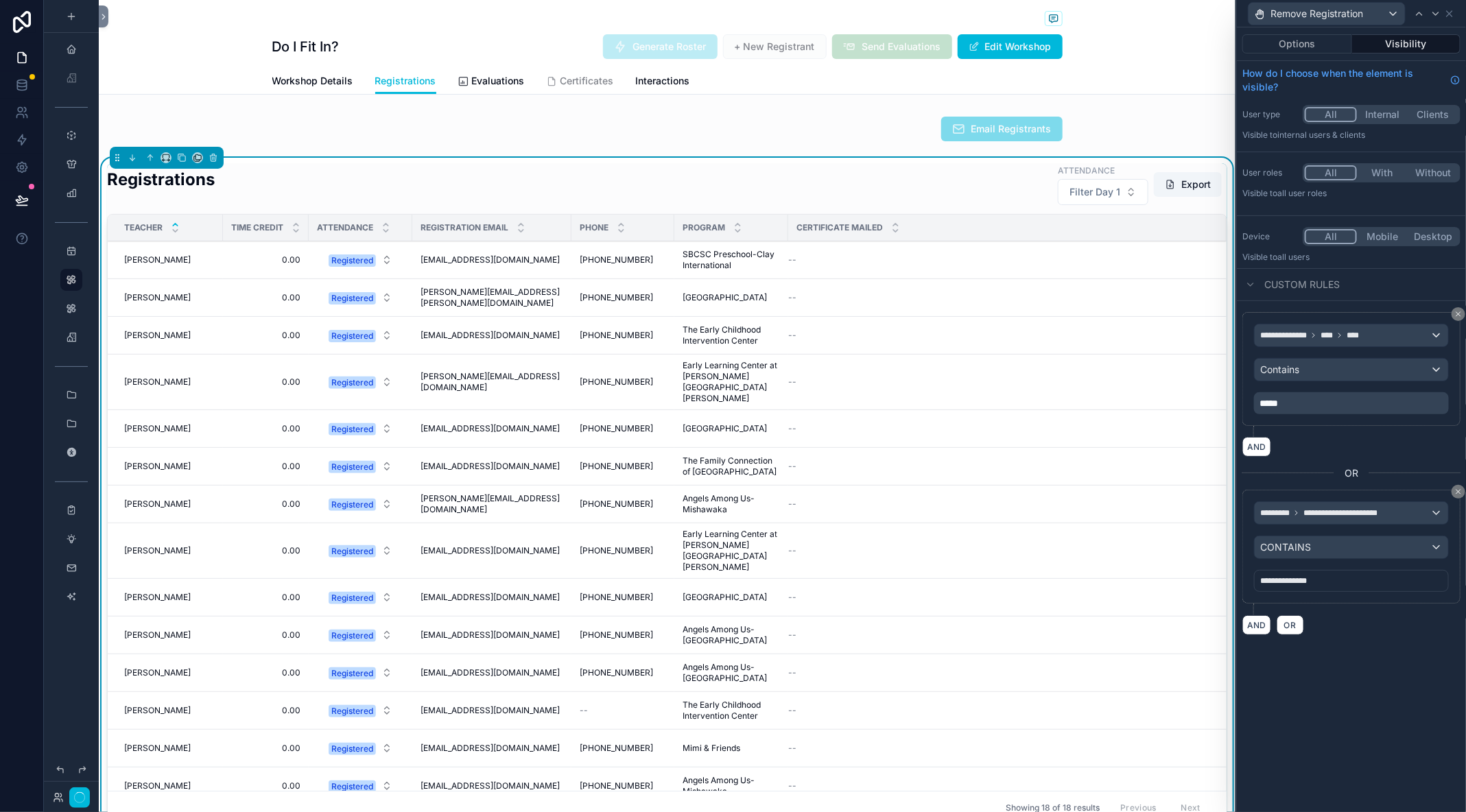
click at [1392, 646] on div "**********" at bounding box center [1352, 420] width 230 height 785
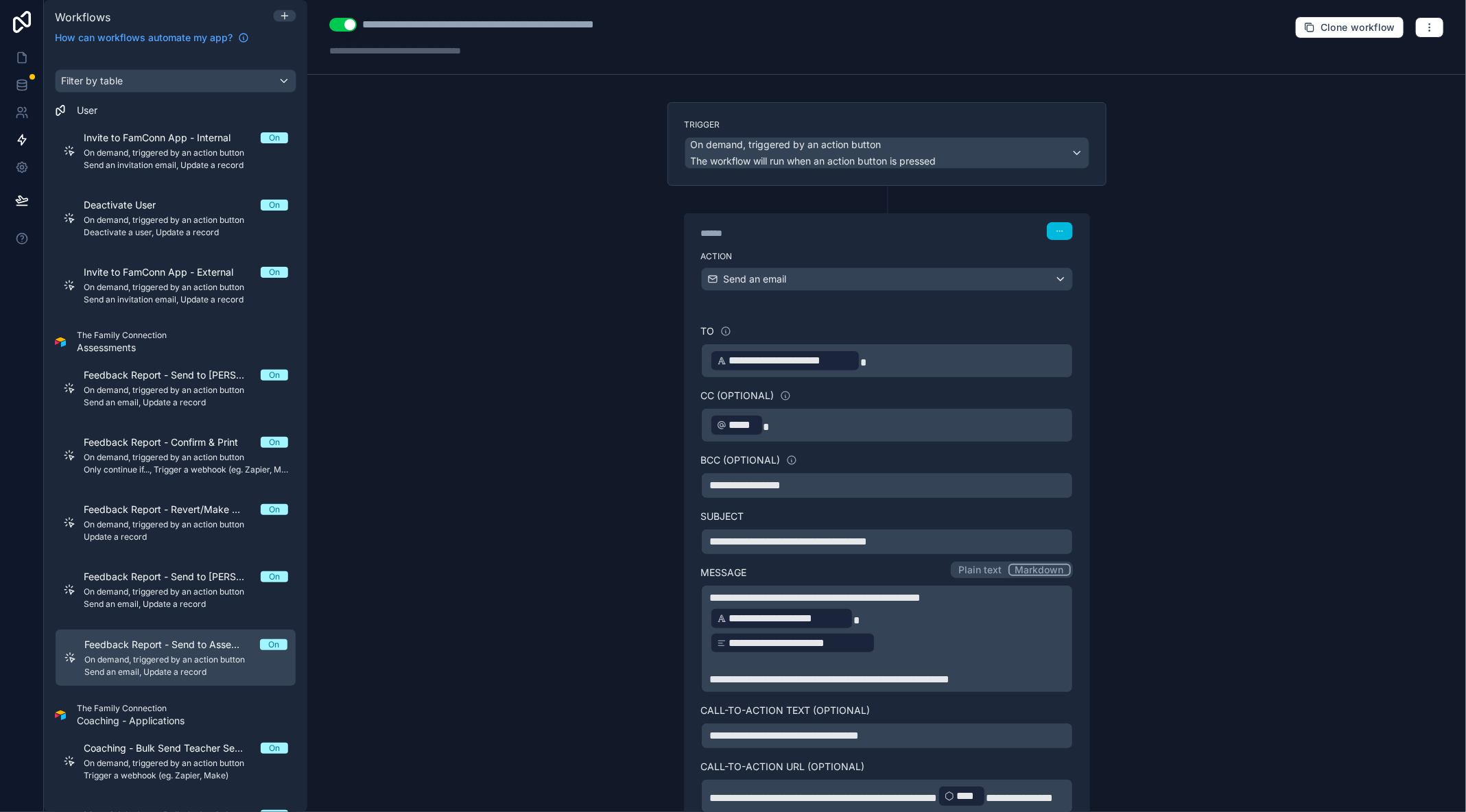
scroll to position [225, 0]
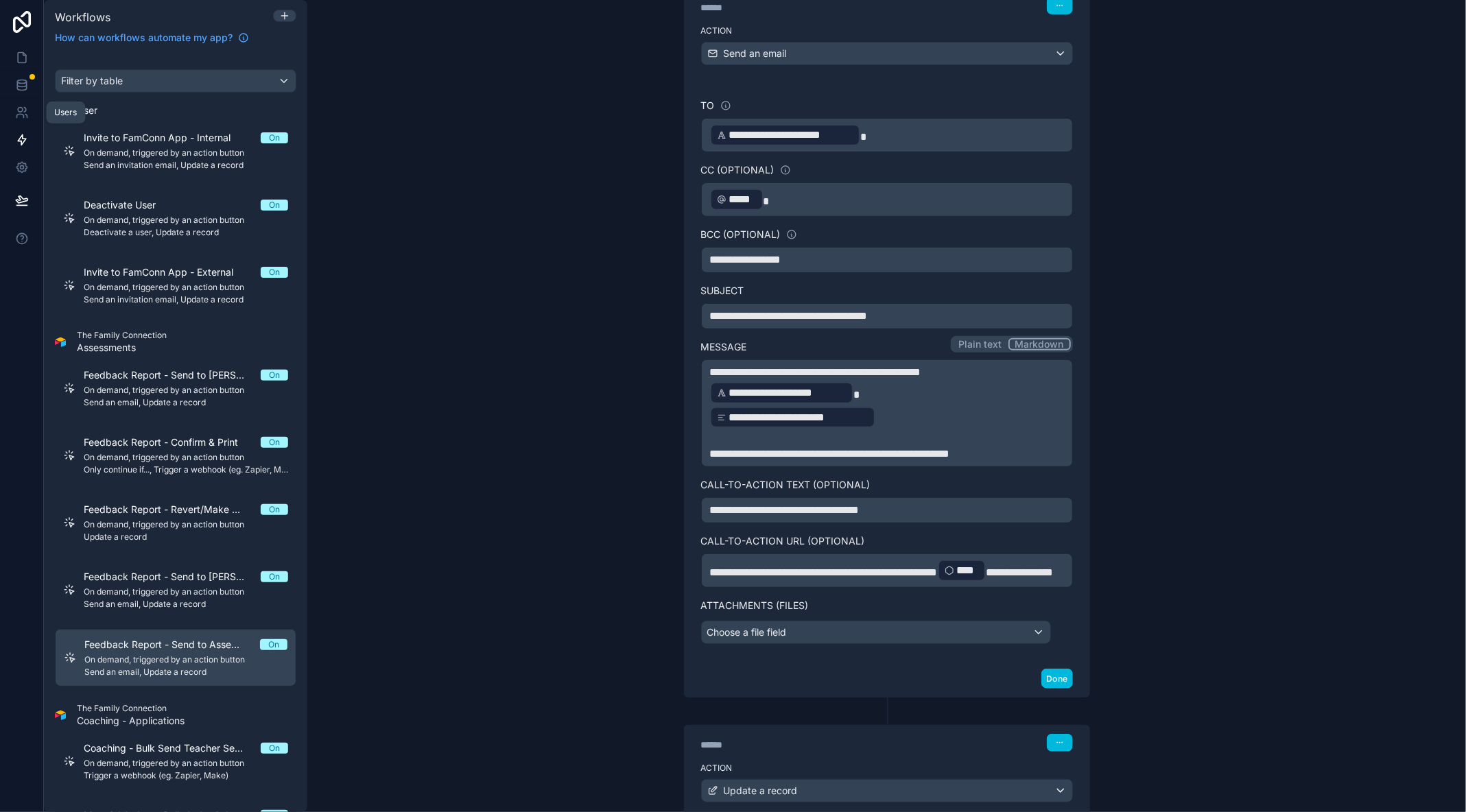
click at [17, 115] on icon at bounding box center [20, 116] width 7 height 3
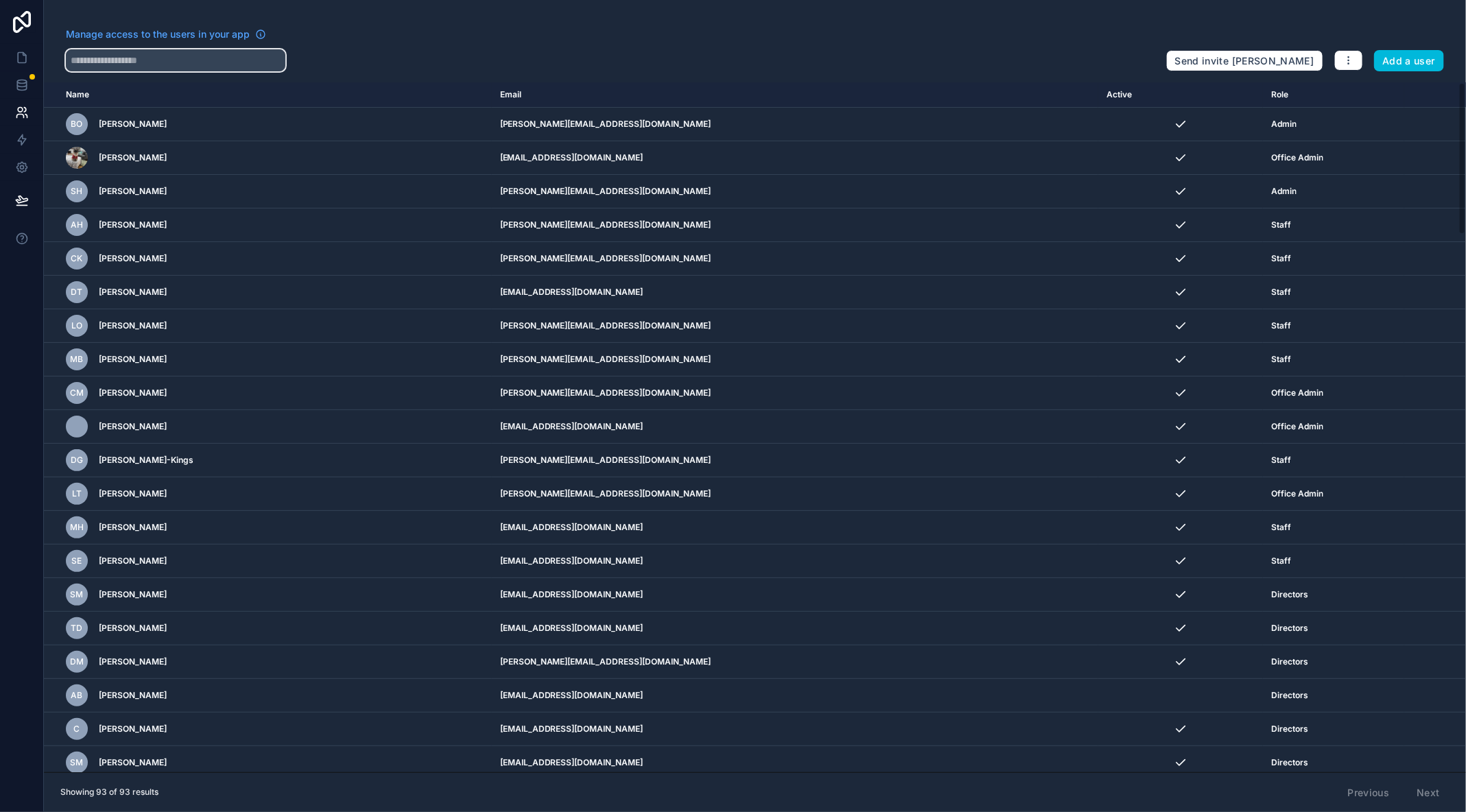
click at [143, 65] on input "text" at bounding box center [175, 60] width 220 height 22
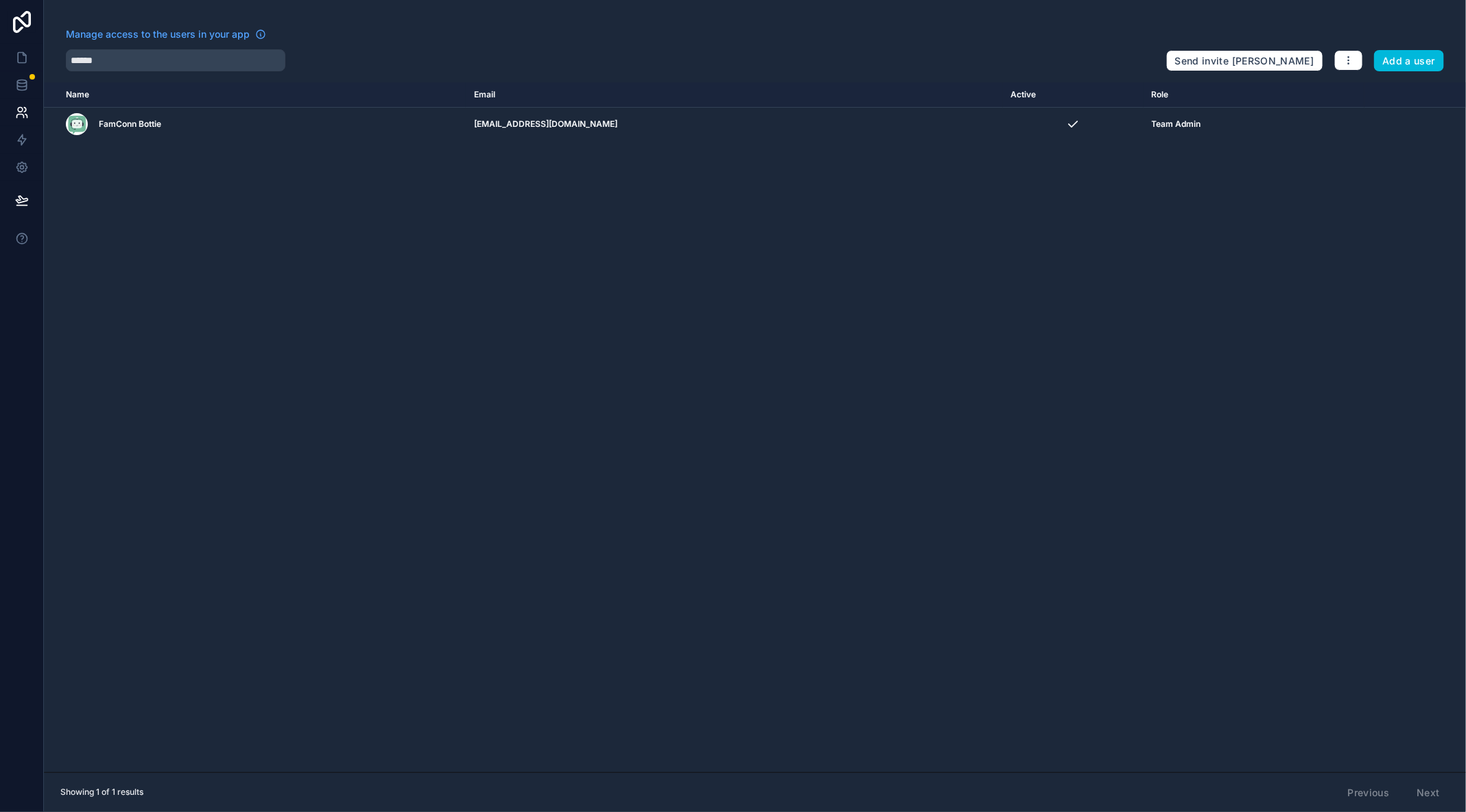
click at [0, 0] on icon "scrollable content" at bounding box center [0, 0] width 0 height 0
click at [1117, 76] on div "Manage access to the users in your app ****** Send invite reminders Add a user …" at bounding box center [755, 406] width 1422 height 812
click at [190, 55] on input "******" at bounding box center [175, 60] width 220 height 22
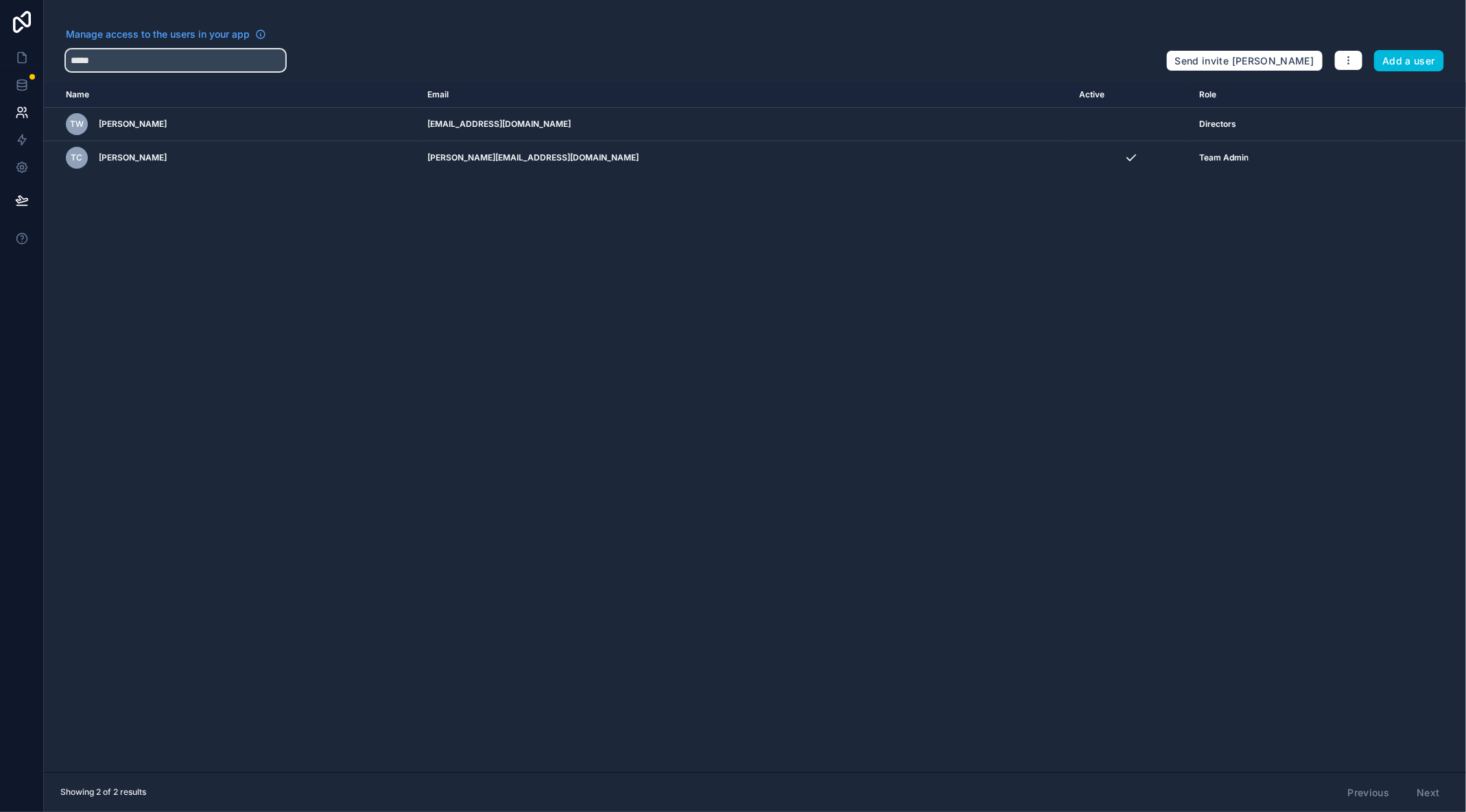
click at [160, 53] on input "*****" at bounding box center [175, 60] width 220 height 22
type input "*****"
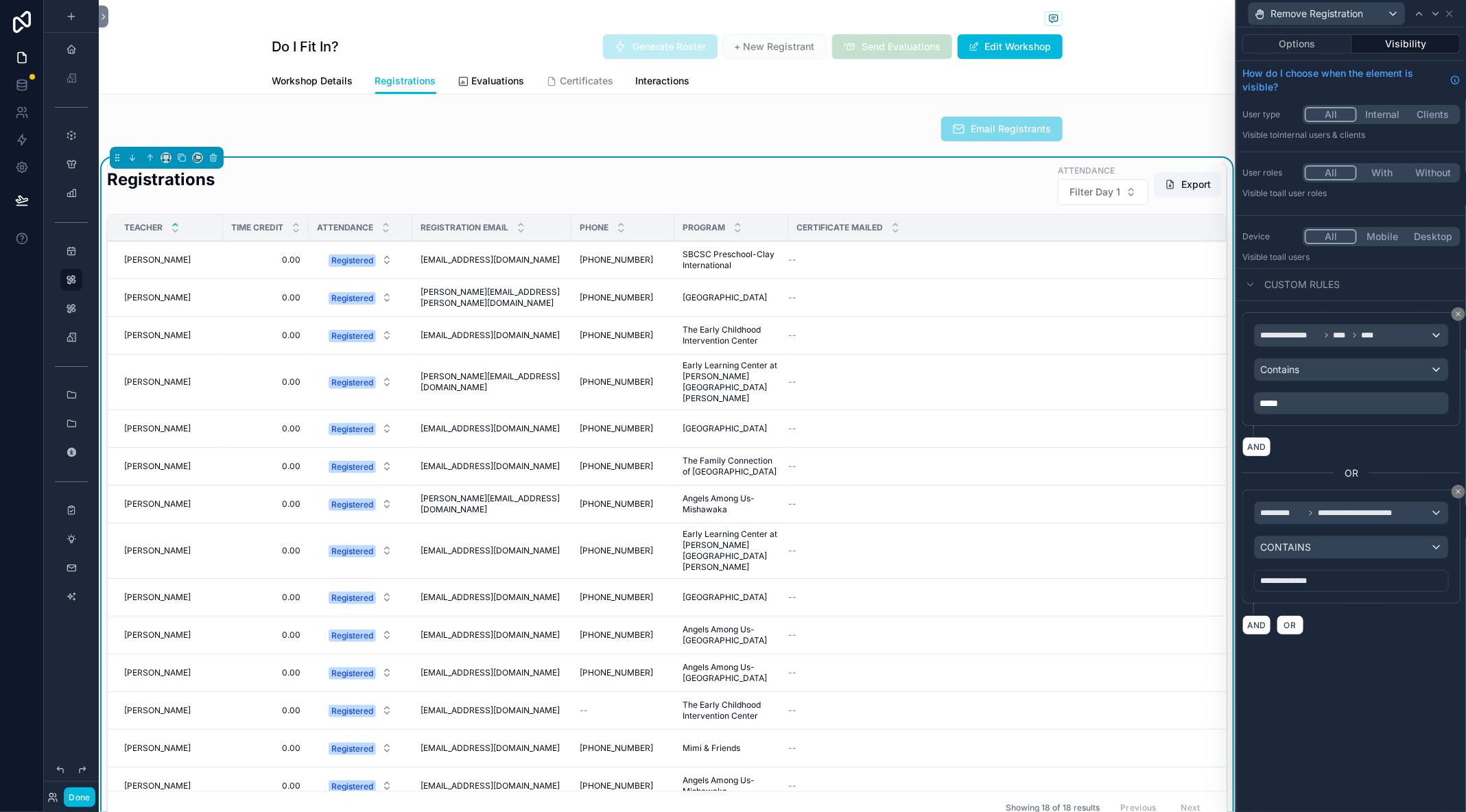
scroll to position [402, 0]
click at [1363, 401] on p "*****" at bounding box center [1353, 403] width 186 height 14
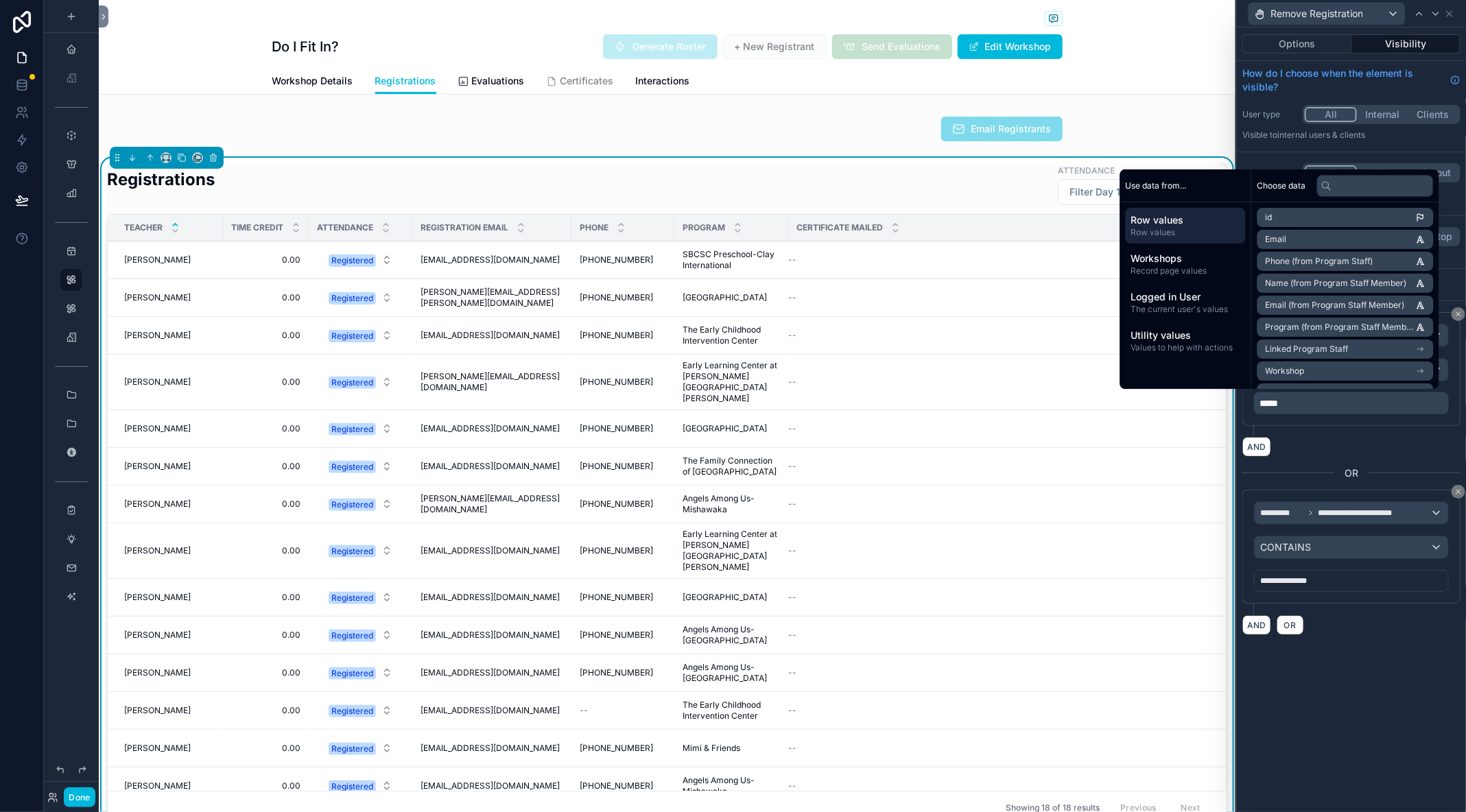
click at [1355, 430] on div "**********" at bounding box center [1351, 374] width 218 height 125
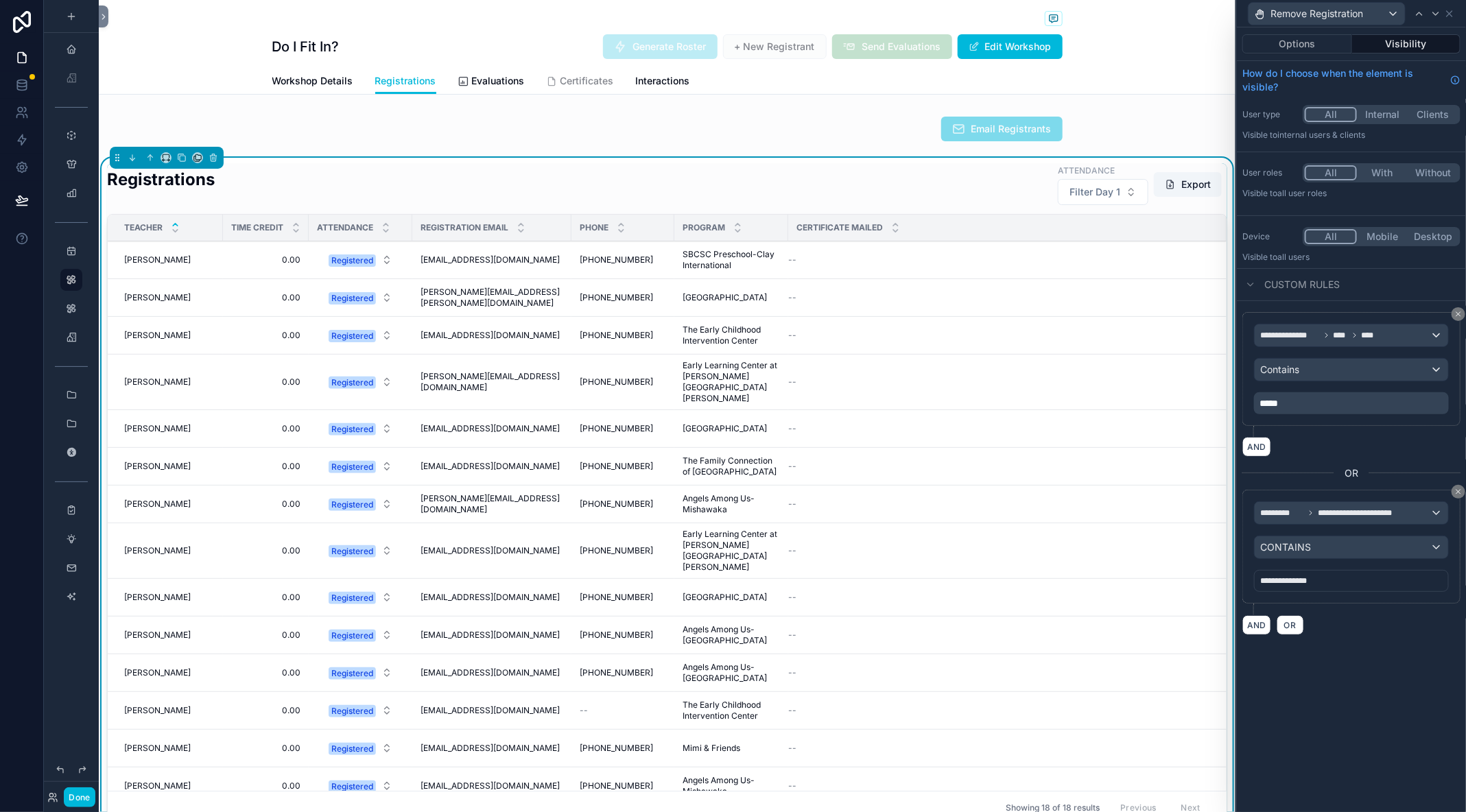
click at [1350, 306] on div "**********" at bounding box center [1352, 473] width 230 height 345
click at [1350, 317] on div "**********" at bounding box center [1351, 368] width 218 height 114
click at [1291, 623] on span "OR" at bounding box center [1290, 625] width 17 height 10
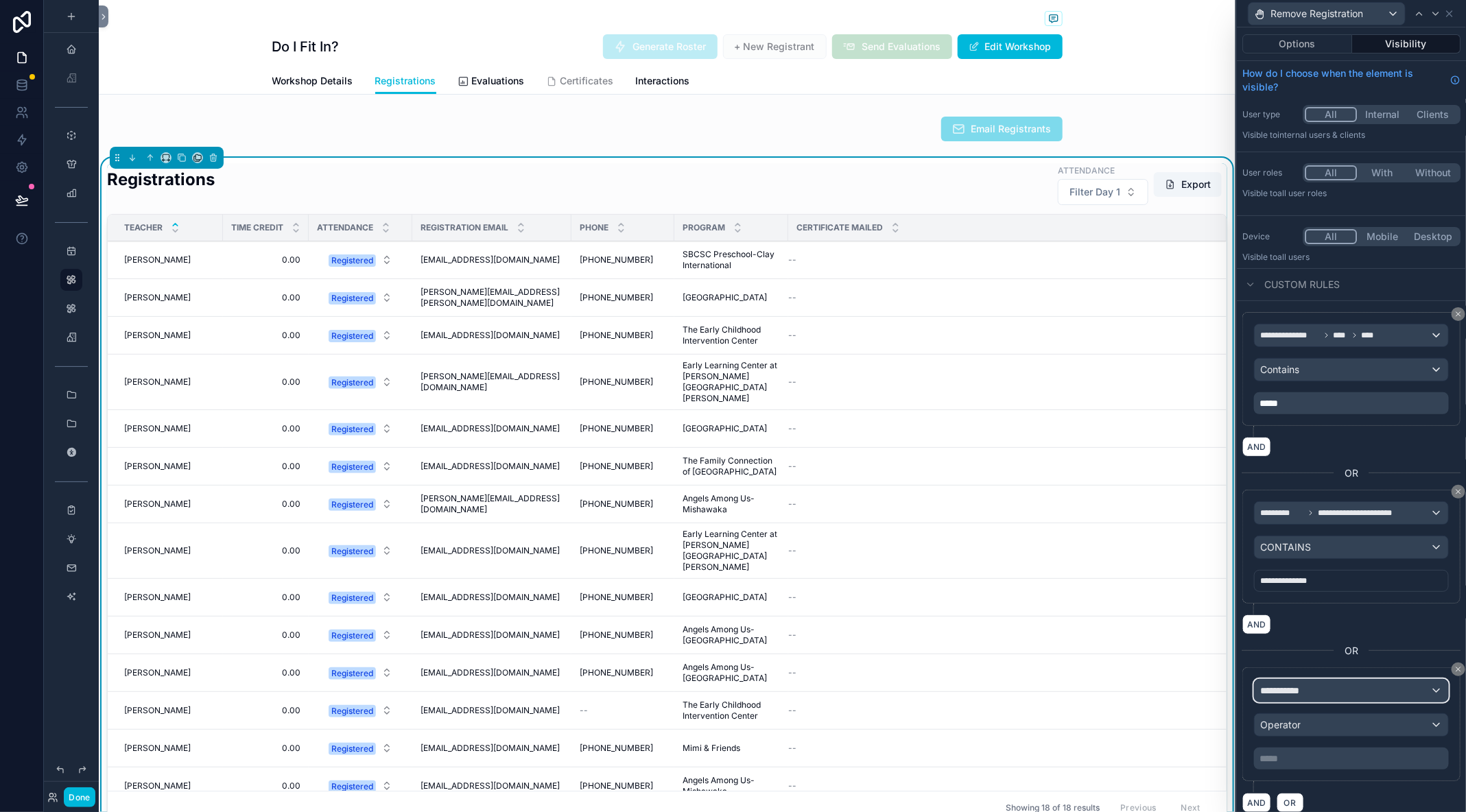
click at [1301, 685] on span "**********" at bounding box center [1286, 691] width 51 height 14
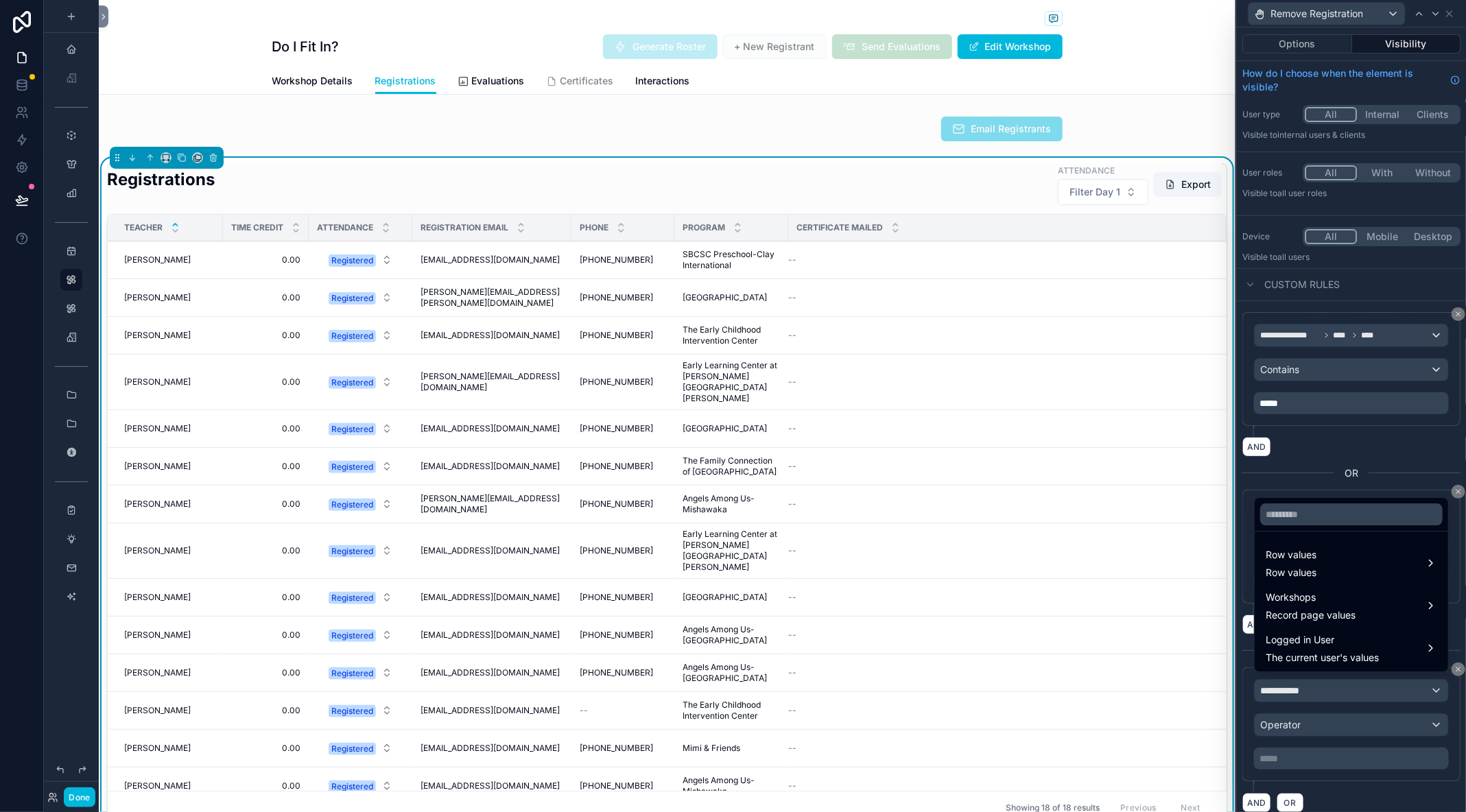
click at [1308, 651] on span "The current user's values" at bounding box center [1322, 657] width 113 height 14
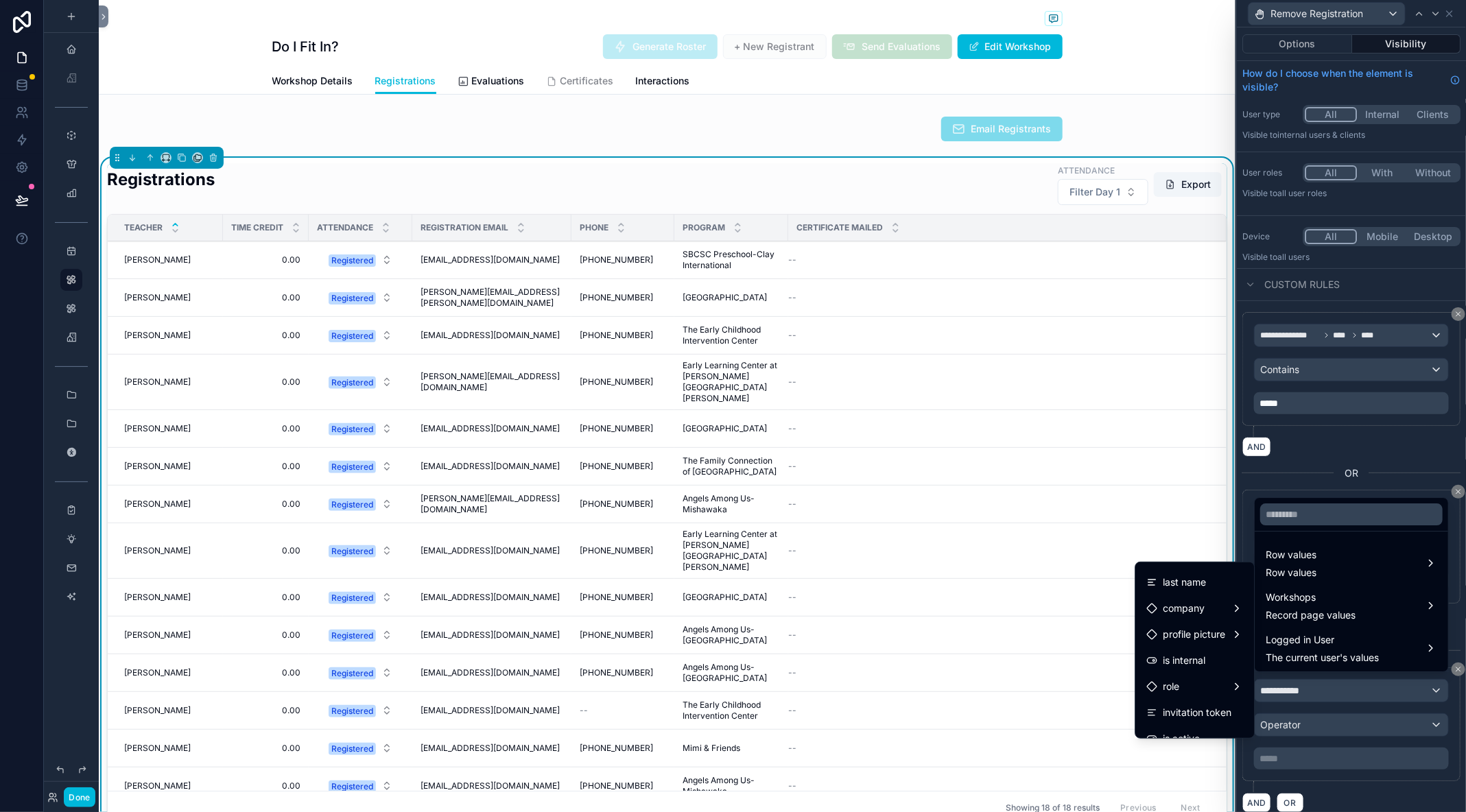
scroll to position [84, 0]
click at [1208, 672] on div "role" at bounding box center [1195, 677] width 96 height 17
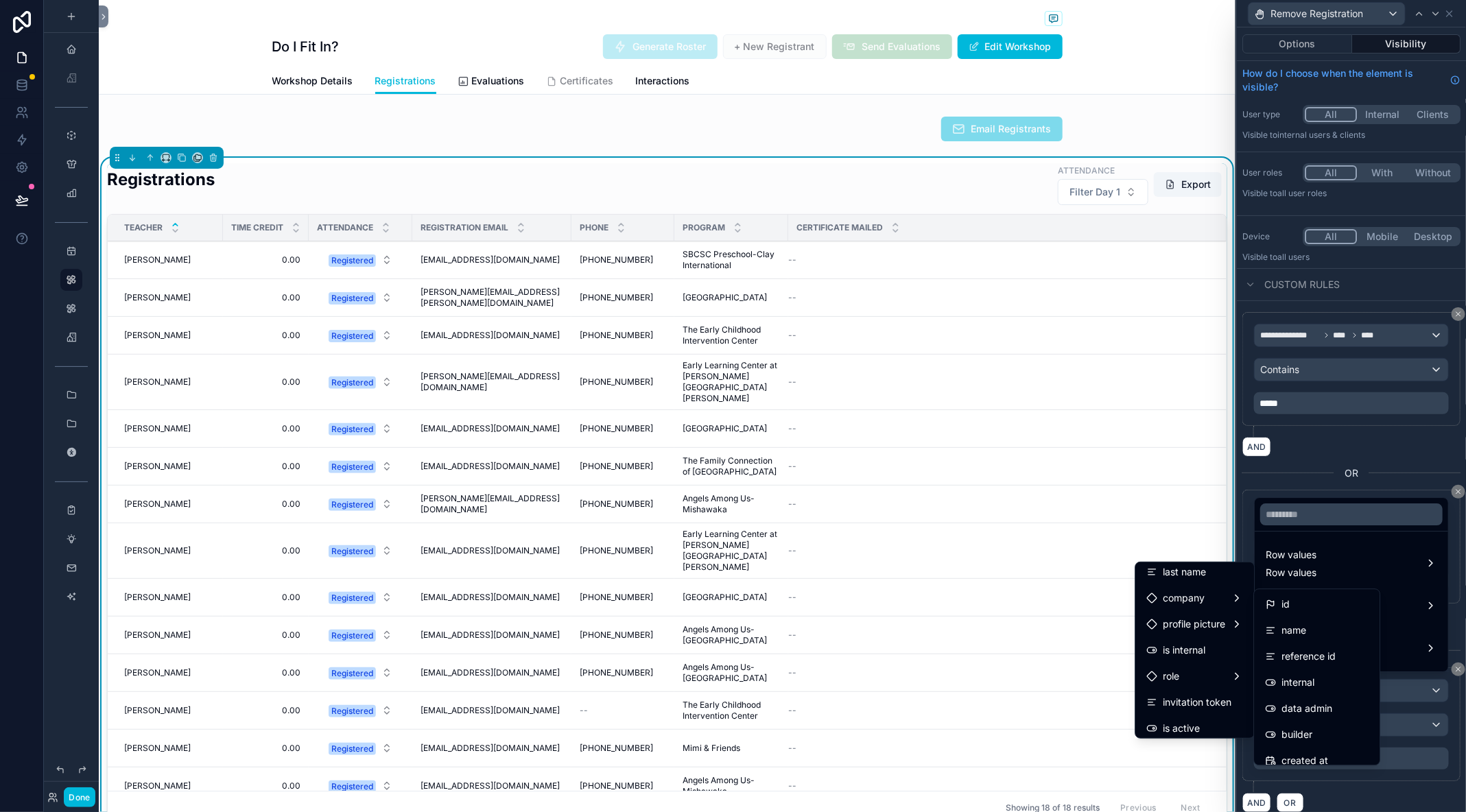
click at [1315, 637] on div "name" at bounding box center [1317, 630] width 104 height 17
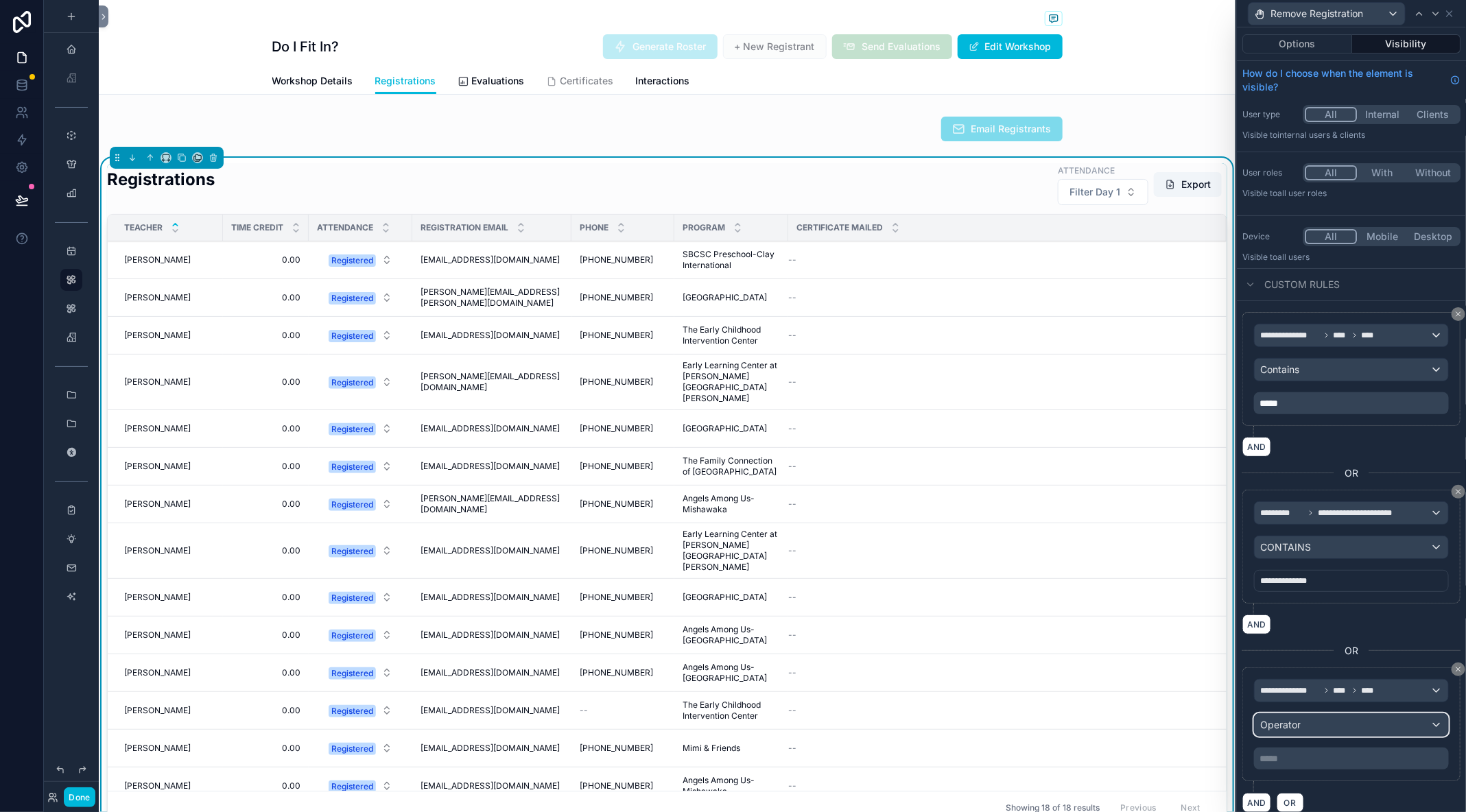
click at [1314, 716] on div "Operator" at bounding box center [1351, 725] width 194 height 22
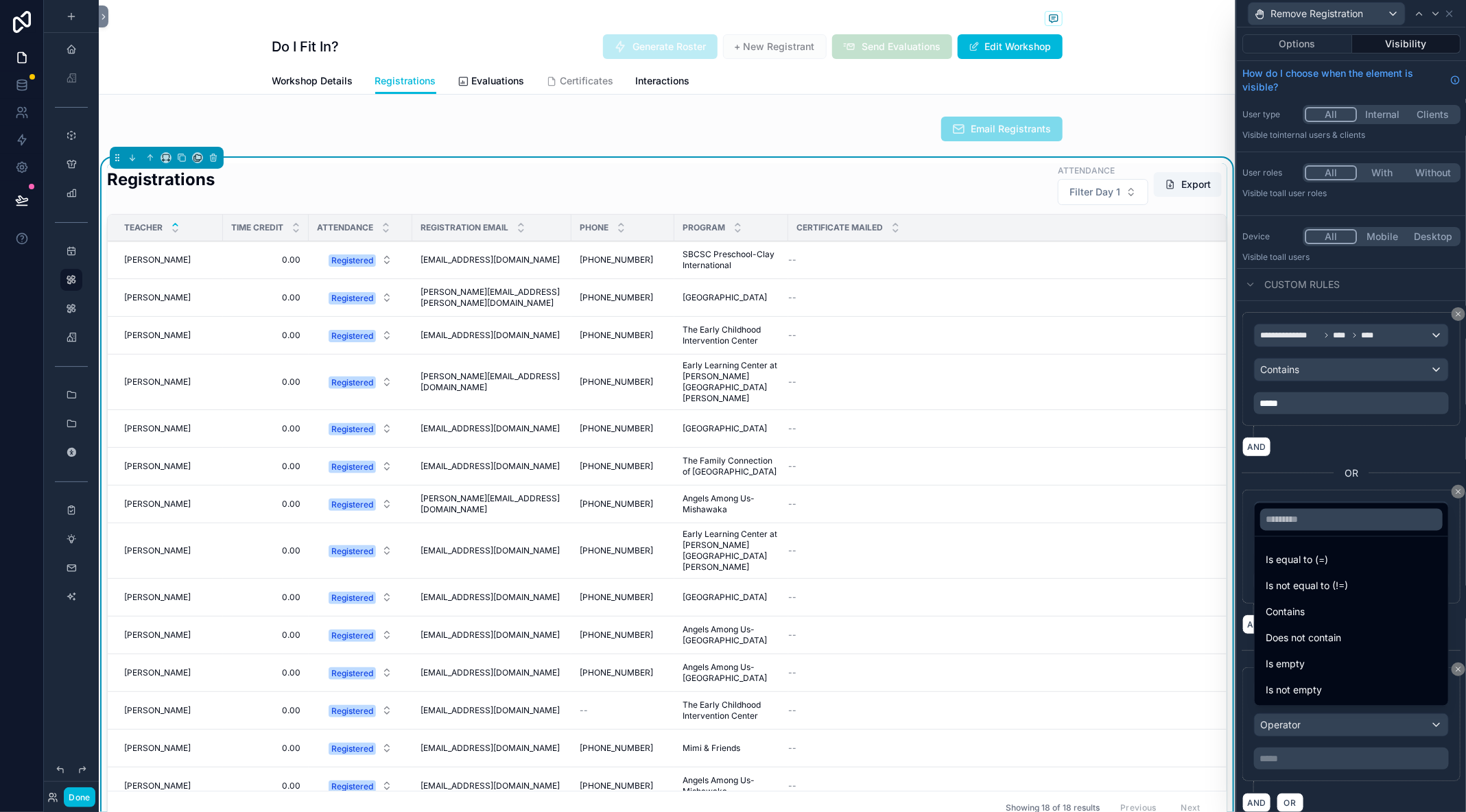
click at [1345, 615] on div "Contains" at bounding box center [1351, 613] width 171 height 17
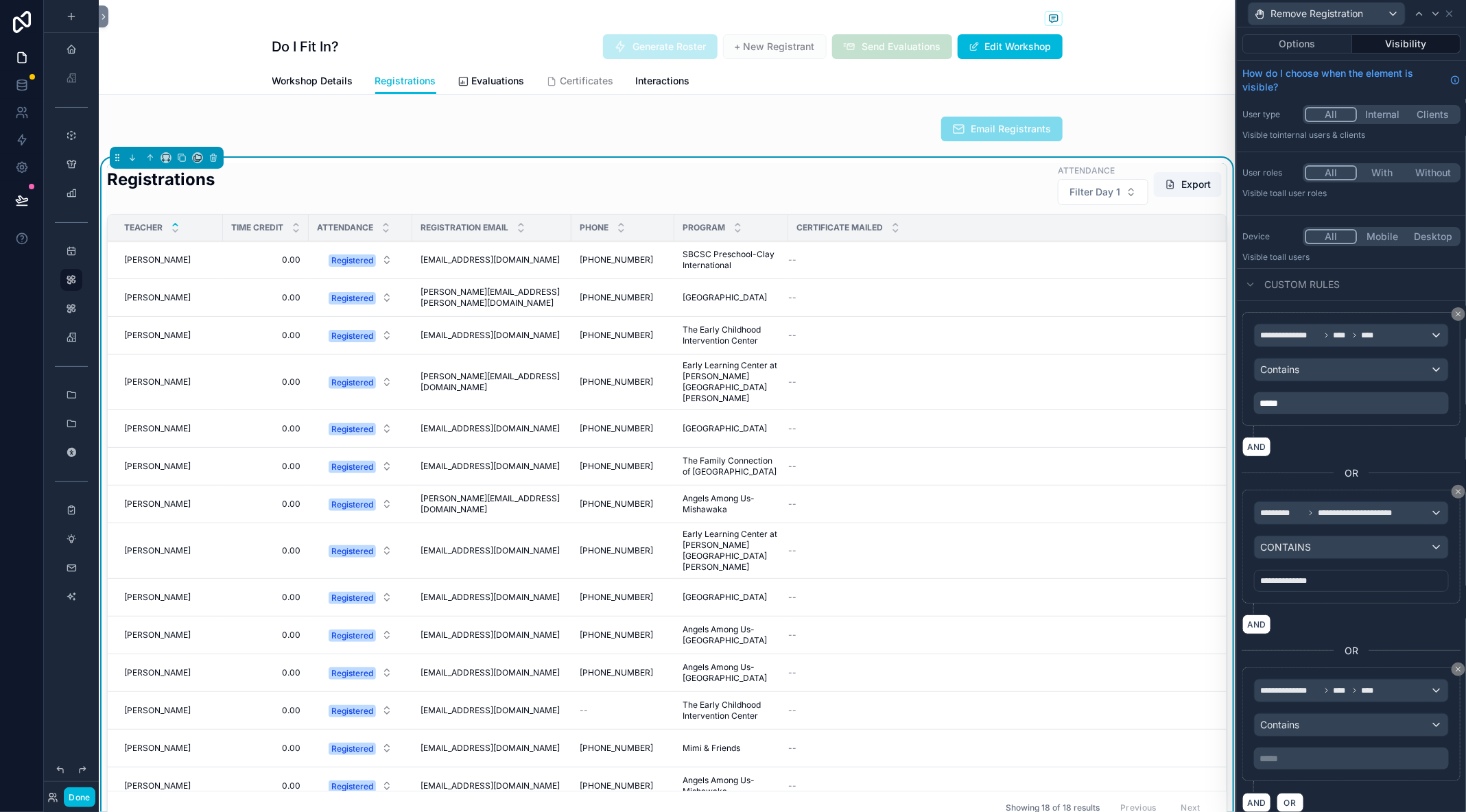
scroll to position [4, 0]
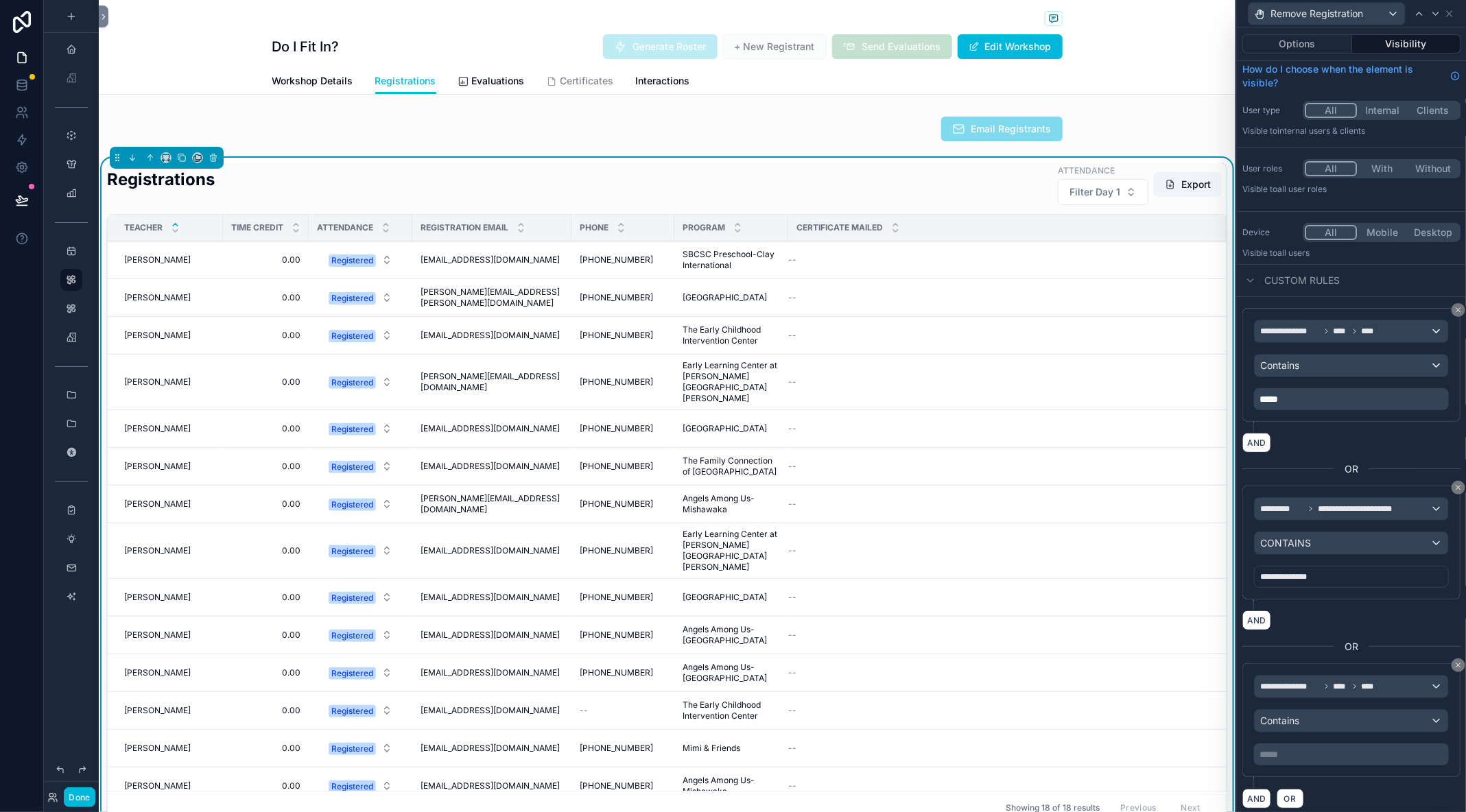
click at [1325, 747] on p "***** ﻿" at bounding box center [1353, 754] width 186 height 14
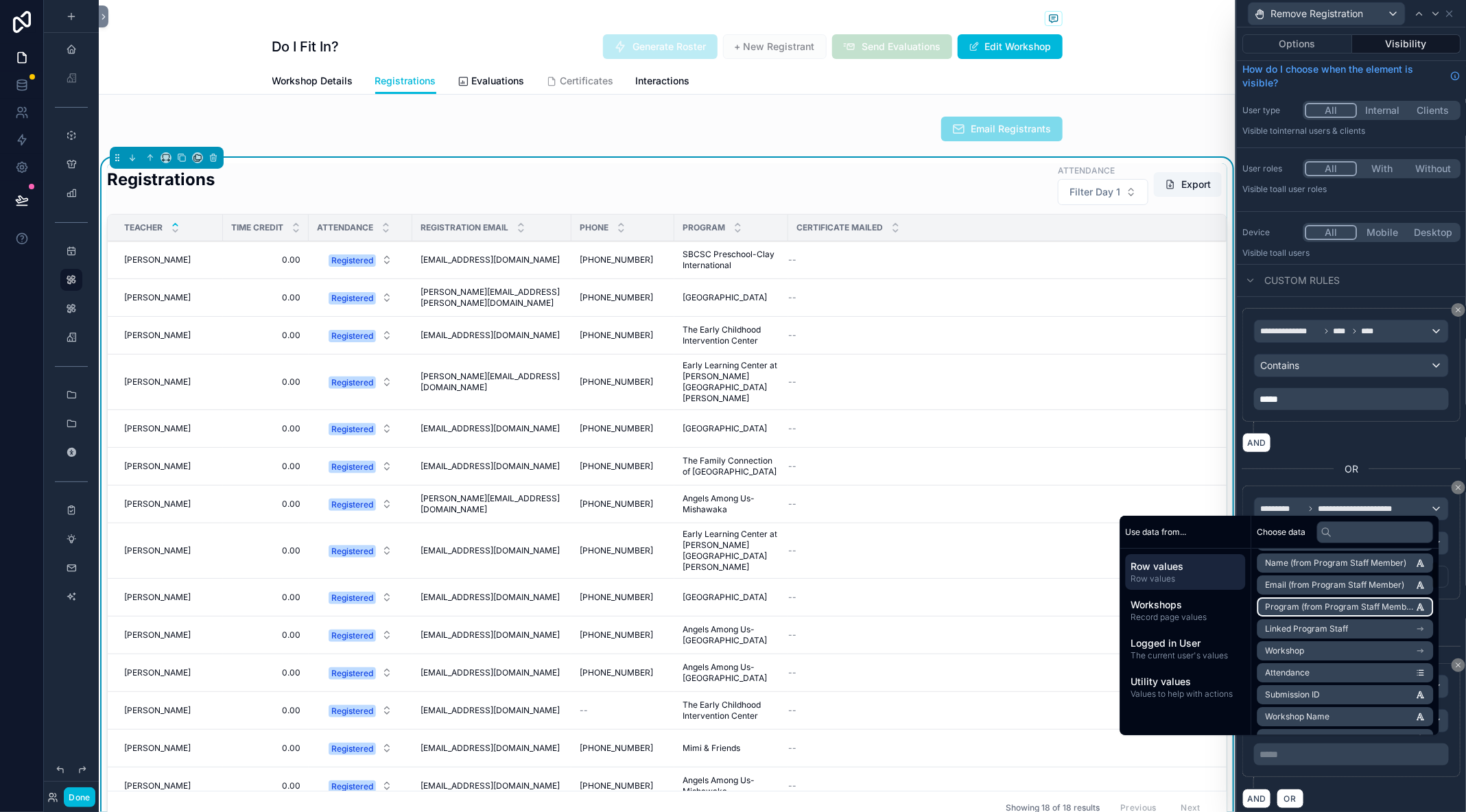
scroll to position [103, 0]
click at [1212, 684] on span "Utility values" at bounding box center [1185, 682] width 109 height 14
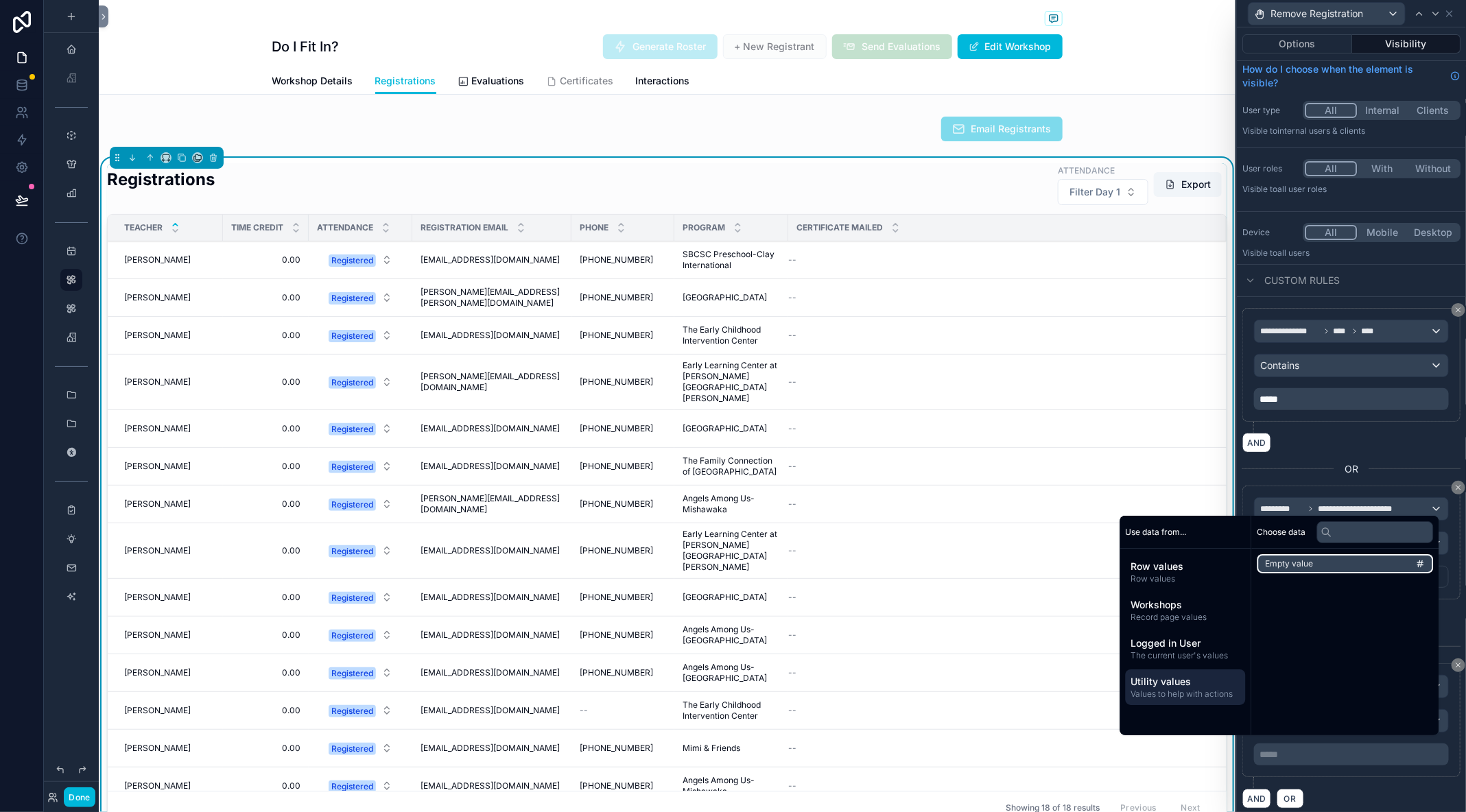
click at [1301, 569] on li "Empty value" at bounding box center [1345, 563] width 176 height 19
click at [1190, 651] on span "The current user's values" at bounding box center [1185, 653] width 109 height 11
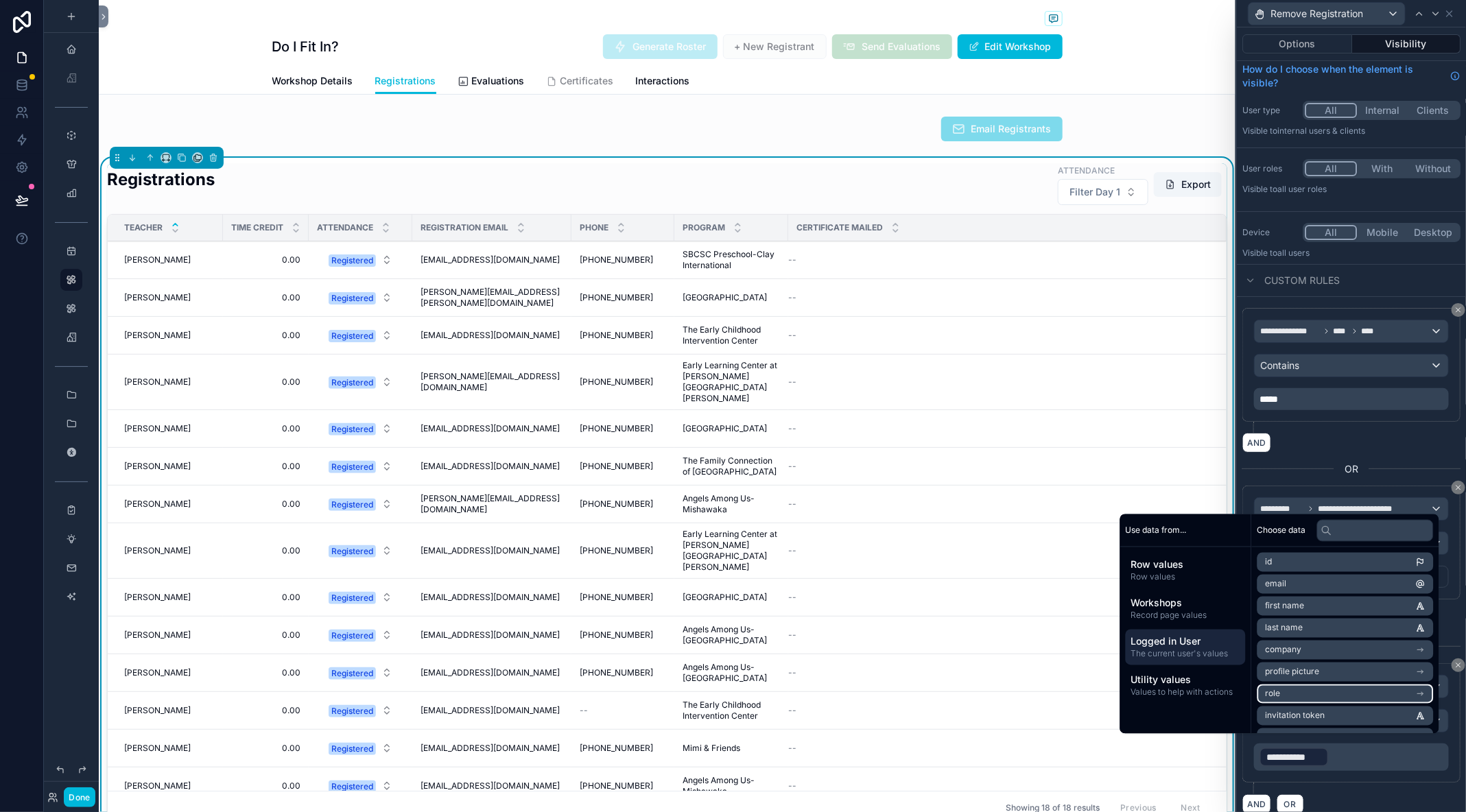
click at [1291, 687] on li "role" at bounding box center [1345, 693] width 176 height 19
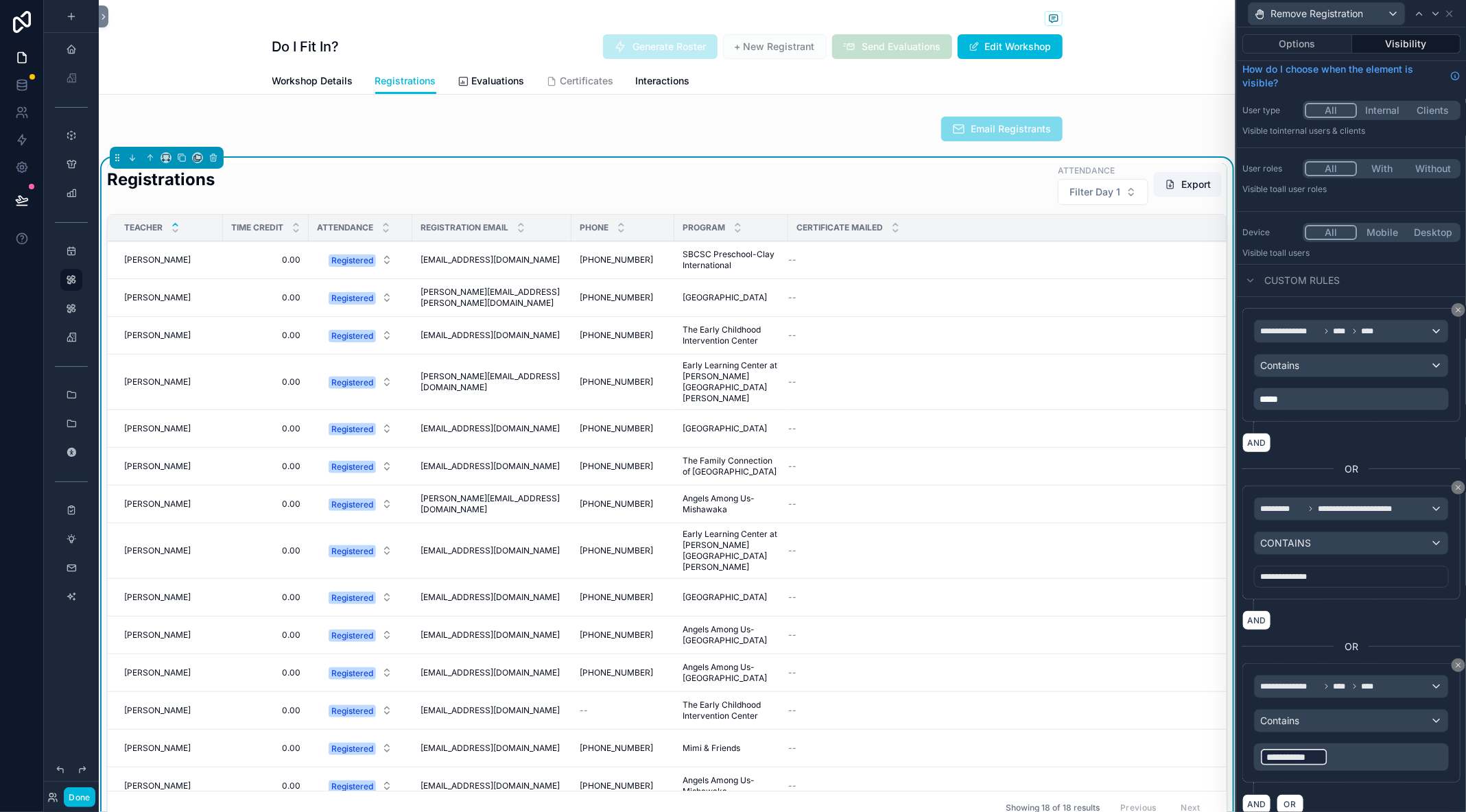
click at [1346, 746] on p "**********" at bounding box center [1353, 757] width 186 height 22
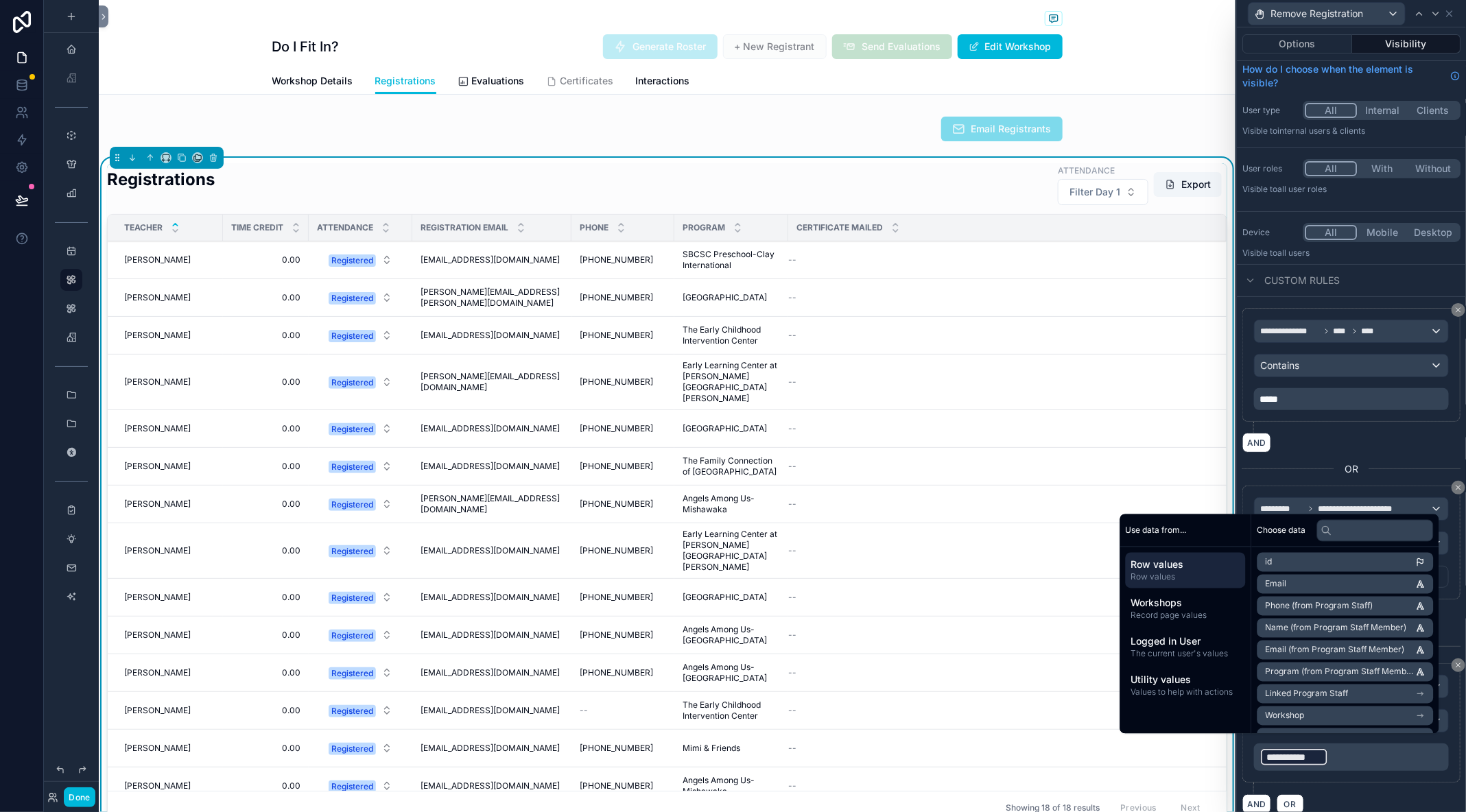
click at [1345, 762] on div "**********" at bounding box center [1351, 756] width 195 height 27
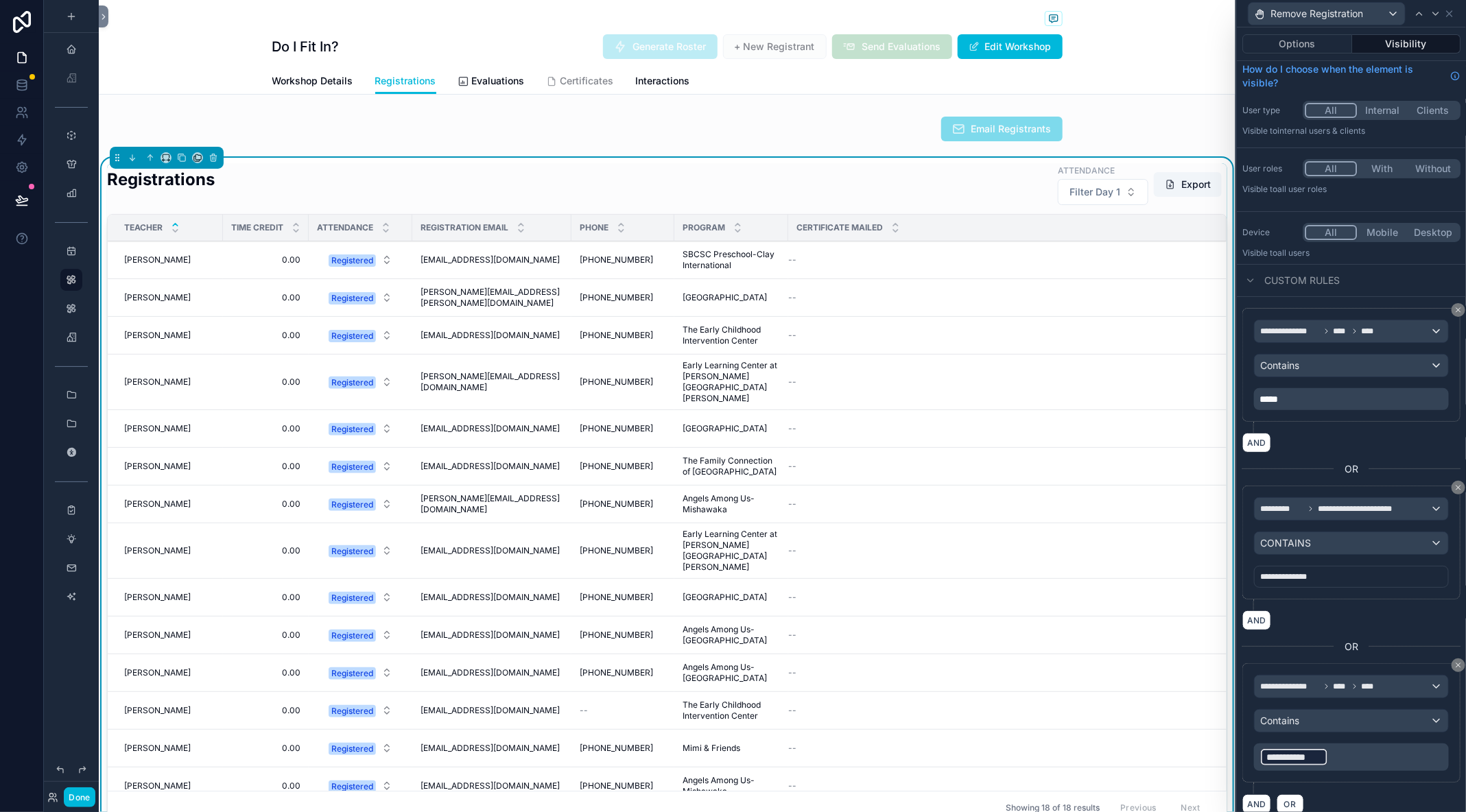
click at [1340, 750] on p "**********" at bounding box center [1353, 757] width 186 height 22
click at [1306, 750] on span "**********" at bounding box center [1294, 757] width 56 height 14
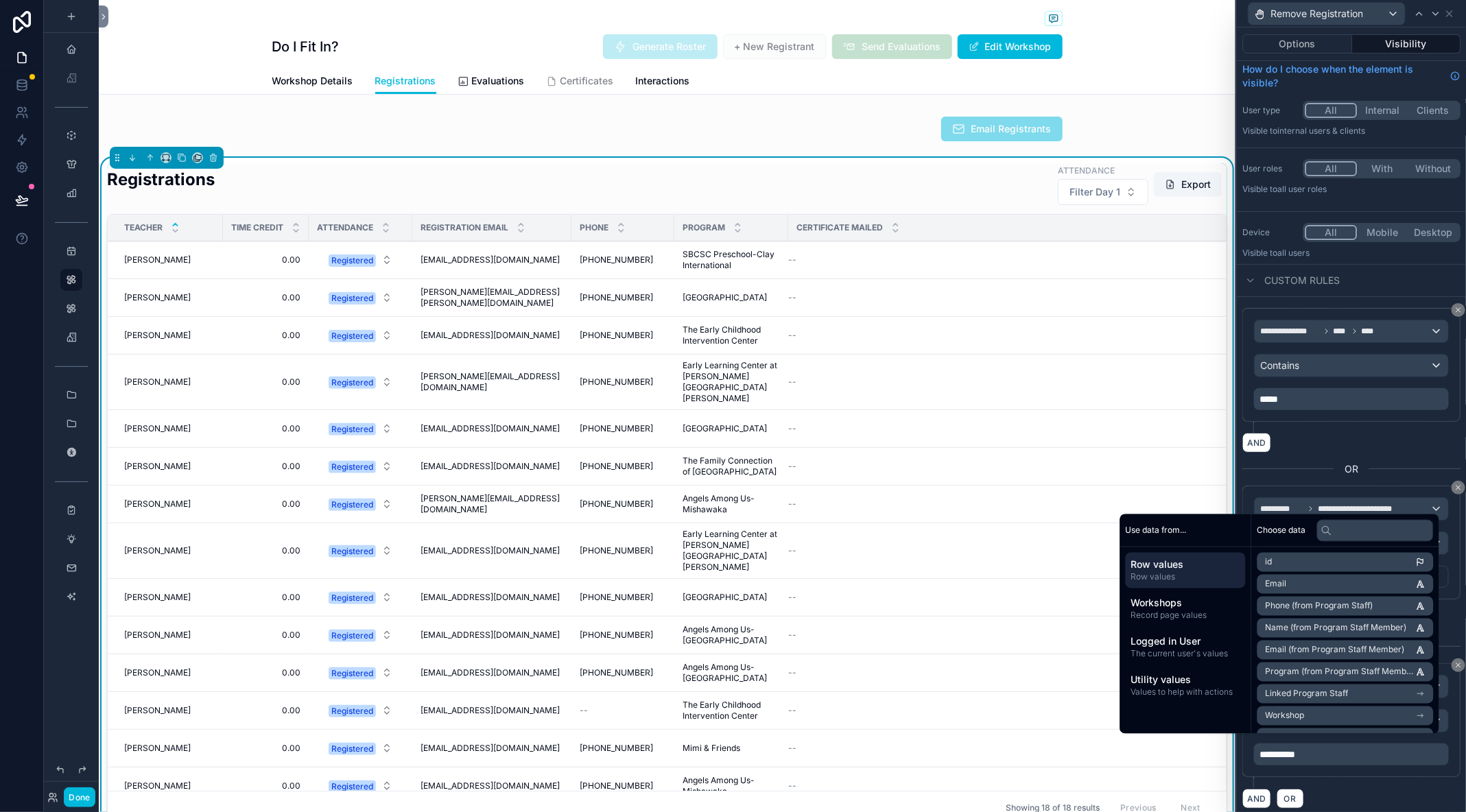
click at [1327, 792] on div "AND OR" at bounding box center [1351, 798] width 218 height 21
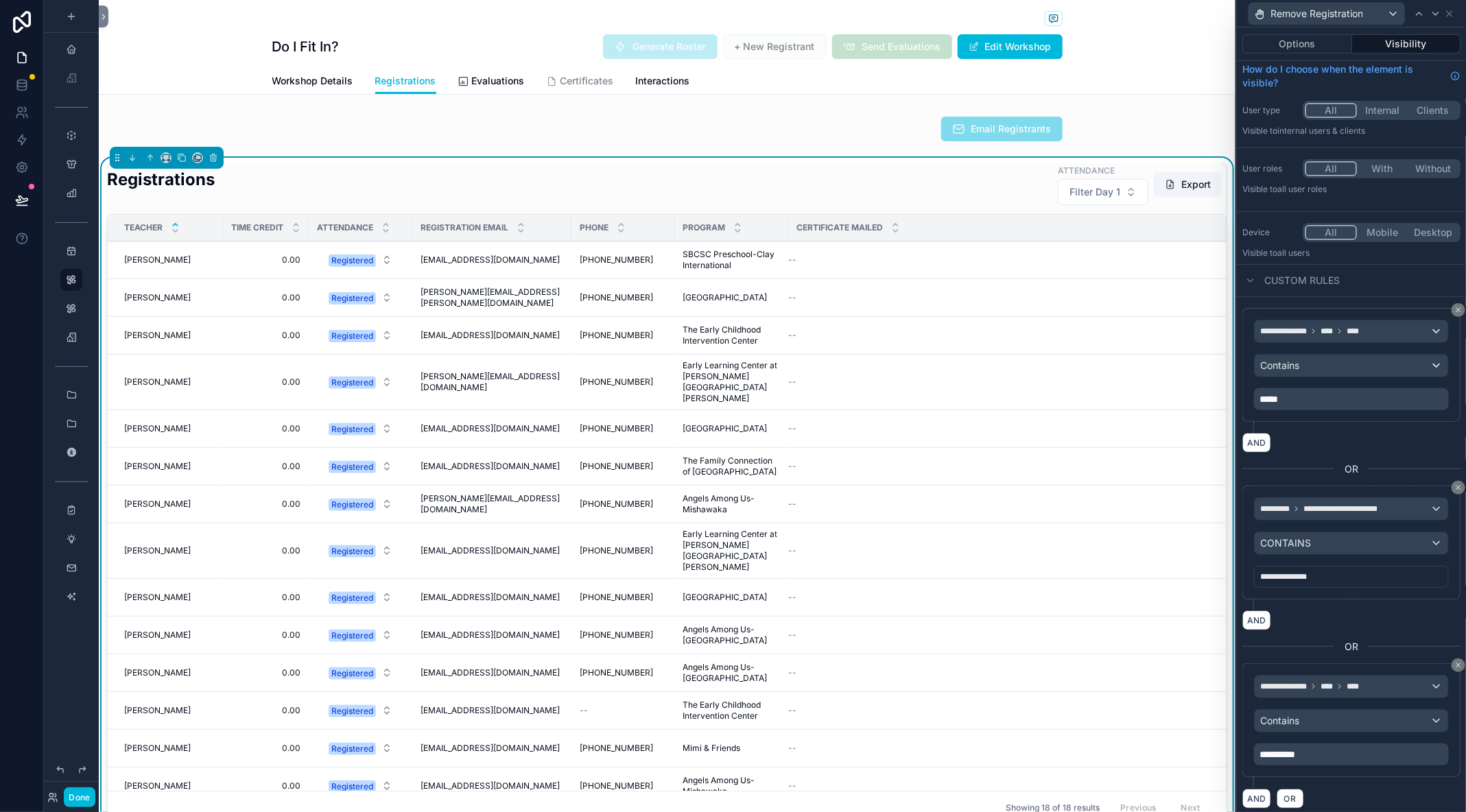
click at [15, 201] on icon at bounding box center [22, 200] width 14 height 14
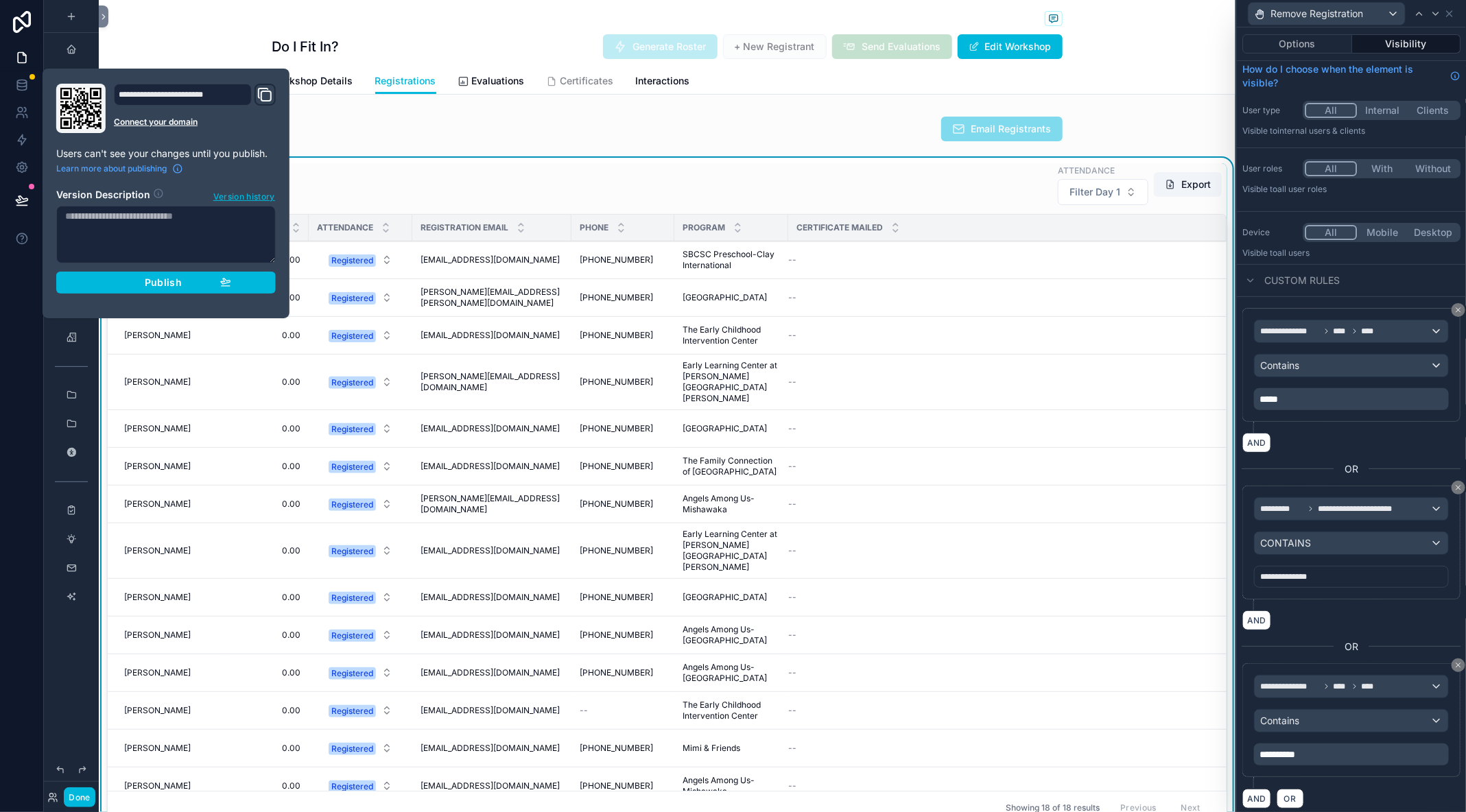
click at [119, 282] on div "Publish" at bounding box center [165, 282] width 131 height 12
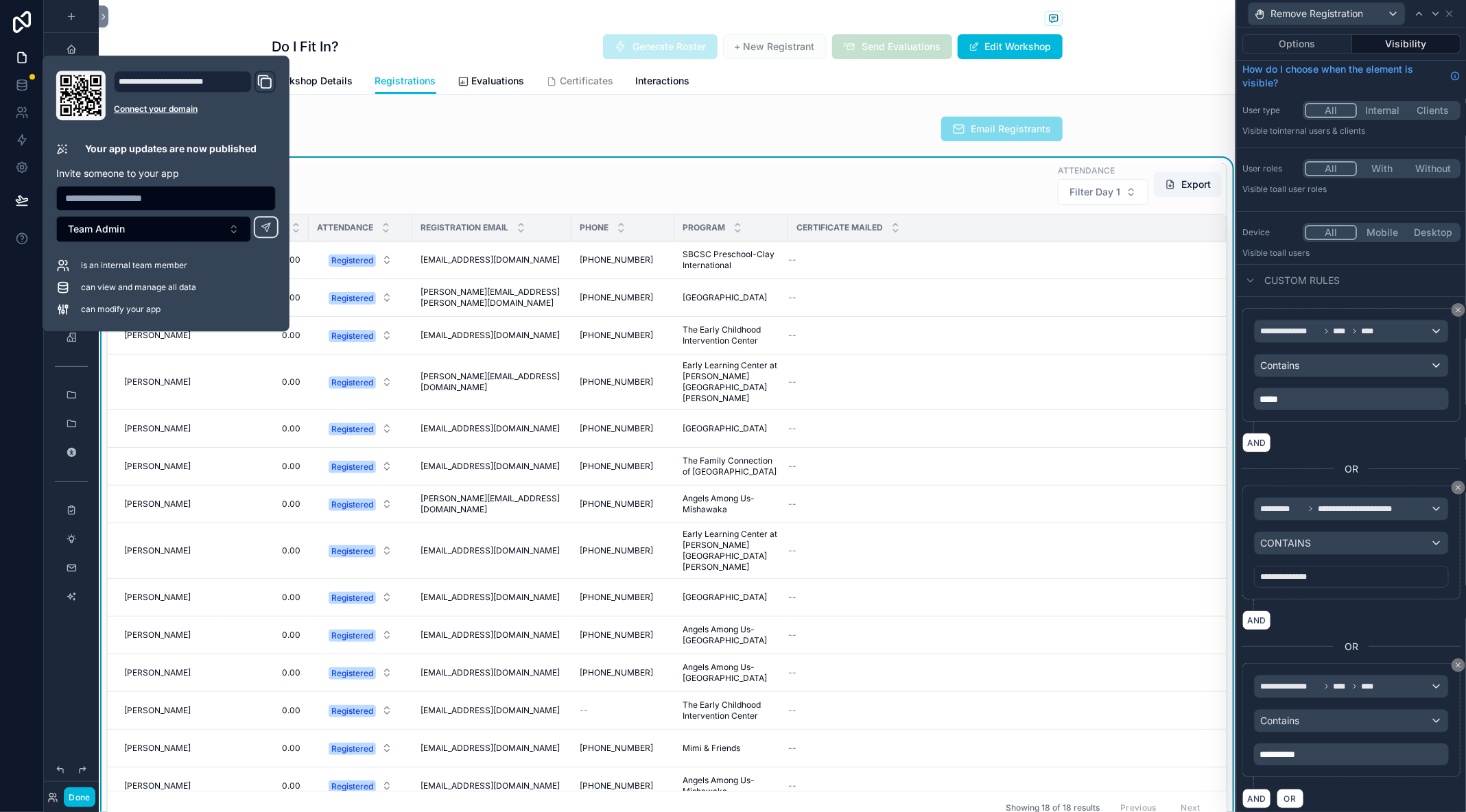
click at [175, 27] on div "Do I Fit In? Generate Roster + New Registrant Send Evaluations Edit Workshop Re…" at bounding box center [667, 47] width 1137 height 95
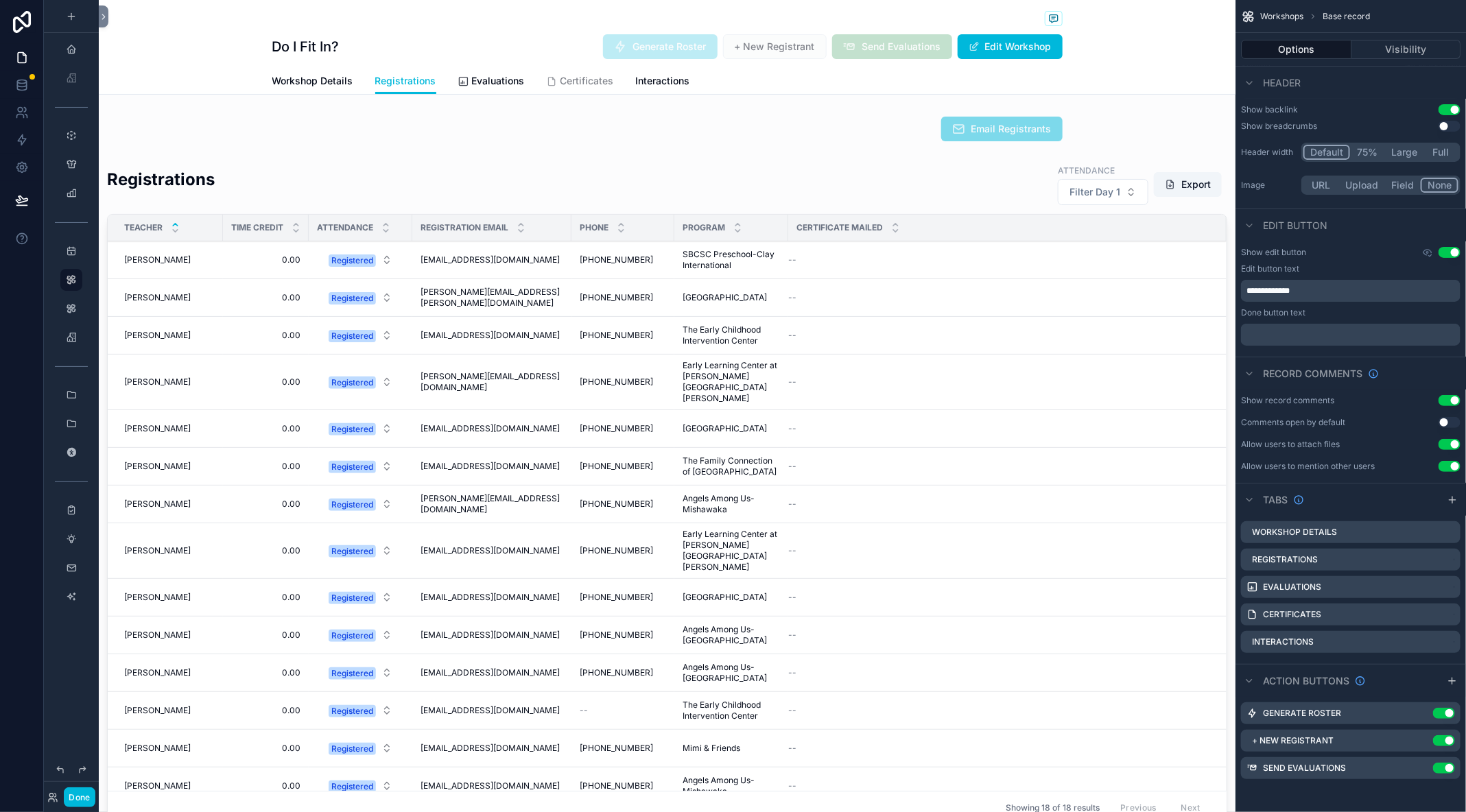
drag, startPoint x: 170, startPoint y: 29, endPoint x: 77, endPoint y: 119, distance: 129.4
click at [170, 29] on div "Do I Fit In? Generate Roster + New Registrant Send Evaluations Edit Workshop Re…" at bounding box center [667, 47] width 1137 height 95
click at [22, 199] on icon at bounding box center [22, 200] width 14 height 14
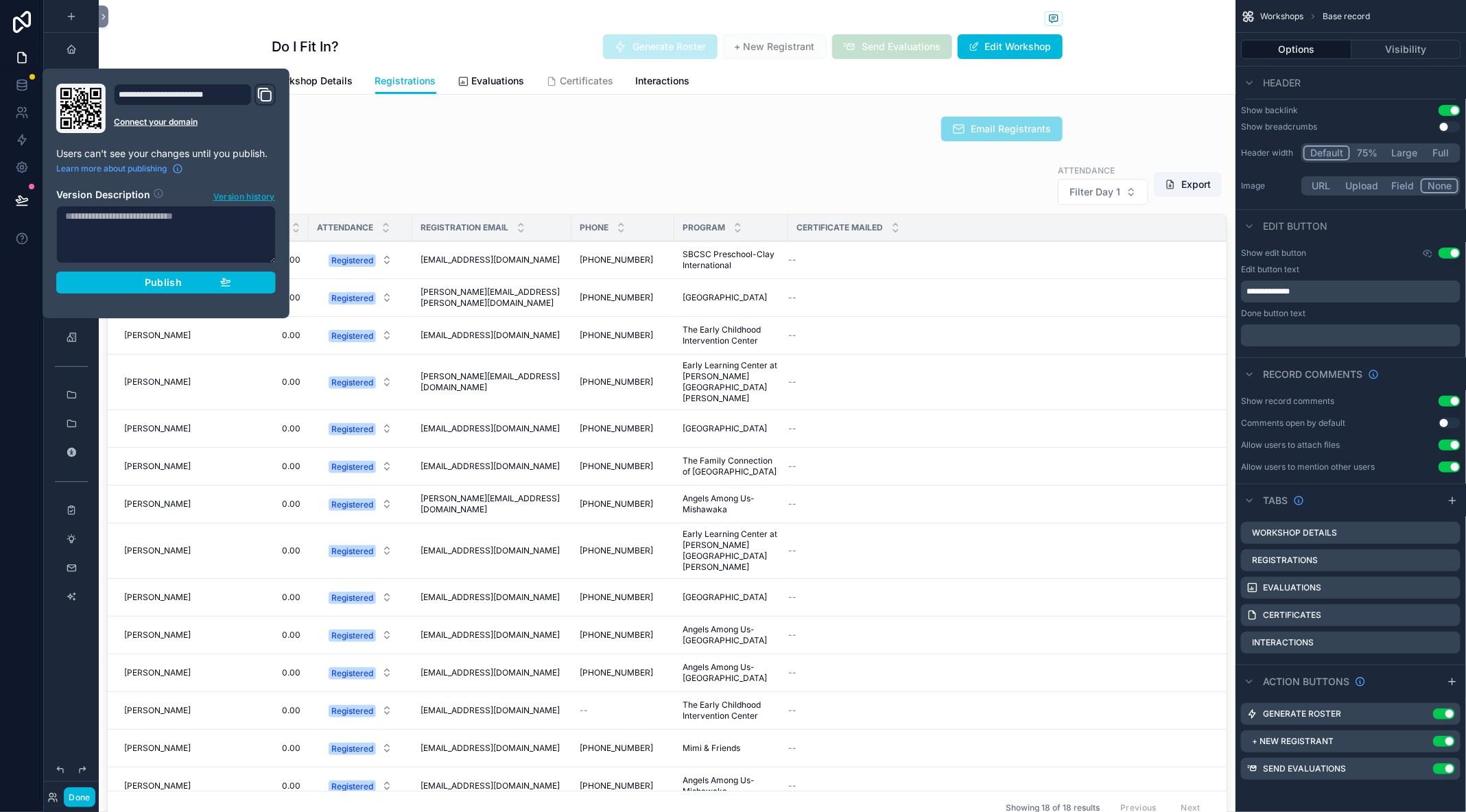
click at [131, 287] on div "Publish" at bounding box center [165, 282] width 131 height 12
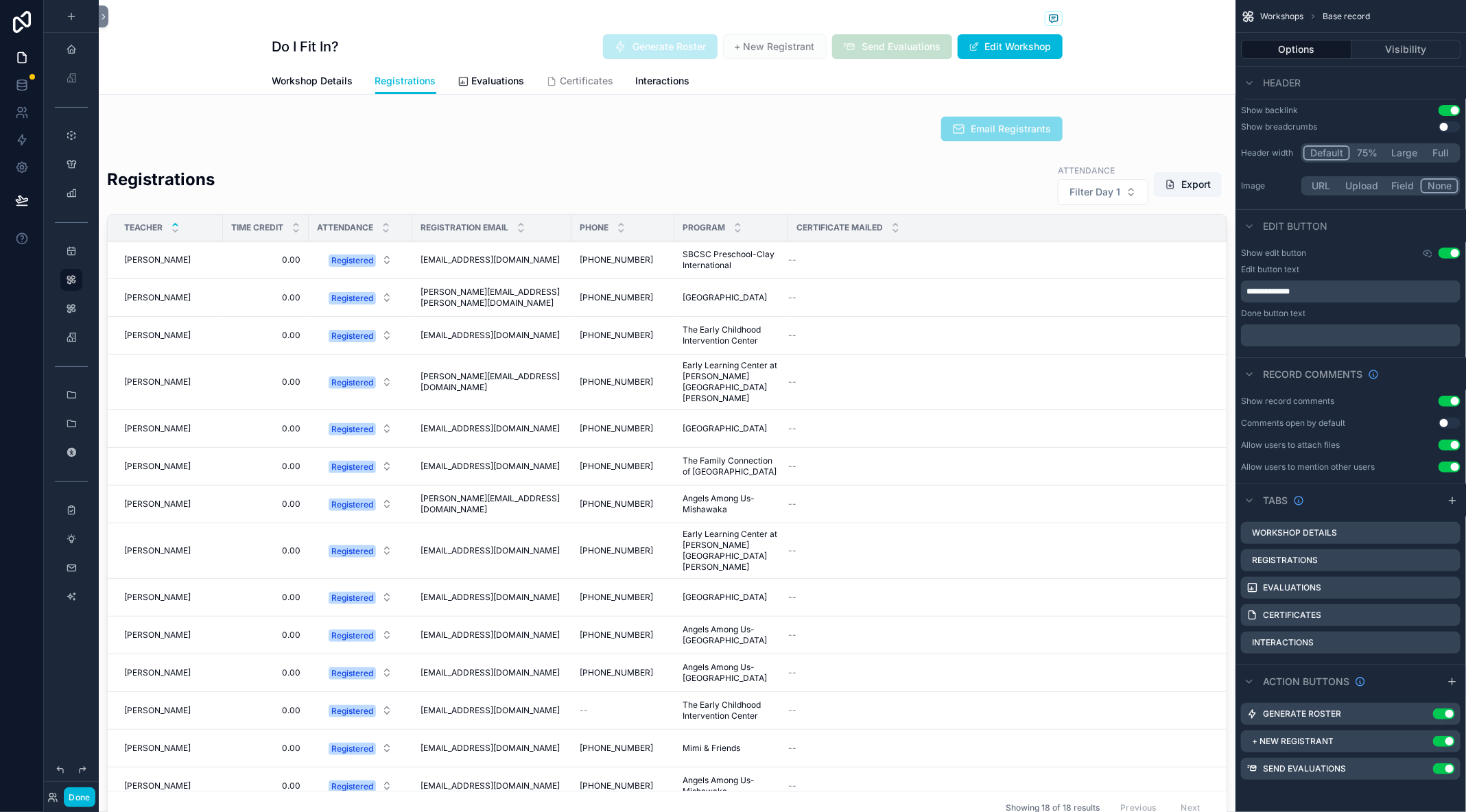
click at [381, 20] on div "scrollable content" at bounding box center [668, 19] width 790 height 17
click at [26, 109] on icon at bounding box center [25, 110] width 2 height 4
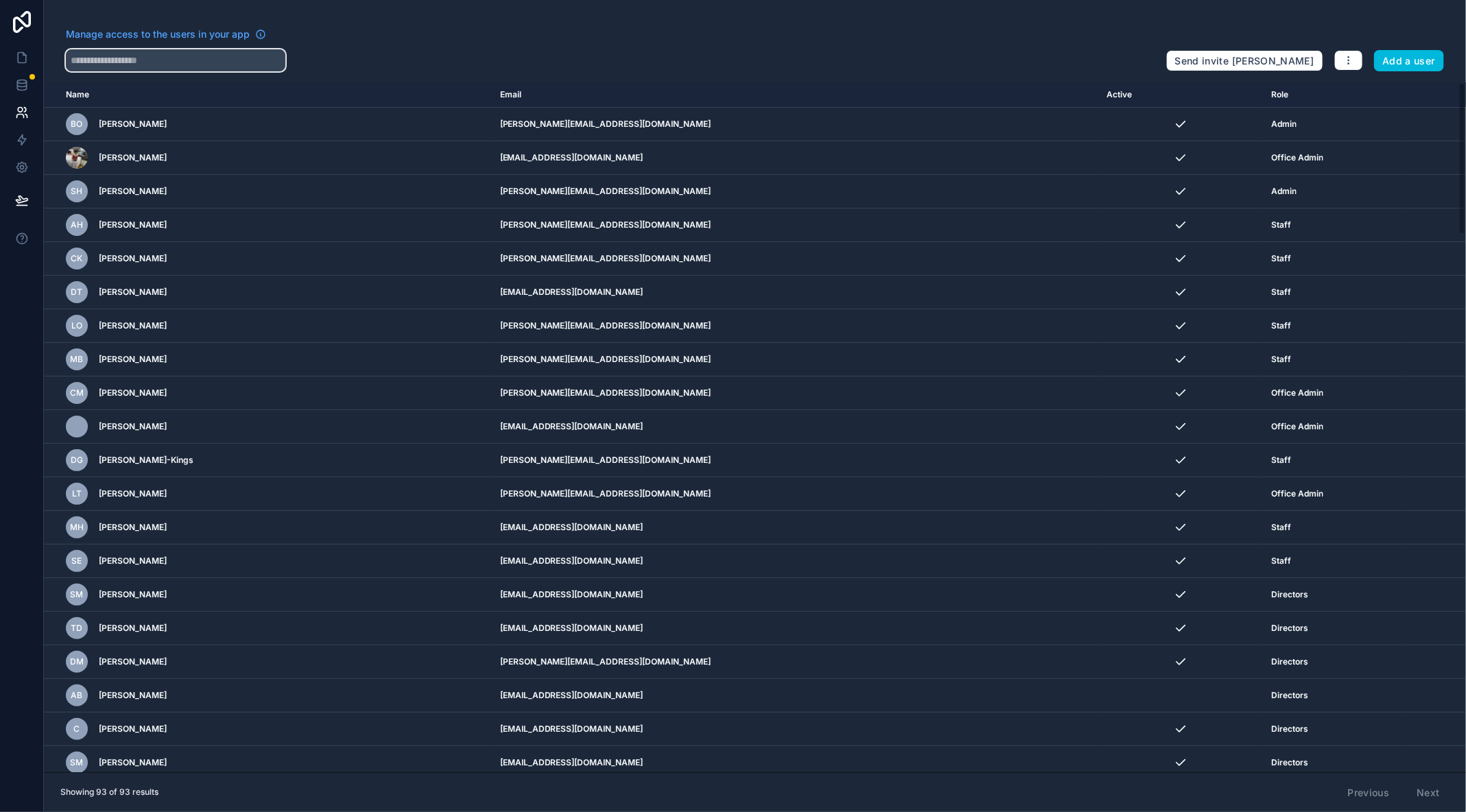
click at [171, 64] on input "text" at bounding box center [175, 60] width 220 height 22
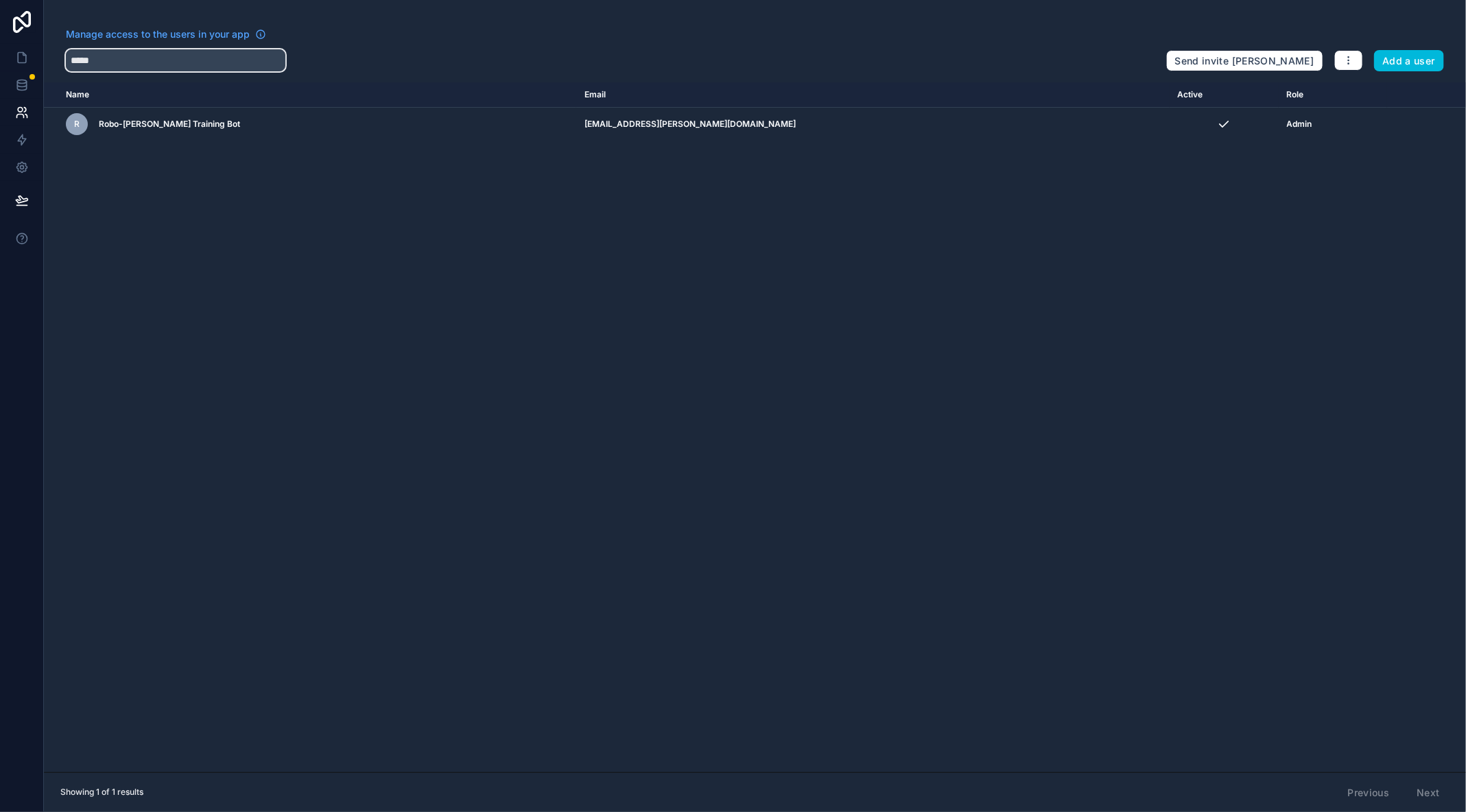
type input "*****"
click at [151, 59] on input "*****" at bounding box center [175, 60] width 220 height 22
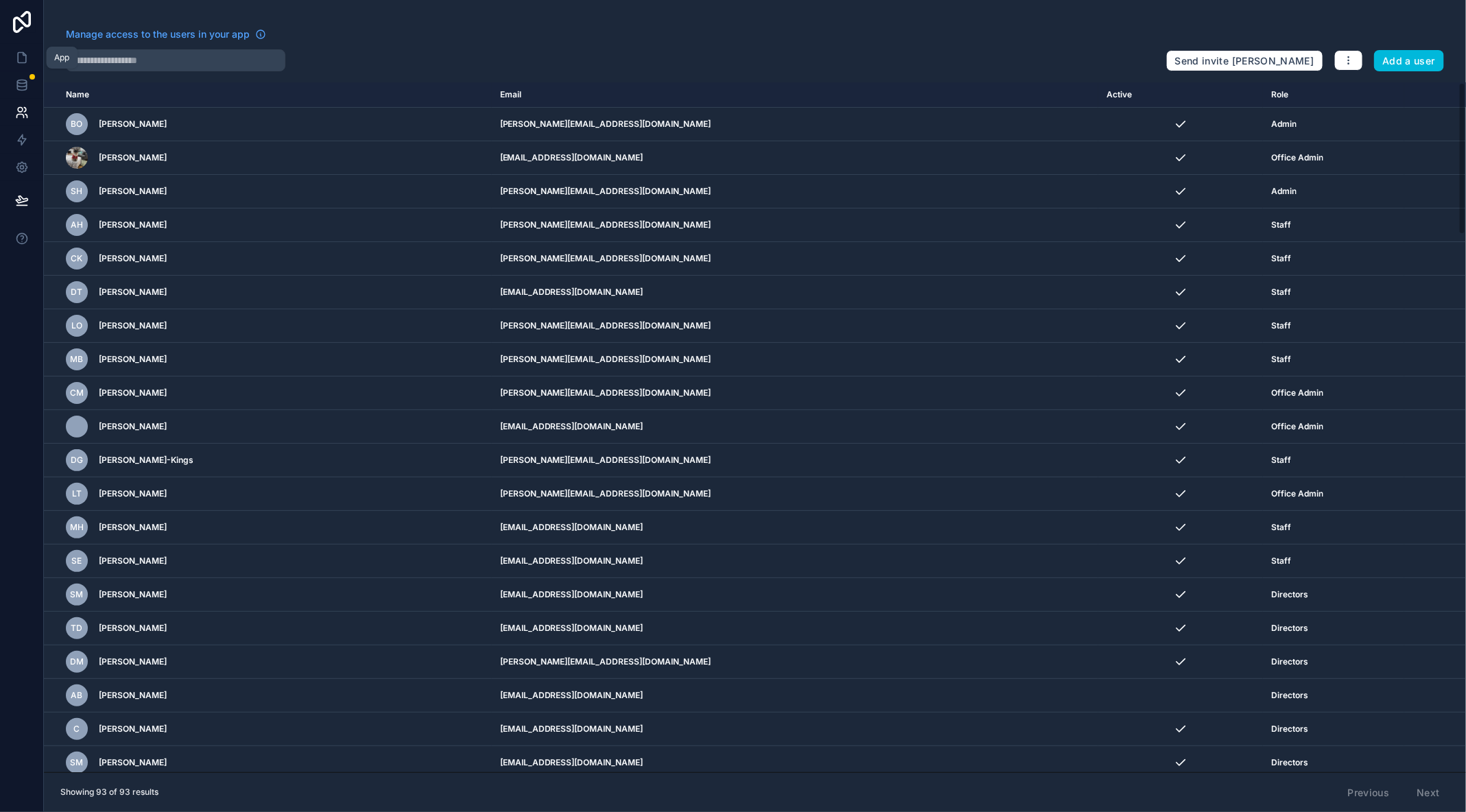
click at [22, 57] on icon at bounding box center [22, 57] width 14 height 14
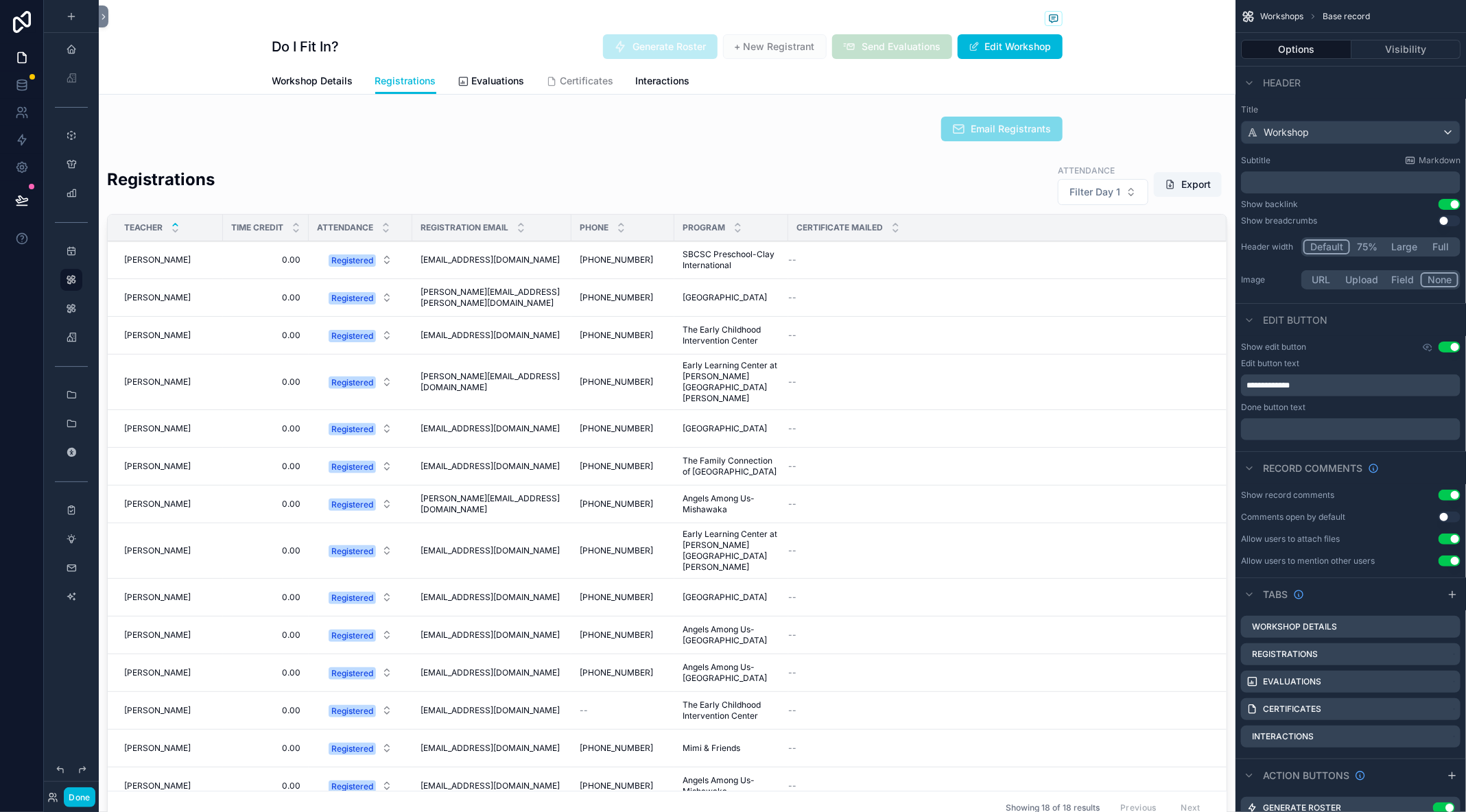
click at [326, 81] on span "Workshop Details" at bounding box center [313, 81] width 81 height 14
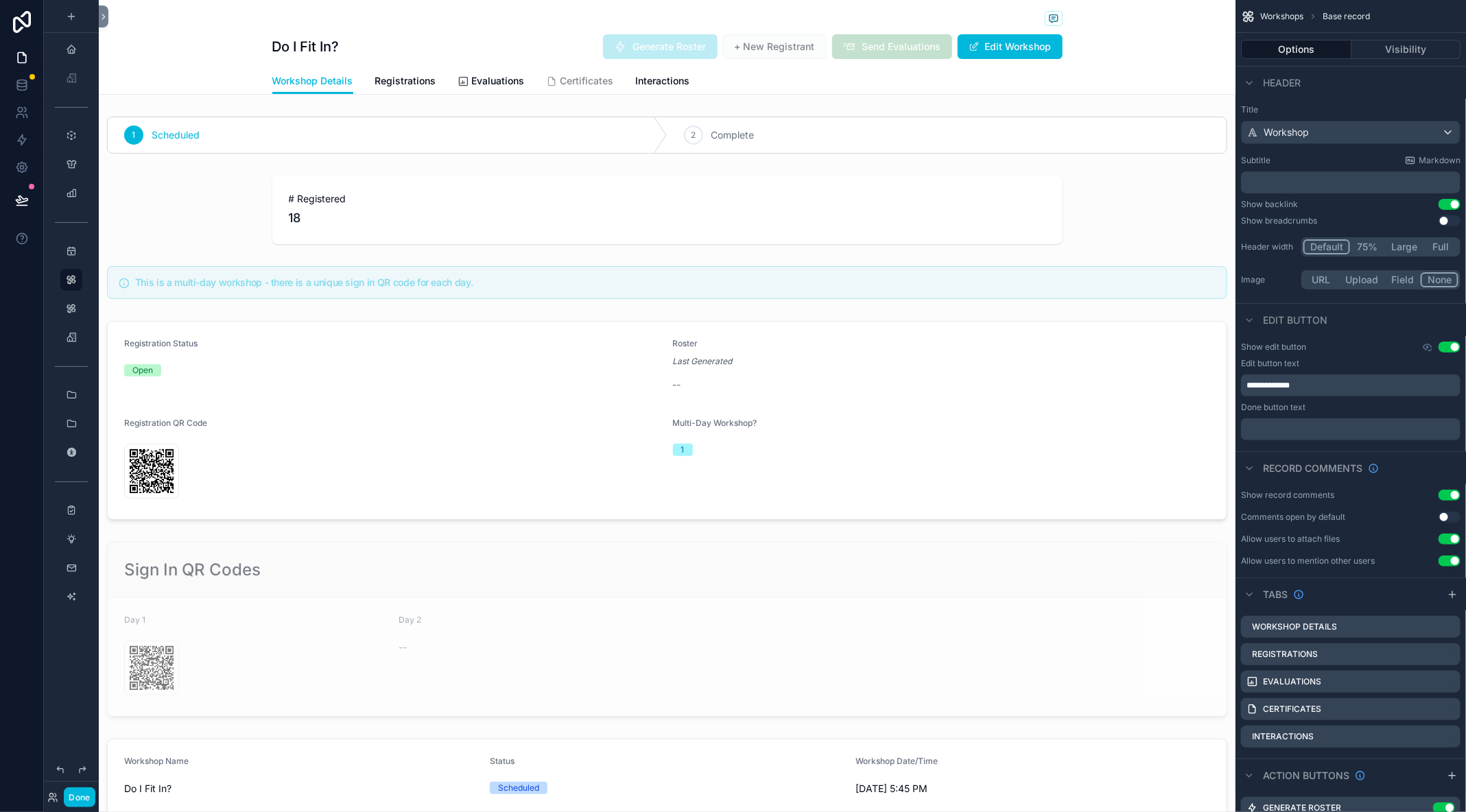
click at [83, 797] on button "Done" at bounding box center [79, 797] width 31 height 20
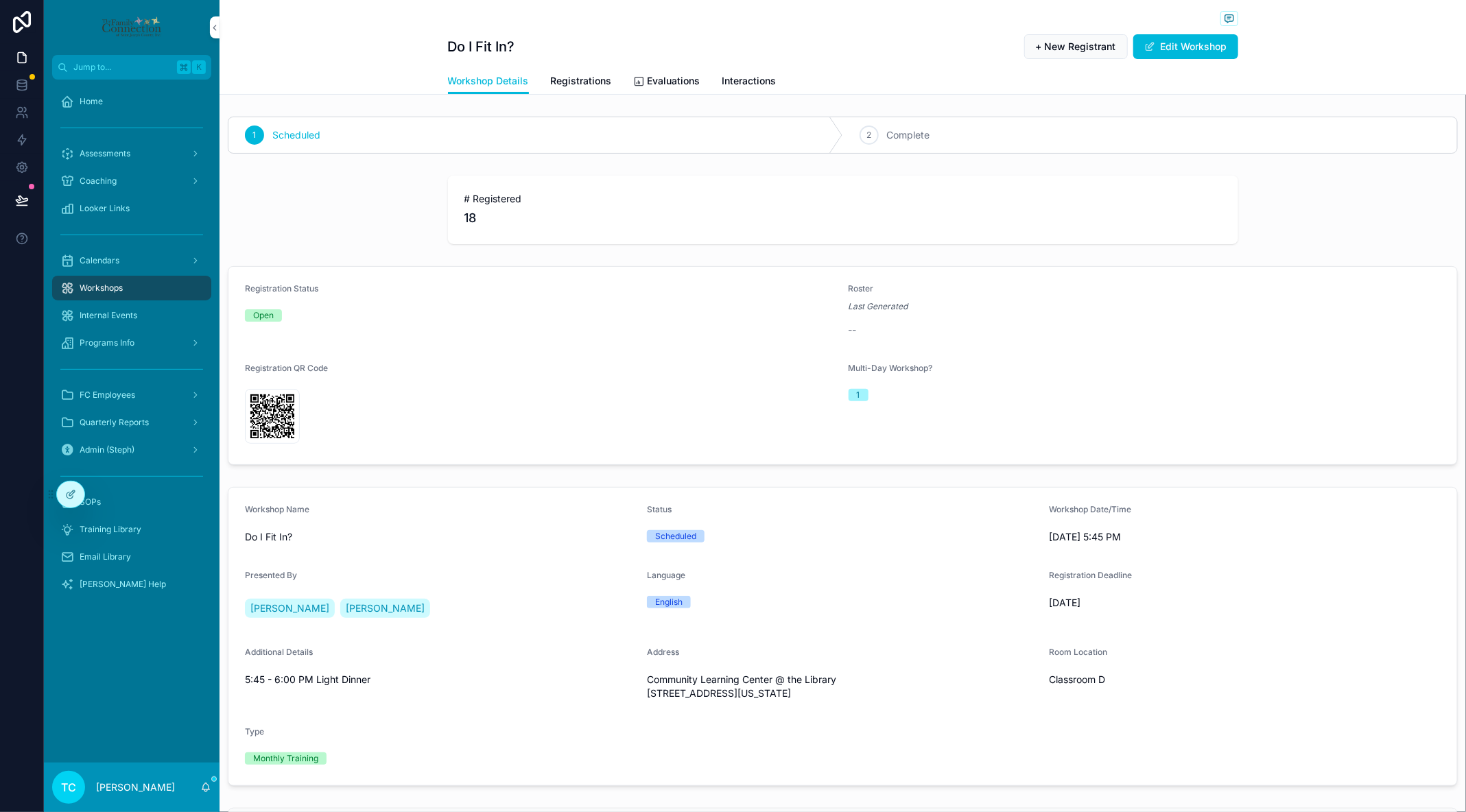
click at [602, 83] on span "Registrations" at bounding box center [581, 81] width 61 height 14
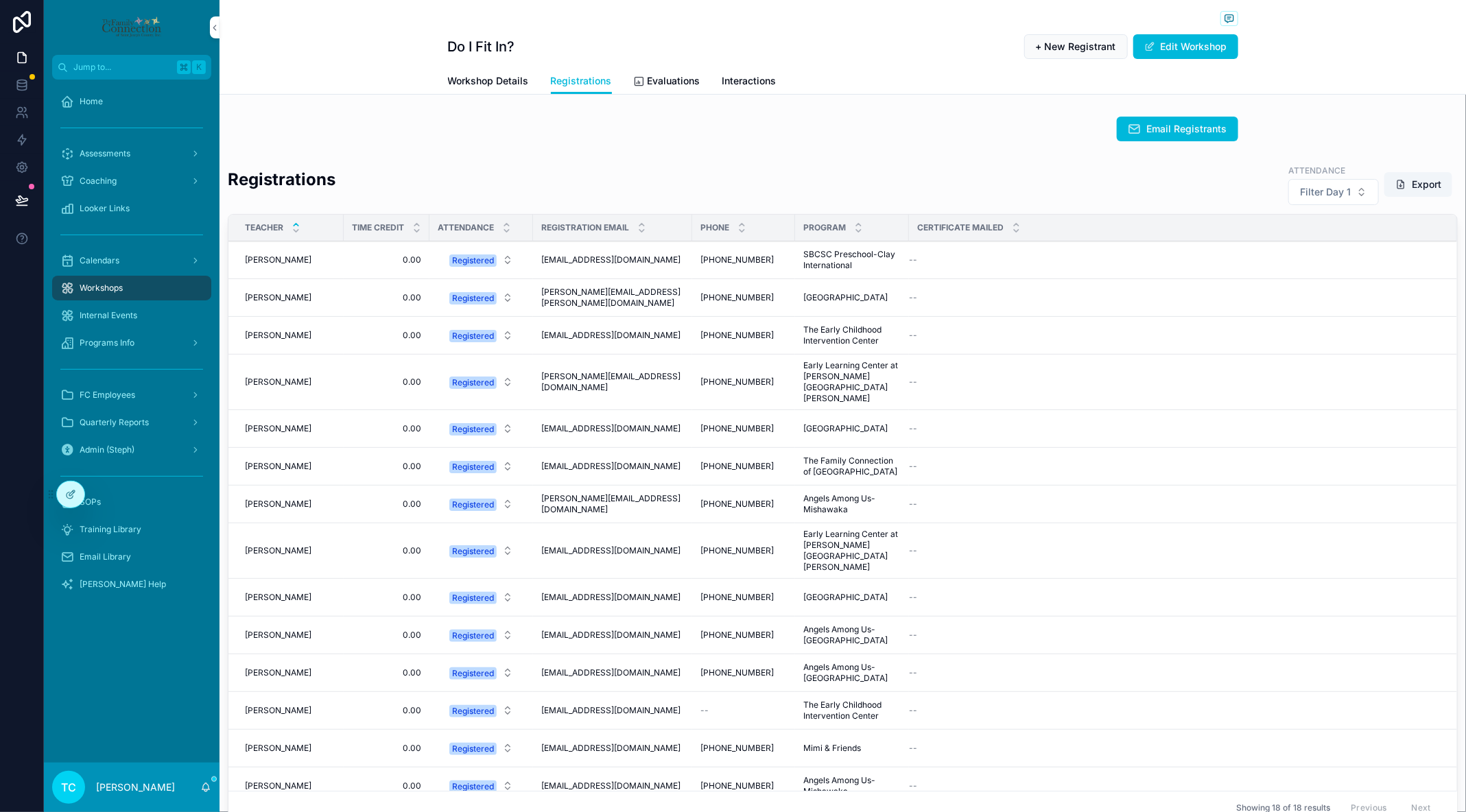
click at [659, 86] on span "Evaluations" at bounding box center [674, 81] width 53 height 14
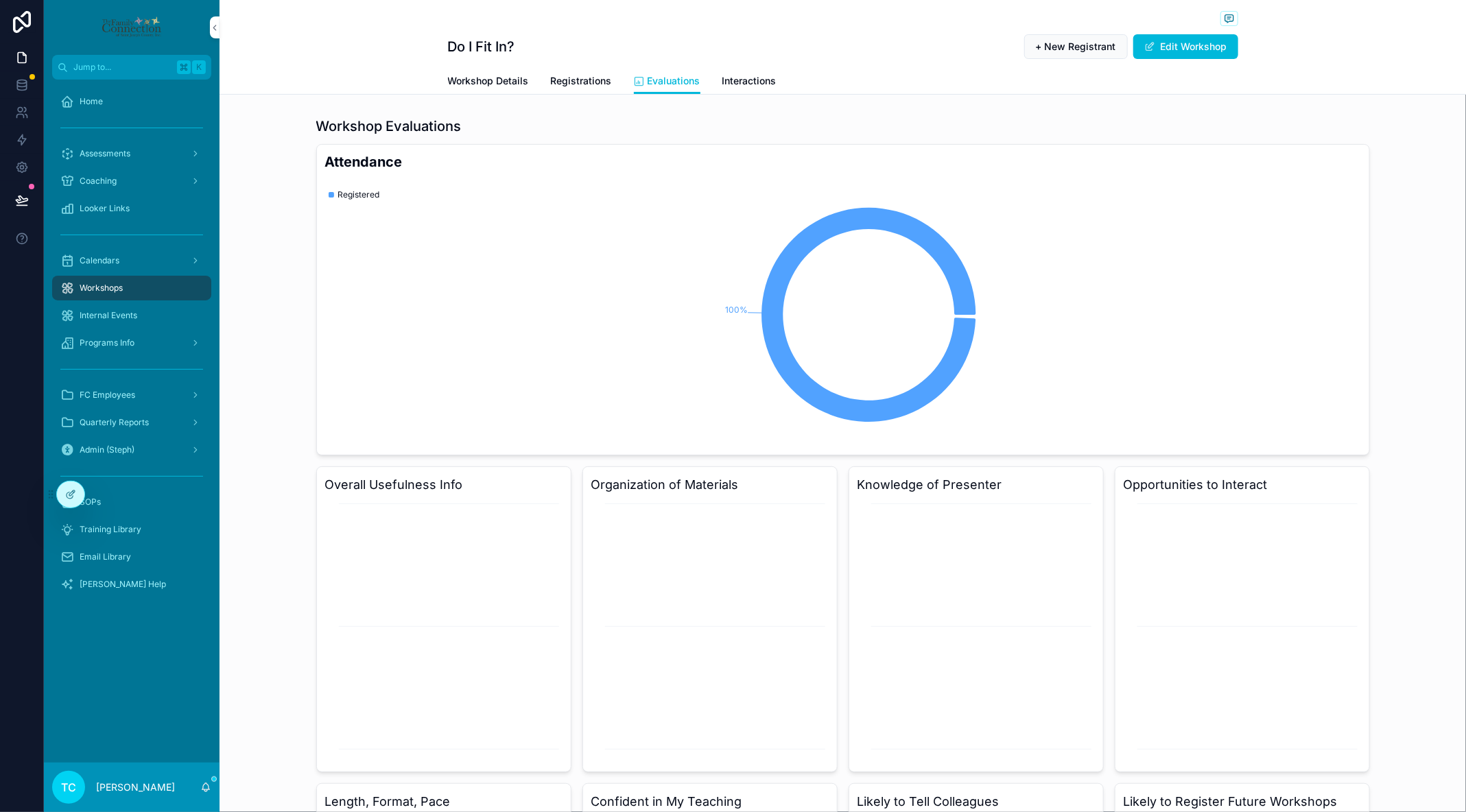
click at [148, 343] on div "Programs Info" at bounding box center [132, 342] width 143 height 22
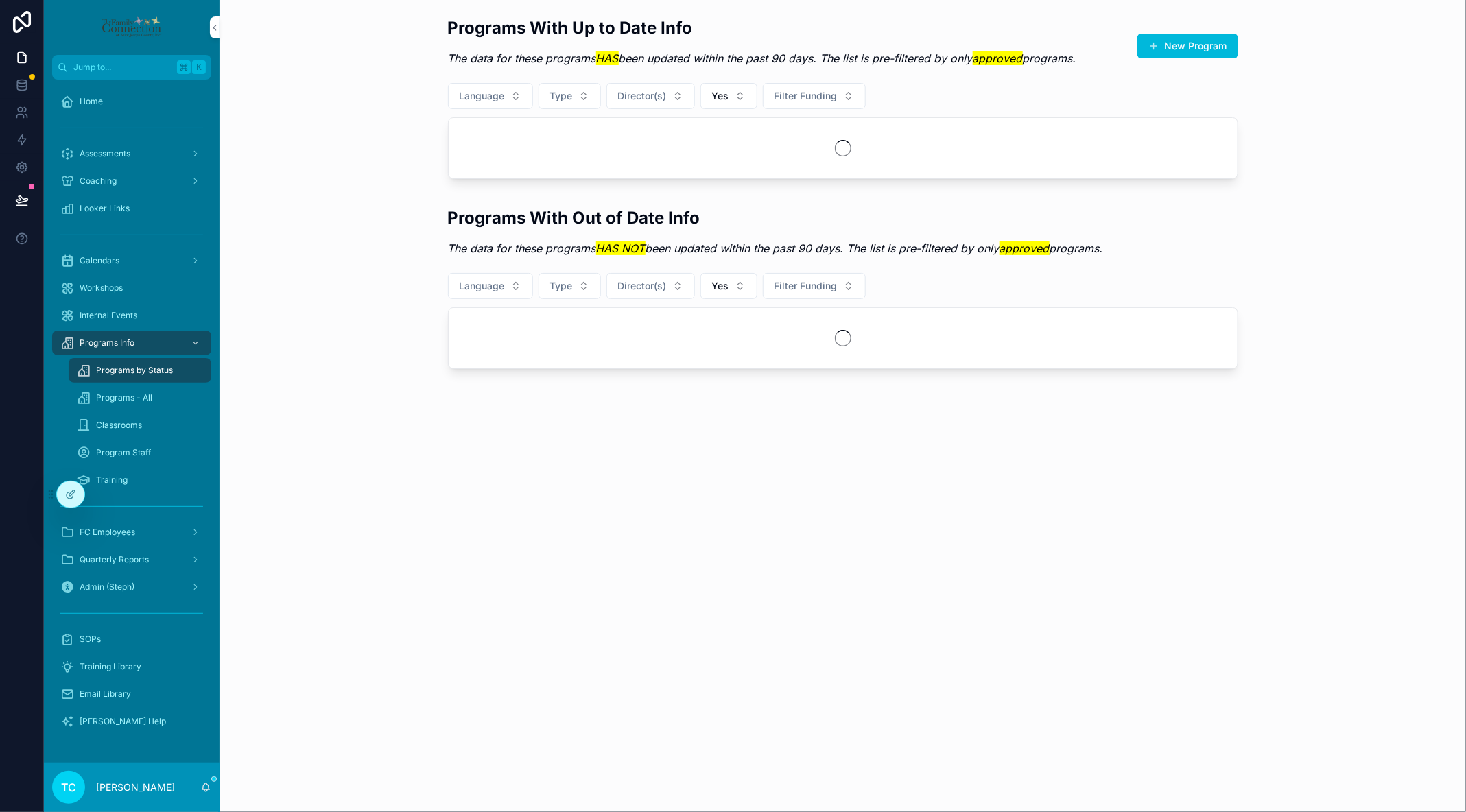
click at [148, 458] on div "Program Staff" at bounding box center [140, 452] width 126 height 22
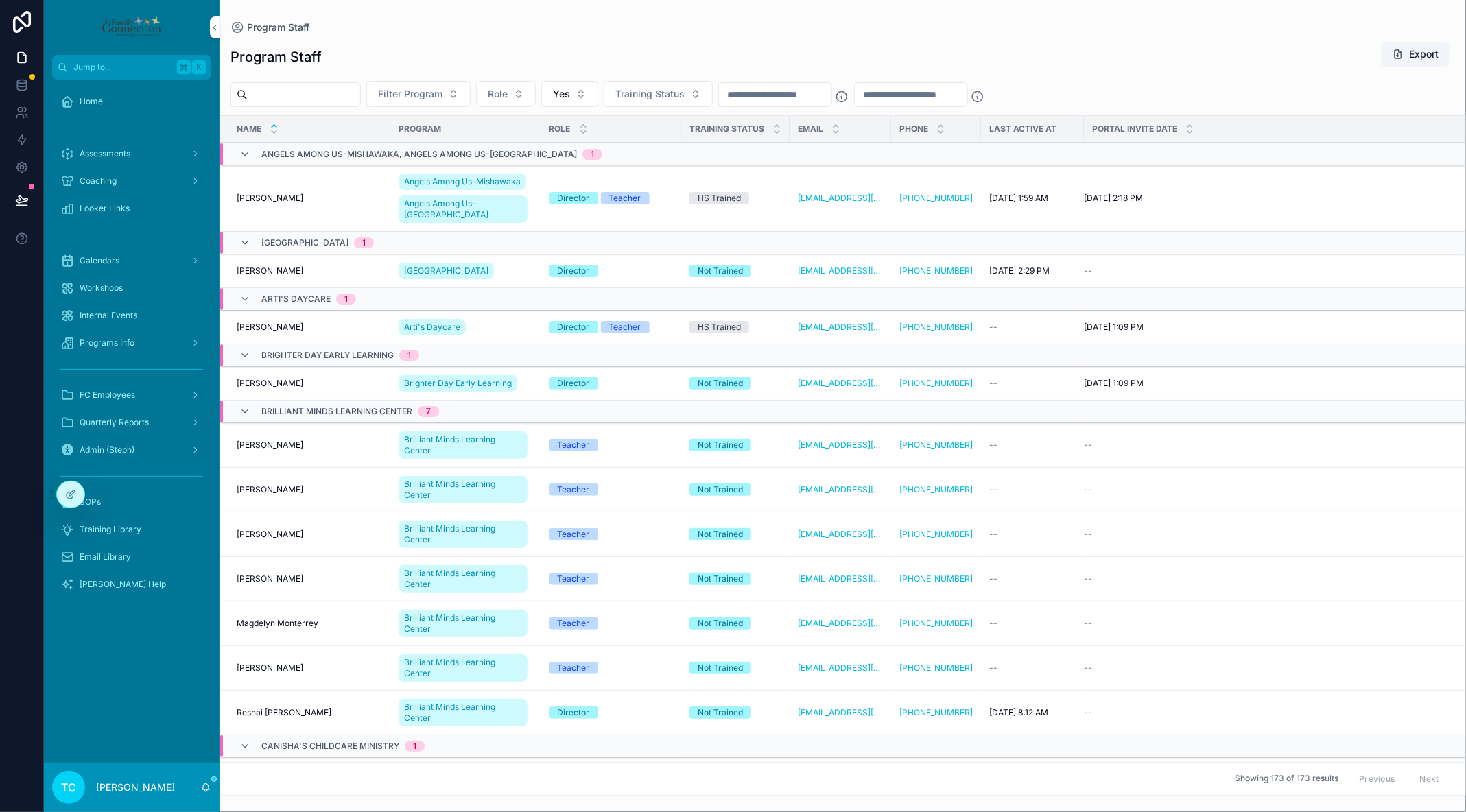
click at [146, 292] on div "Workshops" at bounding box center [132, 288] width 143 height 22
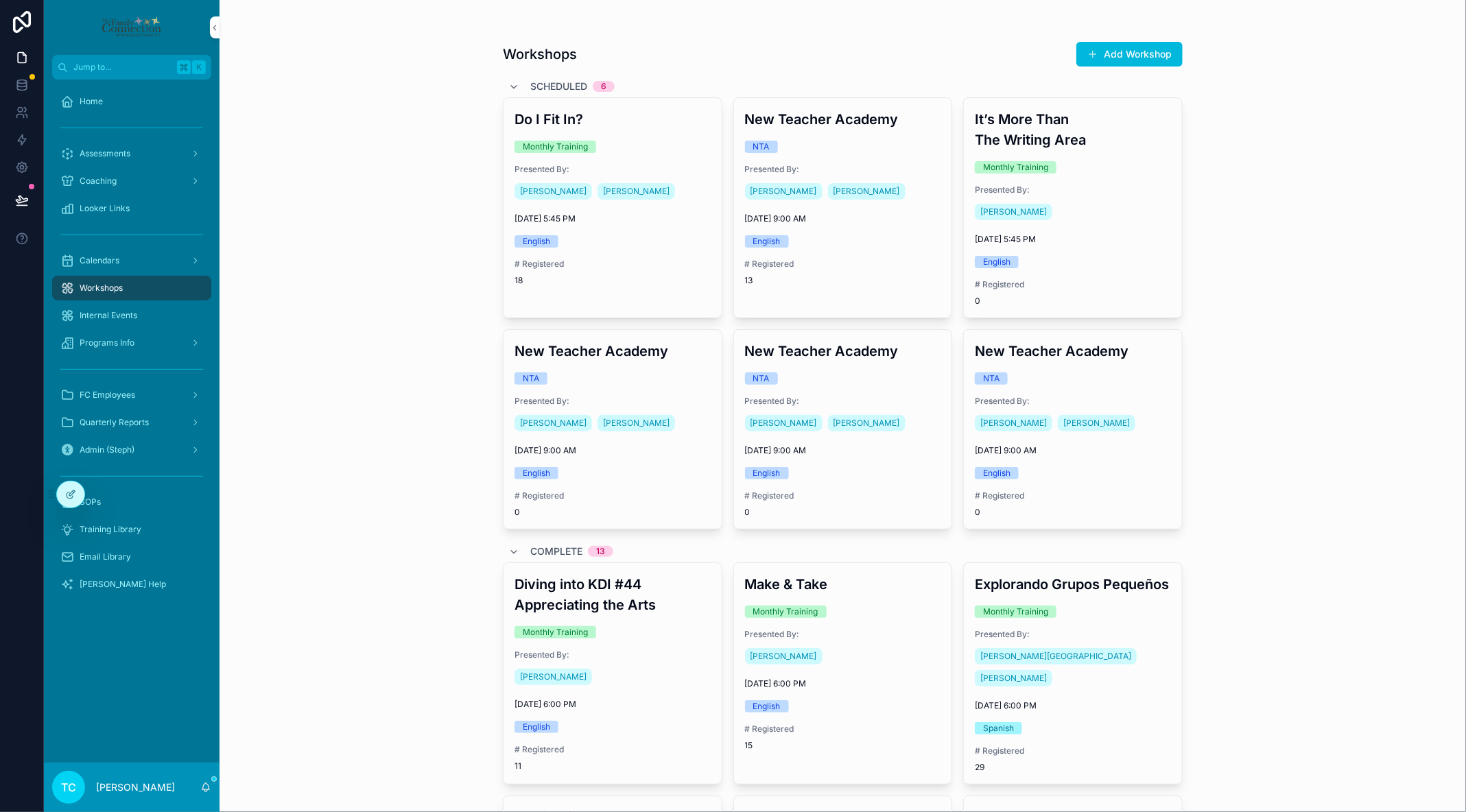
click at [511, 85] on icon "scrollable content" at bounding box center [513, 86] width 11 height 11
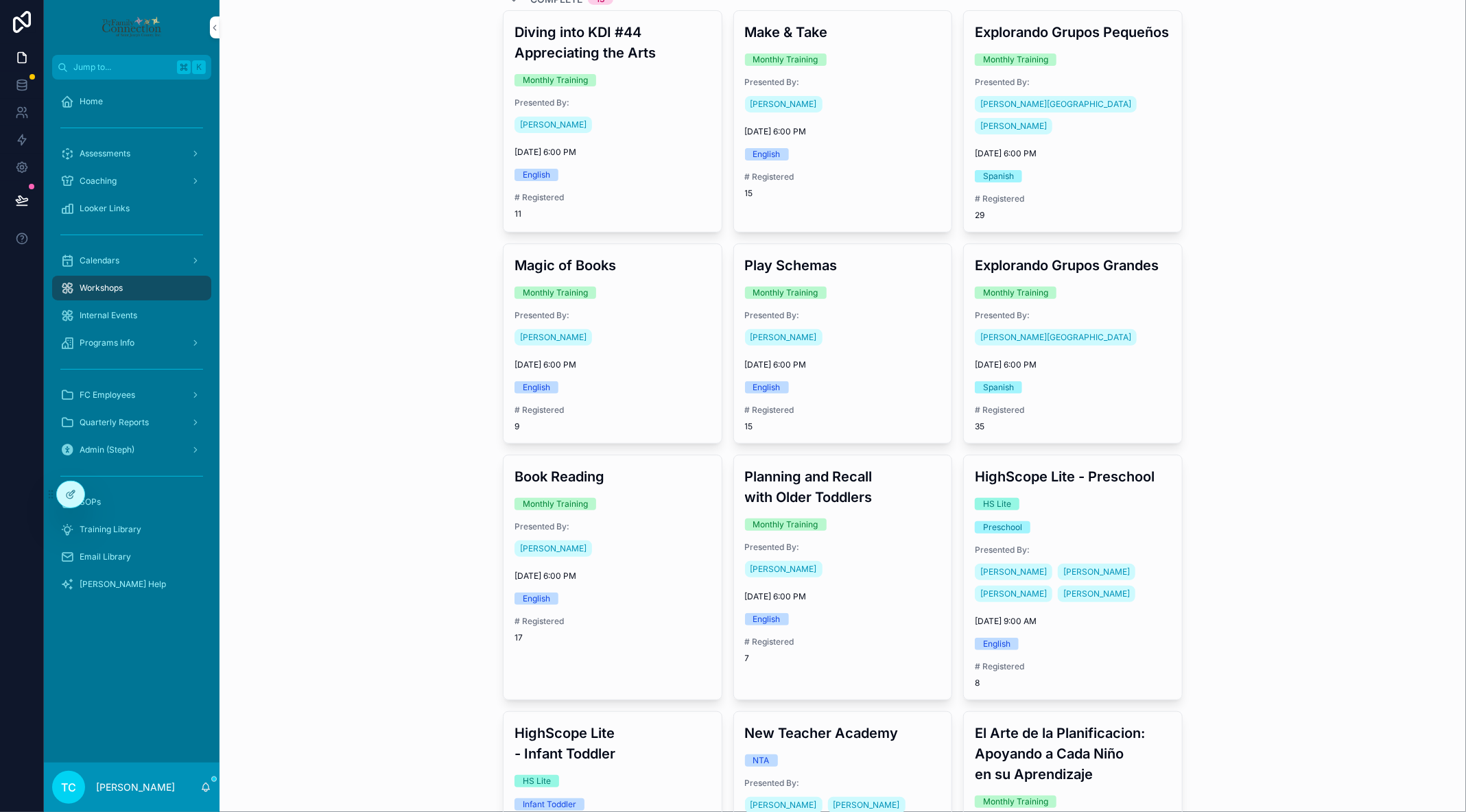
scroll to position [115, 0]
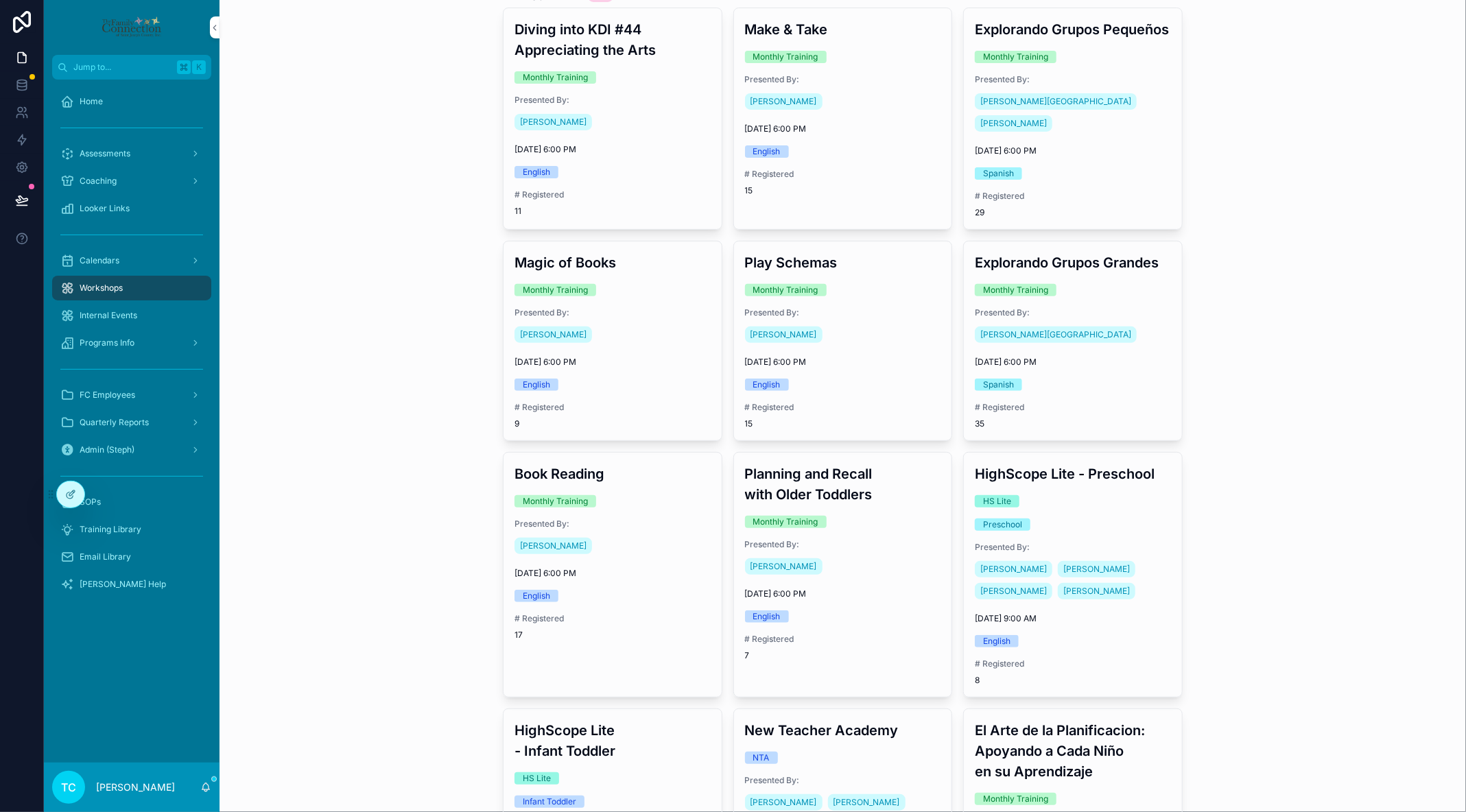
click at [1119, 63] on div "Monthly Training" at bounding box center [1073, 57] width 196 height 12
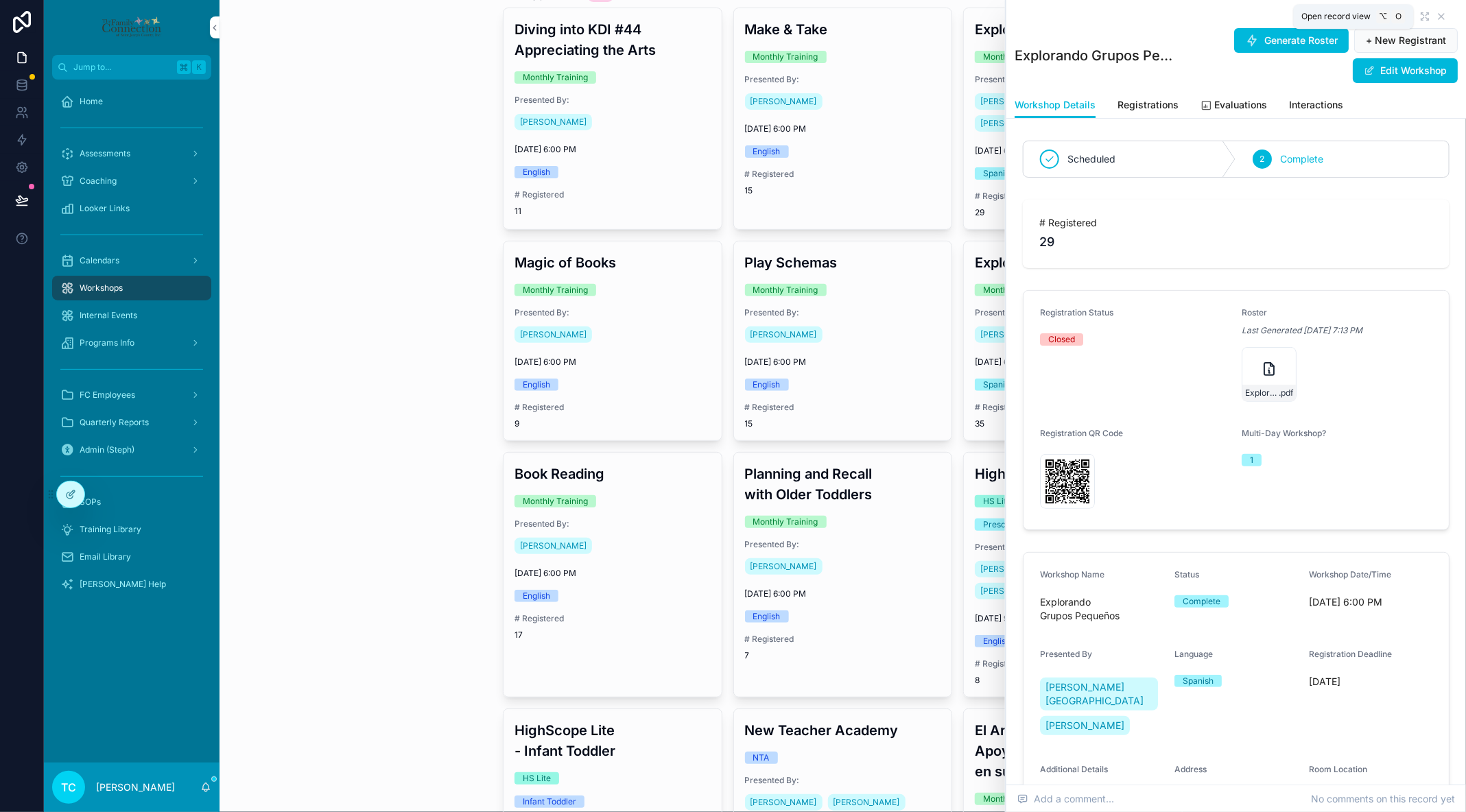
click at [1420, 15] on icon "scrollable content" at bounding box center [1424, 16] width 11 height 11
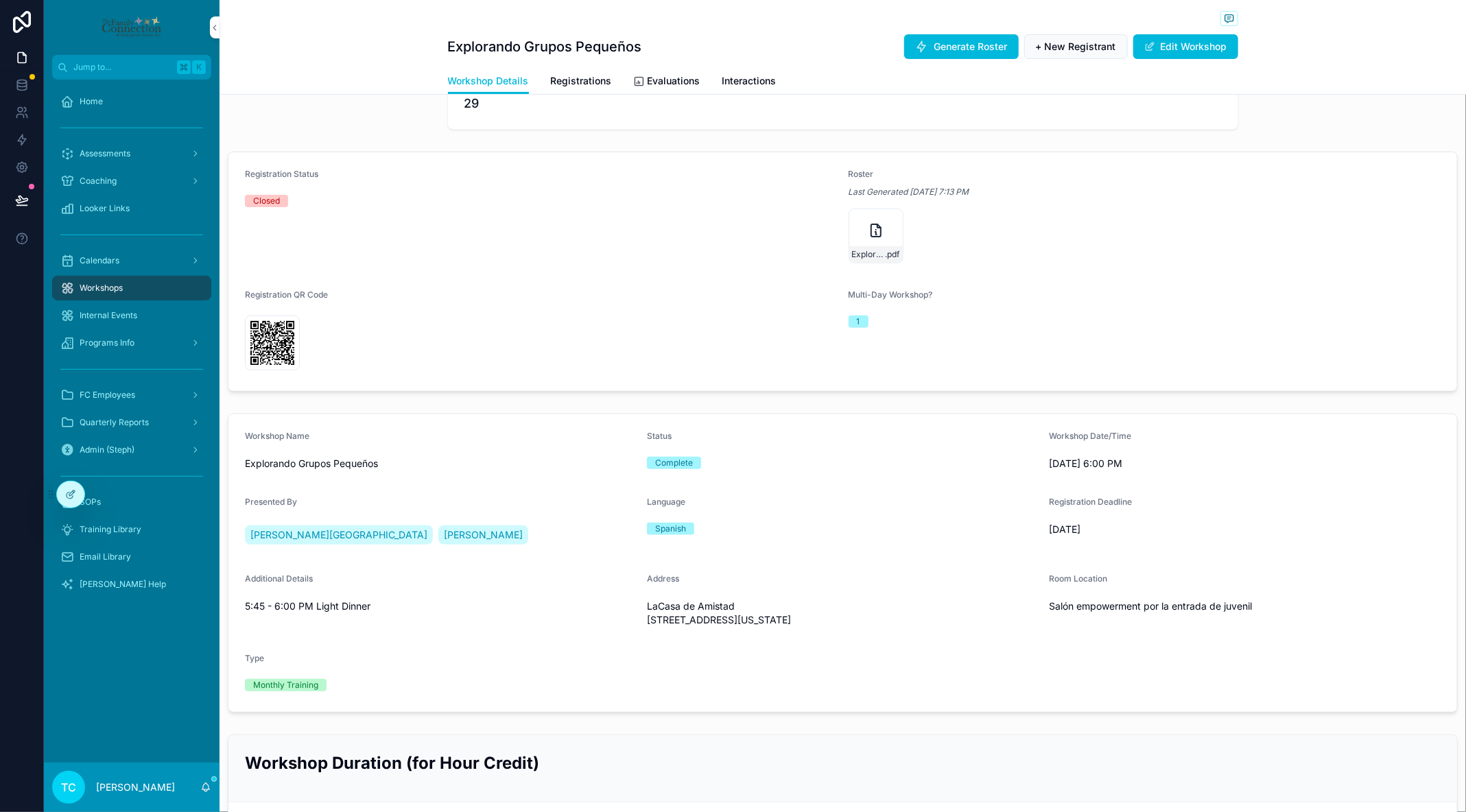
click at [593, 76] on span "Registrations" at bounding box center [581, 81] width 61 height 14
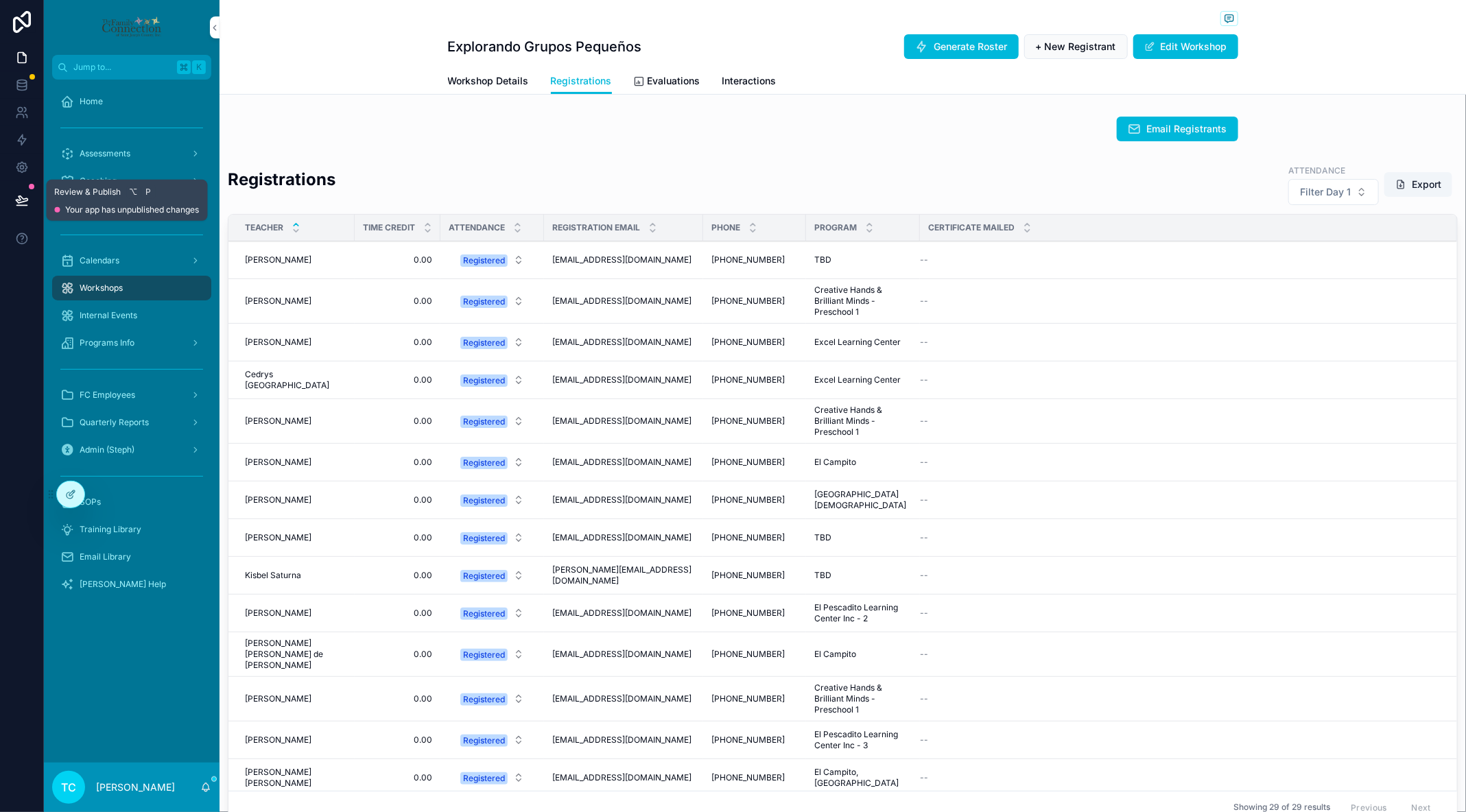
click at [21, 202] on icon at bounding box center [22, 200] width 14 height 14
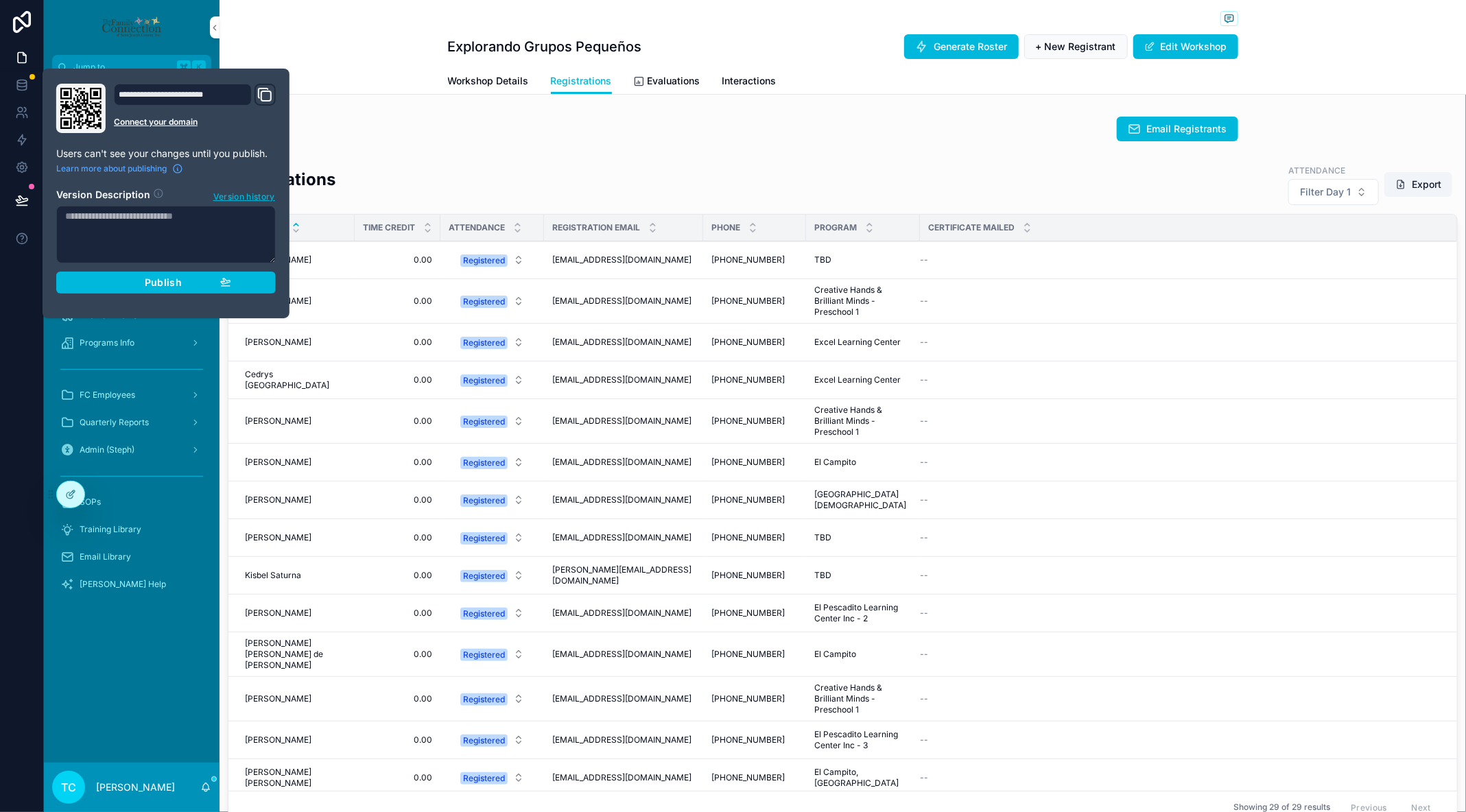
click at [104, 280] on div "Publish" at bounding box center [165, 282] width 131 height 12
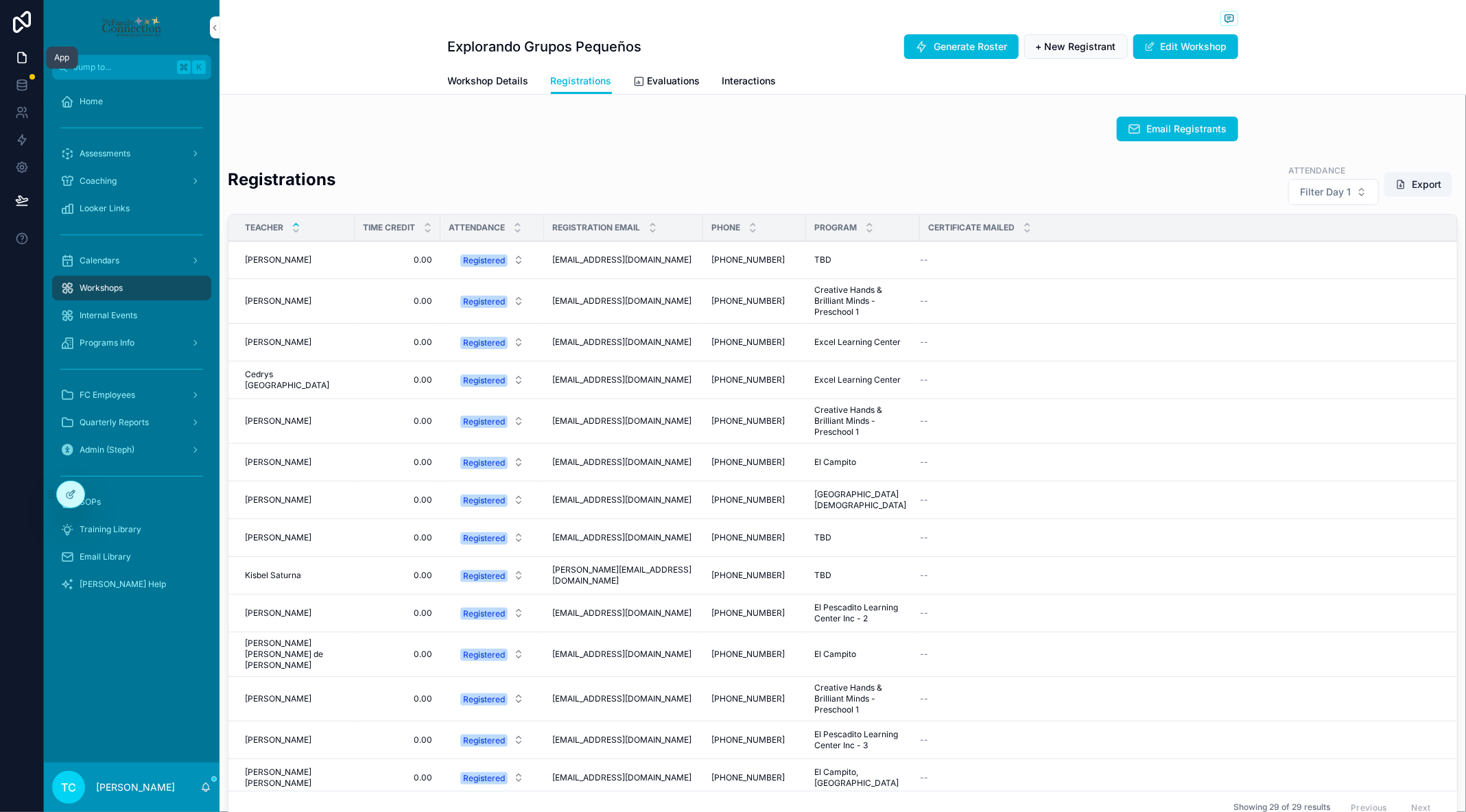
click at [20, 61] on icon at bounding box center [22, 57] width 14 height 14
click at [20, 140] on icon at bounding box center [22, 140] width 8 height 10
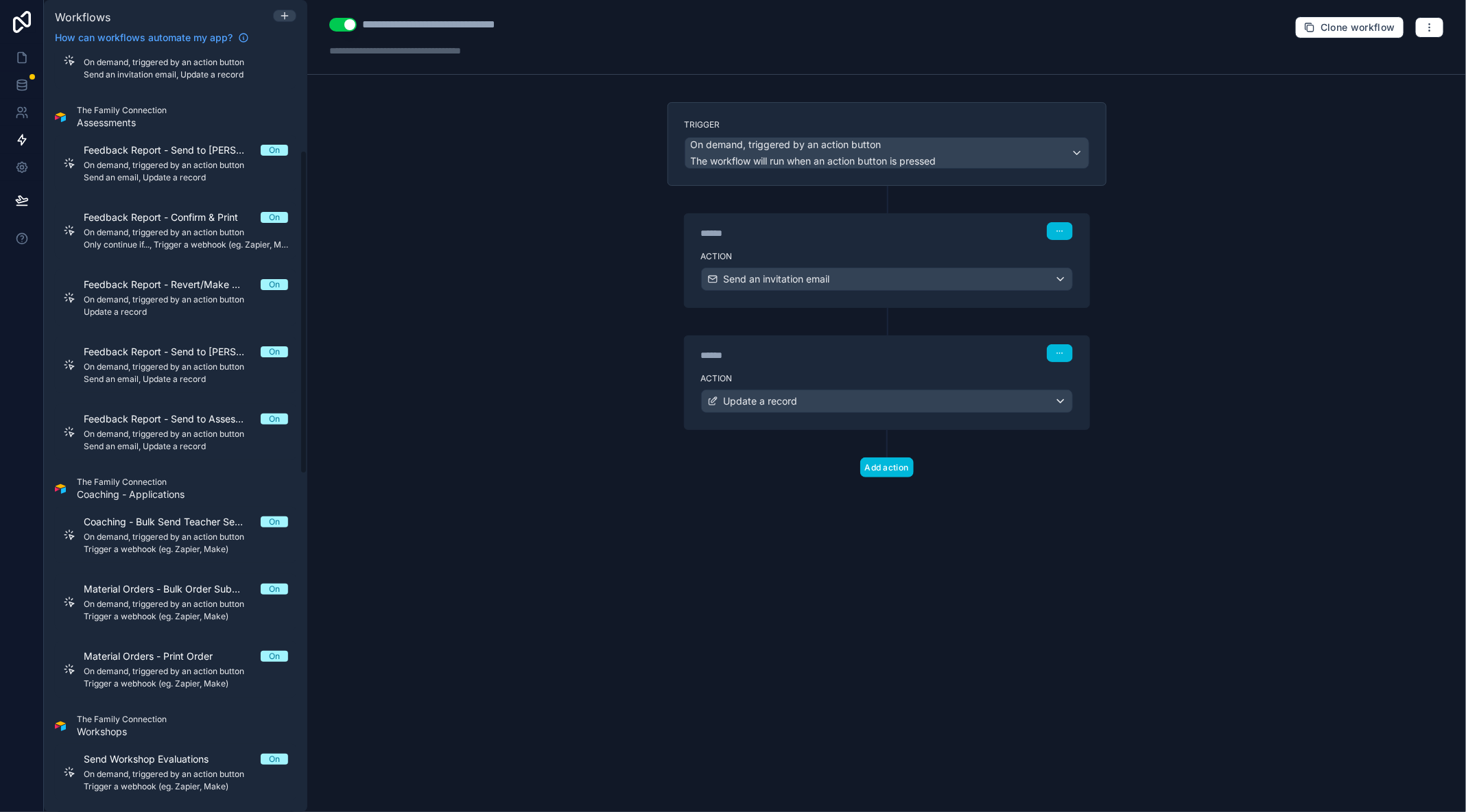
scroll to position [228, 0]
click at [202, 425] on div "Feedback Report - Send to Assessor for Additional Review On On demand, triggere…" at bounding box center [186, 431] width 205 height 40
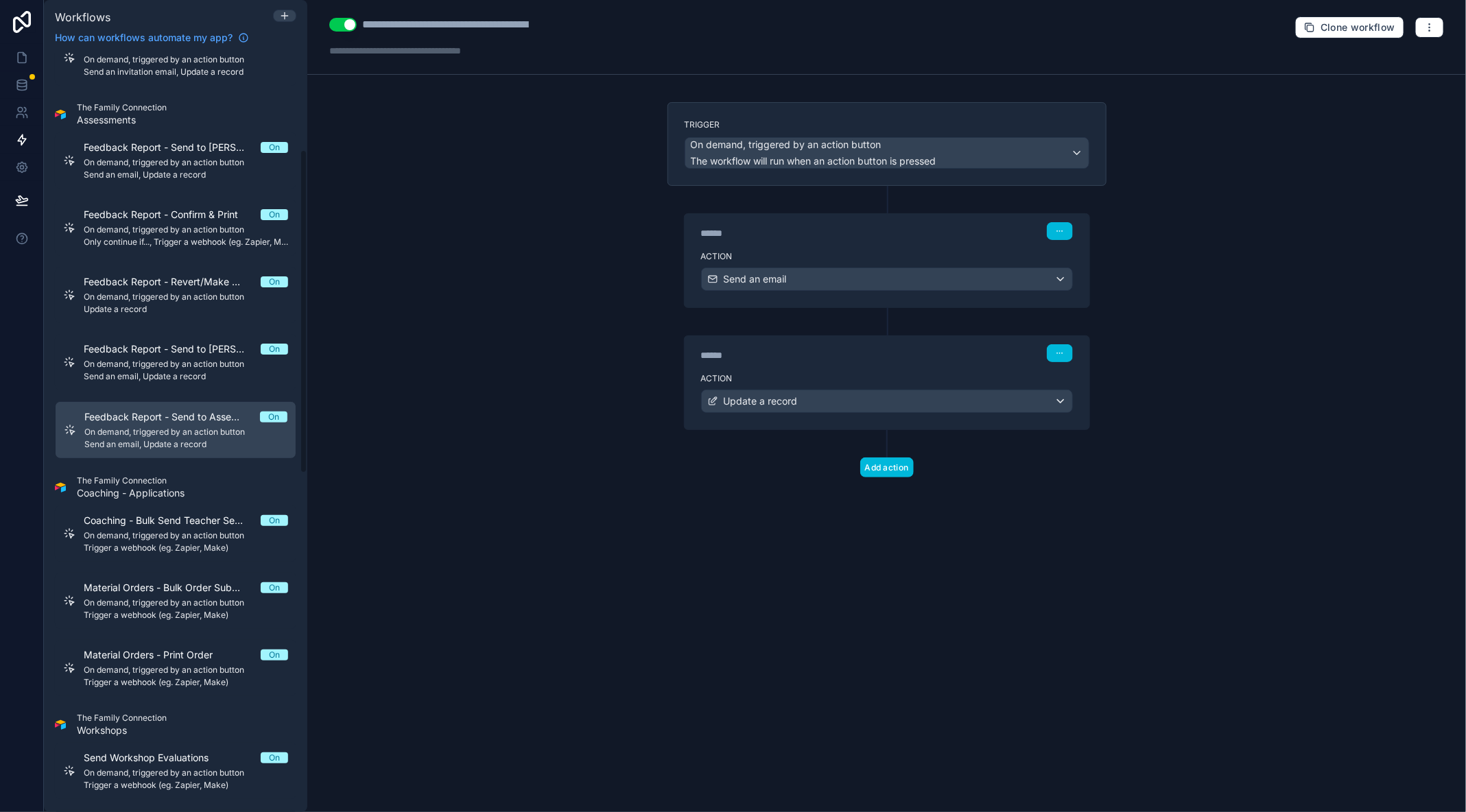
scroll to position [227, 0]
click at [921, 251] on label "Action" at bounding box center [886, 256] width 372 height 11
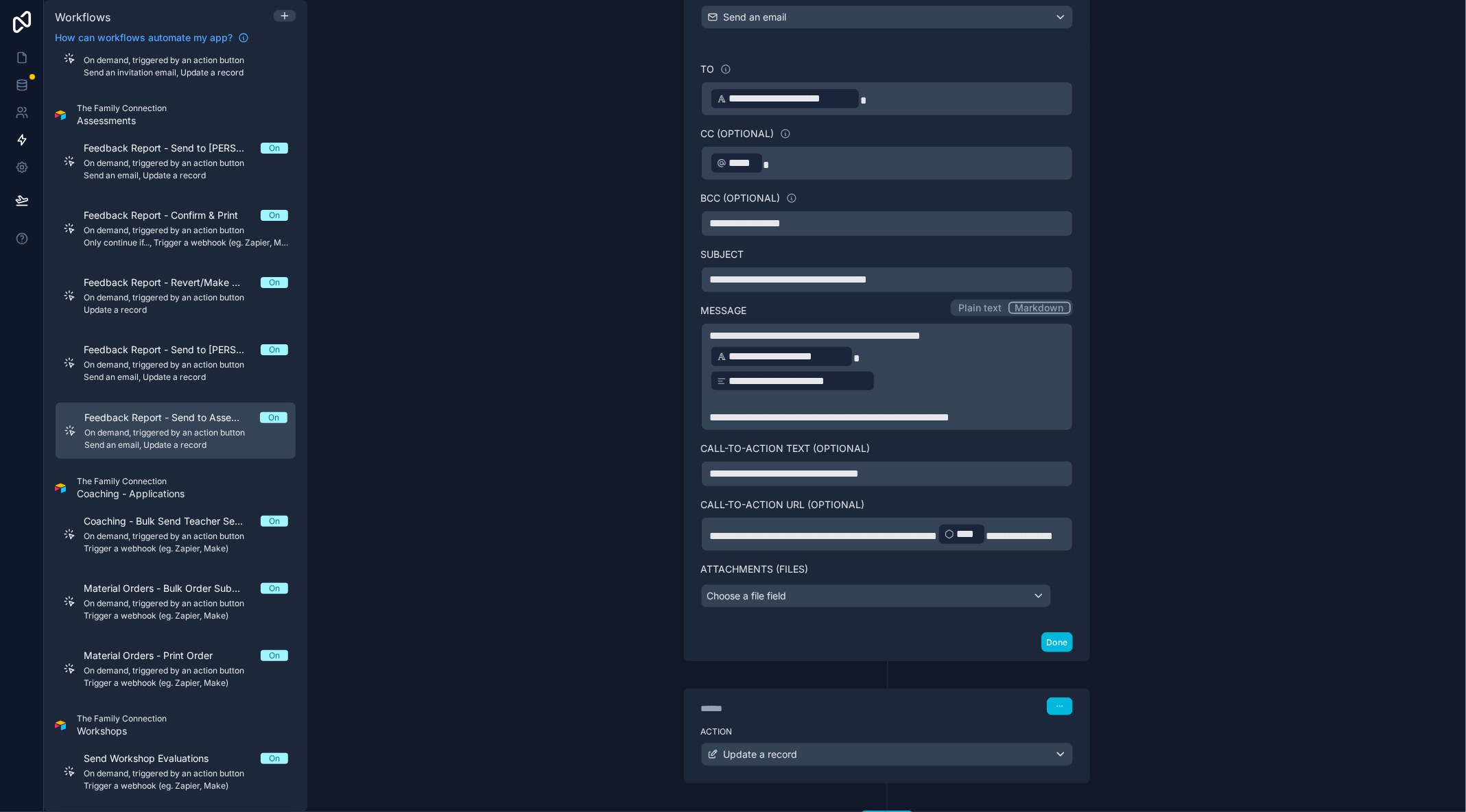
scroll to position [256, 0]
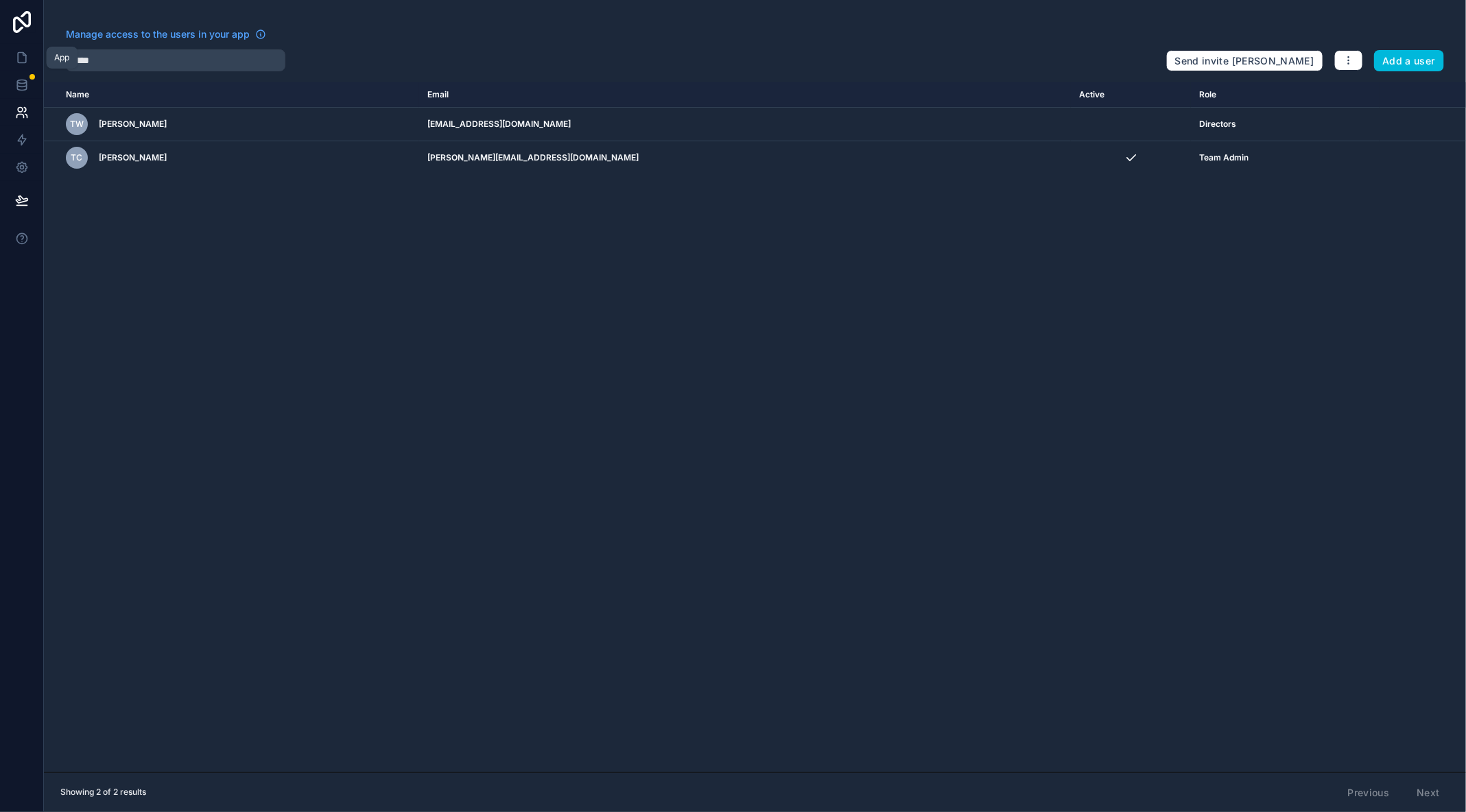
click at [17, 54] on icon at bounding box center [22, 57] width 14 height 14
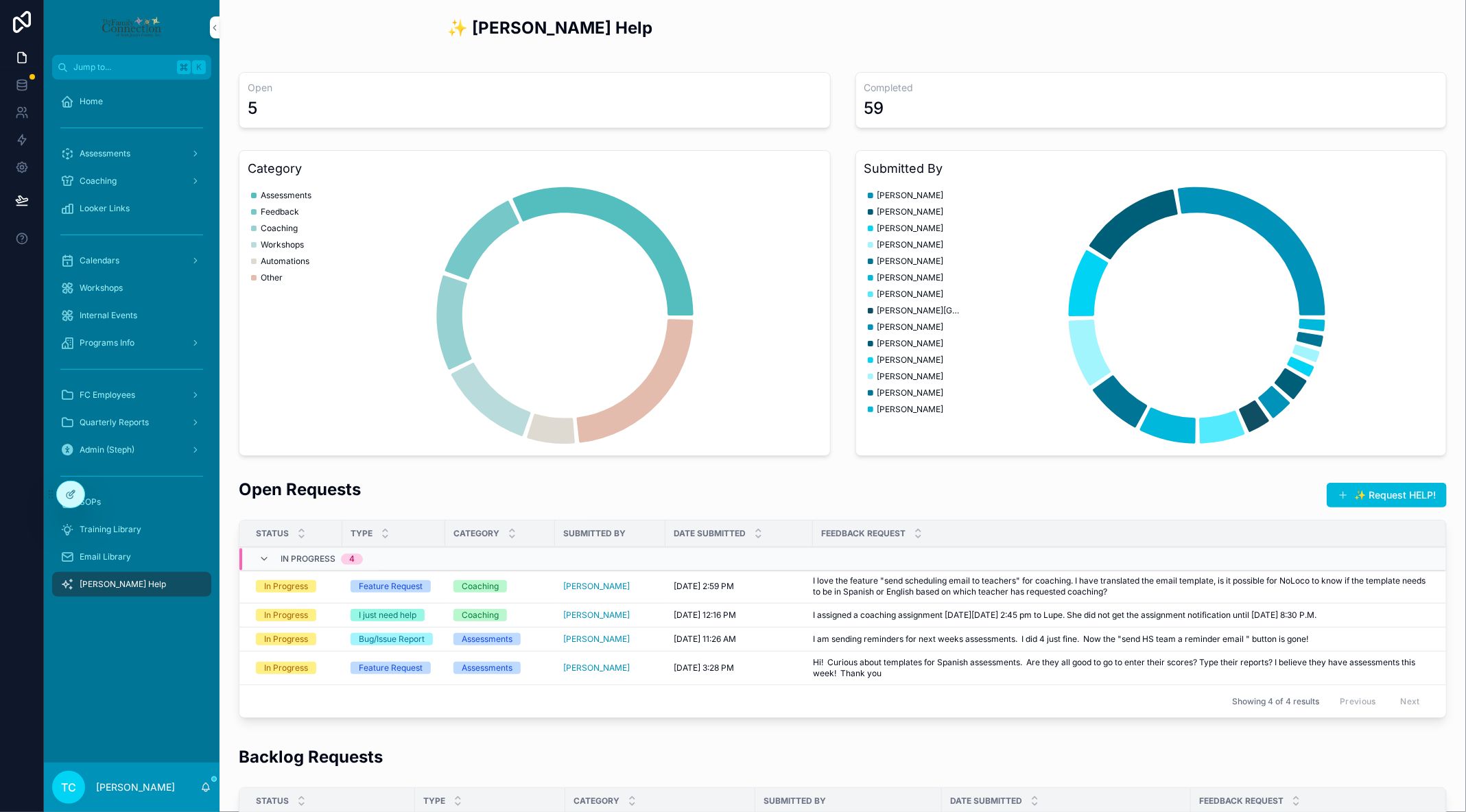
click at [149, 155] on div "Assessments" at bounding box center [132, 154] width 143 height 22
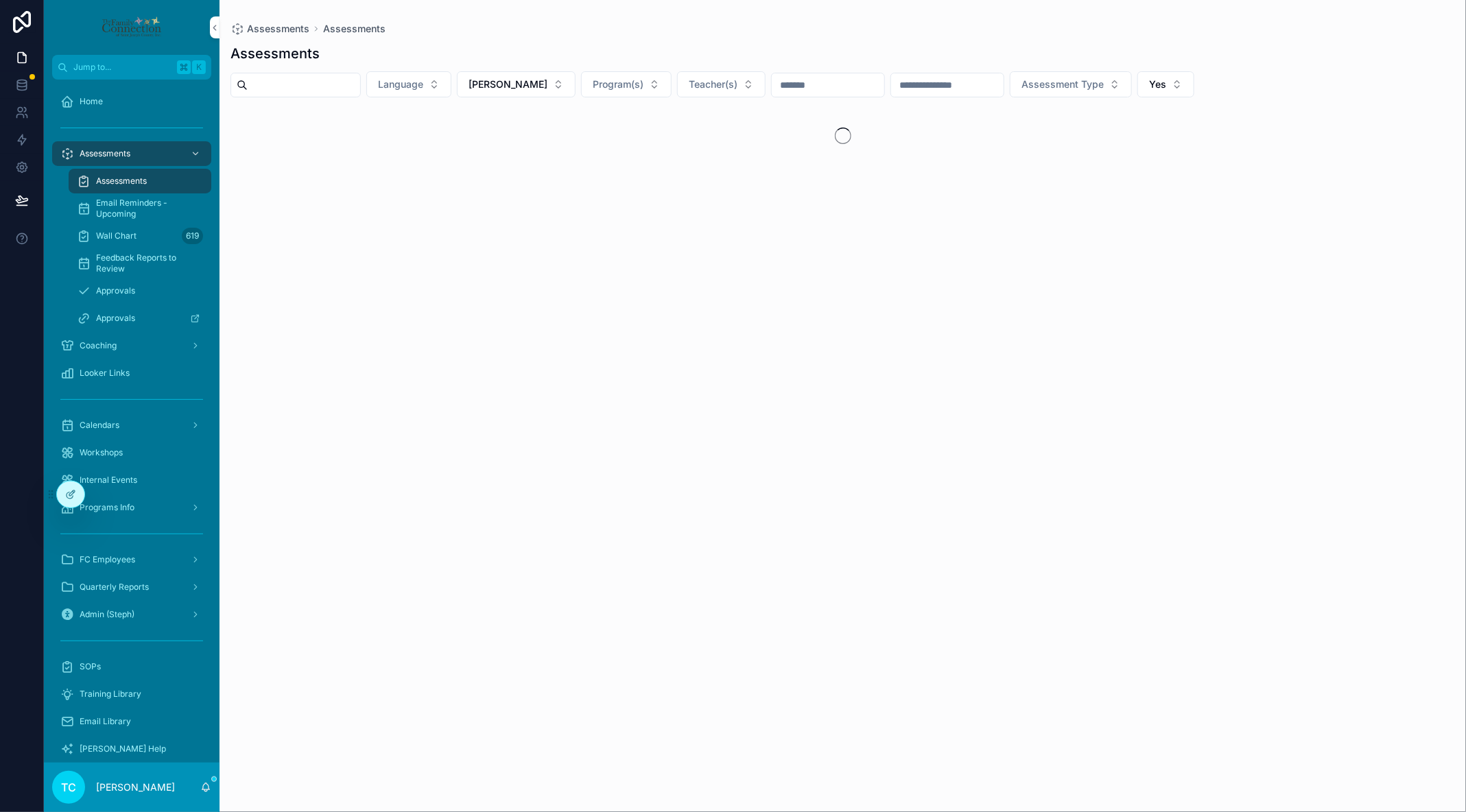
click at [542, 86] on span "[PERSON_NAME]" at bounding box center [507, 84] width 79 height 14
click at [515, 108] on input "scrollable content" at bounding box center [531, 112] width 163 height 25
click at [490, 157] on div "[PERSON_NAME]" at bounding box center [521, 161] width 190 height 22
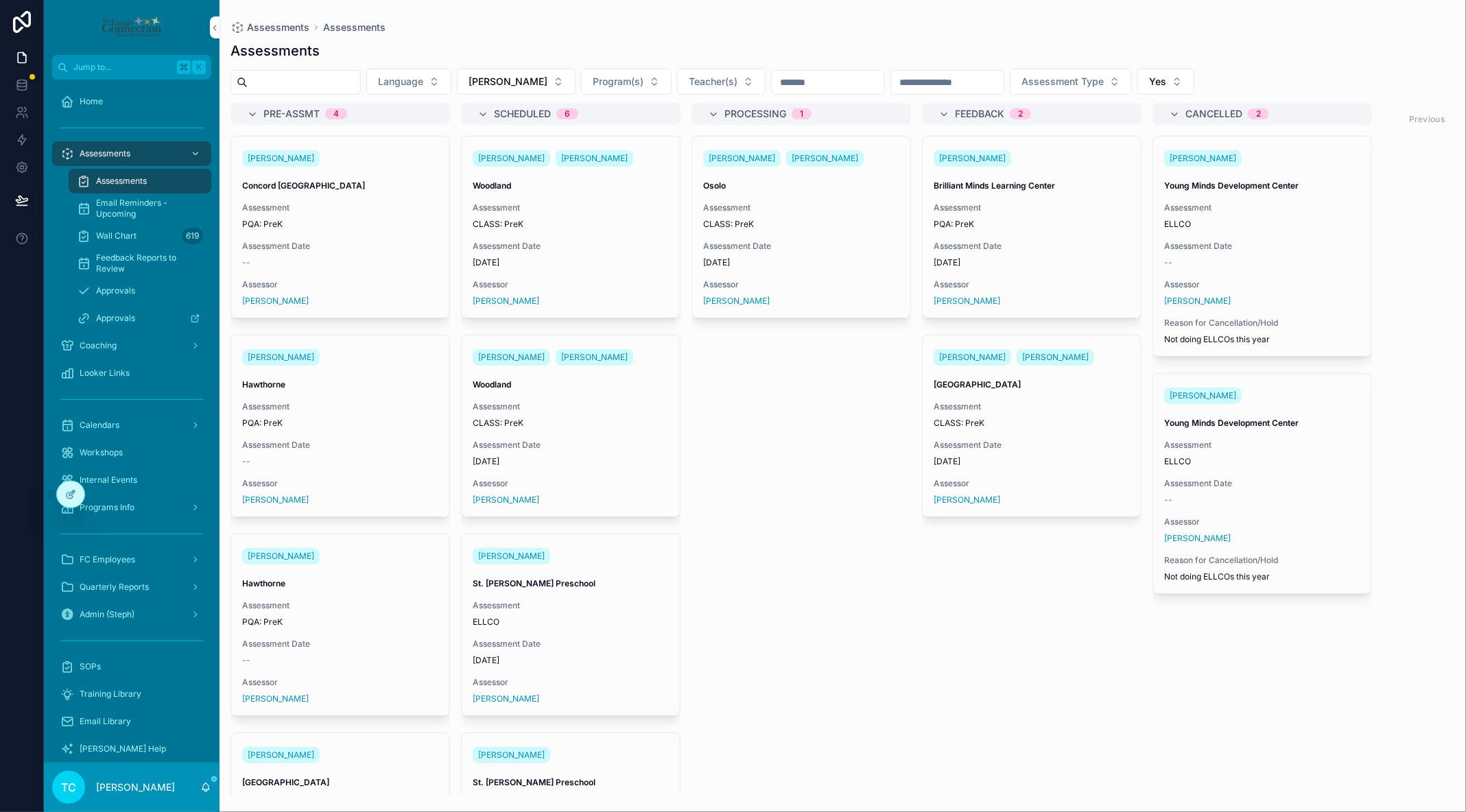
click at [1066, 207] on span "Assessment" at bounding box center [1032, 207] width 196 height 11
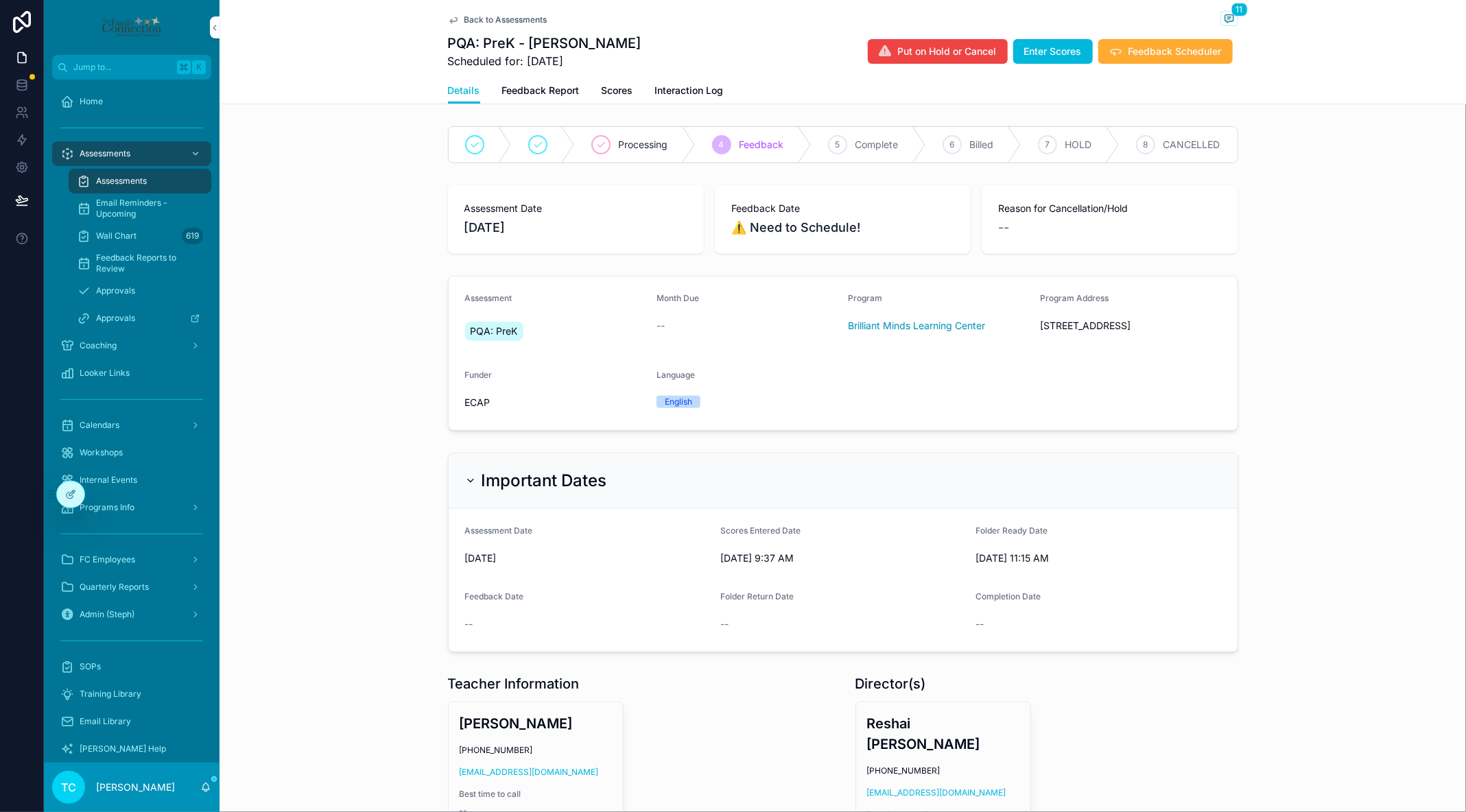
click at [563, 95] on span "Feedback Report" at bounding box center [540, 91] width 77 height 14
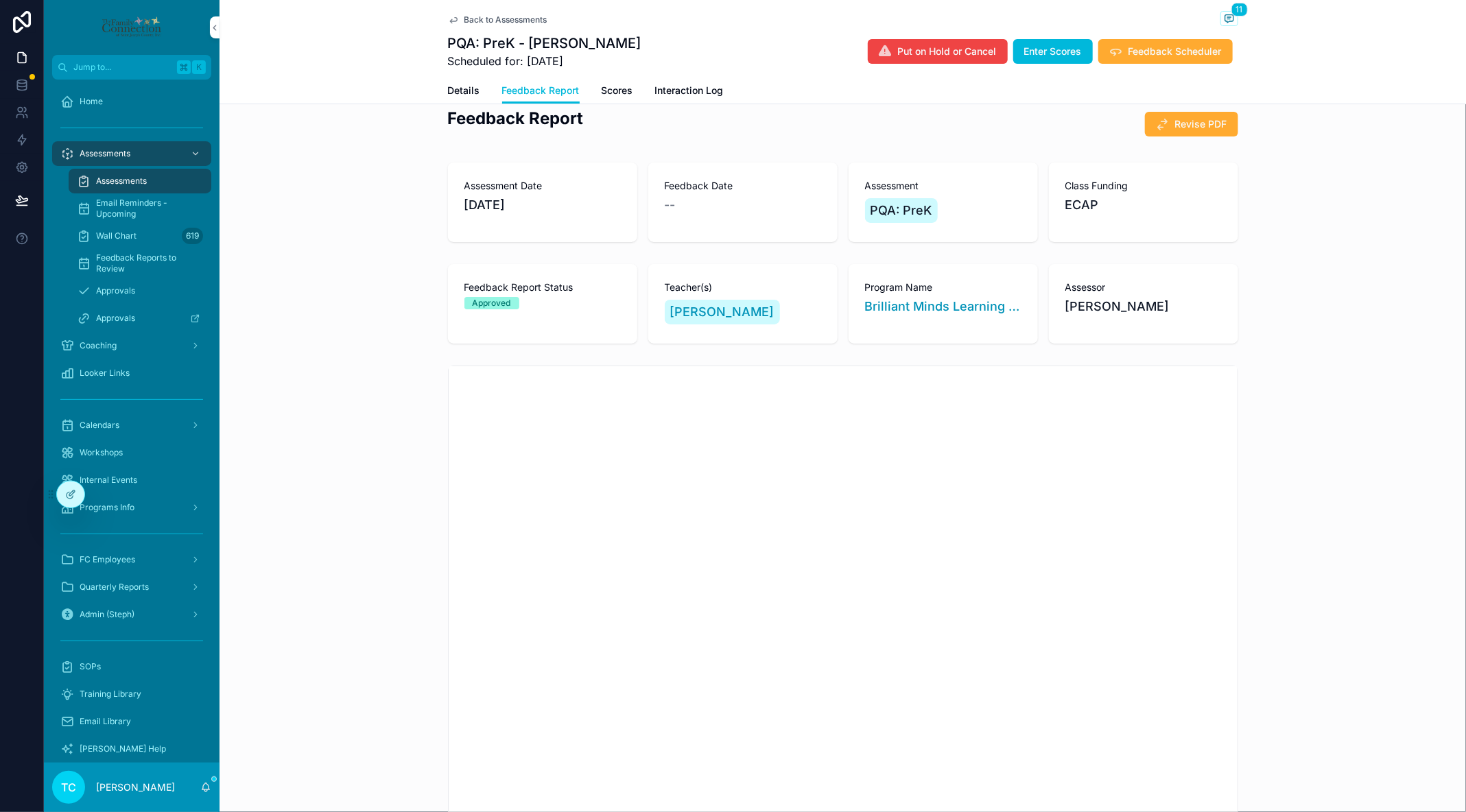
scroll to position [21, 0]
click at [96, 104] on span "Home" at bounding box center [91, 101] width 23 height 11
